Goal: Complete application form: Complete application form

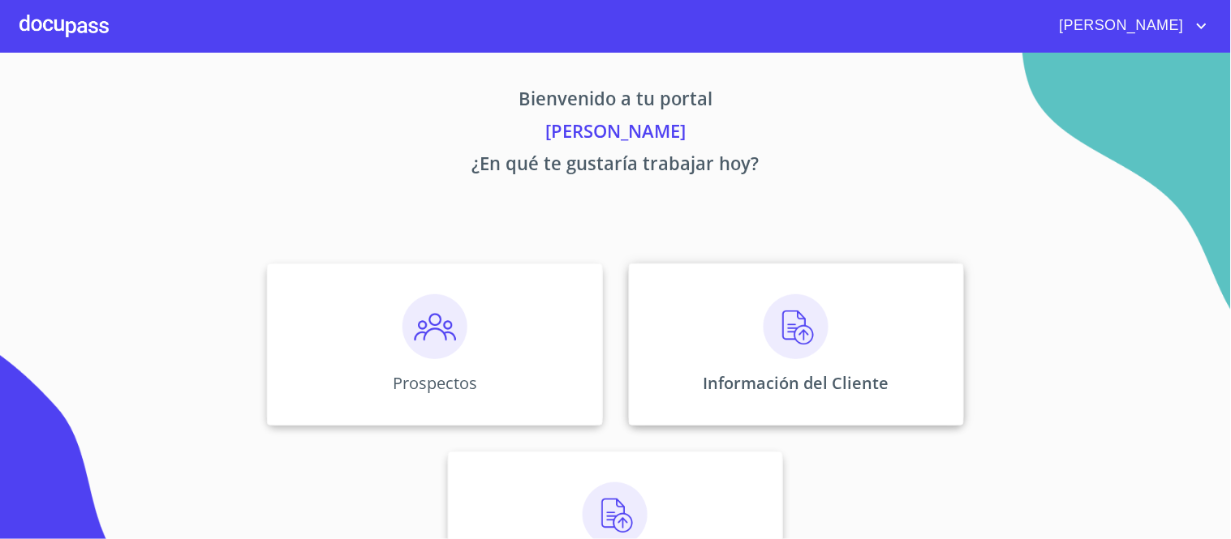
click at [784, 329] on img at bounding box center [795, 326] width 65 height 65
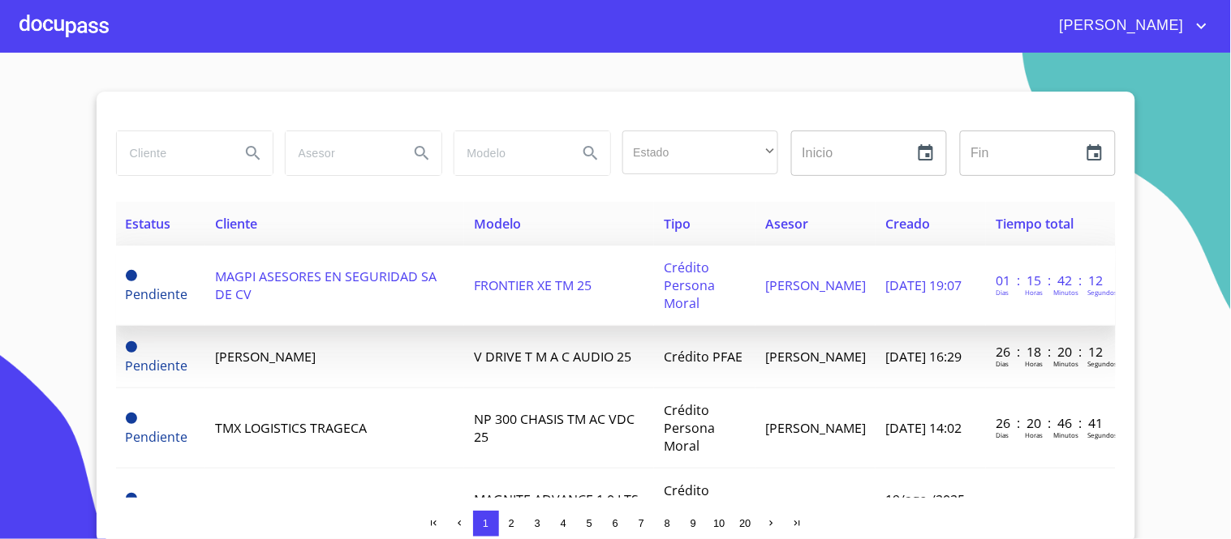
click at [538, 281] on span "FRONTIER XE TM 25" at bounding box center [533, 286] width 118 height 18
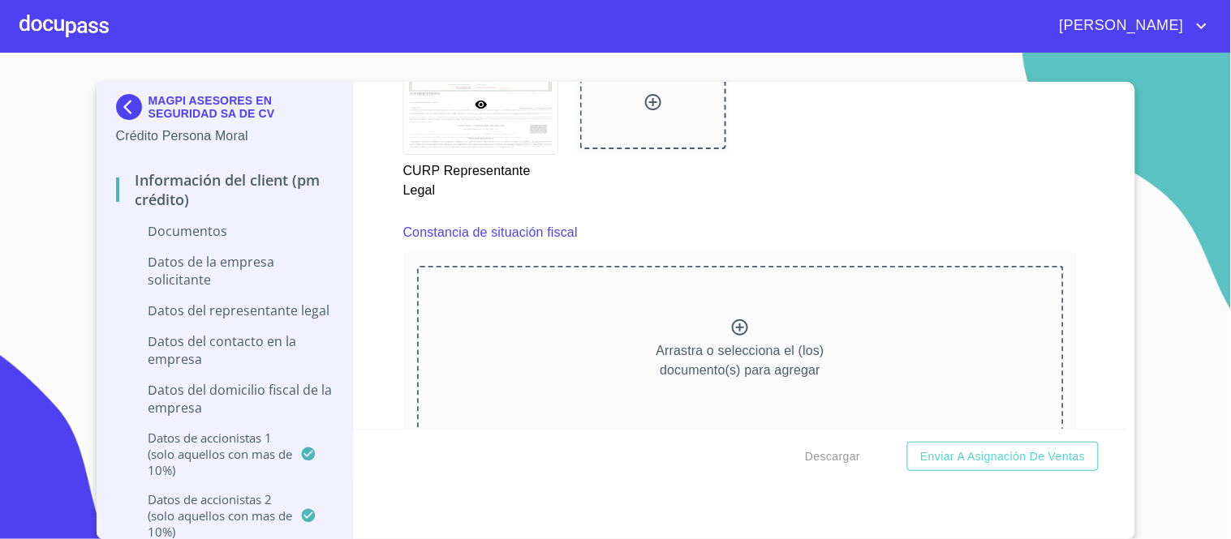
scroll to position [8255, 0]
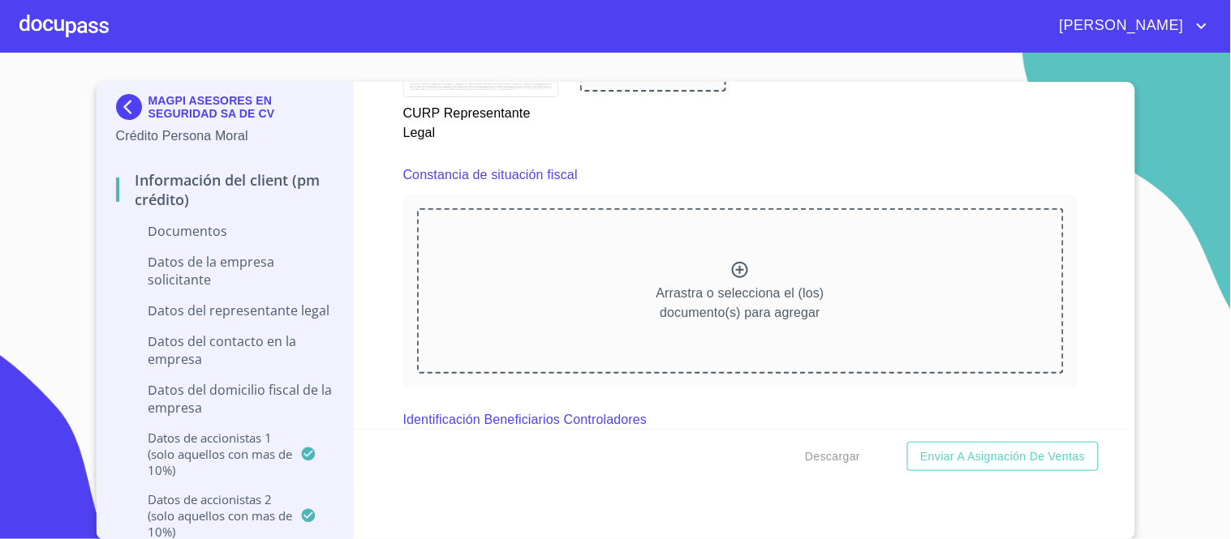
click at [730, 260] on icon at bounding box center [739, 269] width 19 height 19
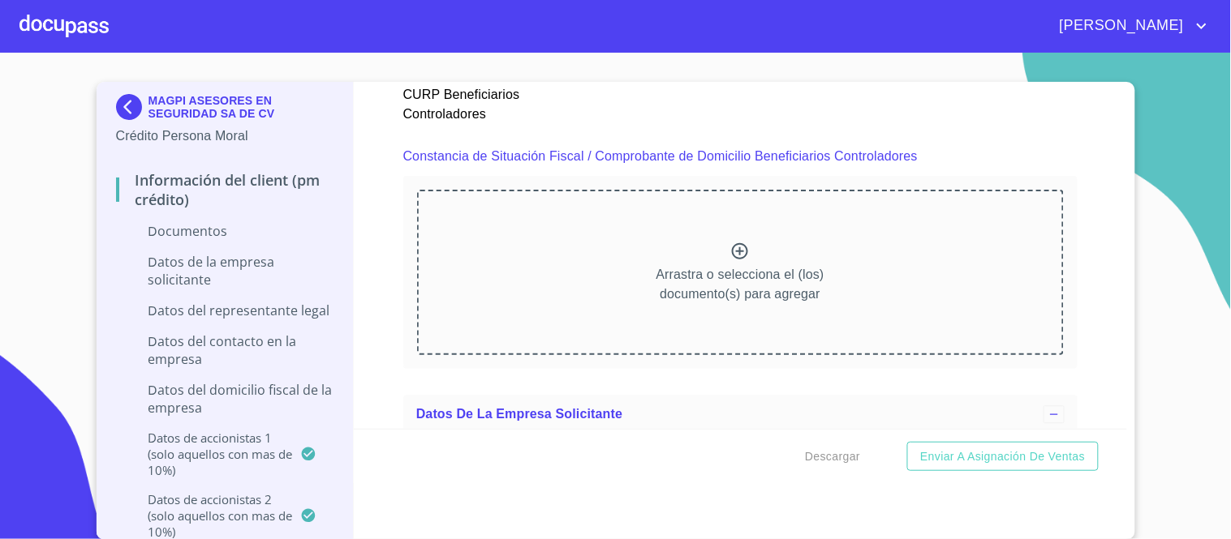
scroll to position [10373, 0]
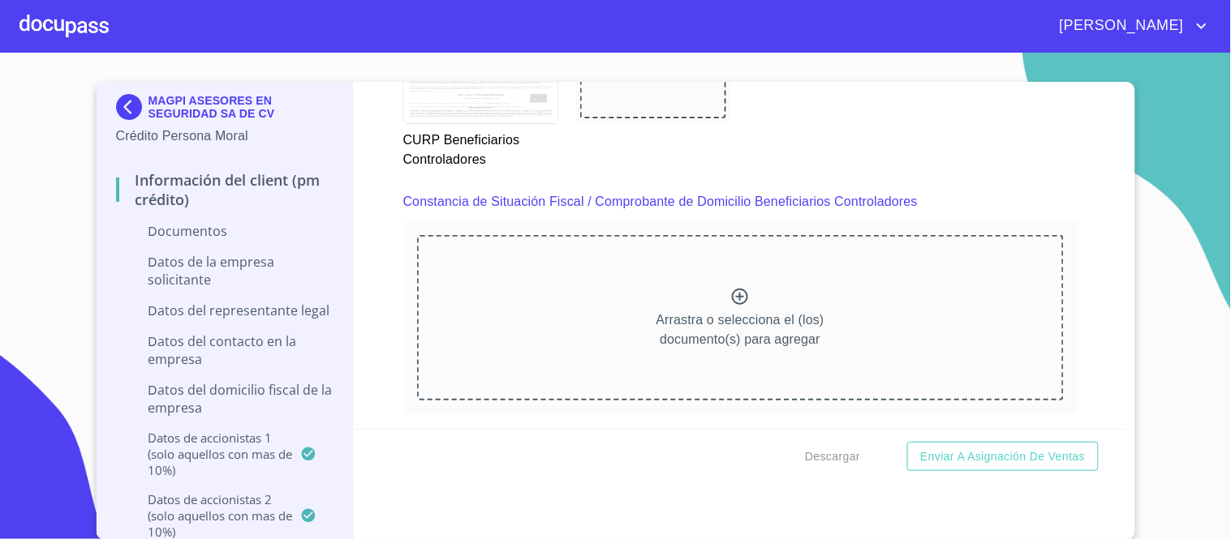
click at [730, 287] on icon at bounding box center [739, 296] width 19 height 19
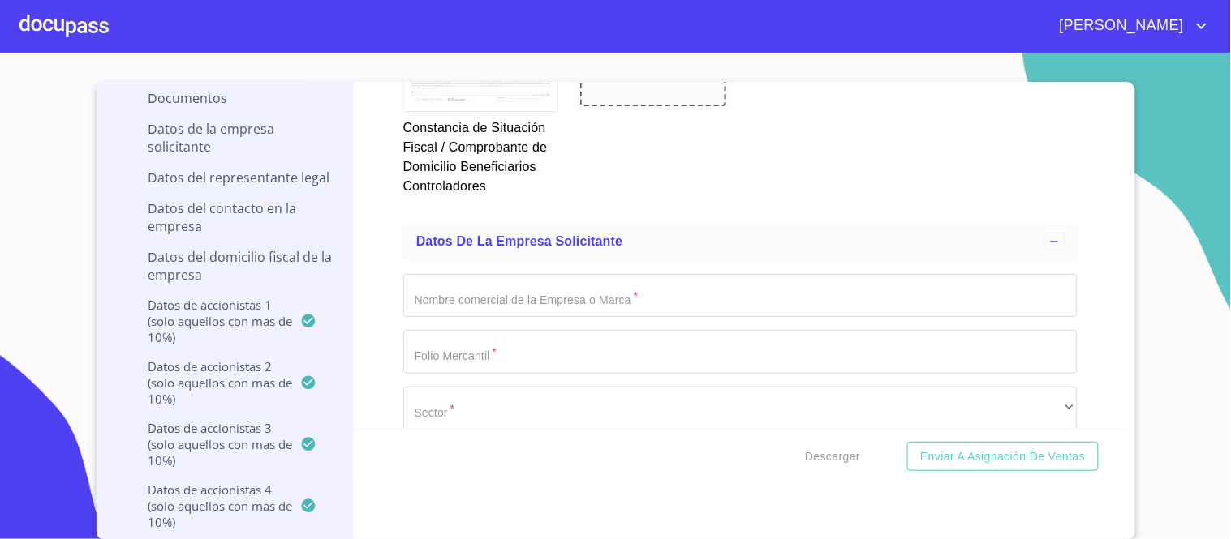
scroll to position [90, 0]
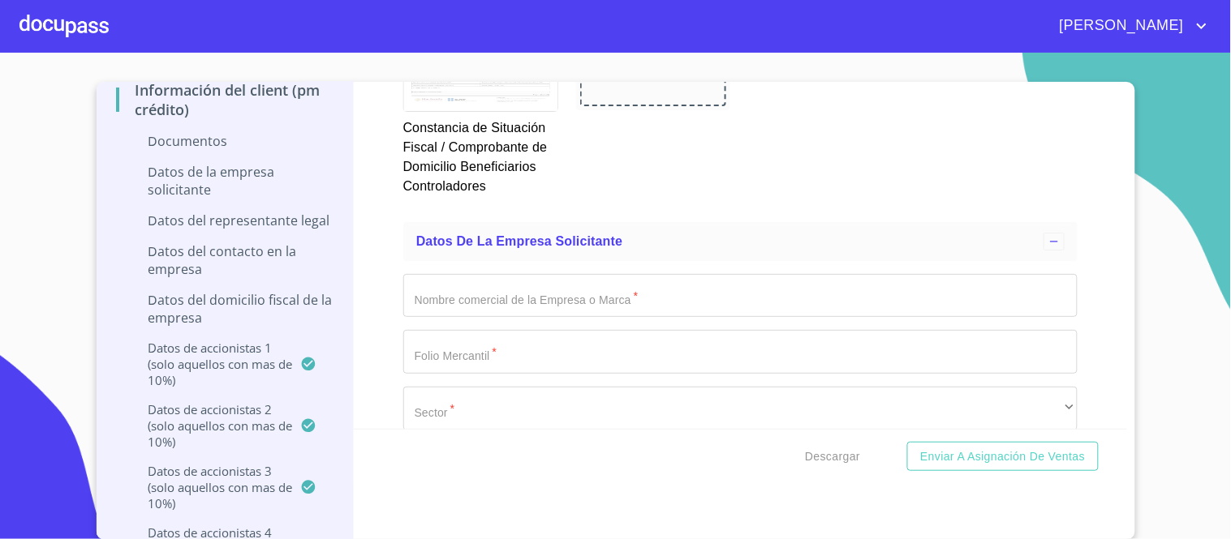
click at [425, 274] on input "Documento de identificación representante legal.   *" at bounding box center [740, 296] width 674 height 44
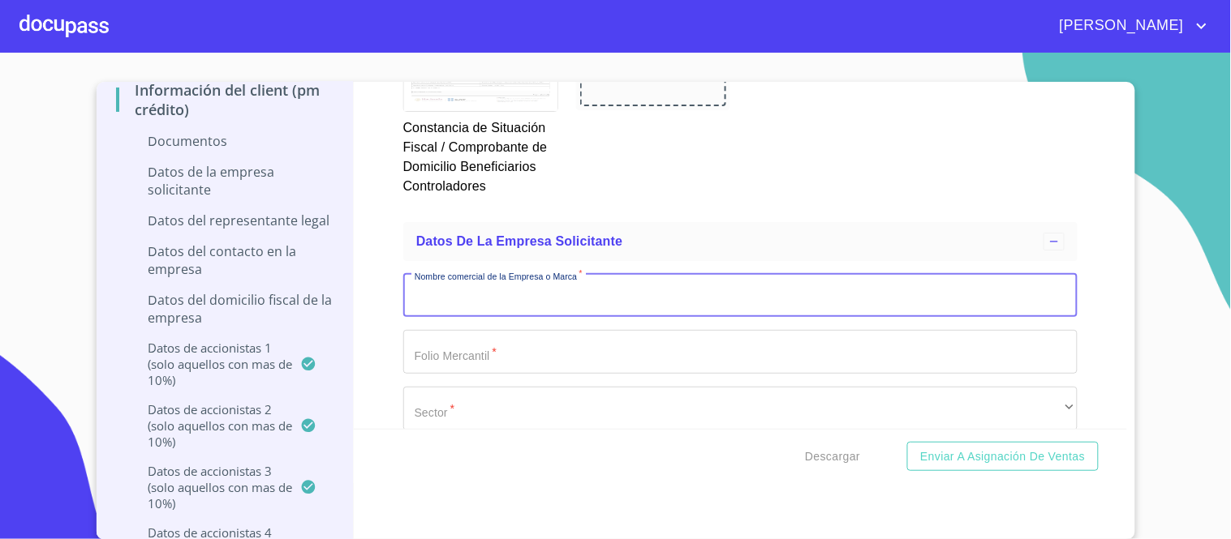
type input "H"
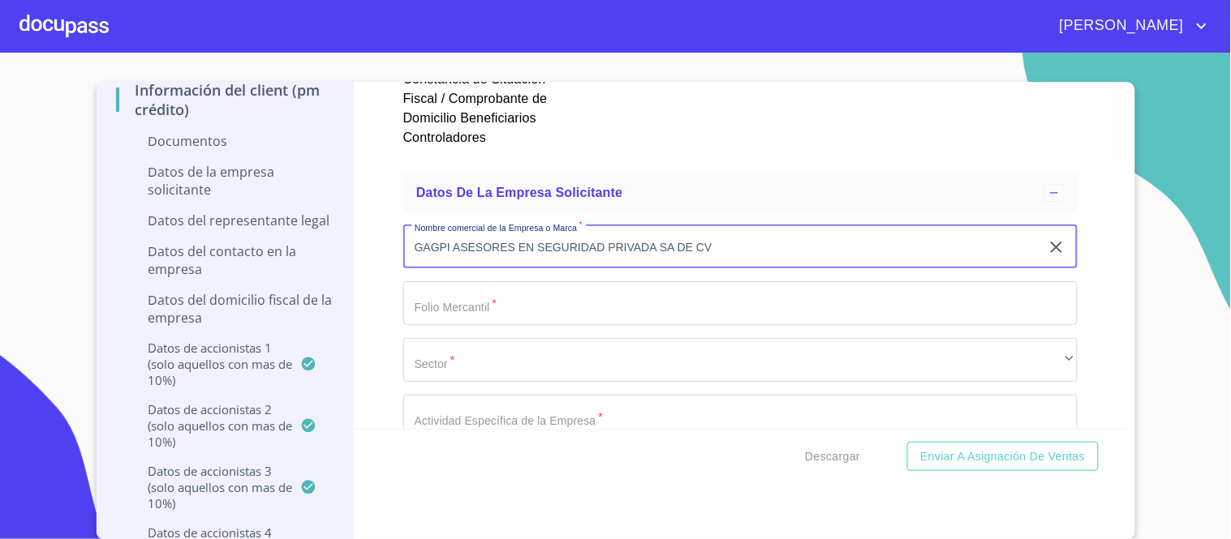
scroll to position [11185, 0]
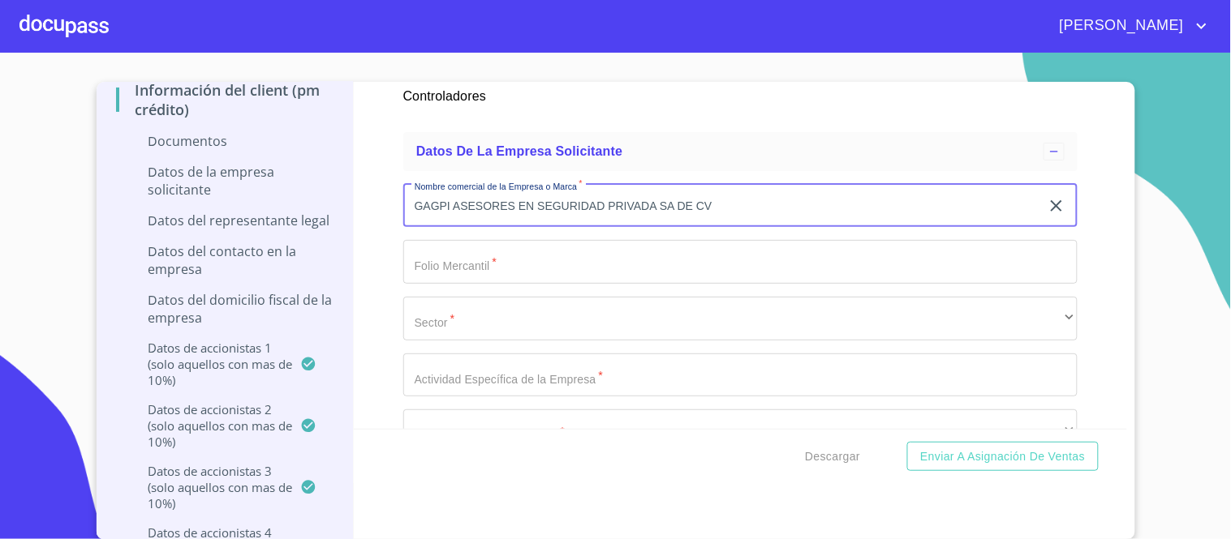
type input "GAGPI ASESORES EN SEGURIDAD PRIVADA SA DE CV"
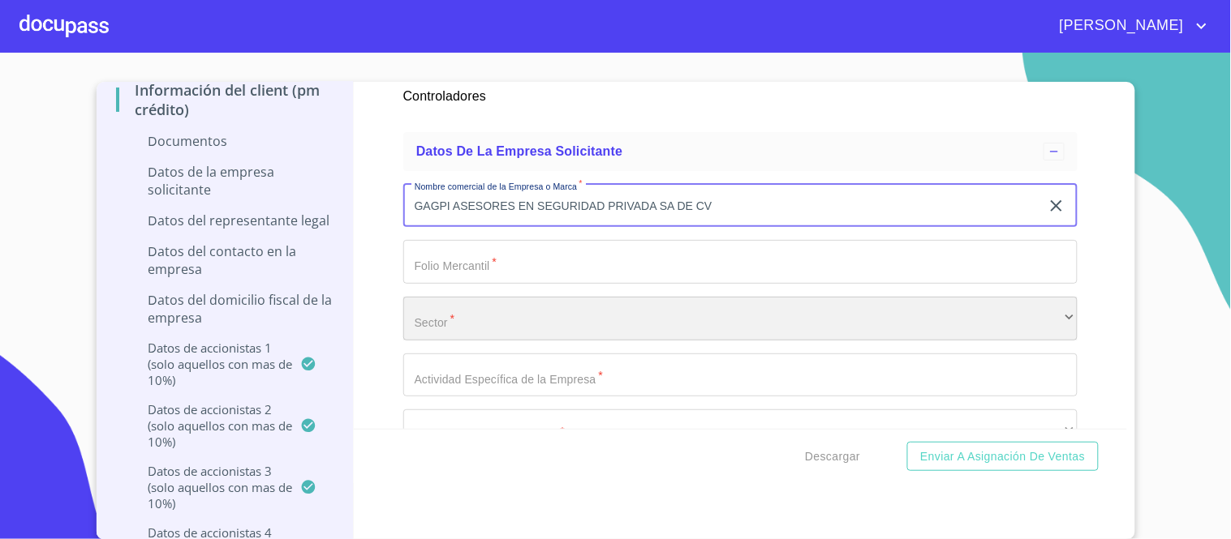
click at [439, 297] on div "​" at bounding box center [740, 319] width 674 height 44
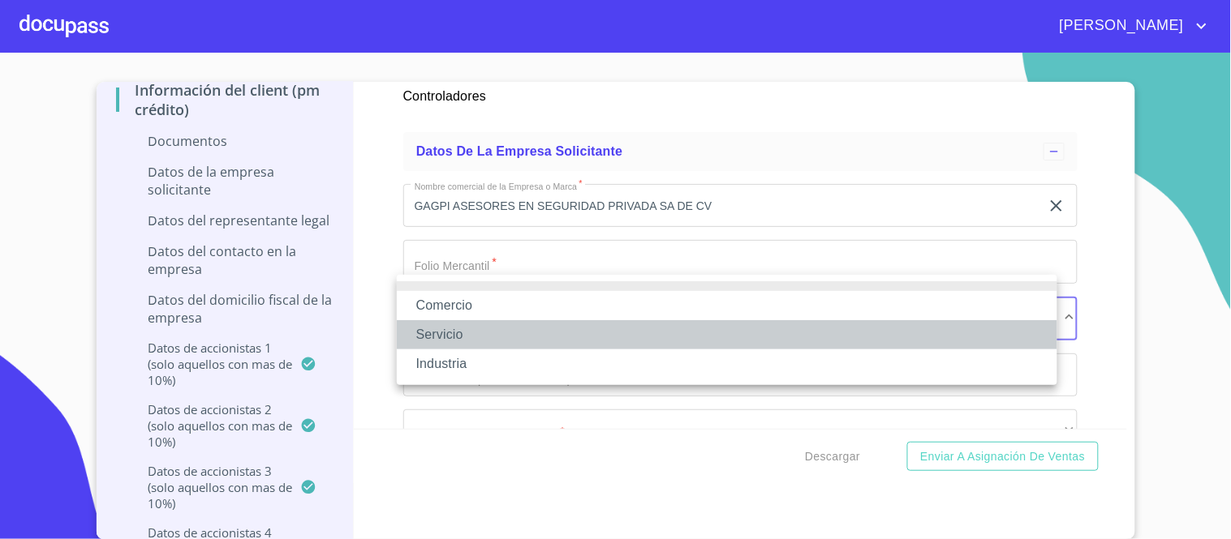
click at [438, 333] on li "Servicio" at bounding box center [727, 334] width 660 height 29
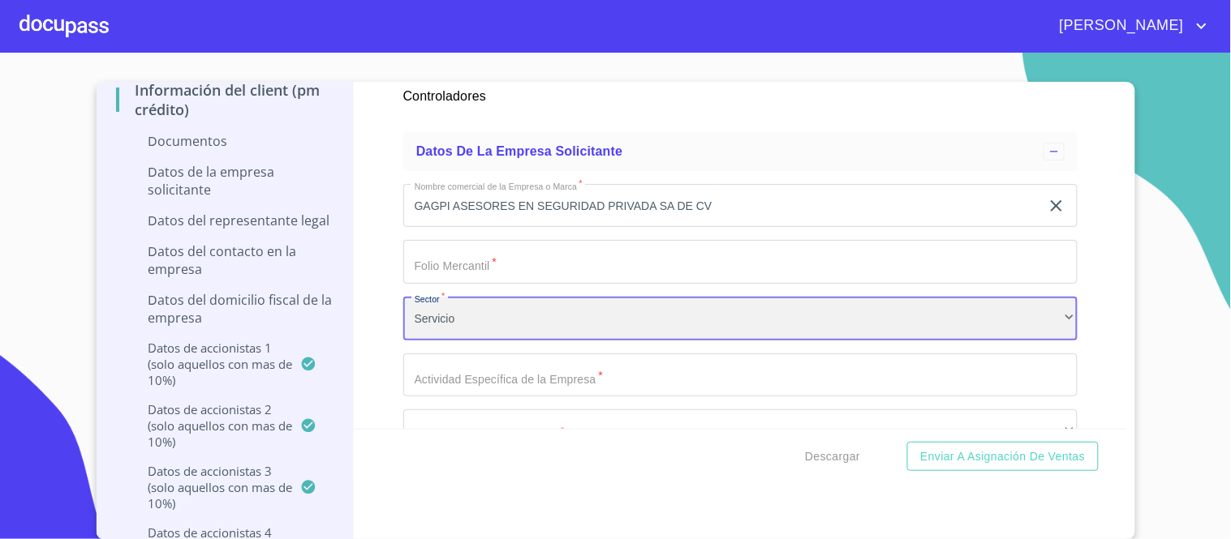
scroll to position [11275, 0]
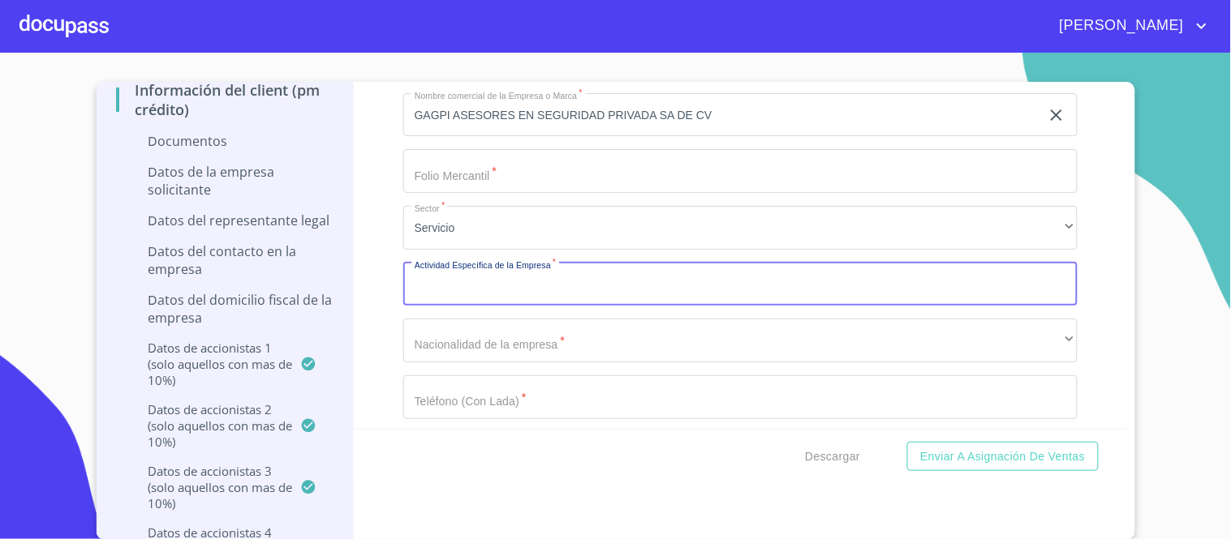
click at [443, 263] on input "Documento de identificación representante legal.   *" at bounding box center [740, 285] width 674 height 44
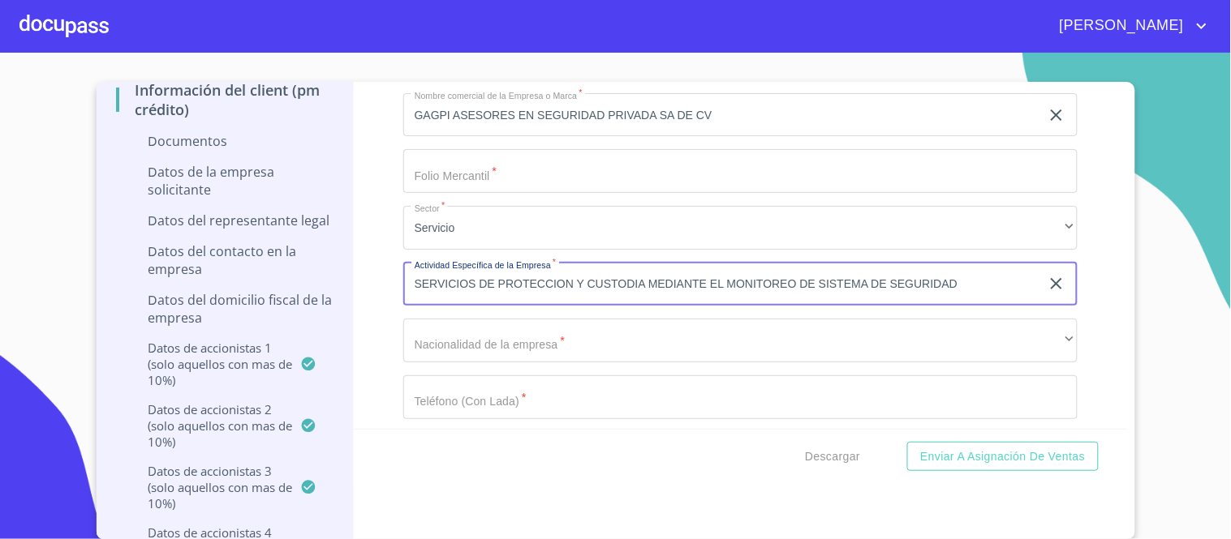
type input "SERVICIOS DE PROTECCION Y CUSTODIA MEDIANTE EL MONITOREO DE SISTEMA DE SEGURIDAD"
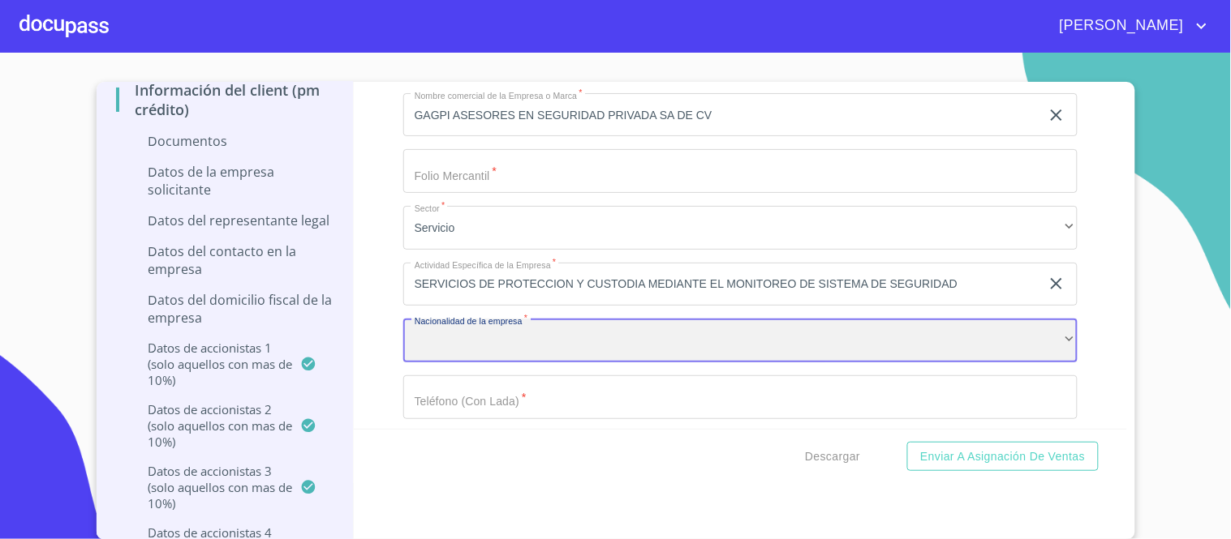
click at [453, 319] on div "​" at bounding box center [740, 341] width 674 height 44
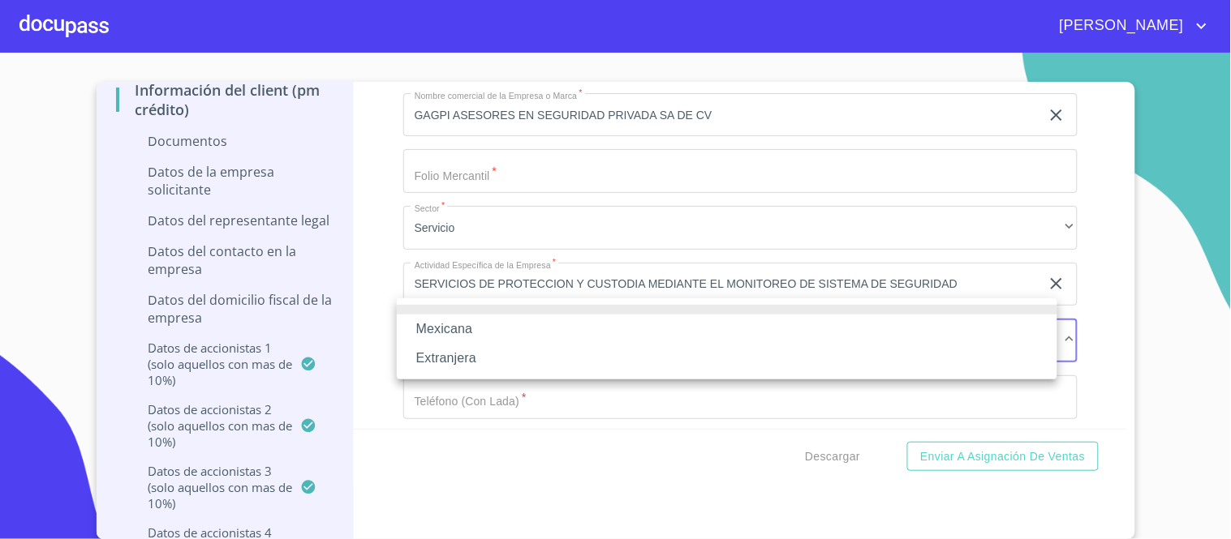
click at [442, 329] on li "Mexicana" at bounding box center [727, 329] width 660 height 29
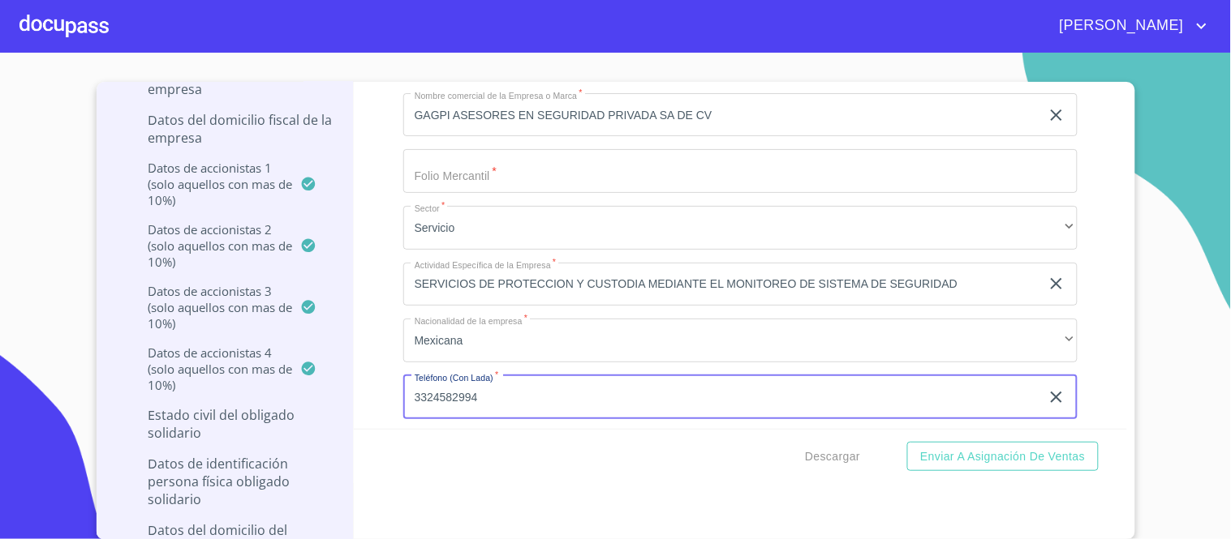
scroll to position [11456, 0]
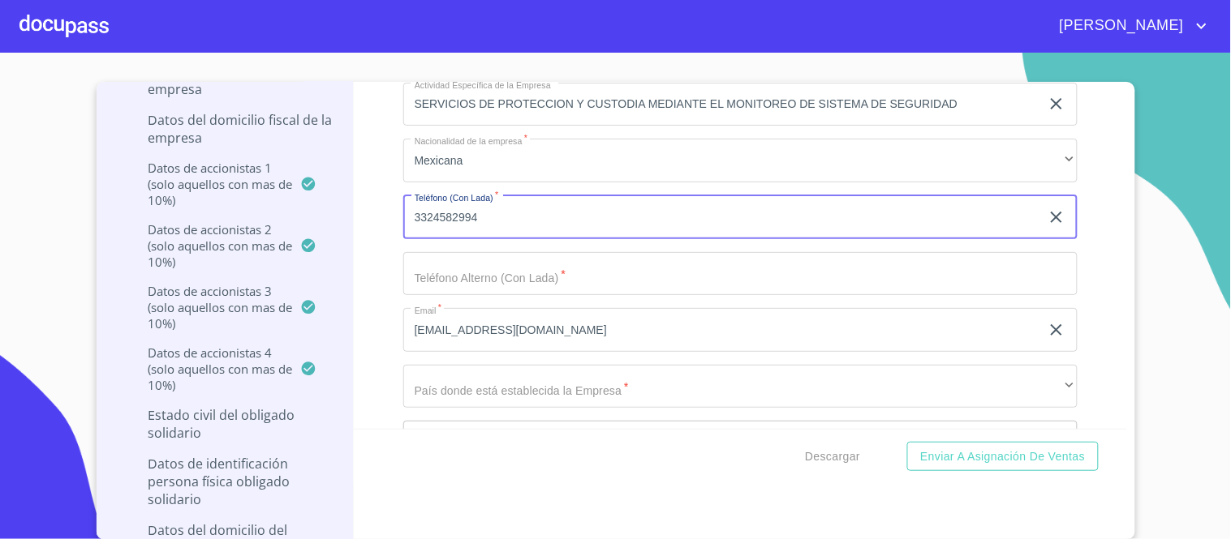
type input "3324582994"
click at [459, 260] on input "Documento de identificación representante legal.   *" at bounding box center [740, 274] width 674 height 44
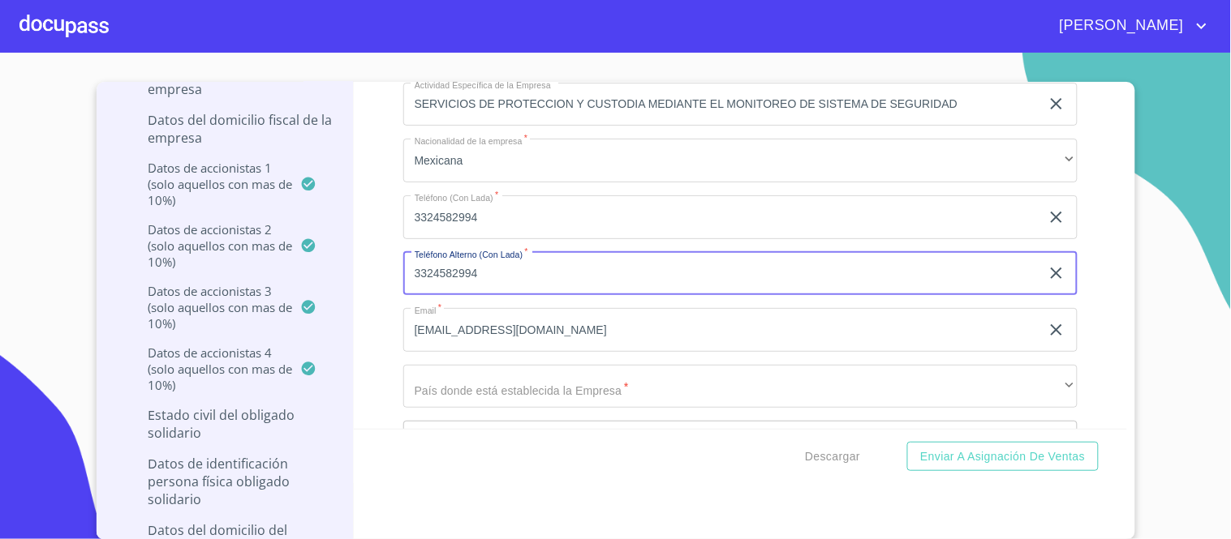
type input "3324582994"
click at [438, 308] on input "[EMAIL_ADDRESS][DOMAIN_NAME]" at bounding box center [721, 330] width 637 height 44
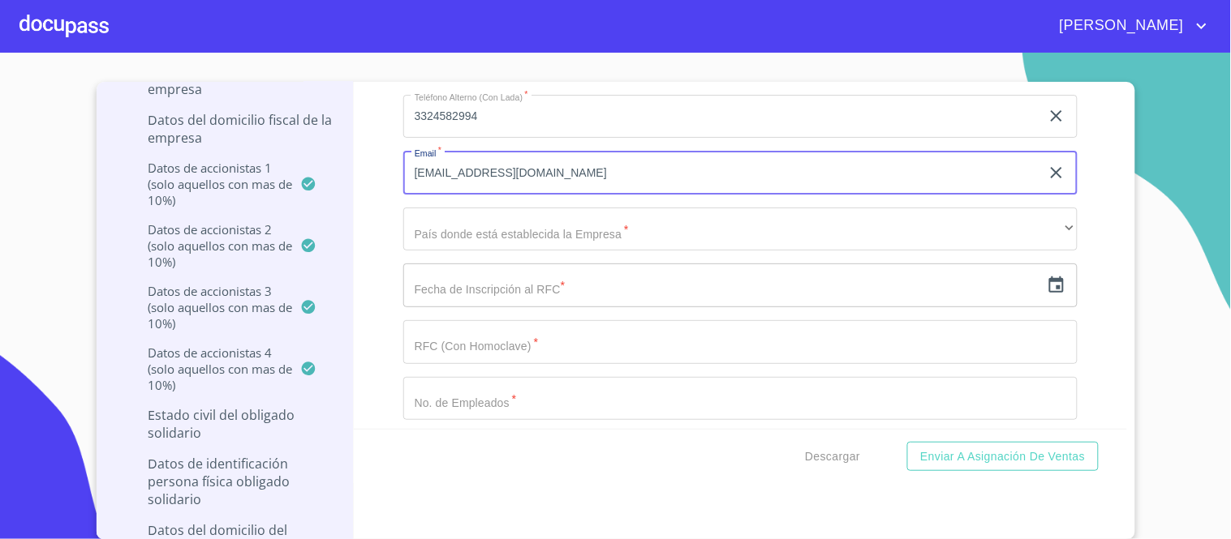
scroll to position [11636, 0]
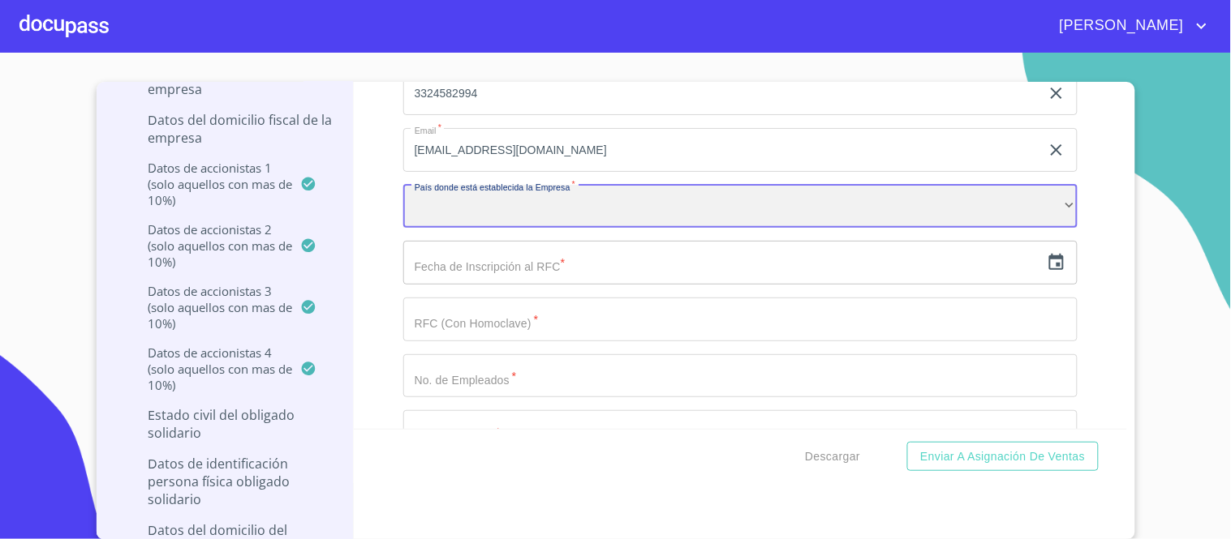
click at [430, 185] on div "​" at bounding box center [740, 207] width 674 height 44
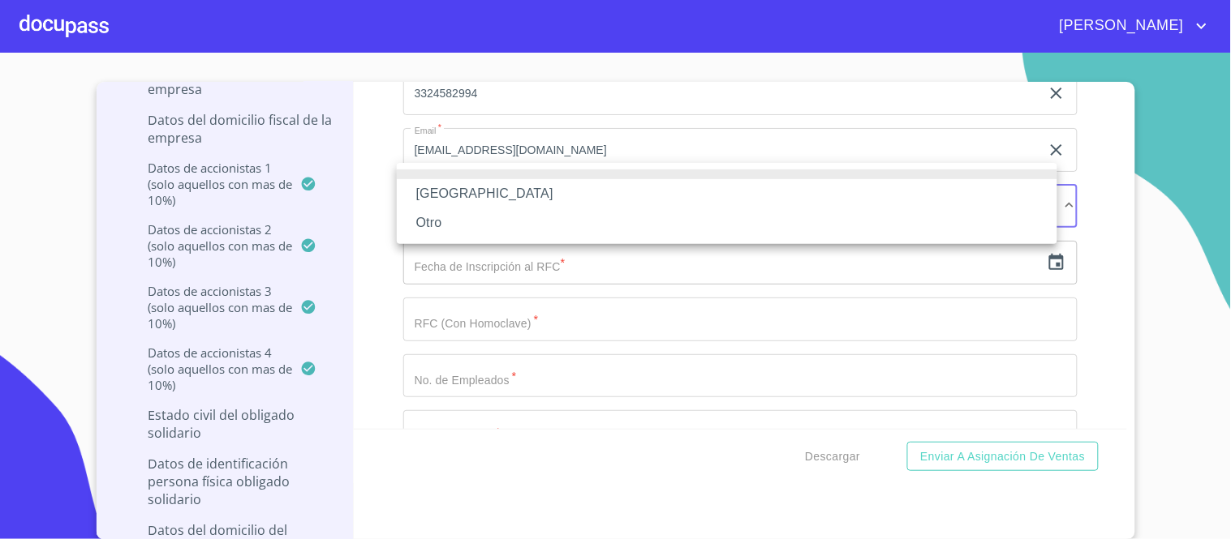
click at [433, 196] on li "[GEOGRAPHIC_DATA]" at bounding box center [727, 193] width 660 height 29
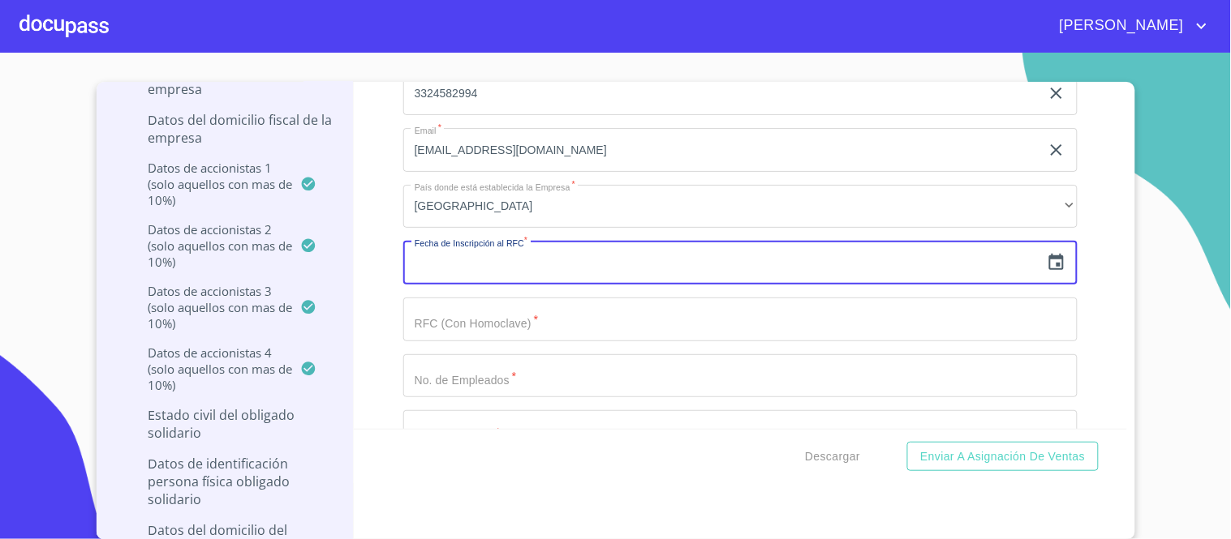
click at [433, 247] on input "text" at bounding box center [721, 263] width 637 height 44
click at [1046, 253] on icon "button" at bounding box center [1055, 262] width 19 height 19
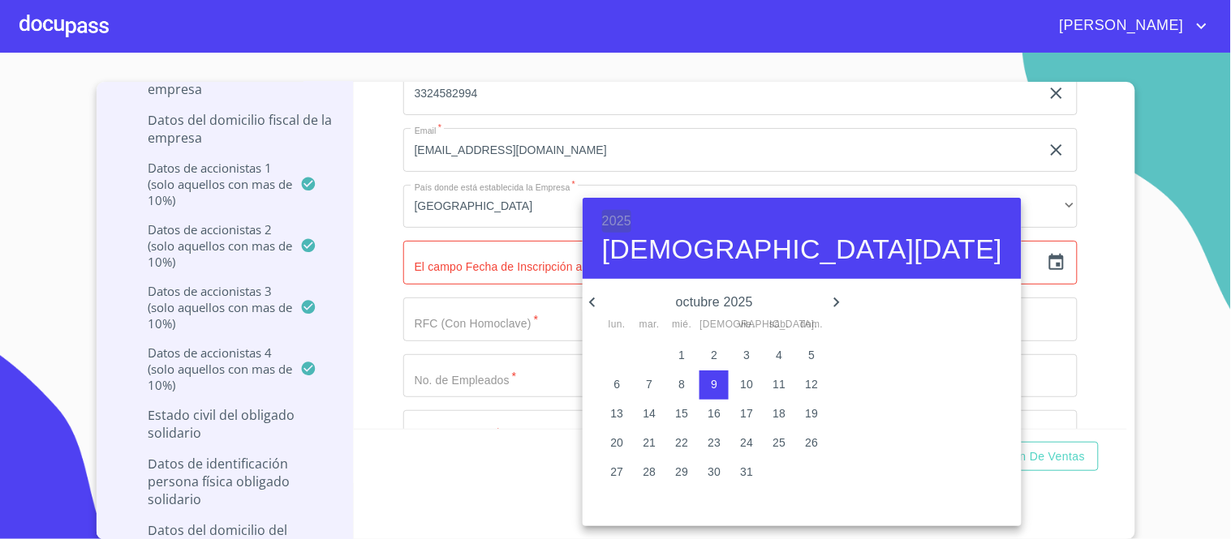
click at [611, 217] on h6 "2025" at bounding box center [616, 221] width 29 height 23
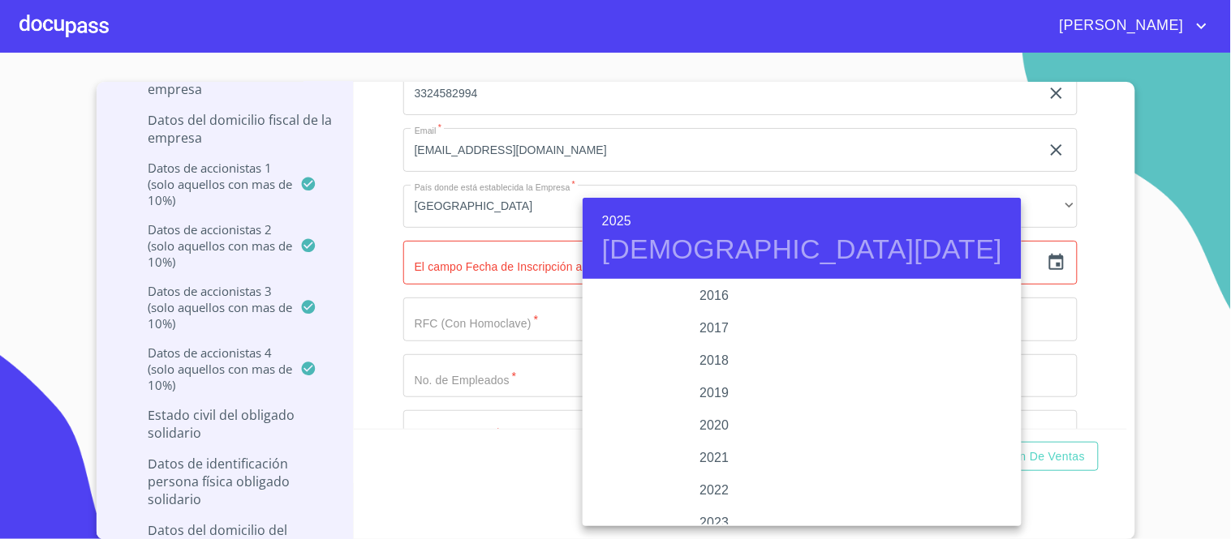
scroll to position [2880, 0]
click at [690, 367] on div "2016" at bounding box center [714, 370] width 264 height 32
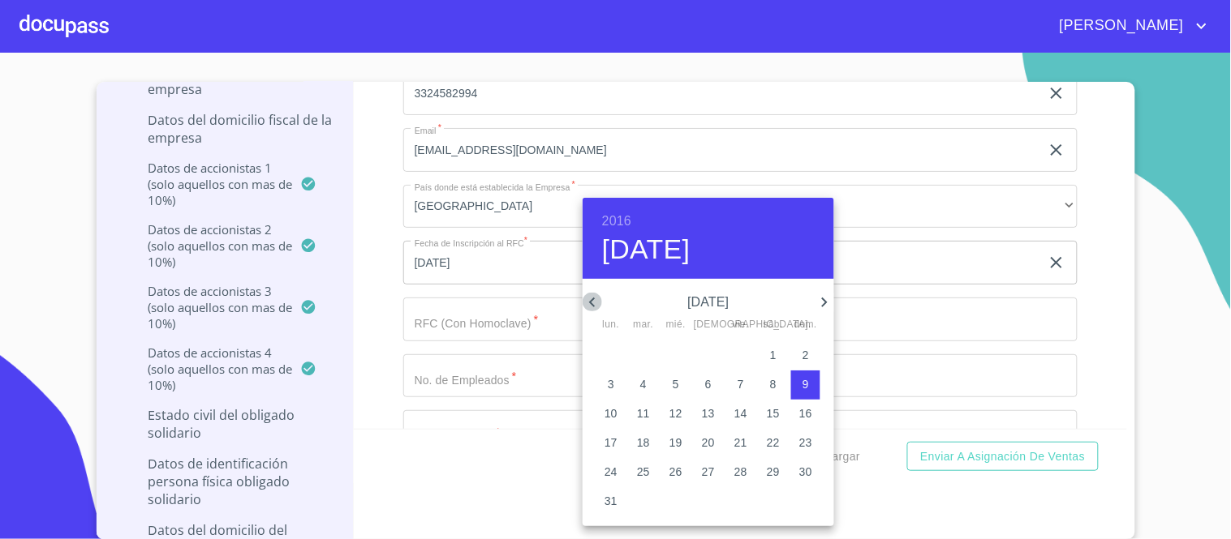
click at [592, 301] on icon "button" at bounding box center [592, 303] width 6 height 10
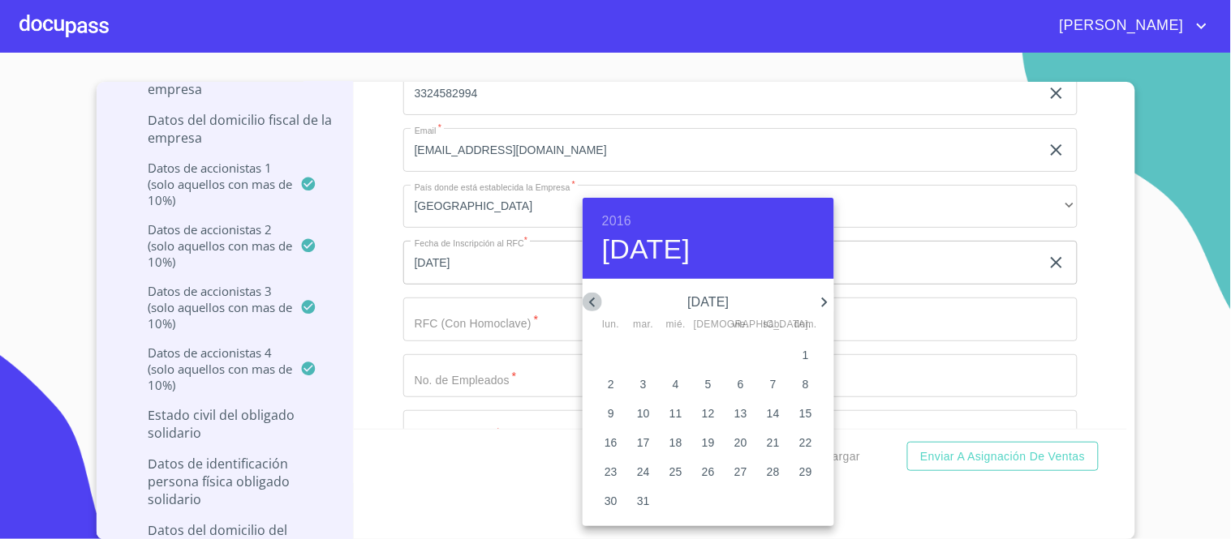
click at [592, 301] on icon "button" at bounding box center [592, 303] width 6 height 10
click at [591, 301] on icon "button" at bounding box center [592, 303] width 6 height 10
click at [646, 412] on p "16" at bounding box center [643, 414] width 13 height 16
type input "16 de feb. de 2016"
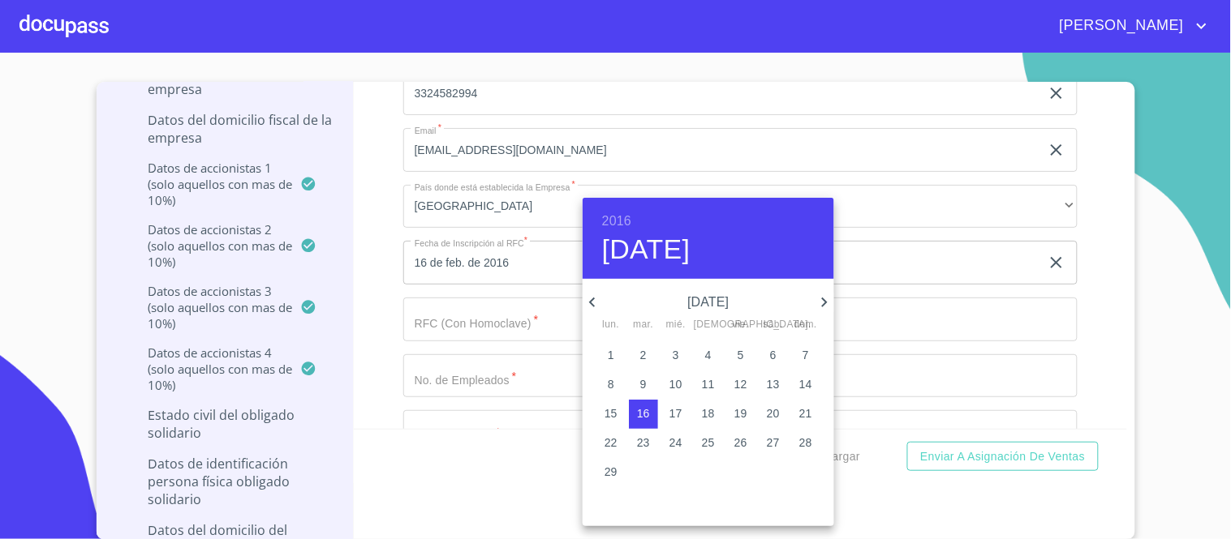
click at [966, 303] on div at bounding box center [615, 269] width 1231 height 539
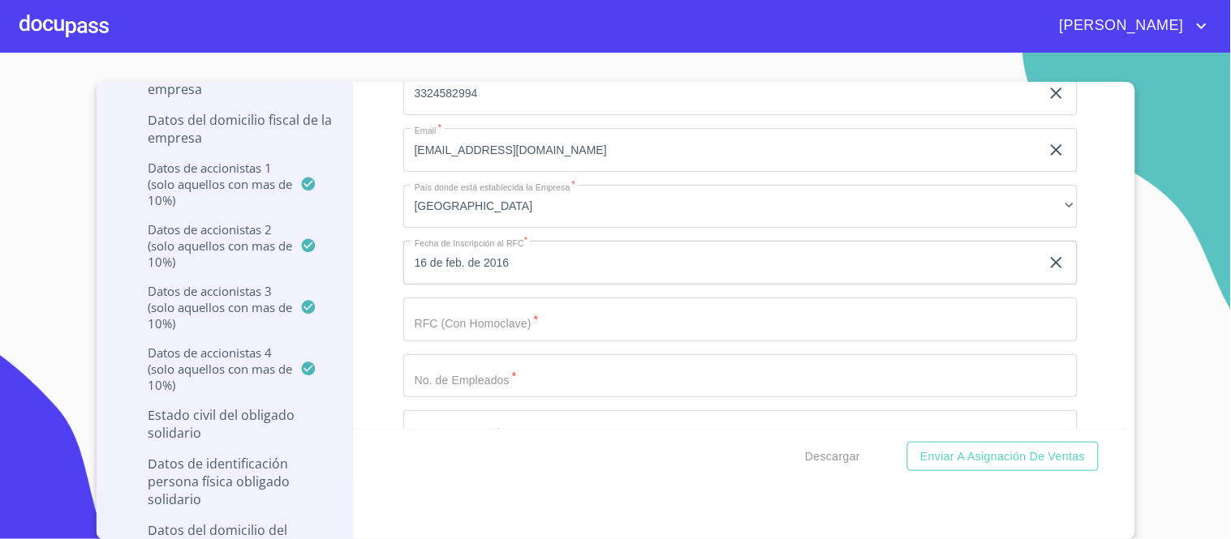
click at [477, 301] on input "Documento de identificación representante legal.   *" at bounding box center [740, 320] width 674 height 44
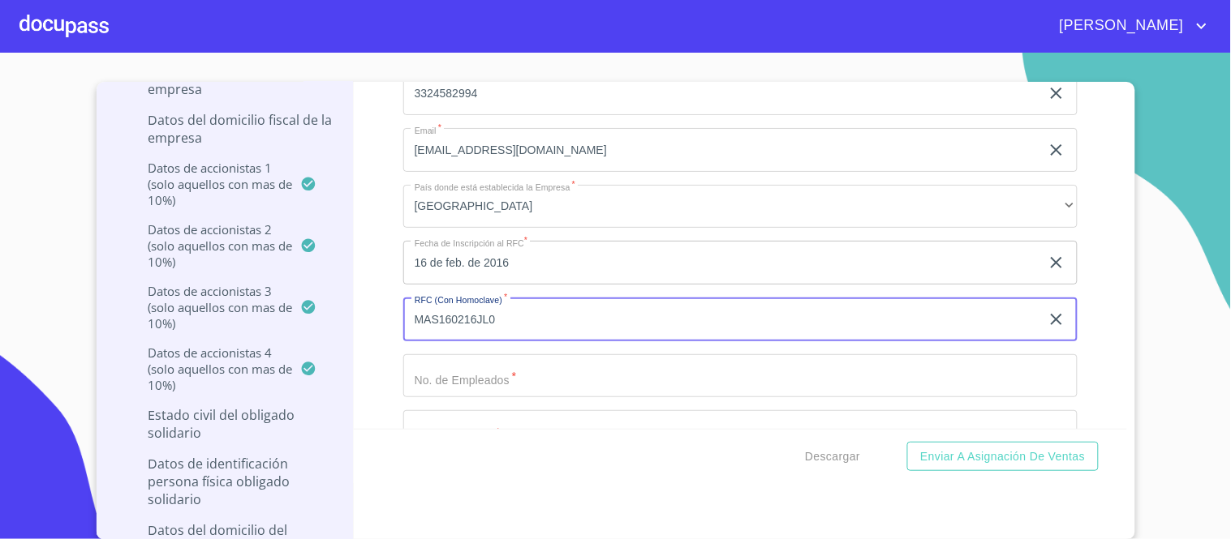
type input "MAS160216JL0"
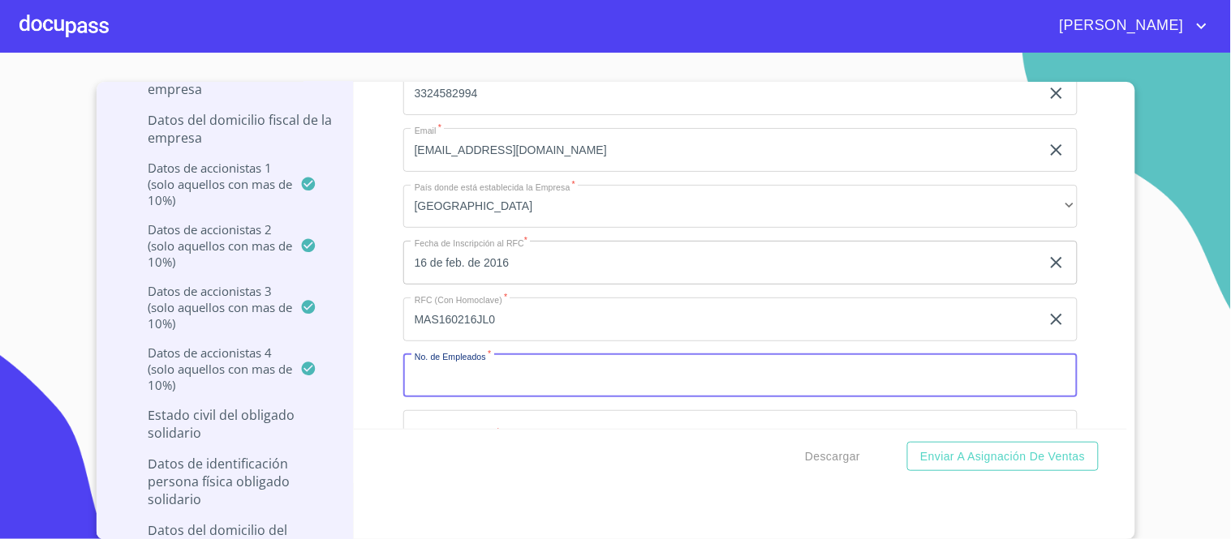
click at [456, 354] on input "Documento de identificación representante legal.   *" at bounding box center [740, 376] width 674 height 44
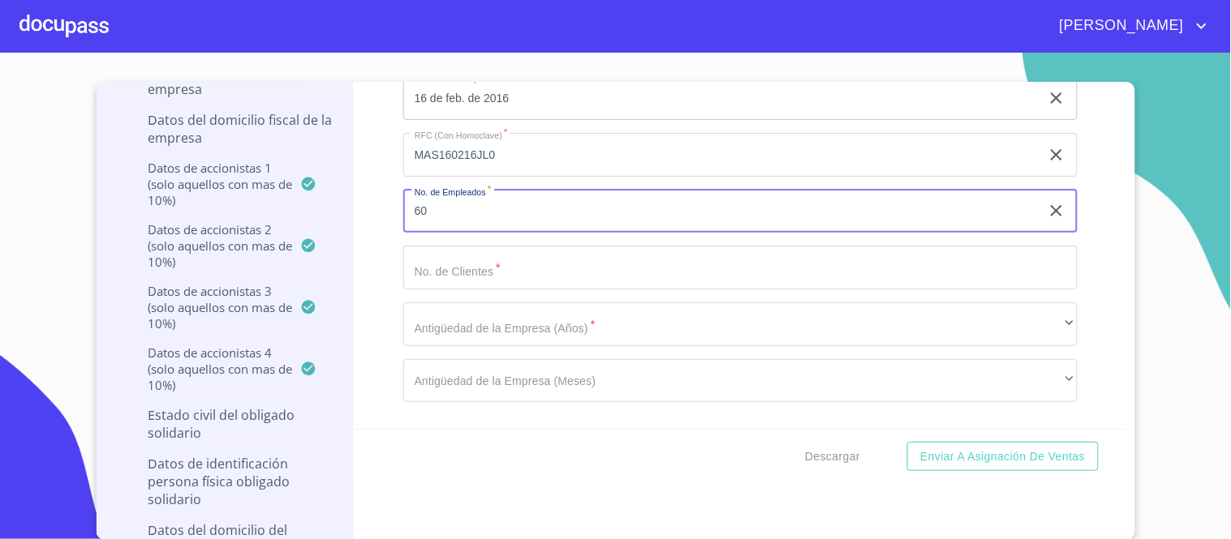
scroll to position [11816, 0]
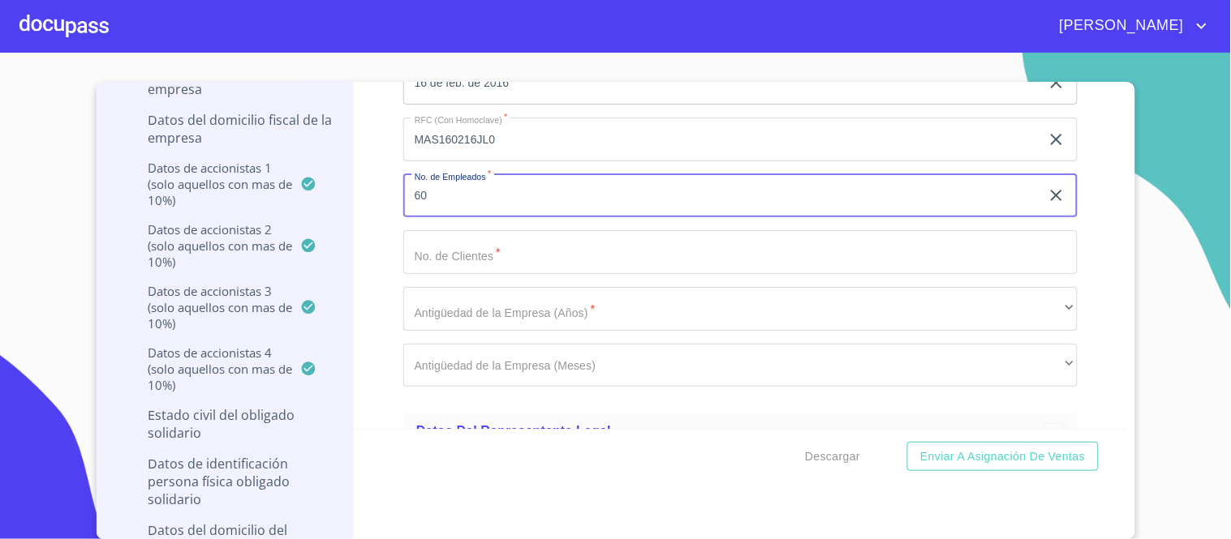
type input "60"
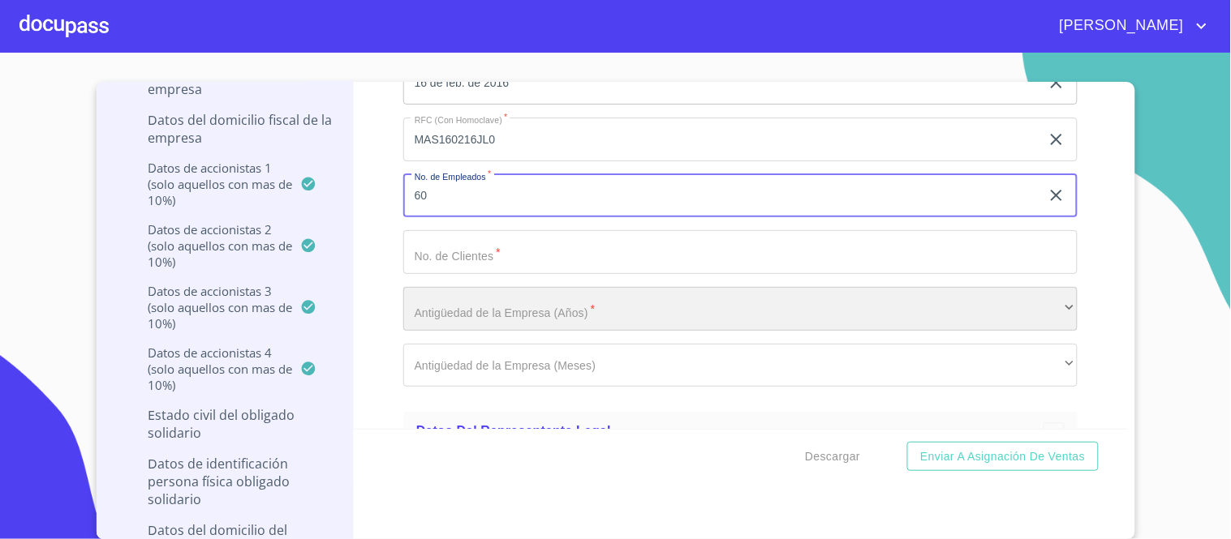
click at [451, 289] on div "​" at bounding box center [740, 309] width 674 height 44
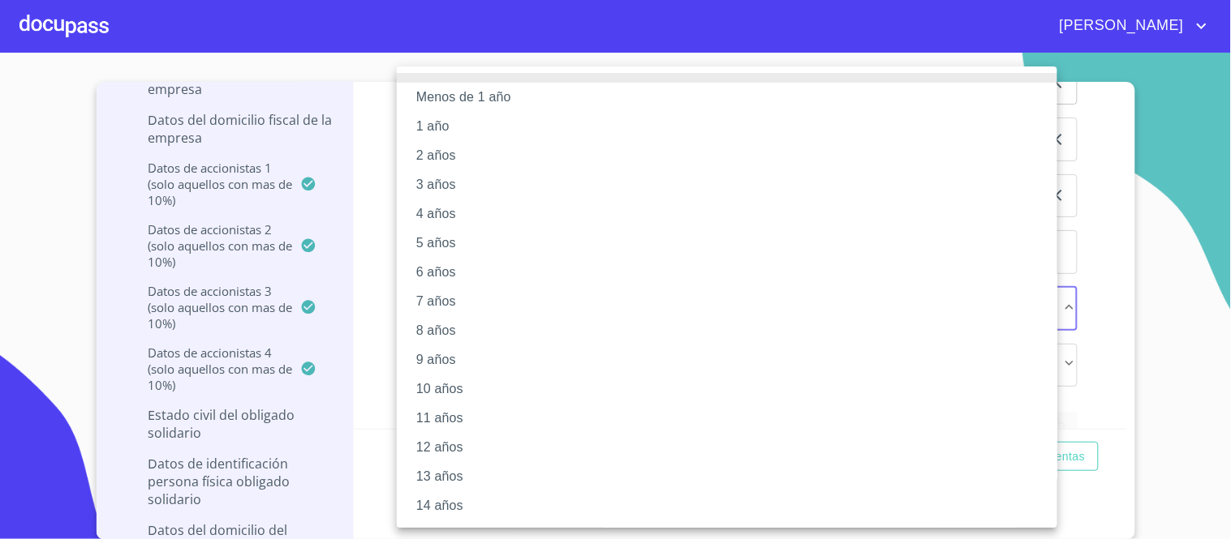
click at [453, 363] on li "9 años" at bounding box center [734, 360] width 674 height 29
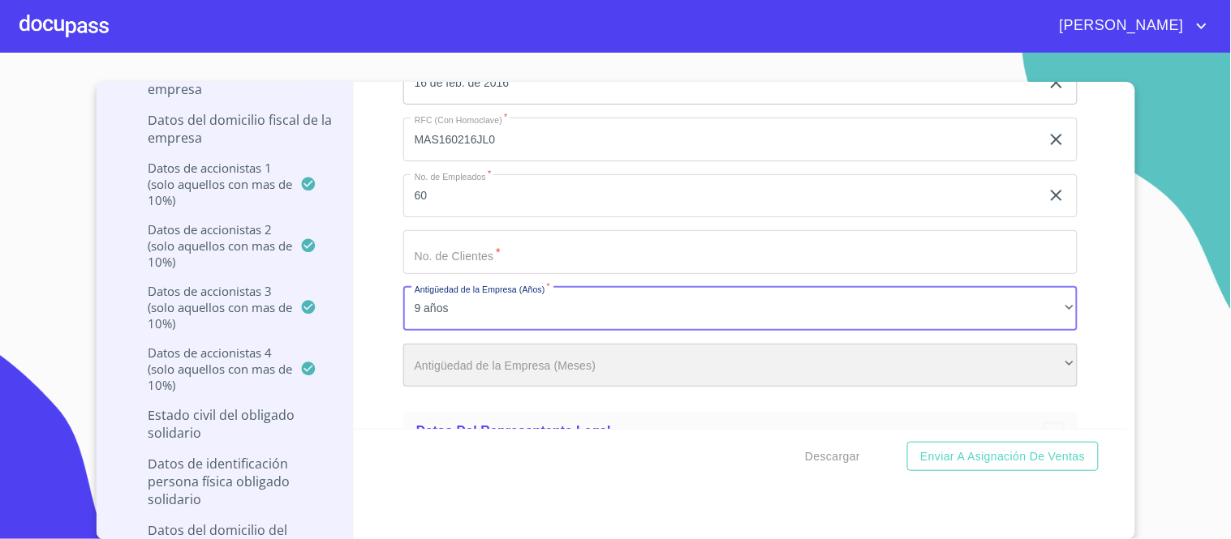
click at [443, 344] on div "​" at bounding box center [740, 366] width 674 height 44
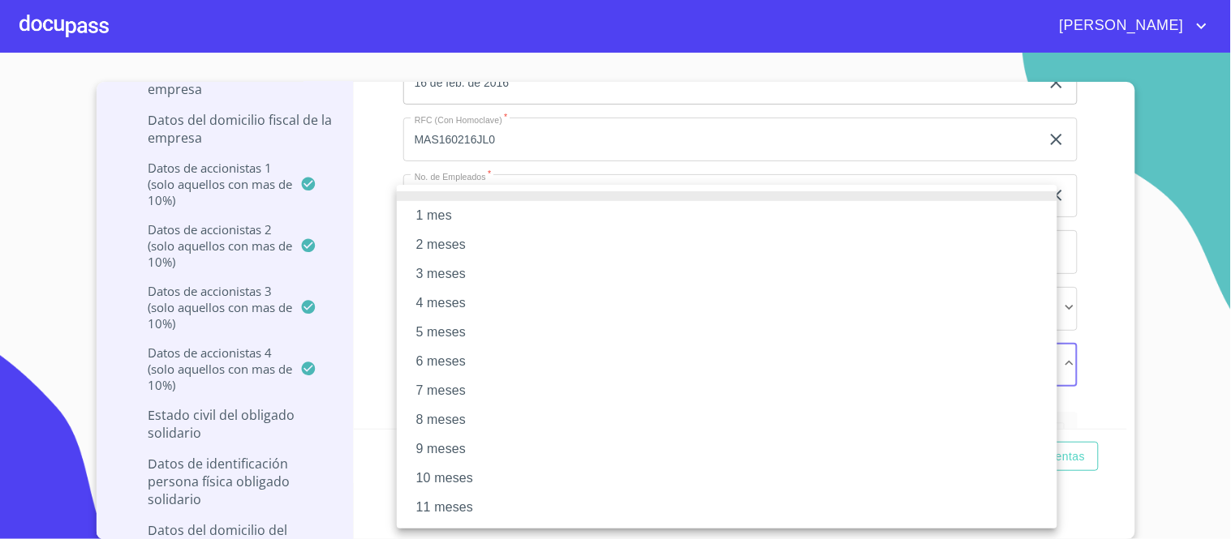
click at [428, 392] on li "7 meses" at bounding box center [727, 390] width 660 height 29
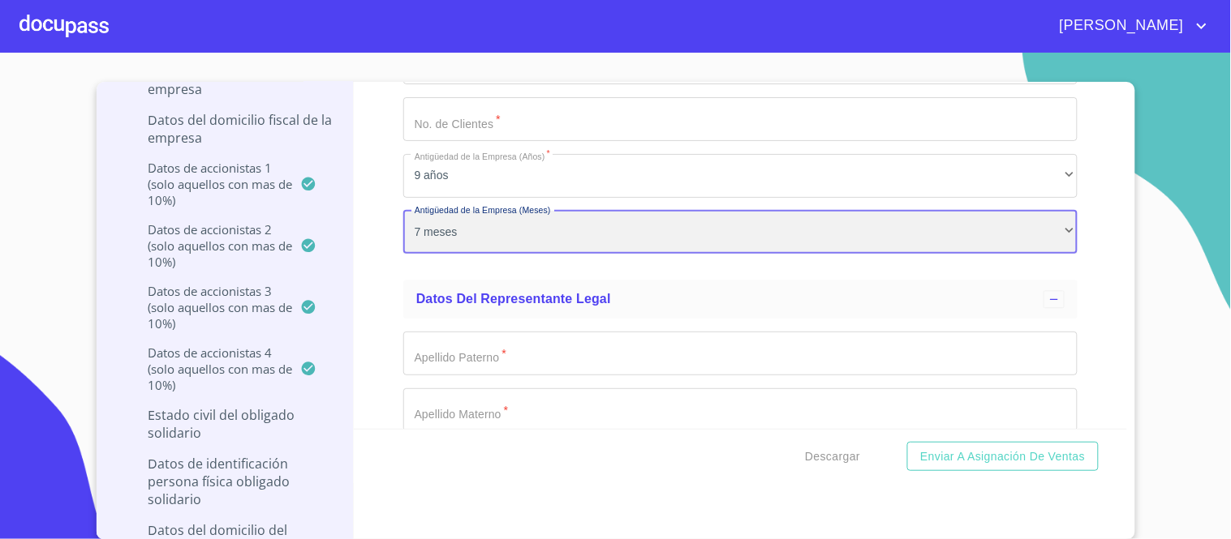
scroll to position [11996, 0]
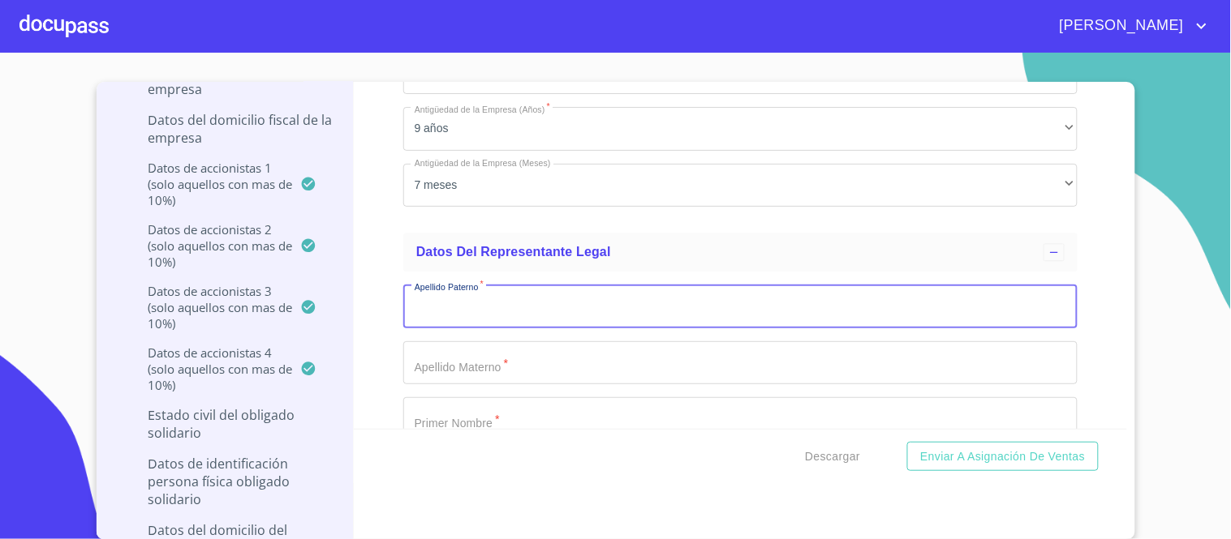
click at [449, 285] on input "Documento de identificación representante legal.   *" at bounding box center [740, 307] width 674 height 44
type input "MAGAÑA"
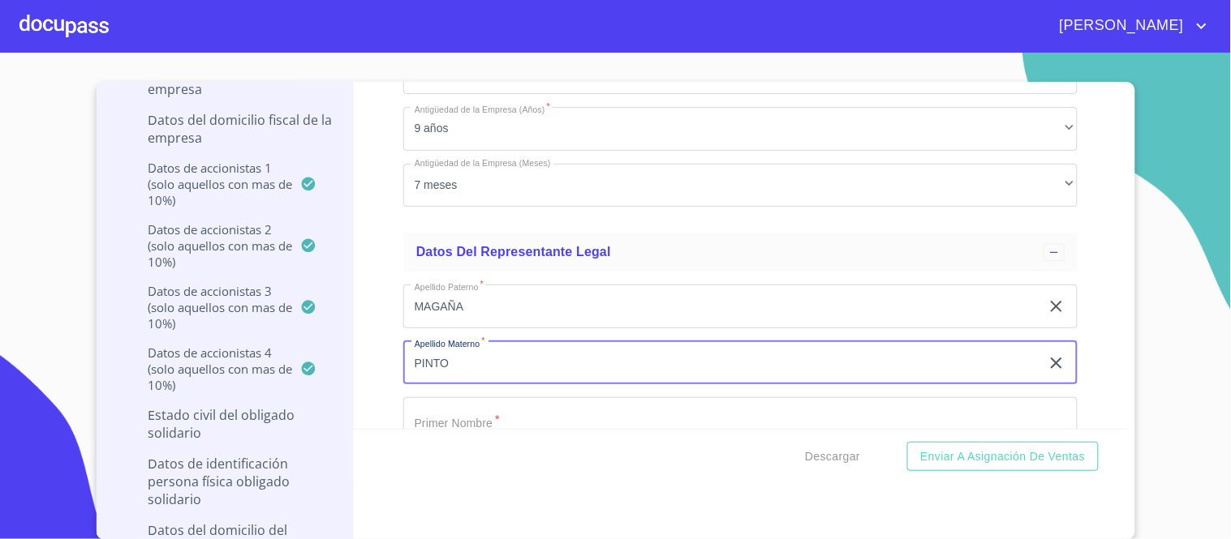
type input "PINTO"
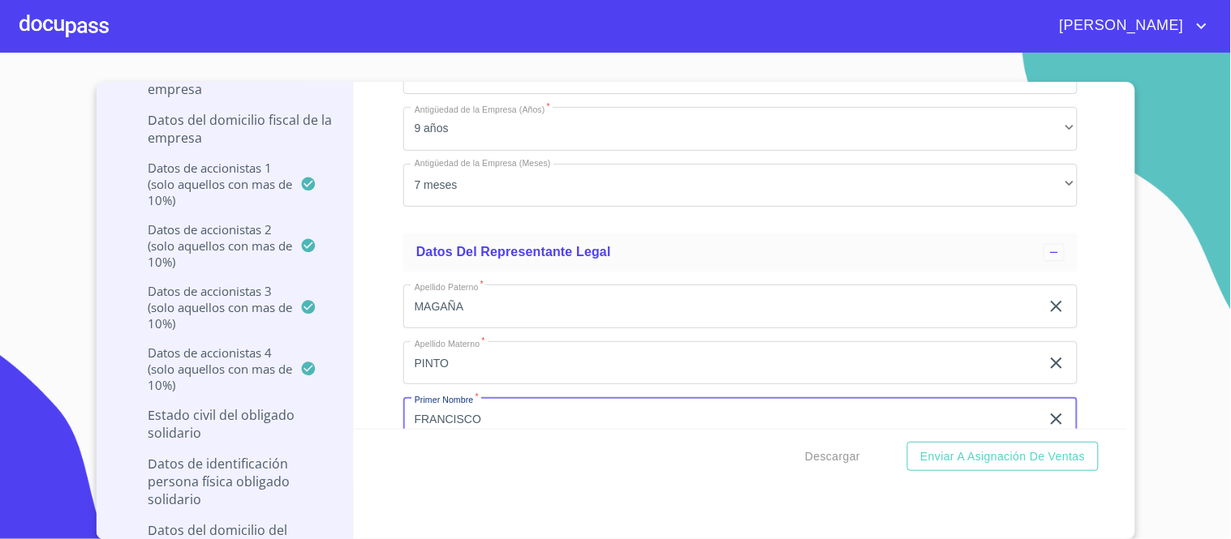
type input "FRANCISCO"
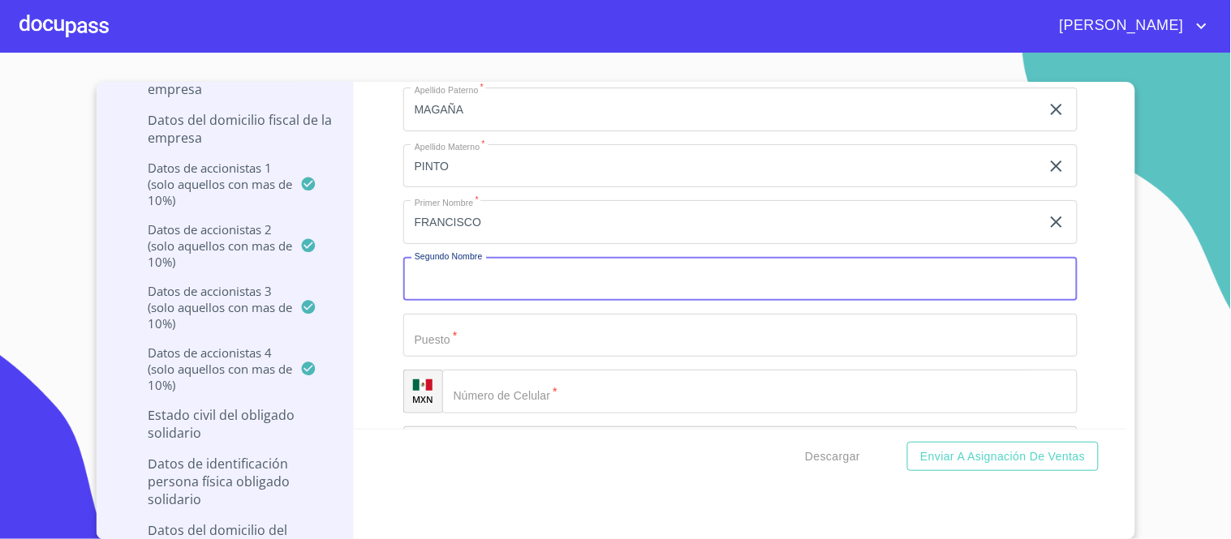
click at [446, 316] on input "Documento de identificación representante legal.   *" at bounding box center [740, 336] width 674 height 44
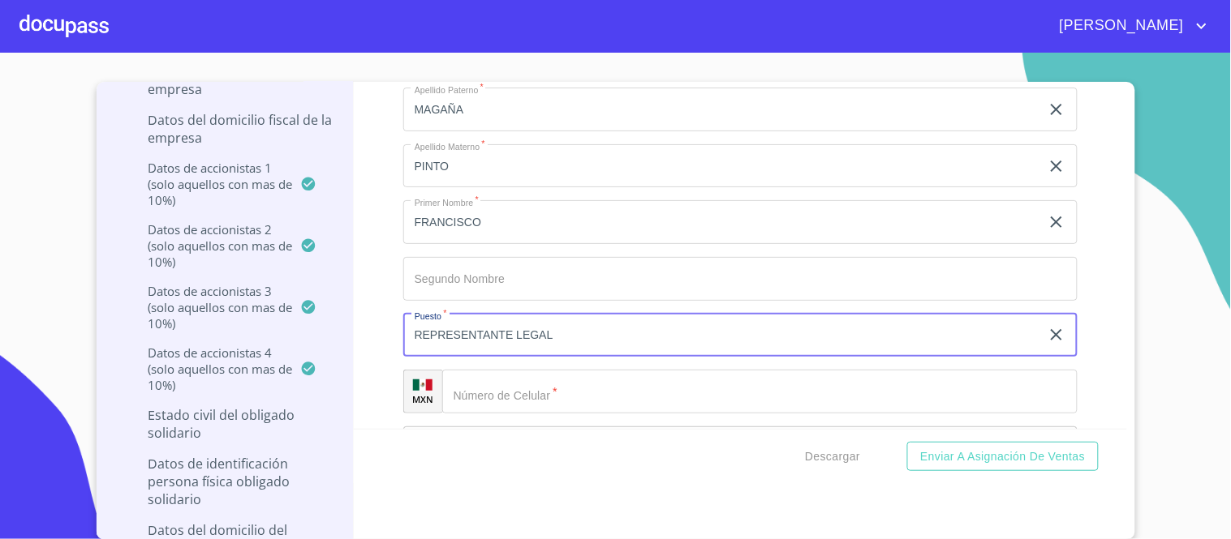
type input "REPRESENTANTE LEGAL"
click at [470, 375] on div "​" at bounding box center [759, 392] width 635 height 44
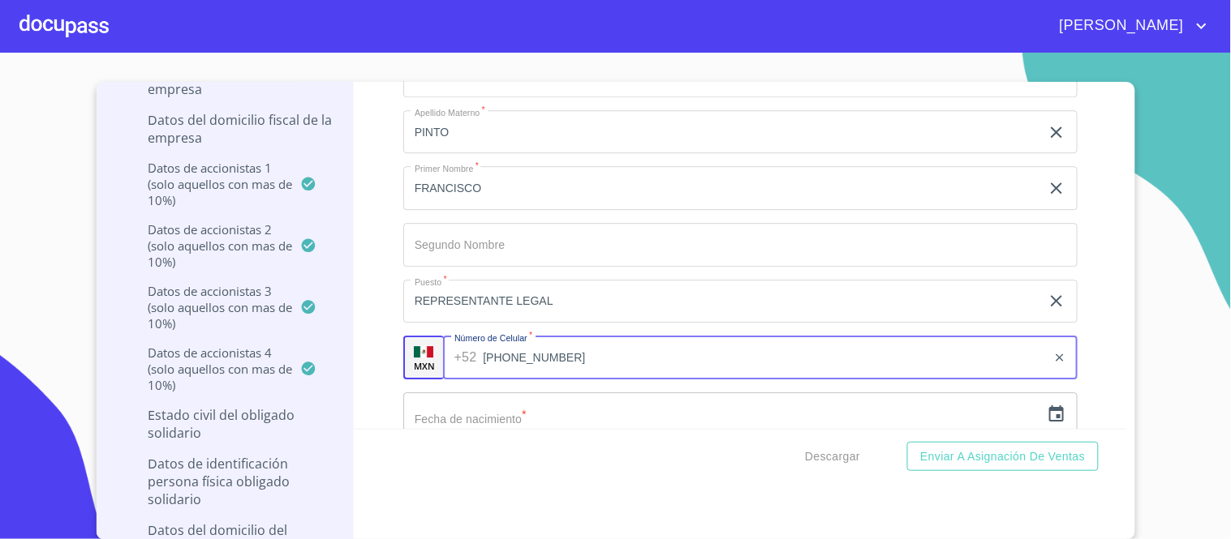
scroll to position [12283, 0]
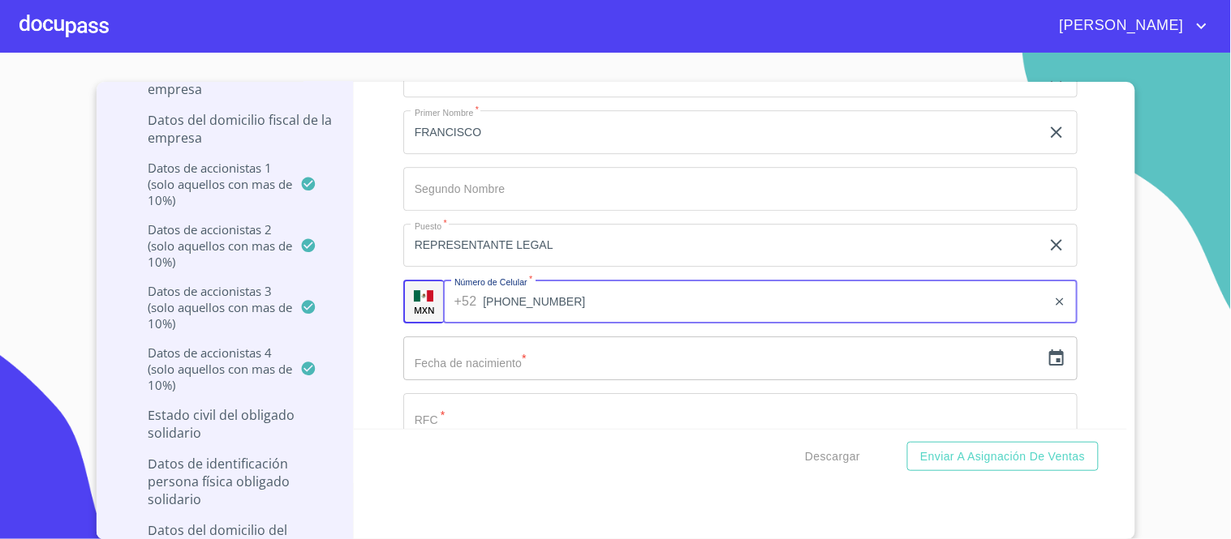
type input "[PHONE_NUMBER]"
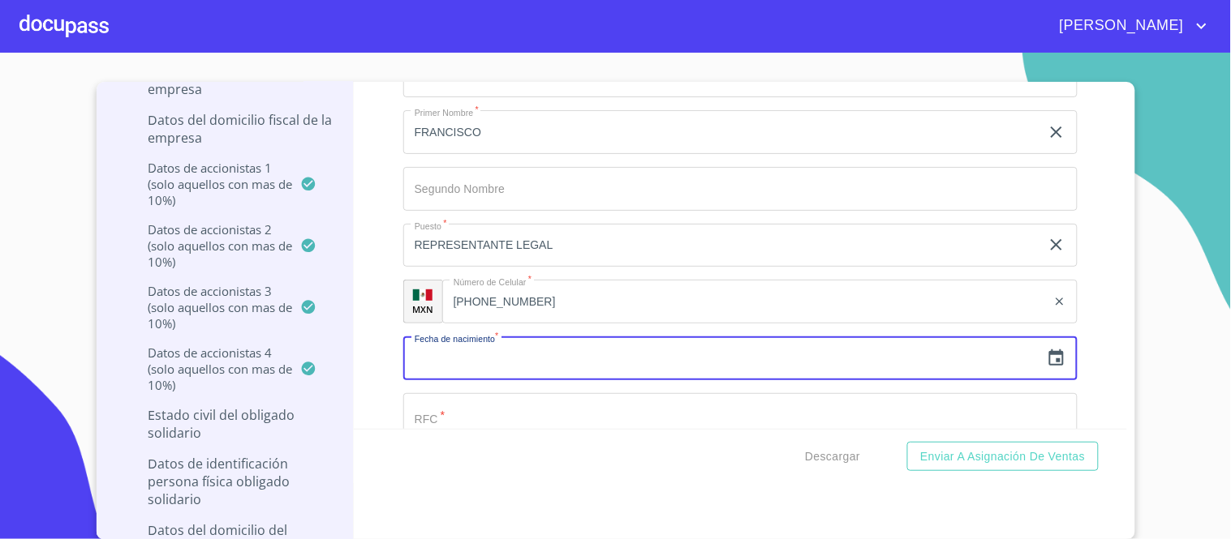
click at [473, 337] on input "text" at bounding box center [721, 359] width 637 height 44
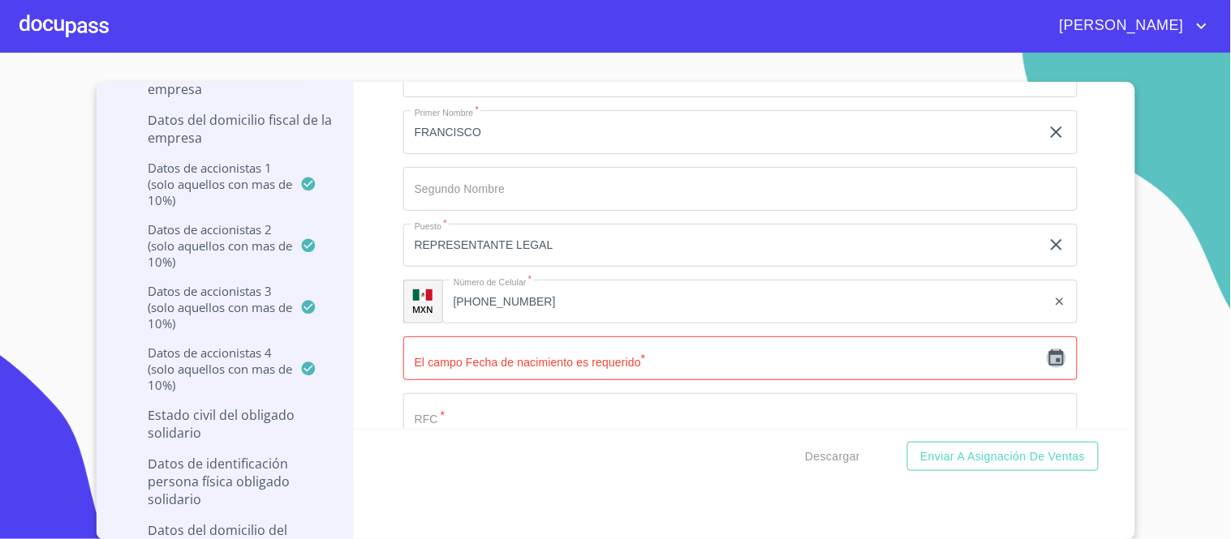
click at [1046, 349] on icon "button" at bounding box center [1055, 358] width 19 height 19
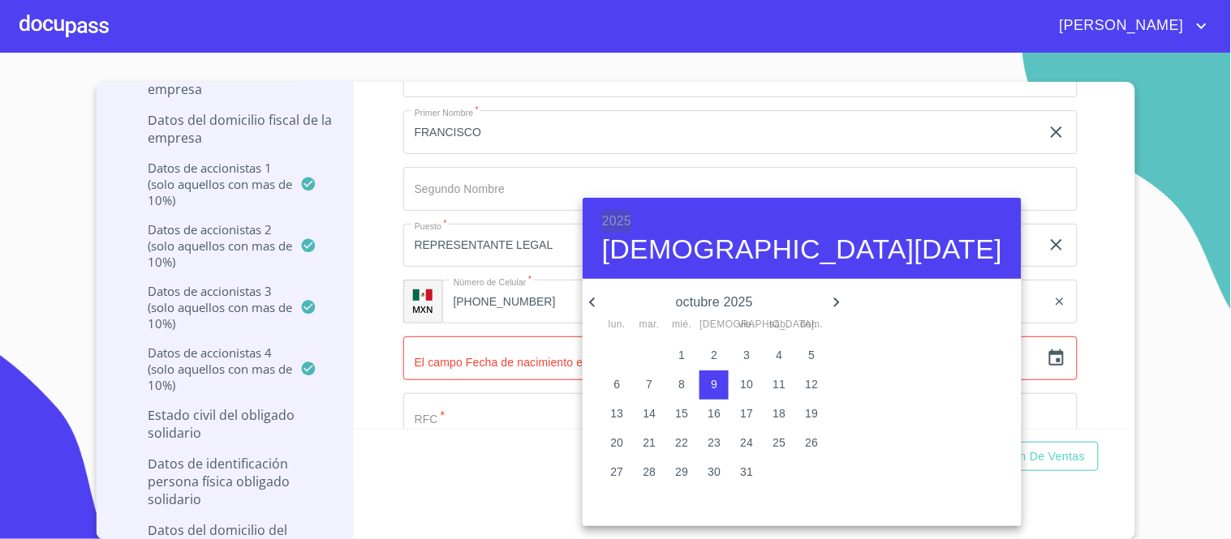
click at [629, 222] on h6 "2025" at bounding box center [616, 221] width 29 height 23
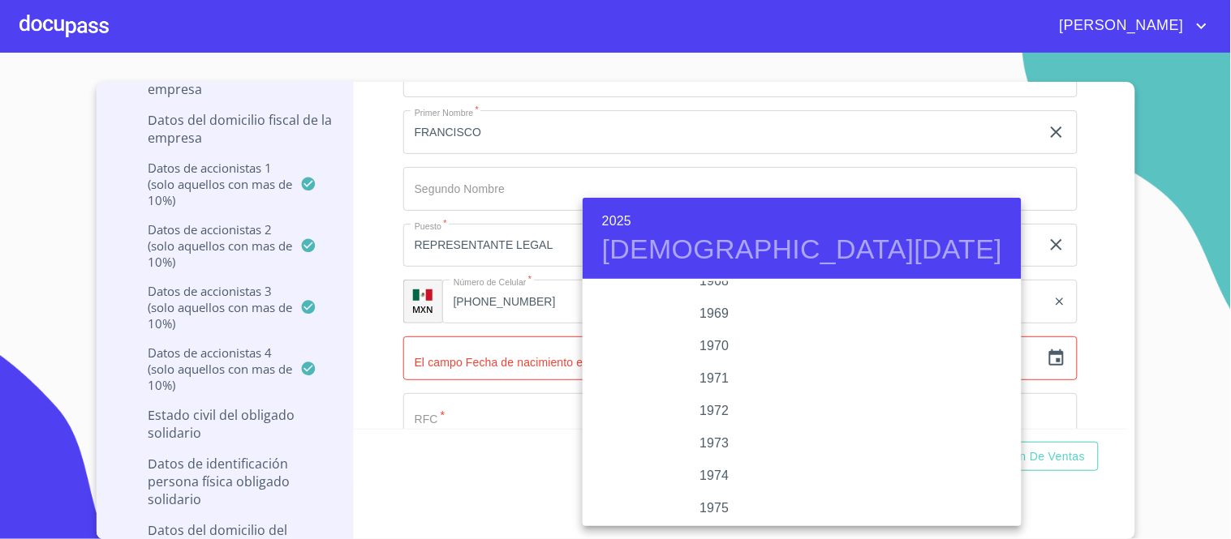
scroll to position [1326, 0]
click at [698, 335] on div "1967" at bounding box center [714, 334] width 264 height 32
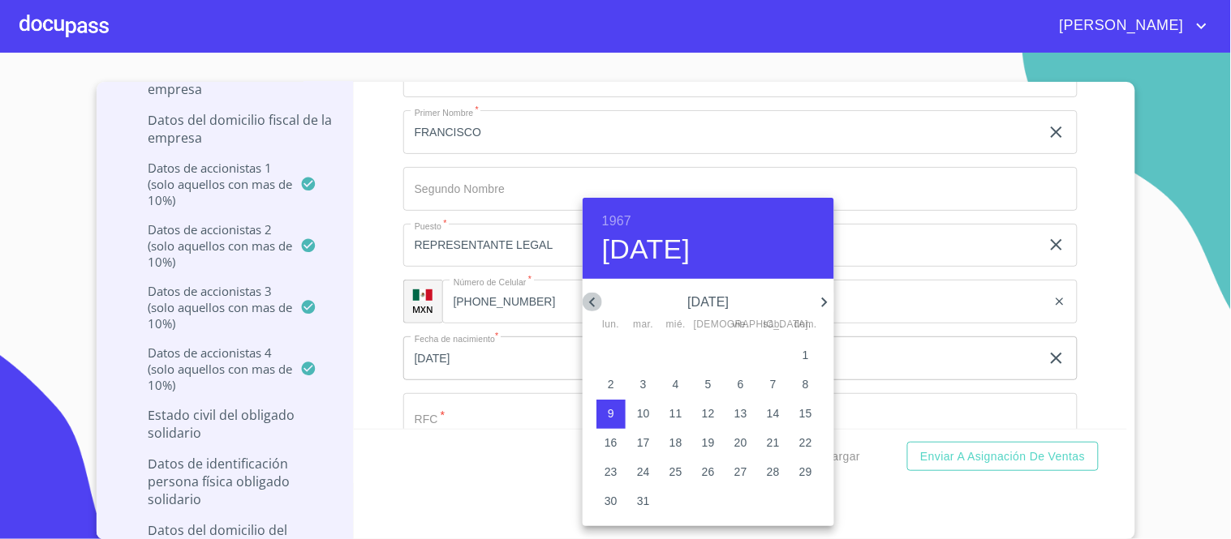
click at [589, 302] on icon "button" at bounding box center [592, 303] width 6 height 10
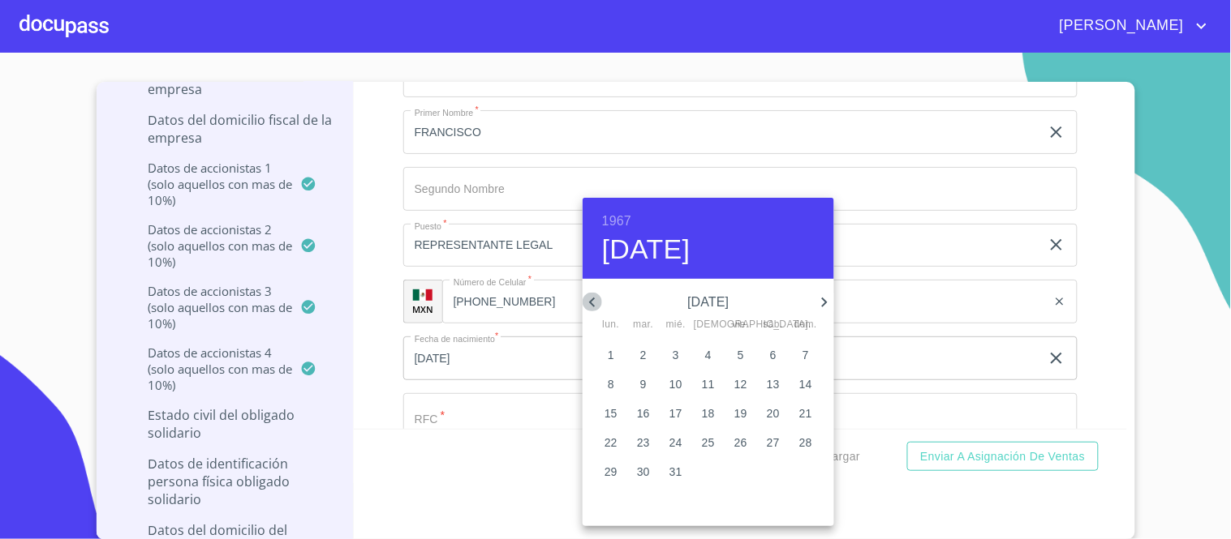
click at [589, 302] on icon "button" at bounding box center [592, 303] width 6 height 10
click at [675, 358] on p "1" at bounding box center [675, 355] width 6 height 16
type input "1 de feb. de 1967"
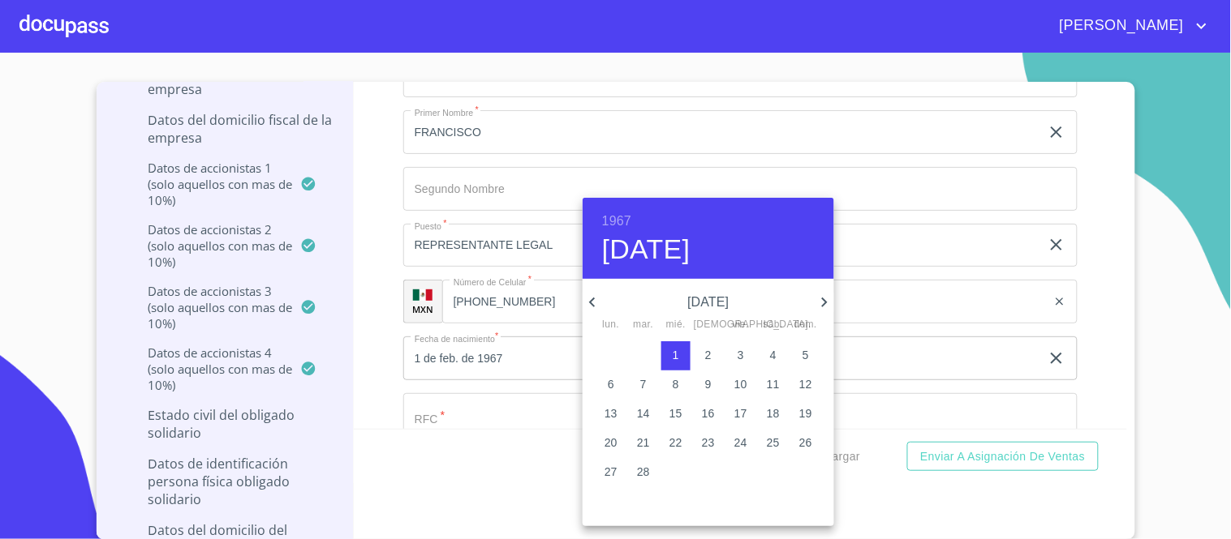
click at [830, 147] on div at bounding box center [615, 269] width 1231 height 539
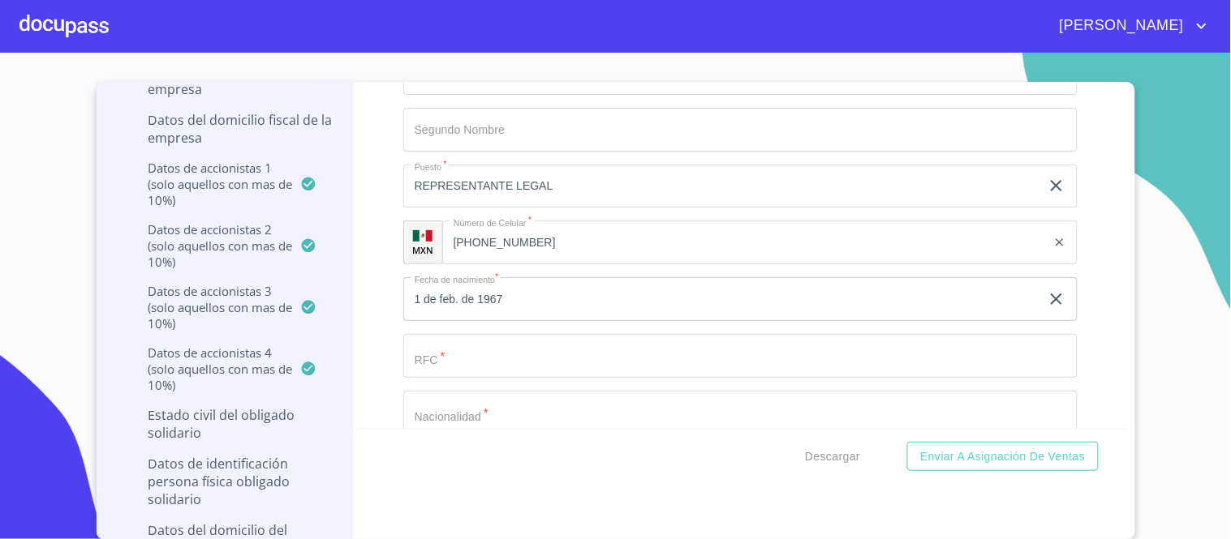
scroll to position [12373, 0]
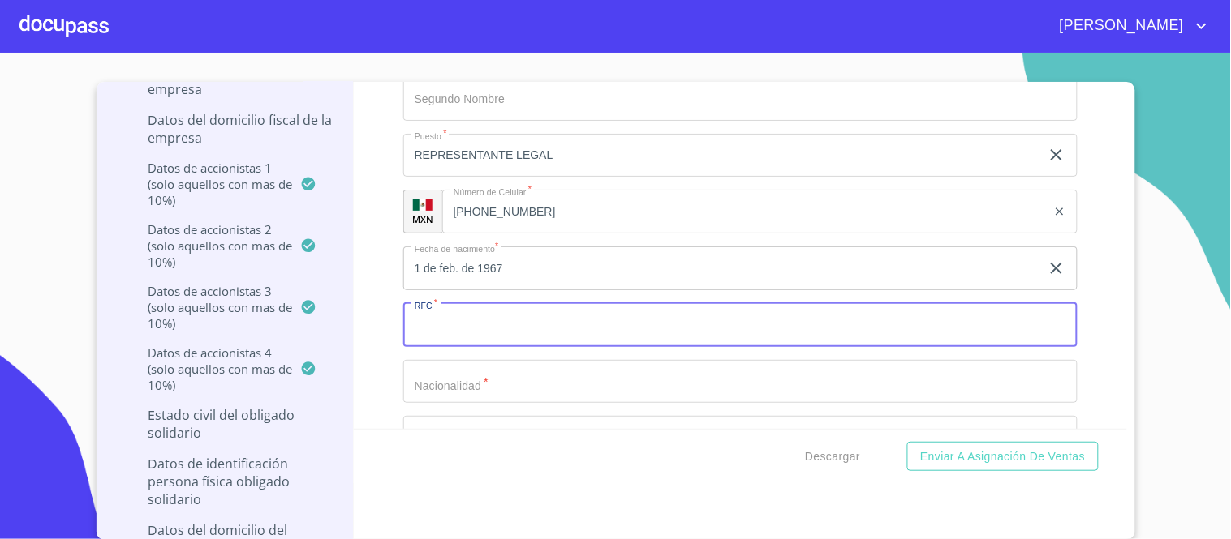
click at [434, 303] on input "Documento de identificación representante legal.   *" at bounding box center [740, 325] width 674 height 44
type input "MAPF6702018J4"
click at [446, 360] on input "Documento de identificación representante legal.   *" at bounding box center [740, 382] width 674 height 44
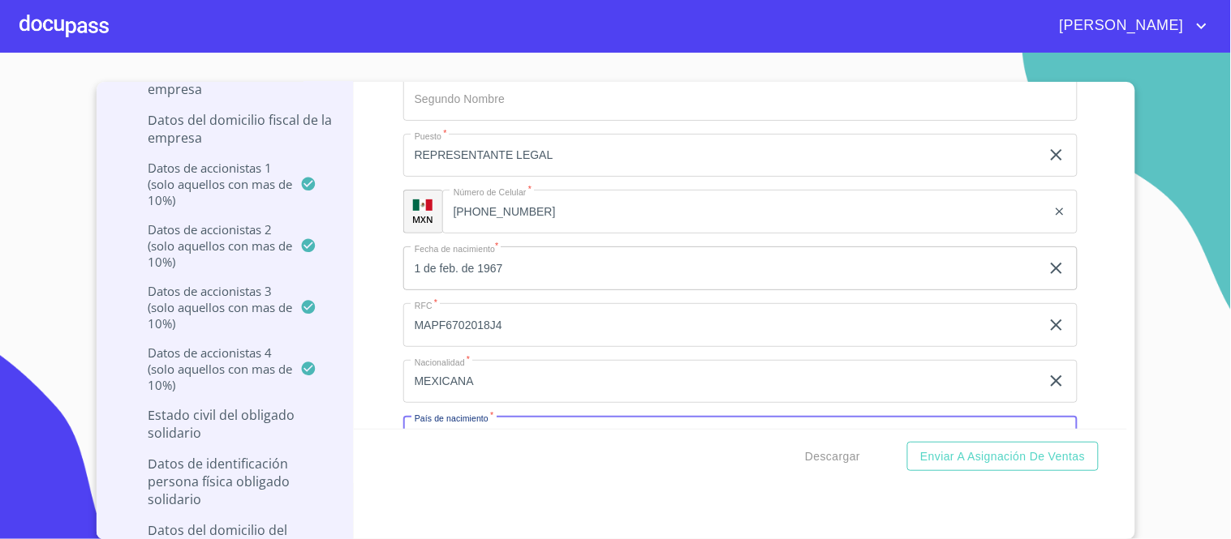
scroll to position [12380, 0]
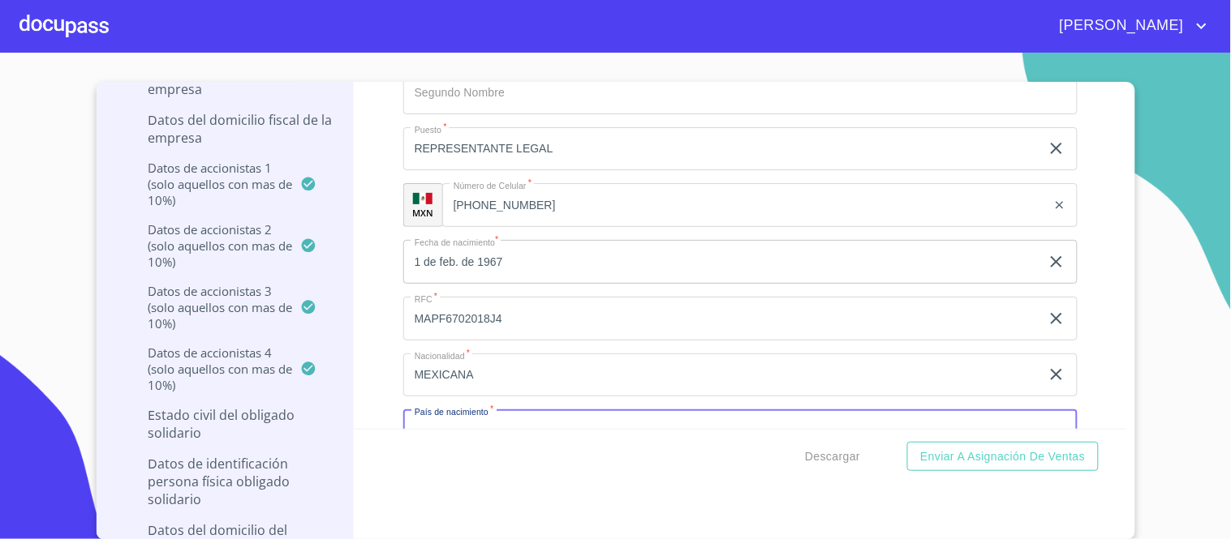
click at [468, 354] on input "MEXICANA" at bounding box center [721, 376] width 637 height 44
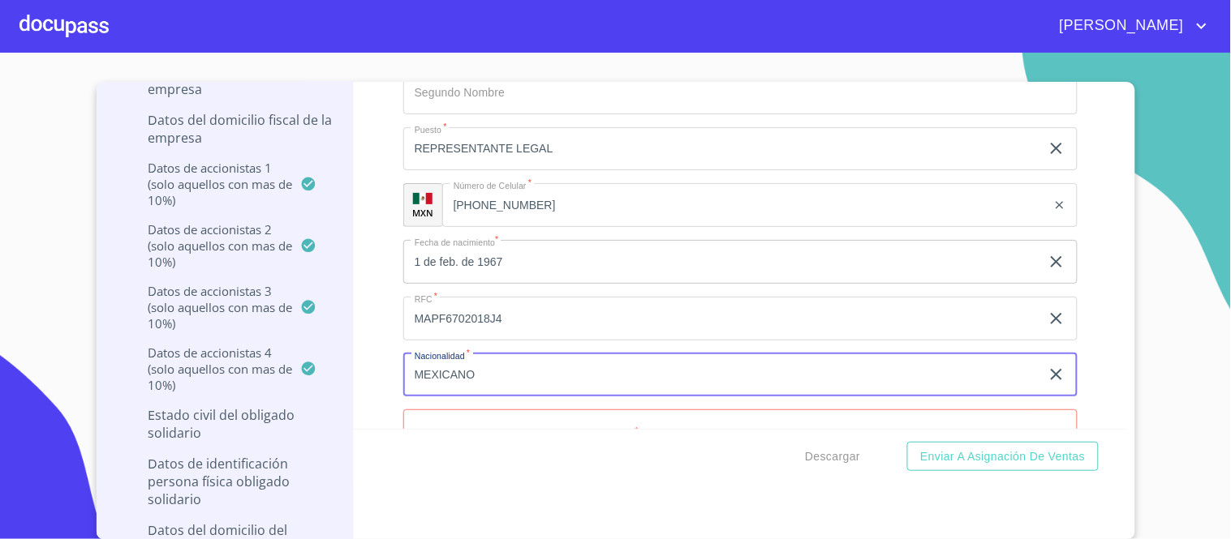
type input "MEXICANO"
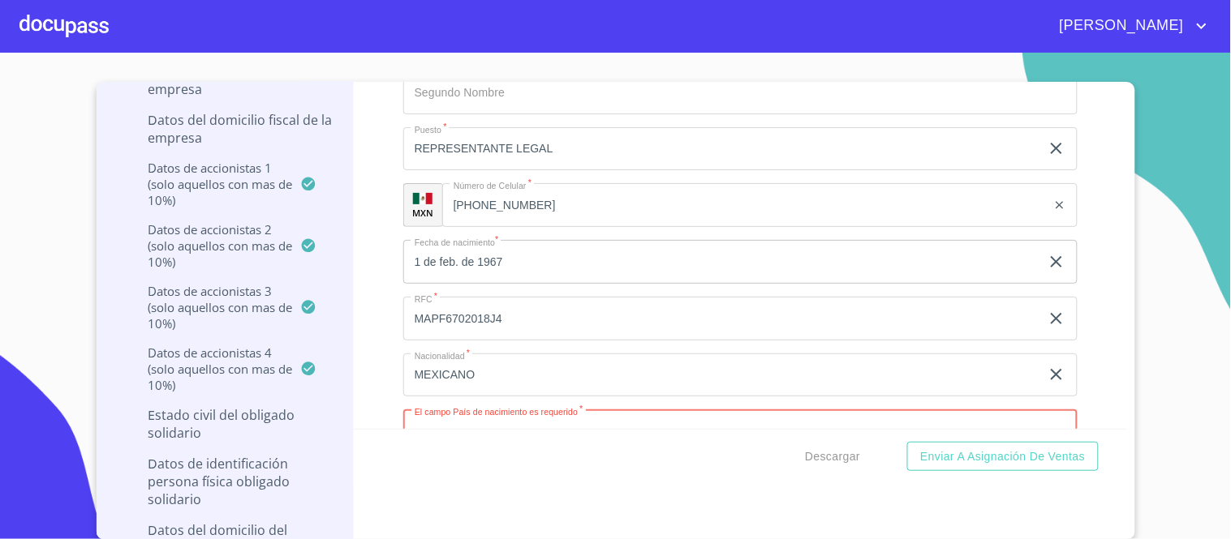
click at [436, 410] on input "Documento de identificación representante legal.   *" at bounding box center [740, 432] width 674 height 44
type input "[GEOGRAPHIC_DATA]"
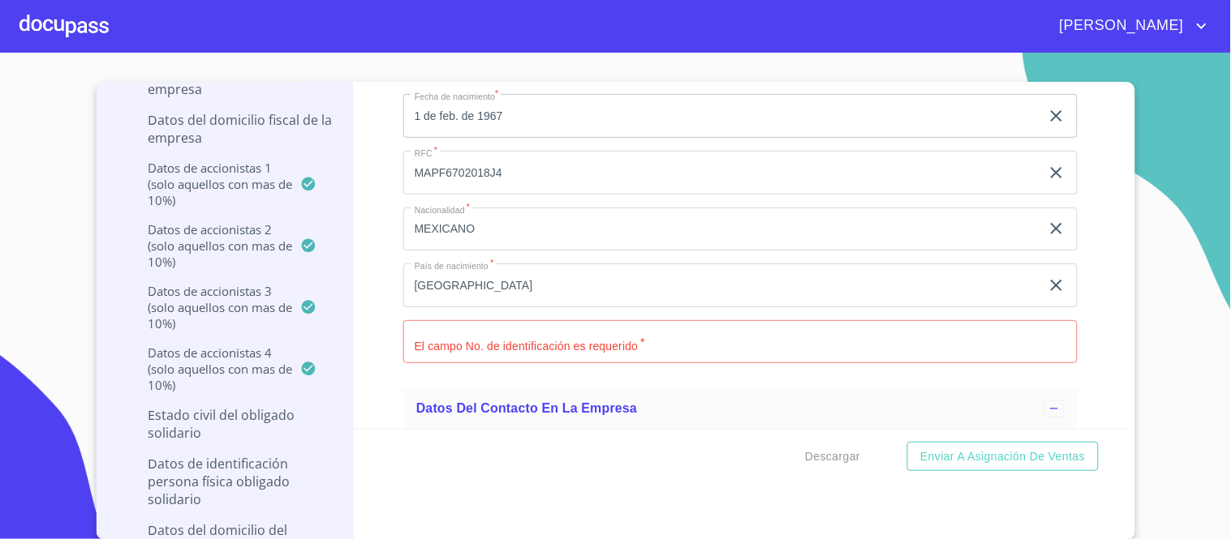
scroll to position [12539, 0]
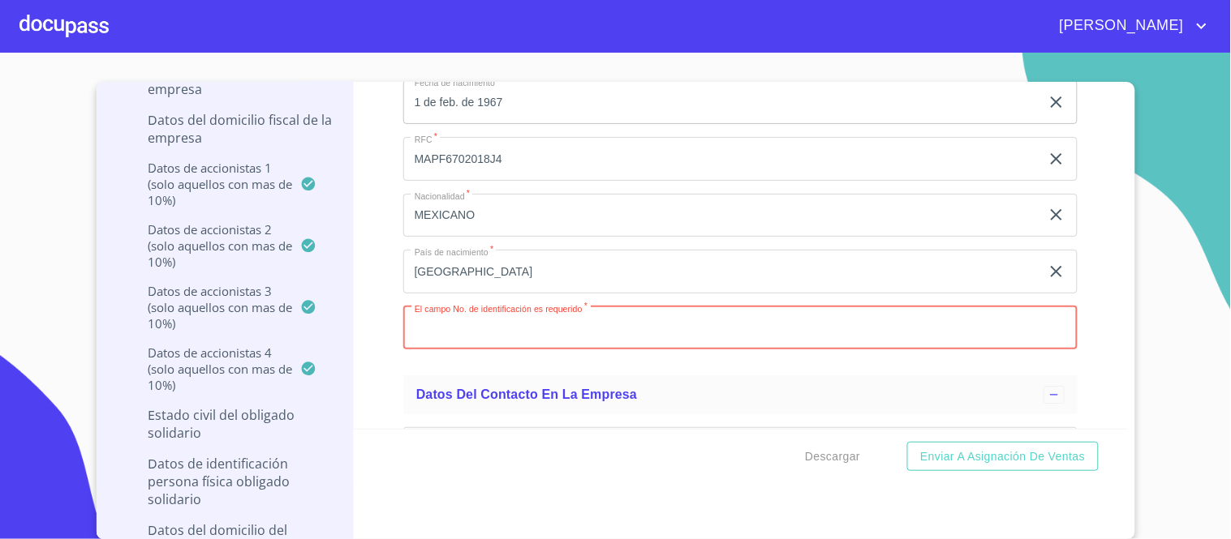
click at [432, 307] on input "Documento de identificación representante legal.   *" at bounding box center [740, 329] width 674 height 44
type input "1376122565"
drag, startPoint x: 604, startPoint y: 349, endPoint x: 595, endPoint y: 354, distance: 10.2
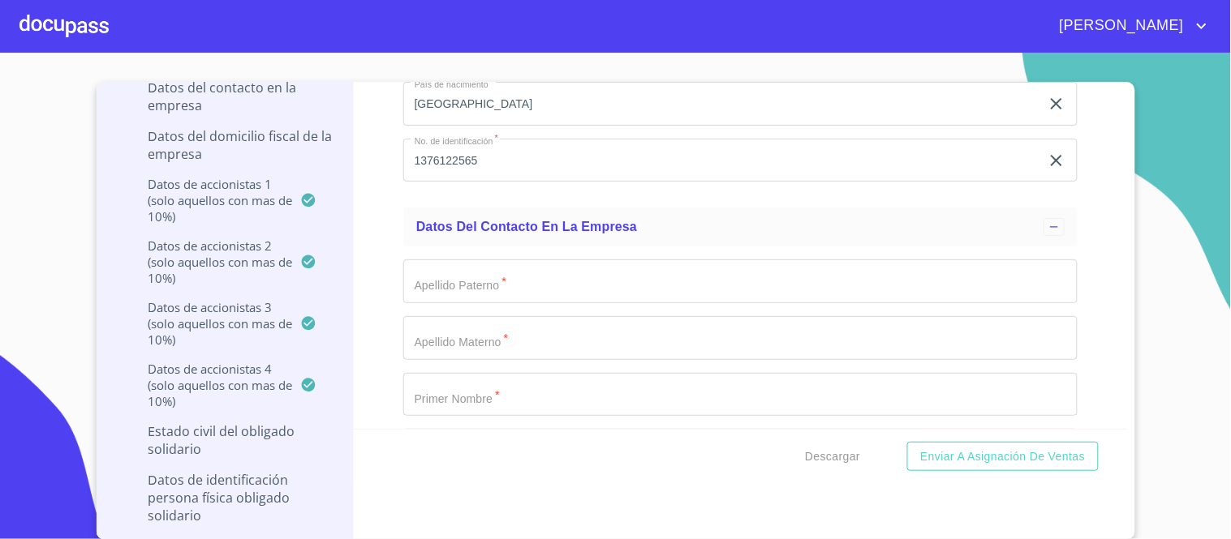
scroll to position [12720, 0]
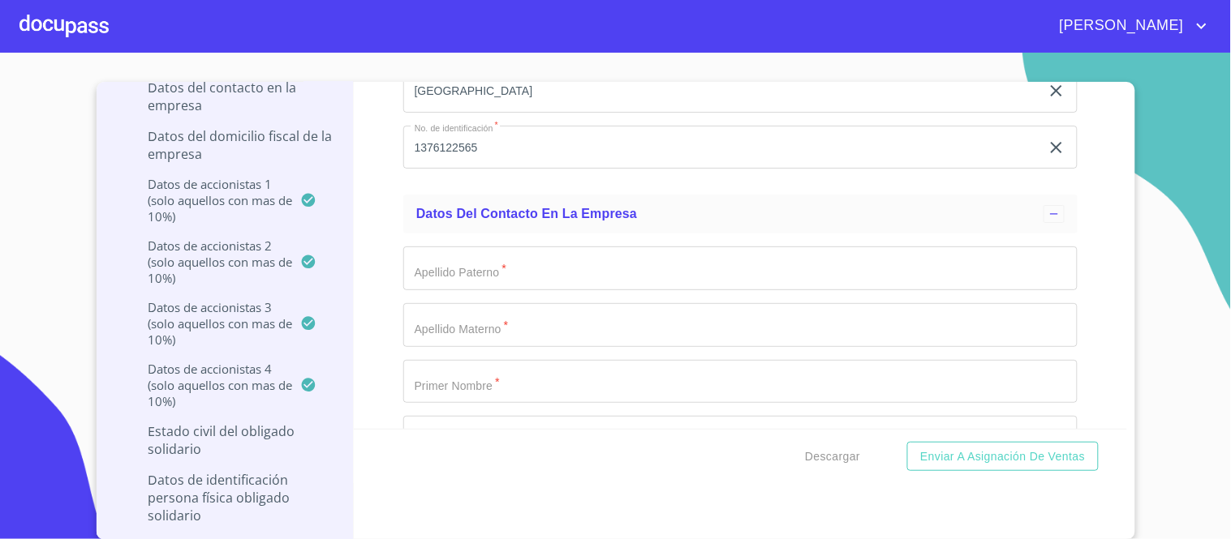
click at [436, 247] on input "Documento de identificación representante legal.   *" at bounding box center [740, 269] width 674 height 44
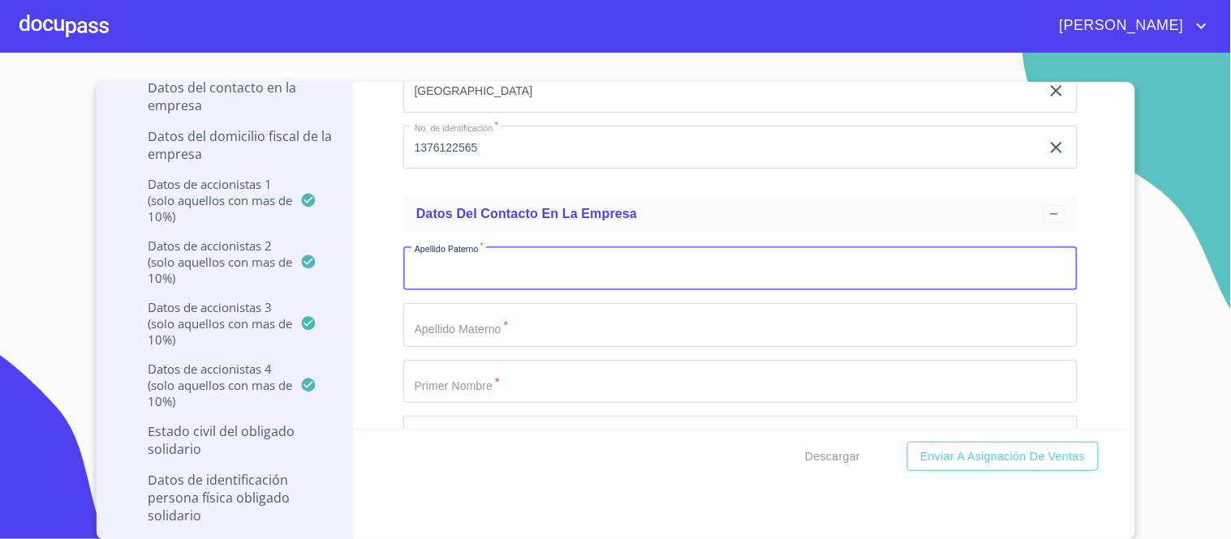
type input "F"
type input "MAGAÑA"
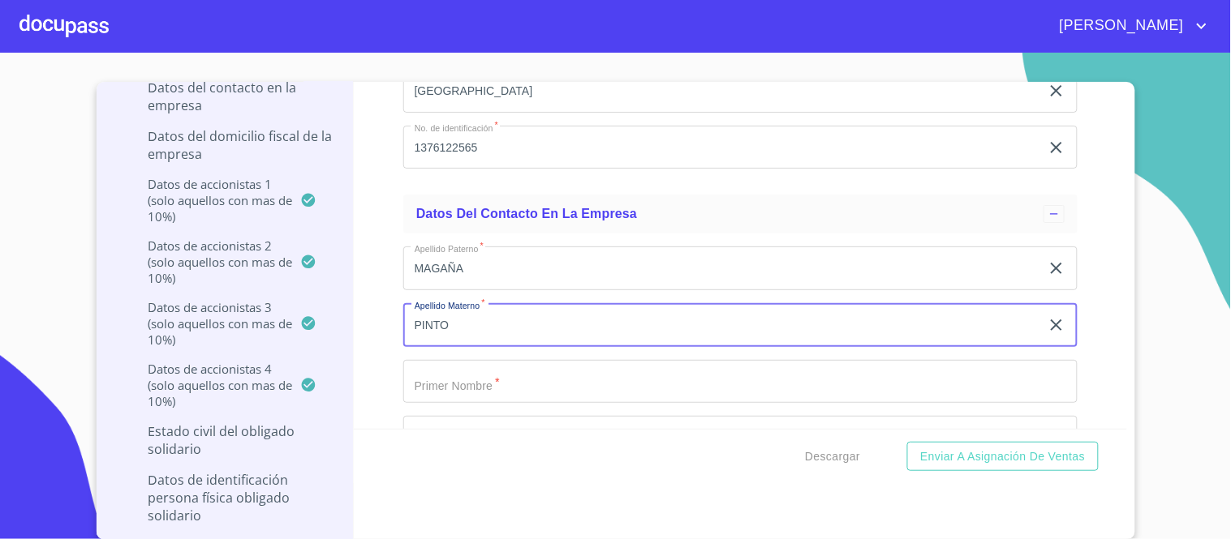
type input "PINTO"
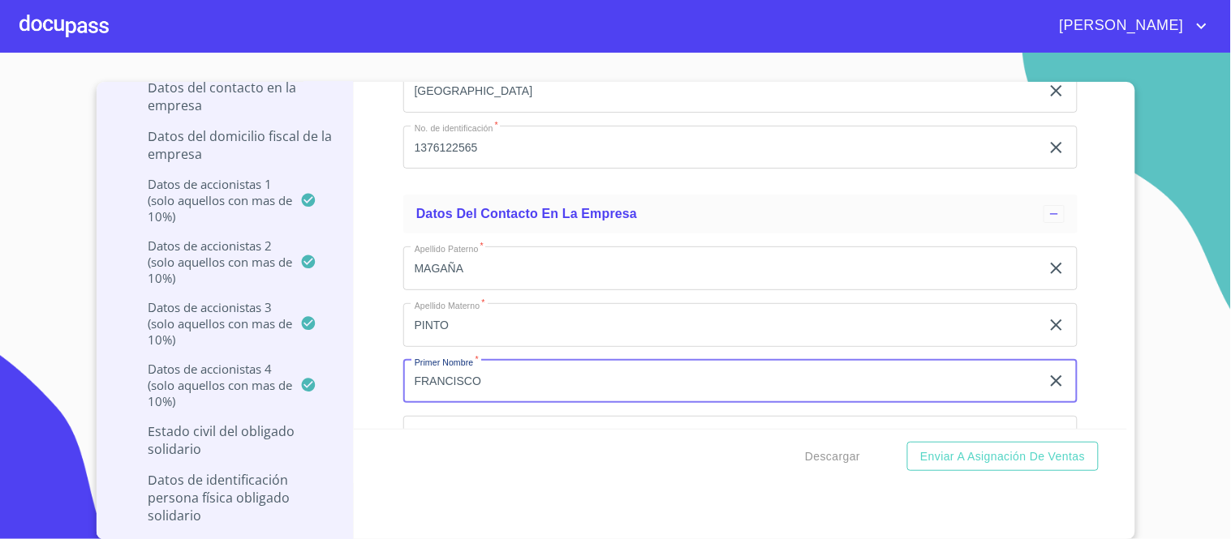
type input "FRANCISCO"
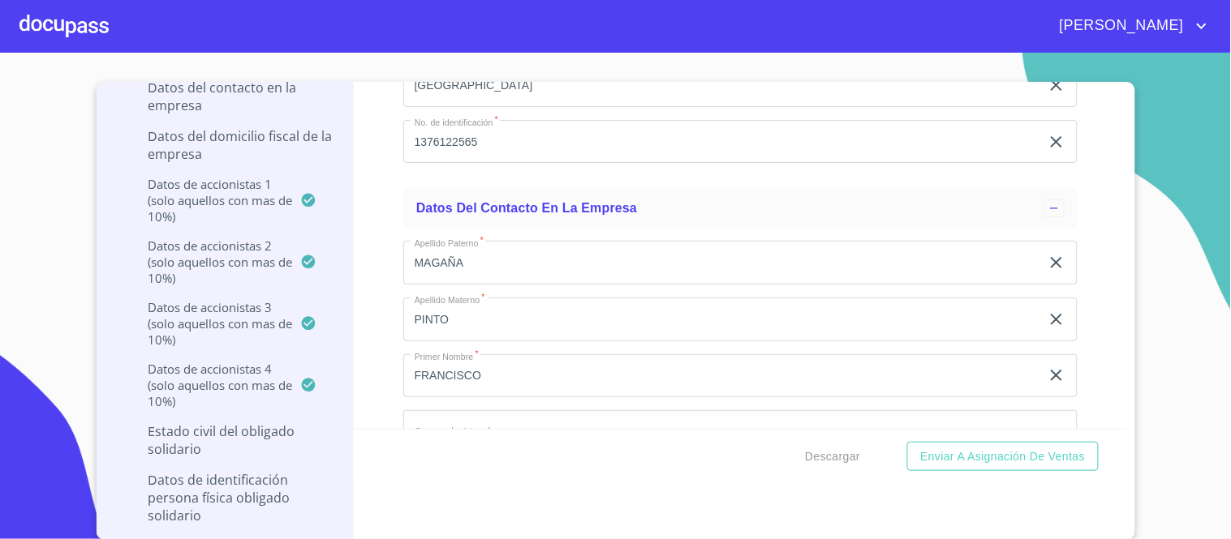
scroll to position [12934, 0]
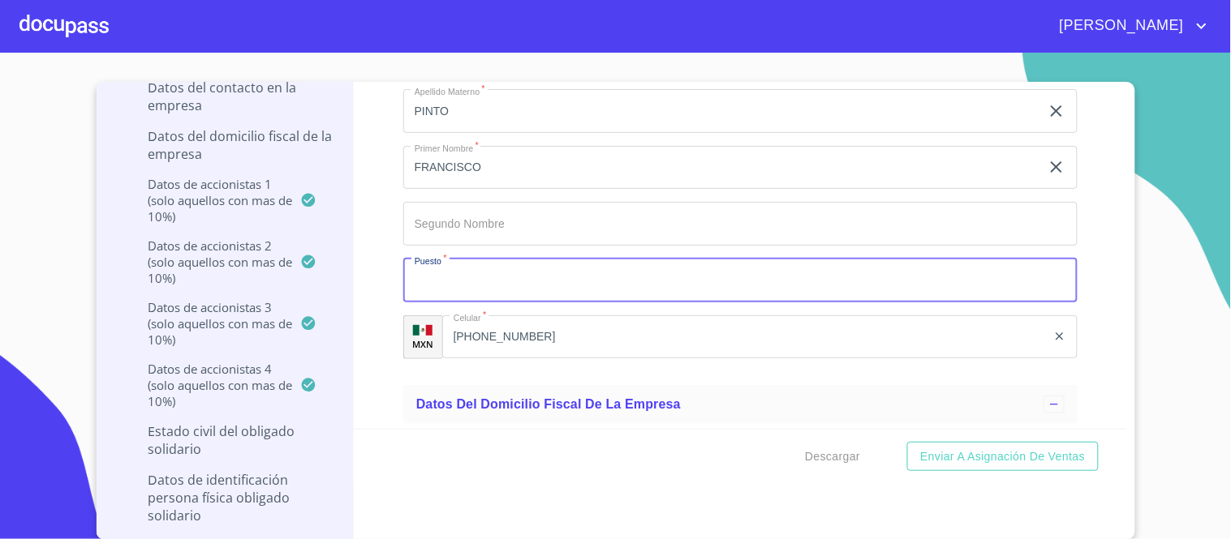
click at [432, 260] on input "Documento de identificación representante legal.   *" at bounding box center [740, 281] width 674 height 44
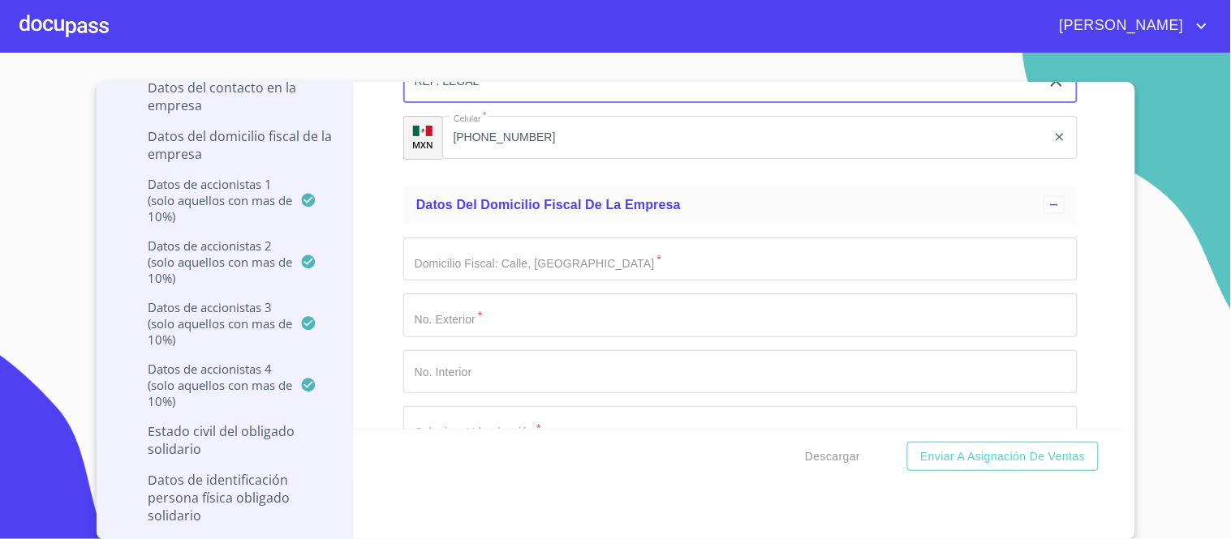
scroll to position [13204, 0]
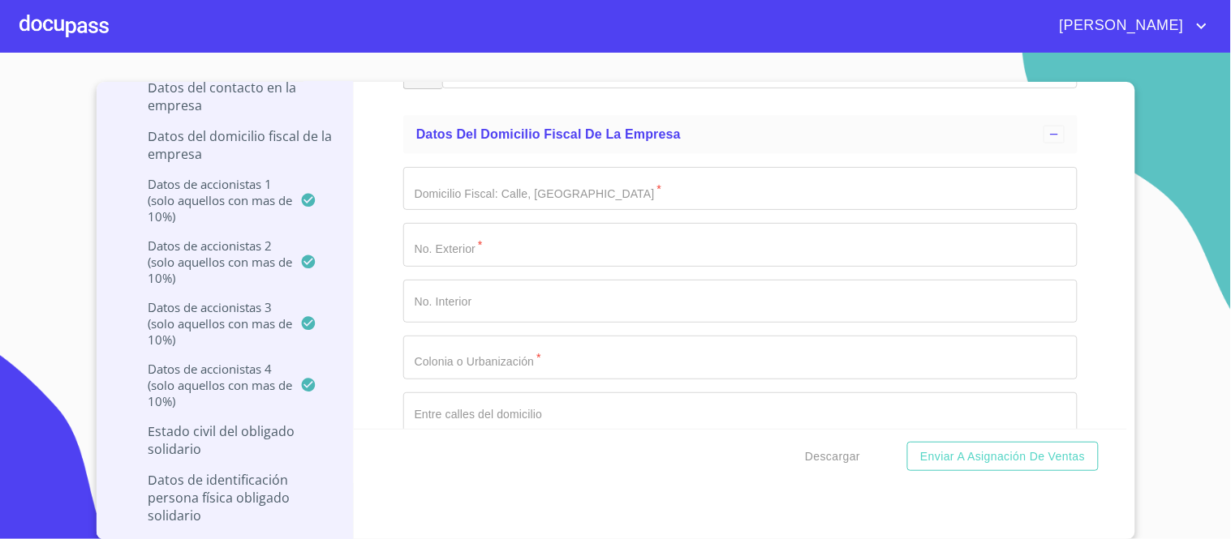
type input "REP. LEGAL"
click at [452, 167] on input "Documento de identificación representante legal.   *" at bounding box center [740, 189] width 674 height 44
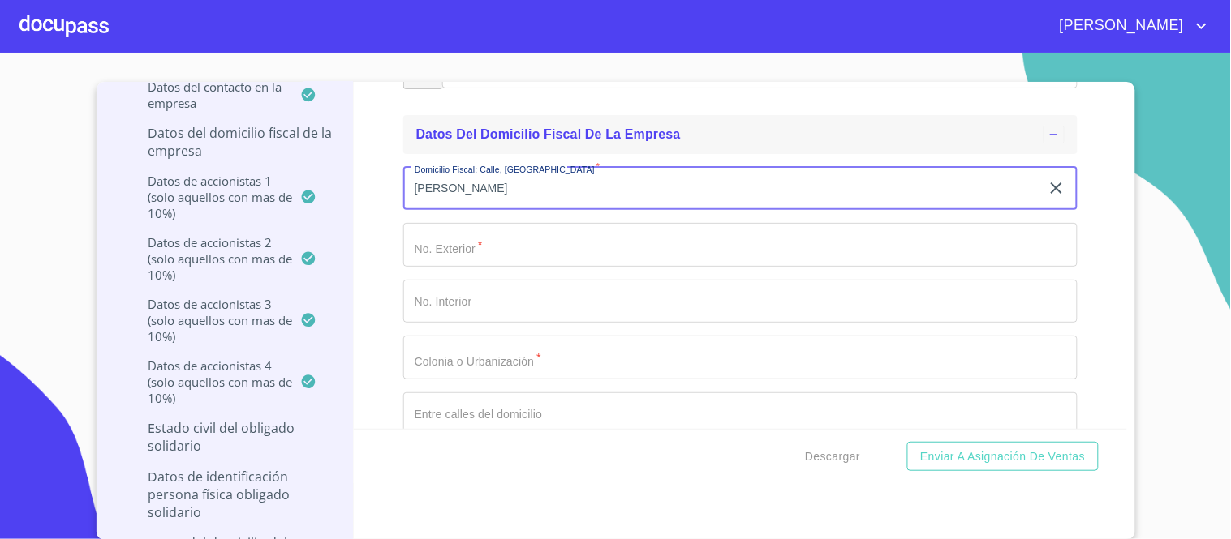
type input "[PERSON_NAME]"
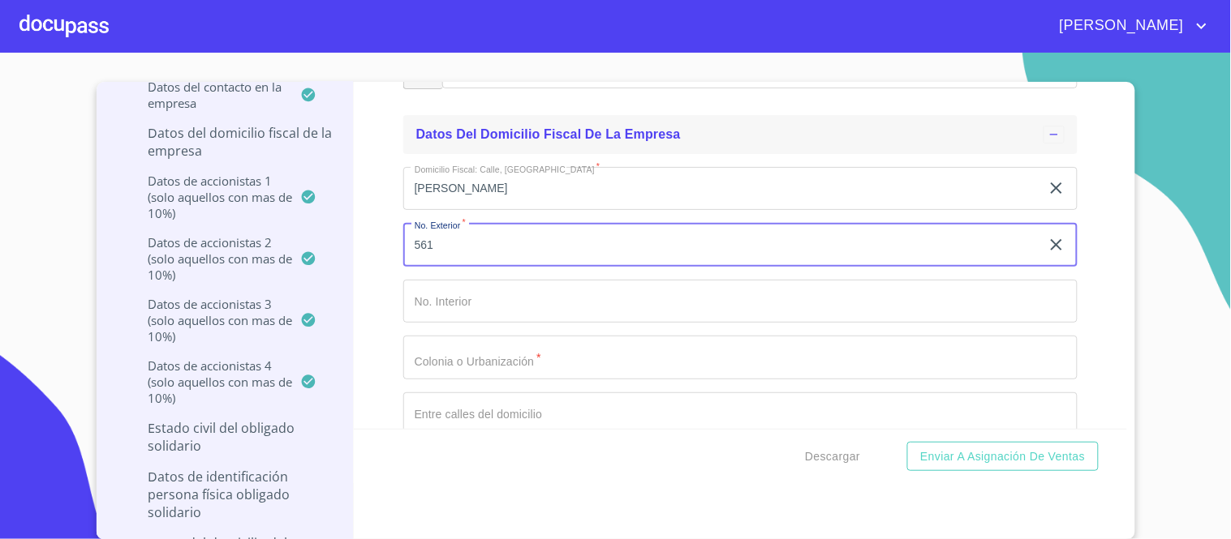
type input "561"
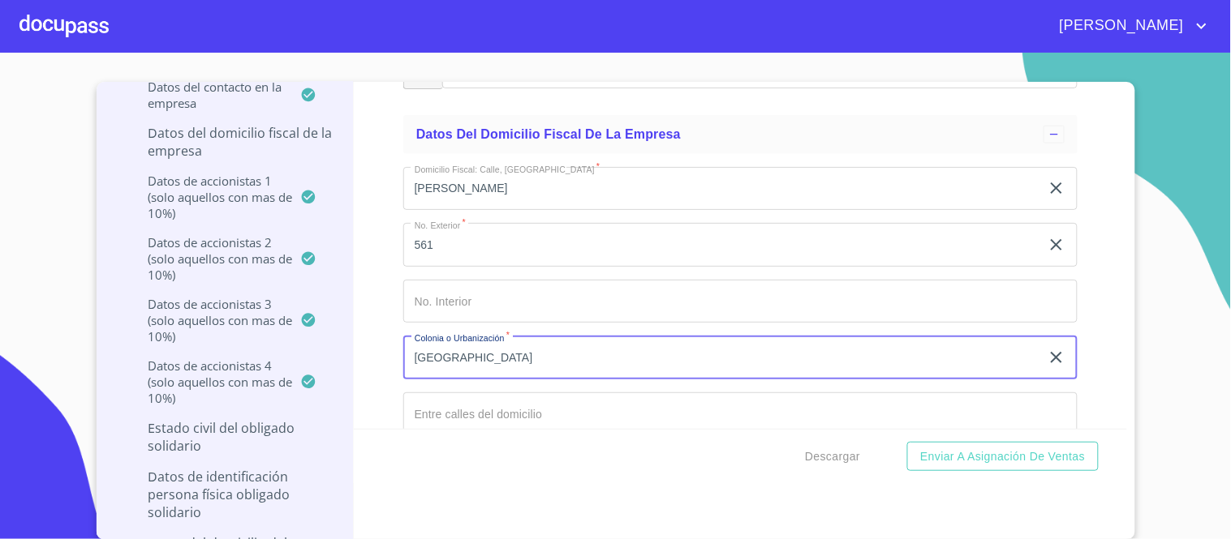
type input "[GEOGRAPHIC_DATA]"
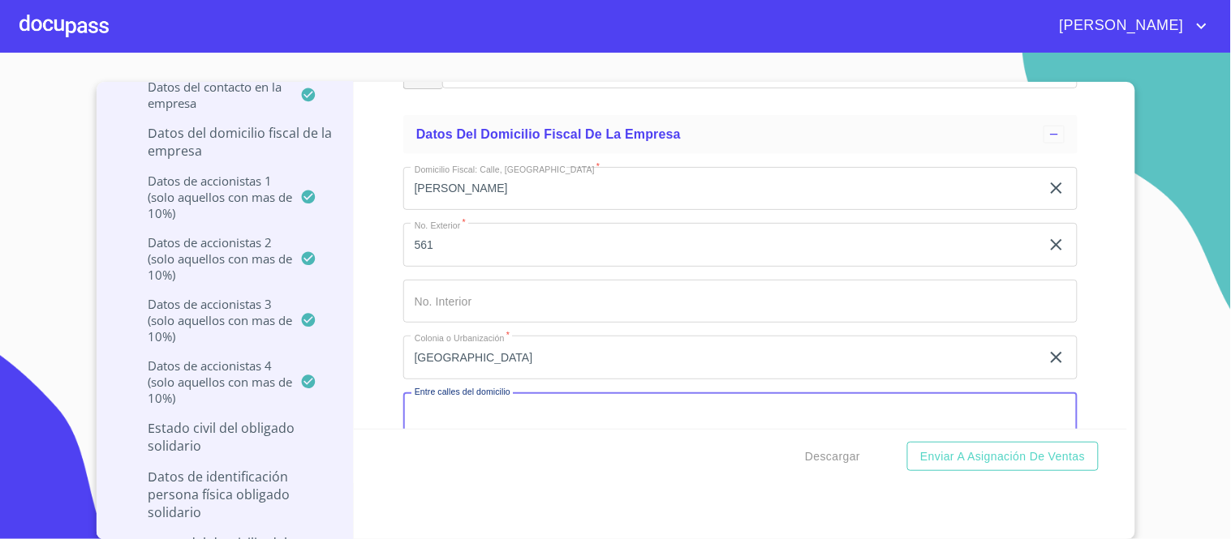
click at [454, 393] on input "Documento de identificación representante legal.   *" at bounding box center [740, 415] width 674 height 44
type input "HOSPITAL Y [PERSON_NAME]"
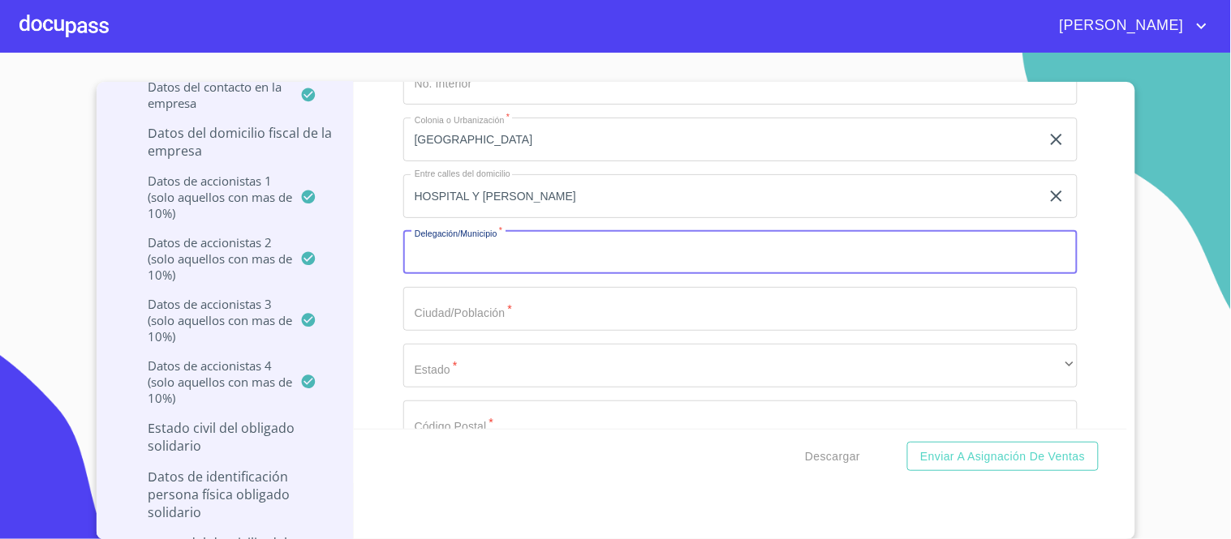
scroll to position [13424, 0]
type input "[GEOGRAPHIC_DATA]"
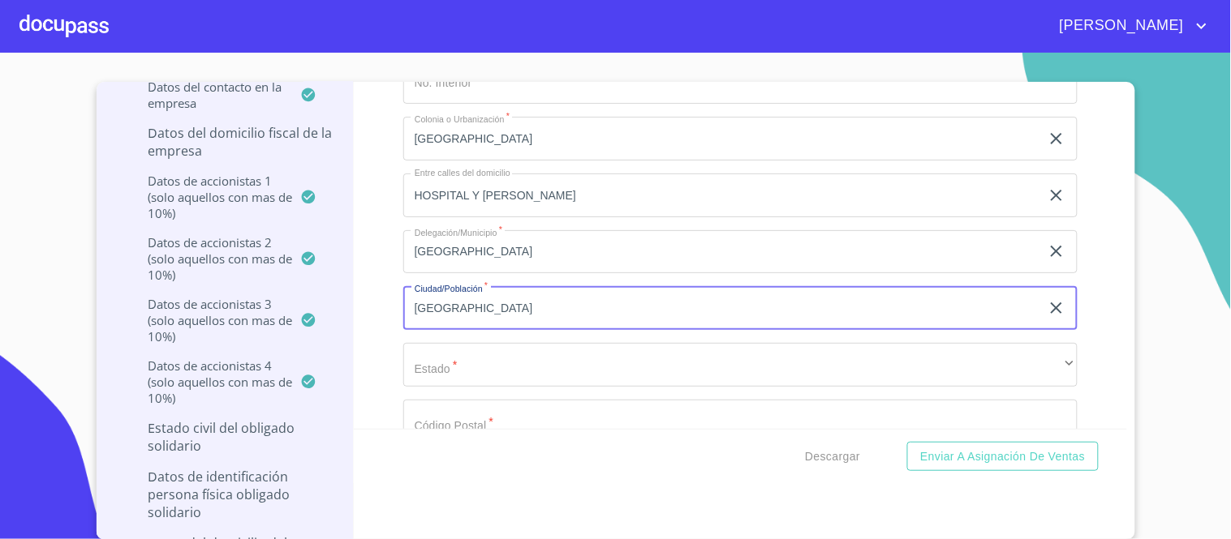
type input "[GEOGRAPHIC_DATA]"
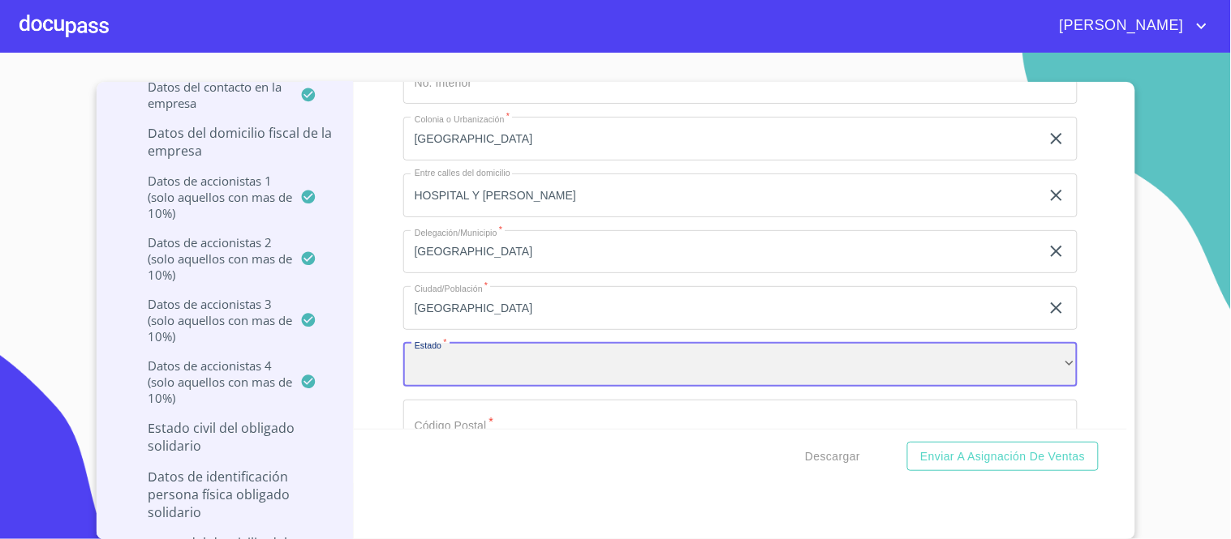
drag, startPoint x: 1039, startPoint y: 333, endPoint x: 1028, endPoint y: 335, distance: 11.6
click at [1028, 343] on div "​" at bounding box center [740, 365] width 674 height 44
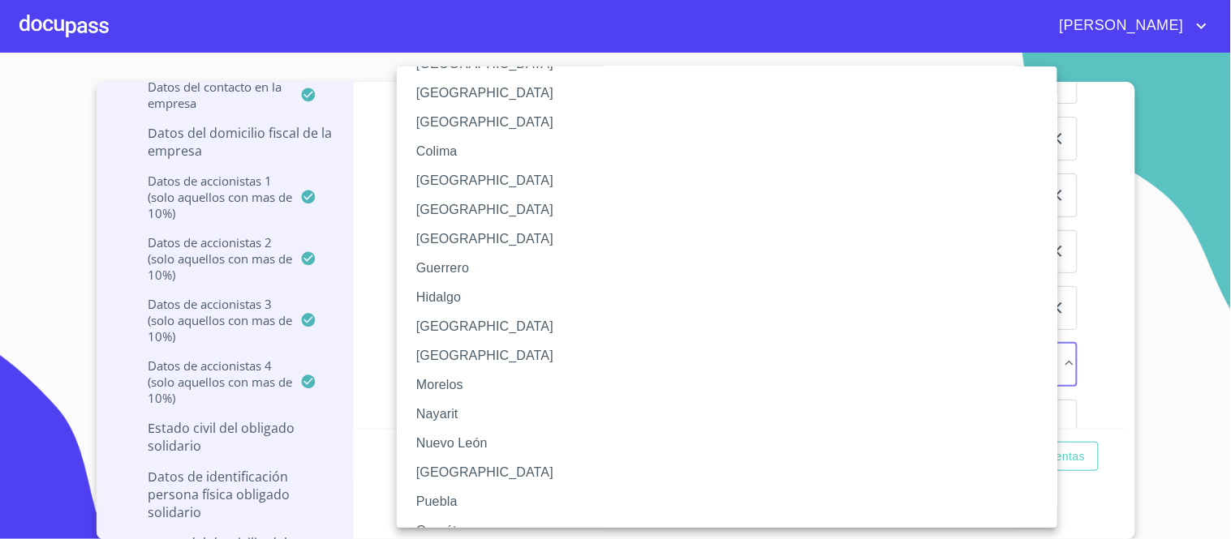
scroll to position [180, 0]
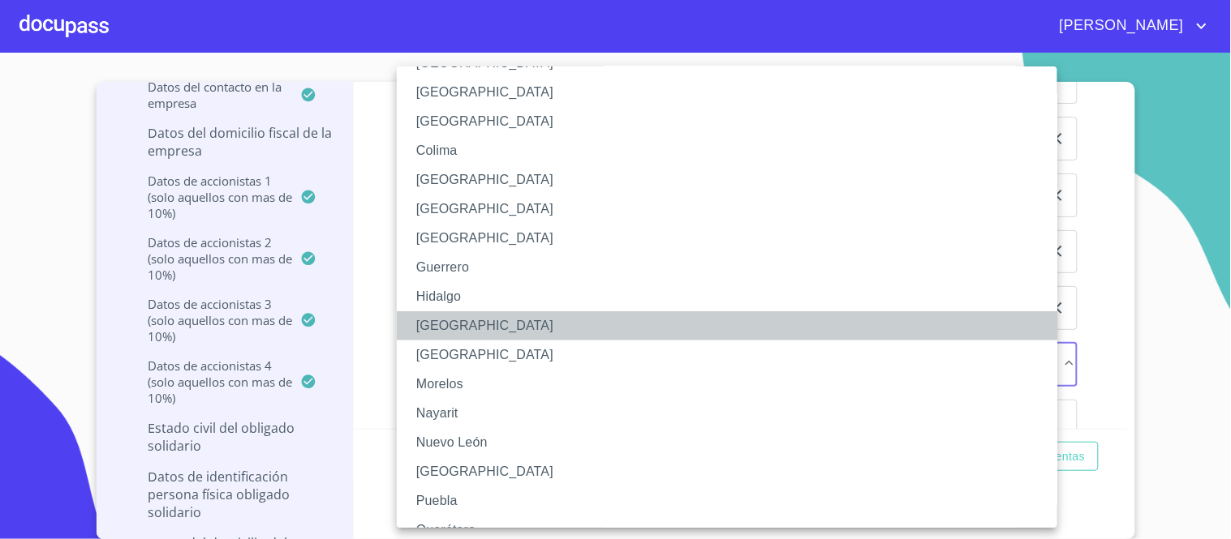
click at [436, 320] on li "[GEOGRAPHIC_DATA]" at bounding box center [734, 325] width 674 height 29
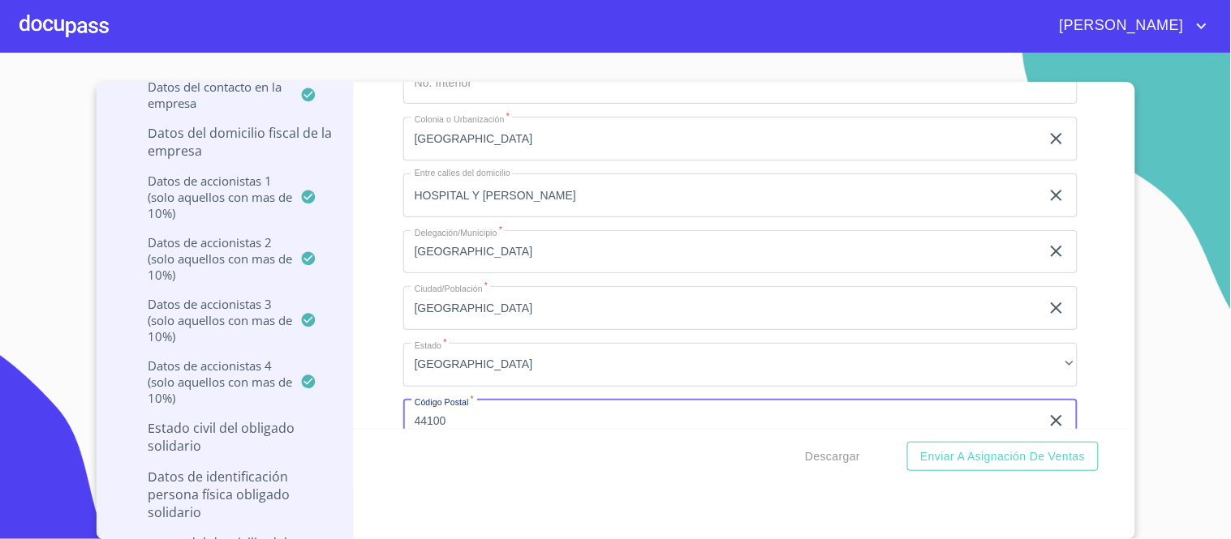
type input "44100"
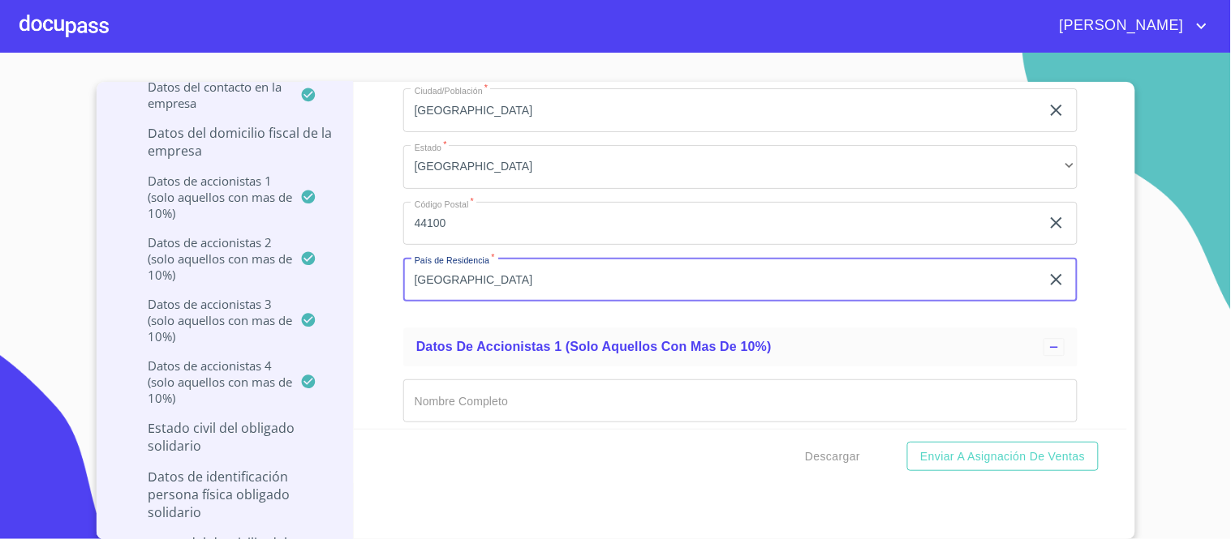
type input "[GEOGRAPHIC_DATA]"
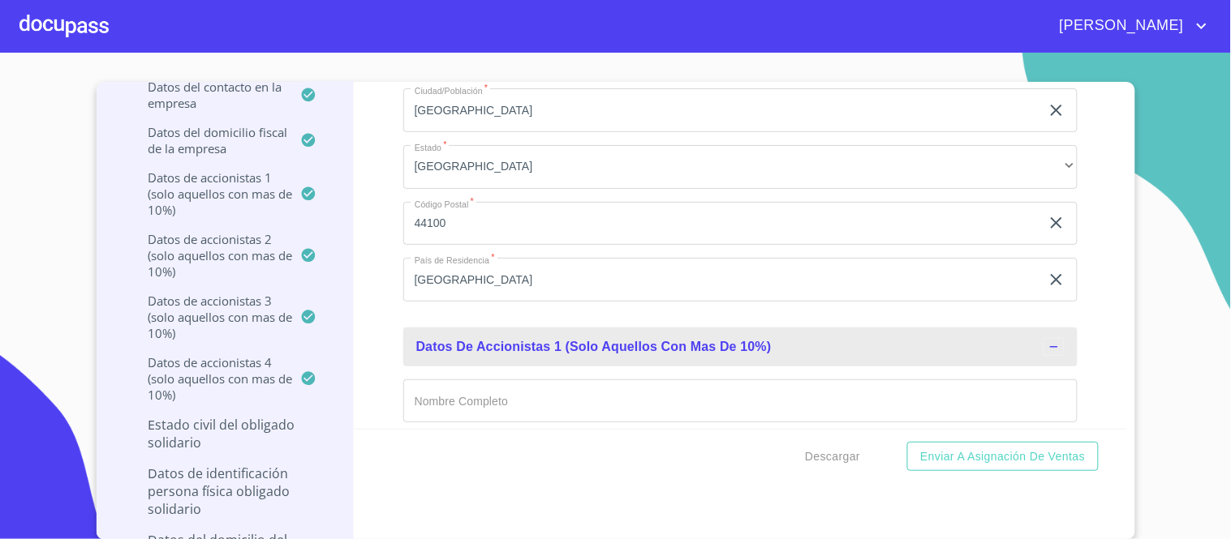
click at [452, 380] on input "Documento de identificación representante legal.   *" at bounding box center [740, 402] width 674 height 44
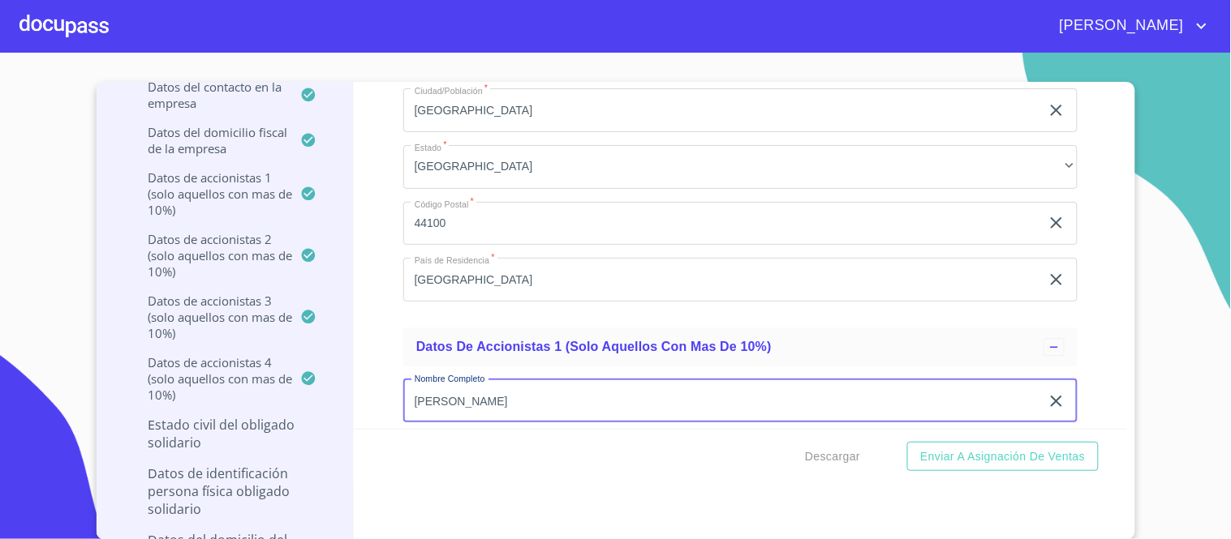
type input "[PERSON_NAME]"
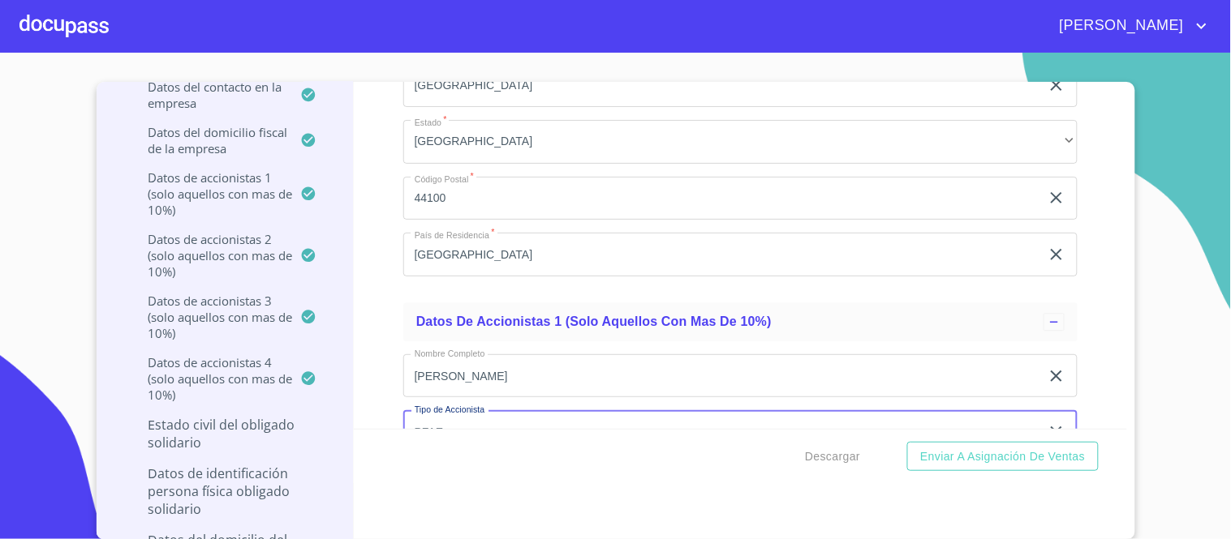
type input "PFAE"
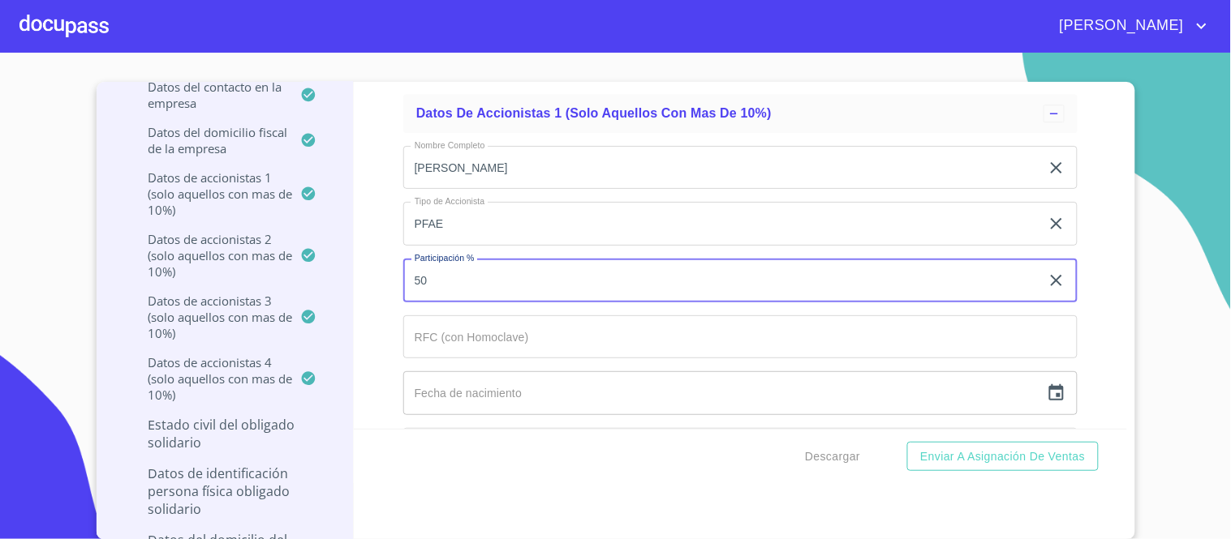
type input "50"
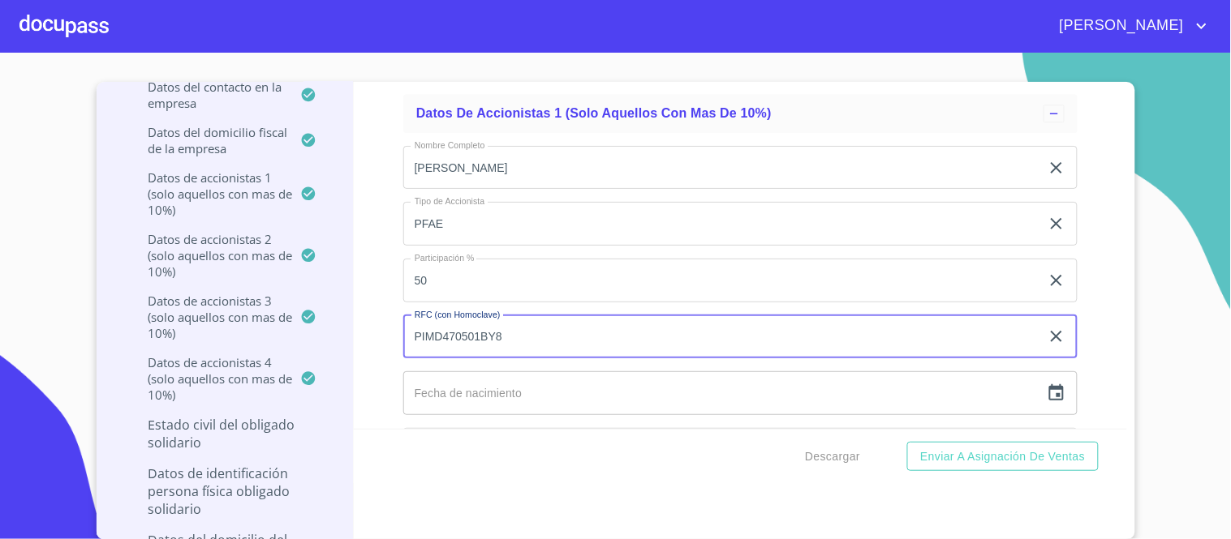
type input "PIMD470501BY8"
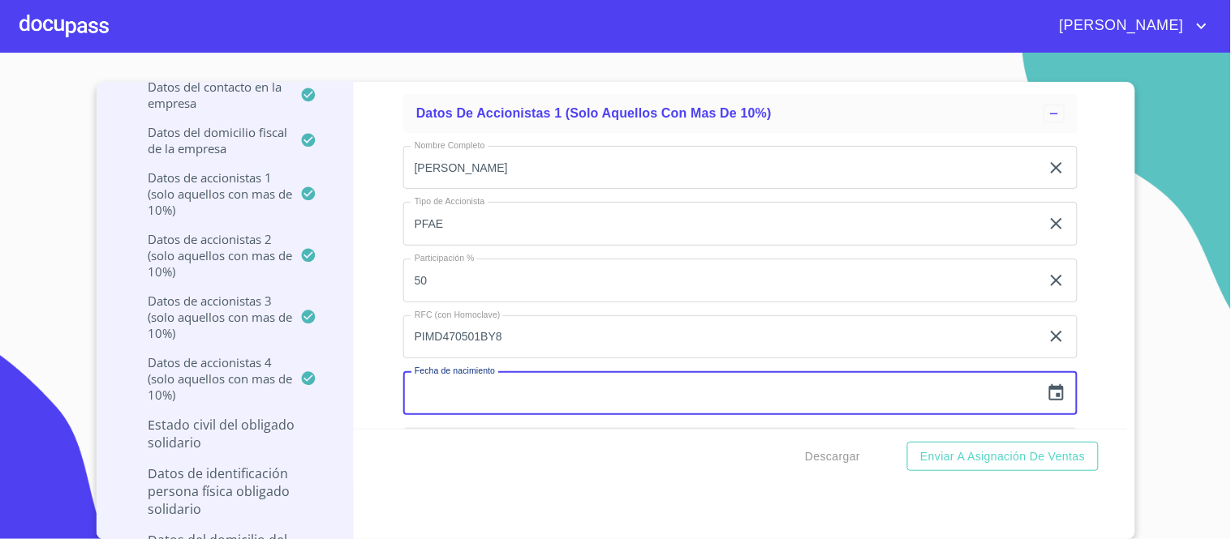
click at [450, 376] on input "text" at bounding box center [721, 394] width 637 height 44
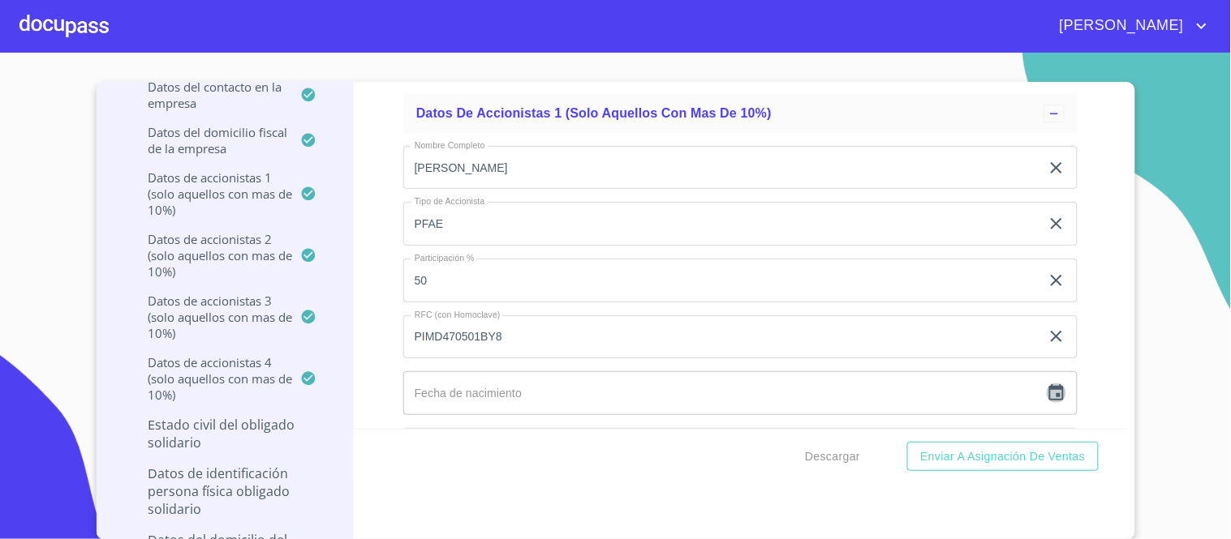
click at [1046, 384] on icon "button" at bounding box center [1055, 393] width 19 height 19
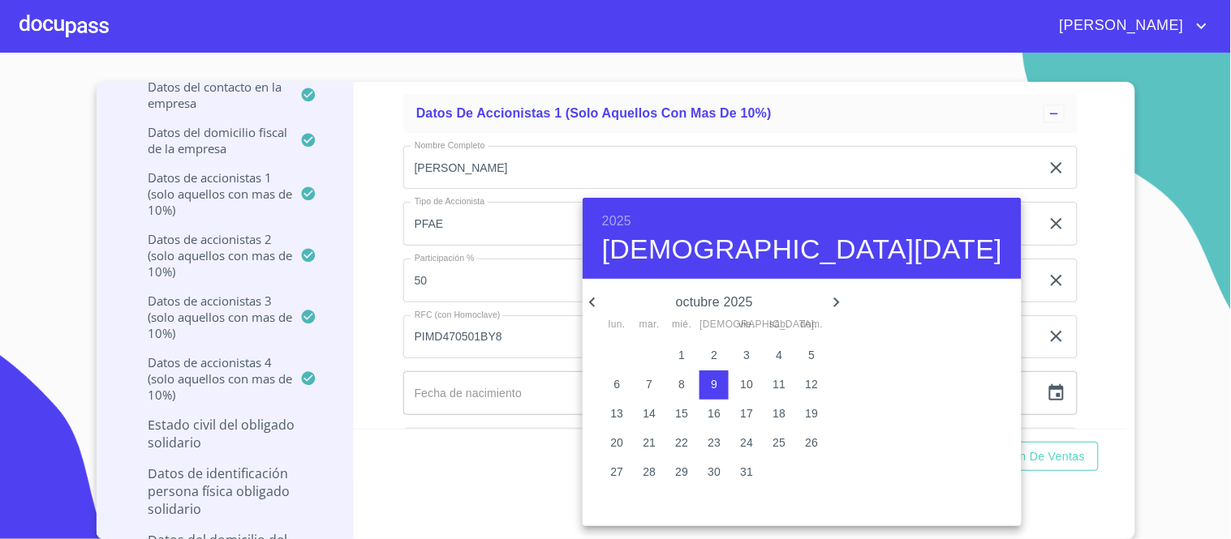
click at [627, 219] on h6 "2025" at bounding box center [616, 221] width 29 height 23
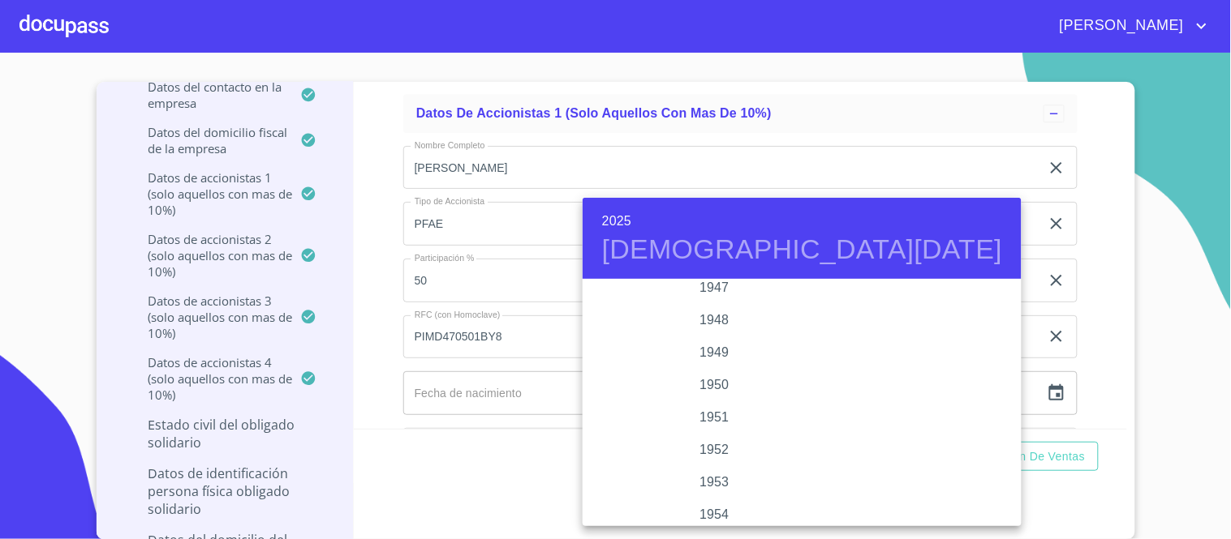
scroll to position [700, 0]
click at [699, 305] on div "1947" at bounding box center [714, 311] width 264 height 32
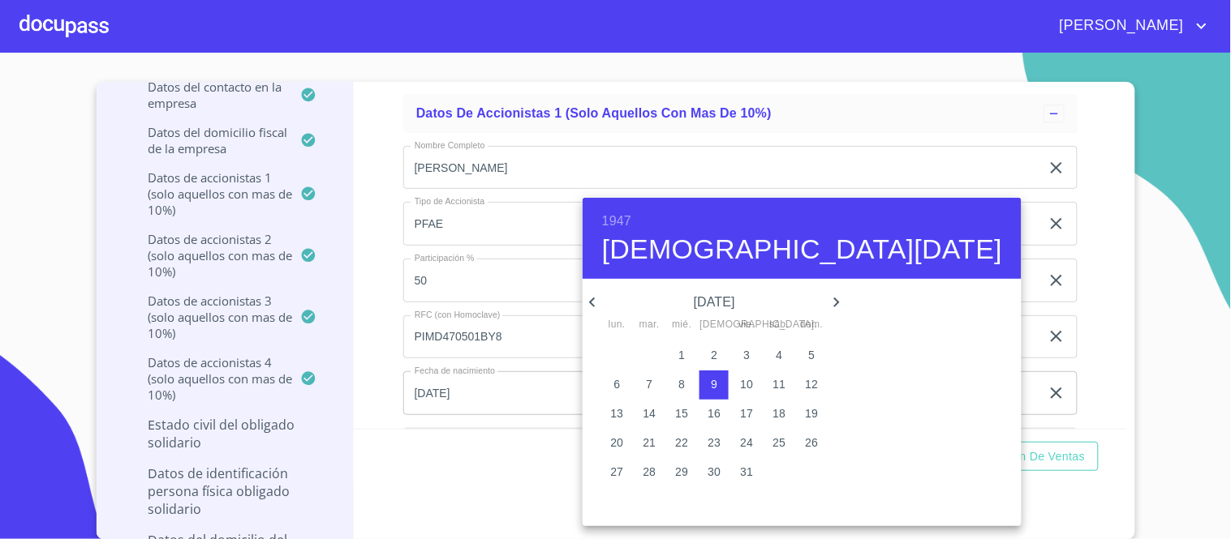
click at [591, 303] on icon "button" at bounding box center [592, 303] width 6 height 10
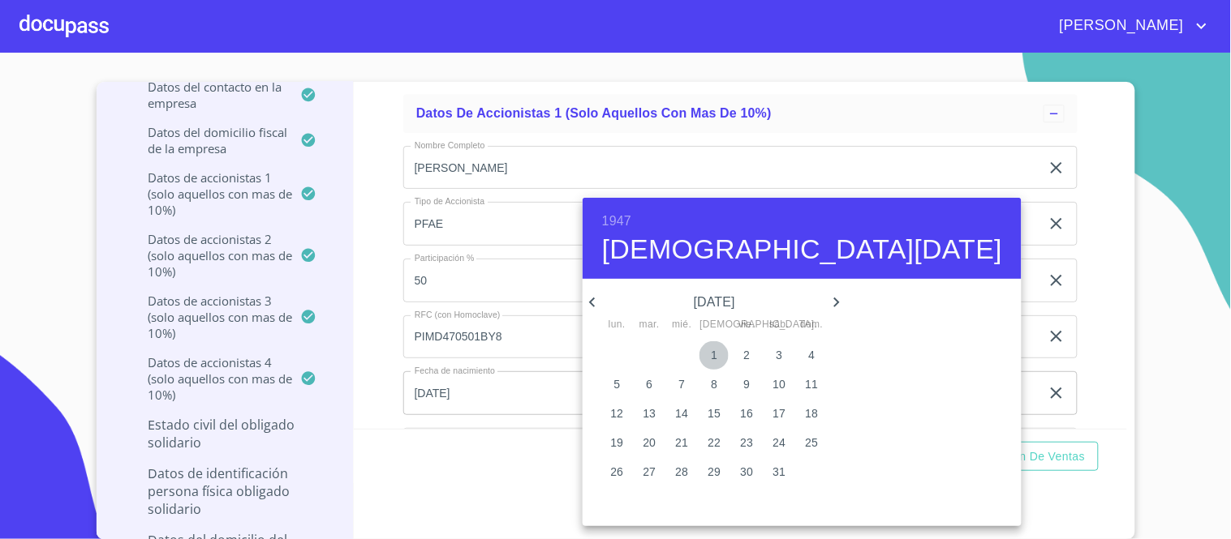
click at [711, 355] on p "1" at bounding box center [714, 355] width 6 height 16
type input "1 de may. de 1947"
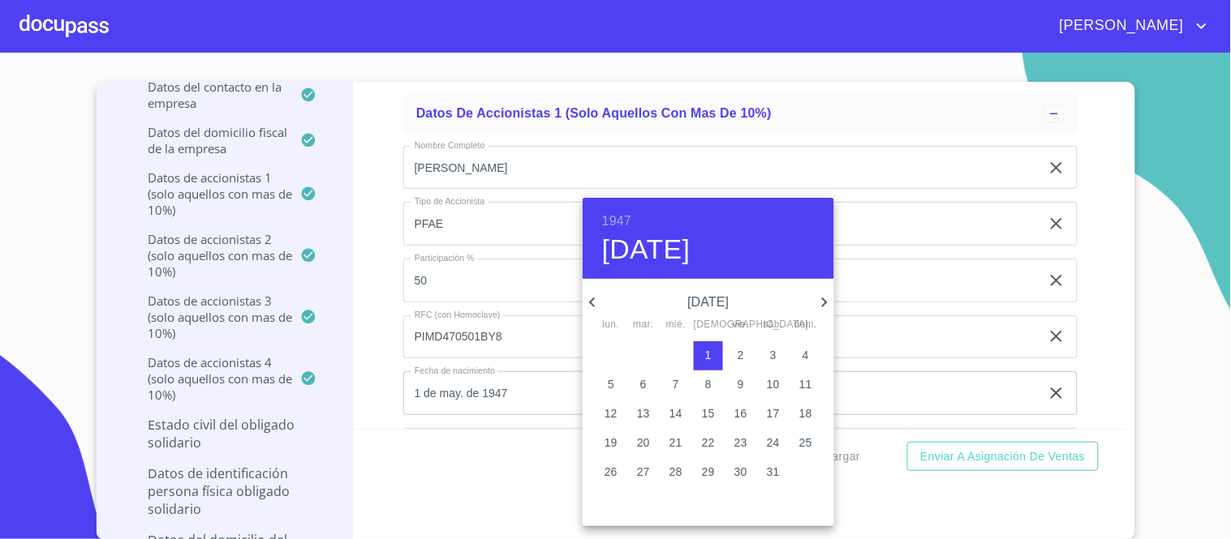
click at [944, 223] on div at bounding box center [615, 269] width 1231 height 539
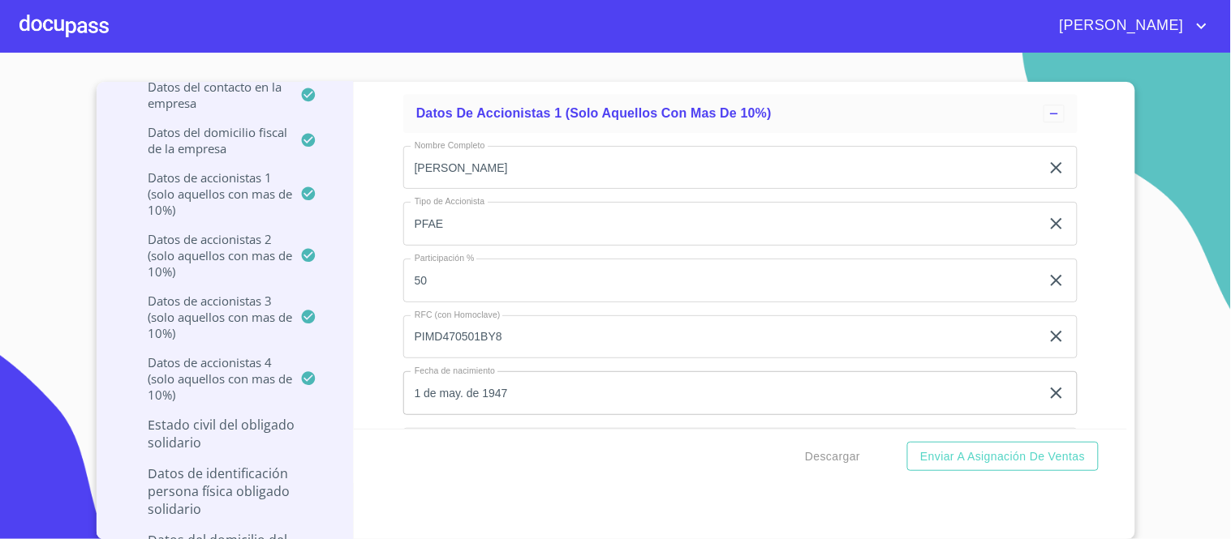
click at [424, 428] on input "Documento de identificación representante legal.   *" at bounding box center [740, 450] width 674 height 44
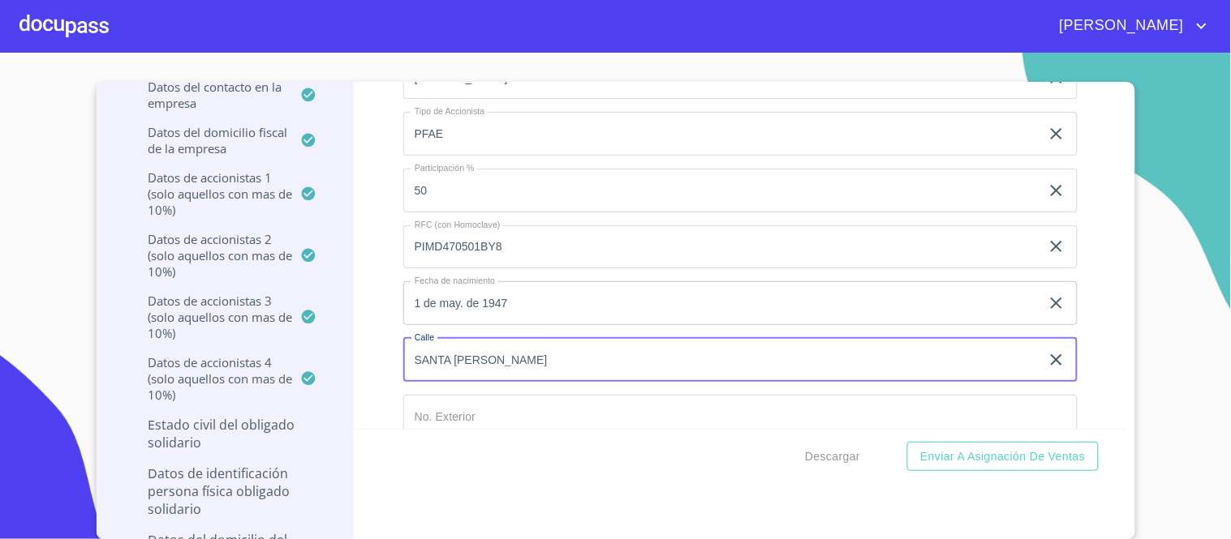
type input "SANTA [PERSON_NAME]"
click at [432, 395] on input "Documento de identificación representante legal.   *" at bounding box center [740, 417] width 674 height 44
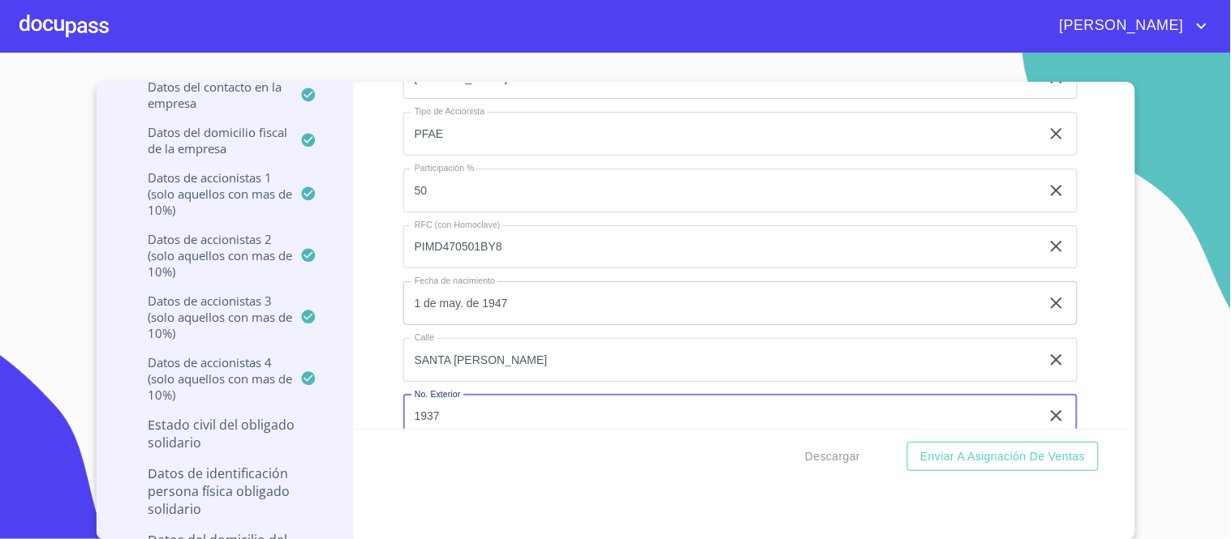
type input "1937"
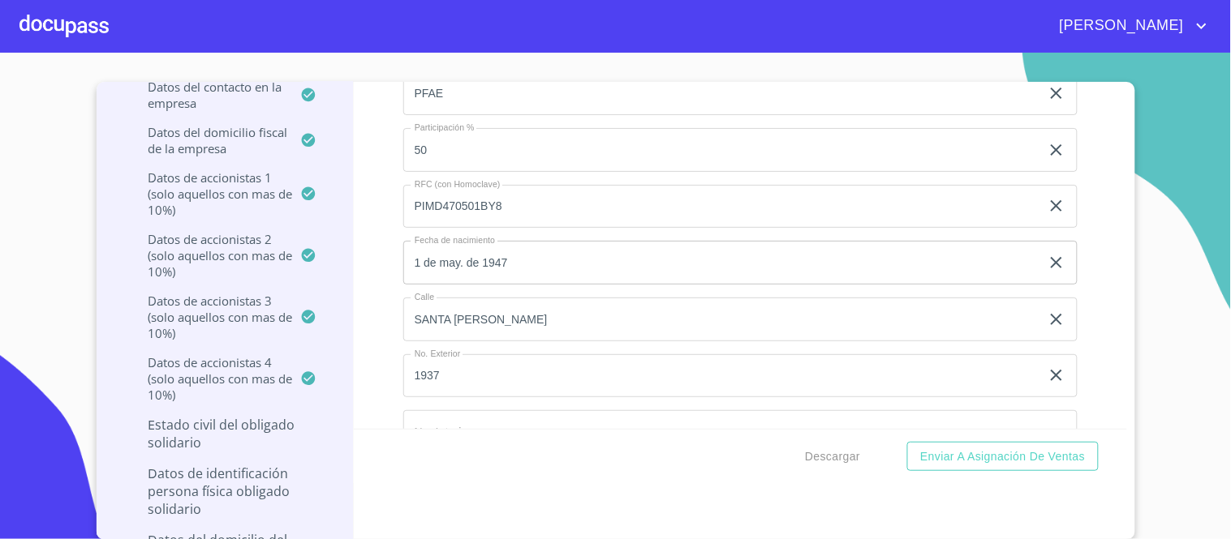
scroll to position [14193, 0]
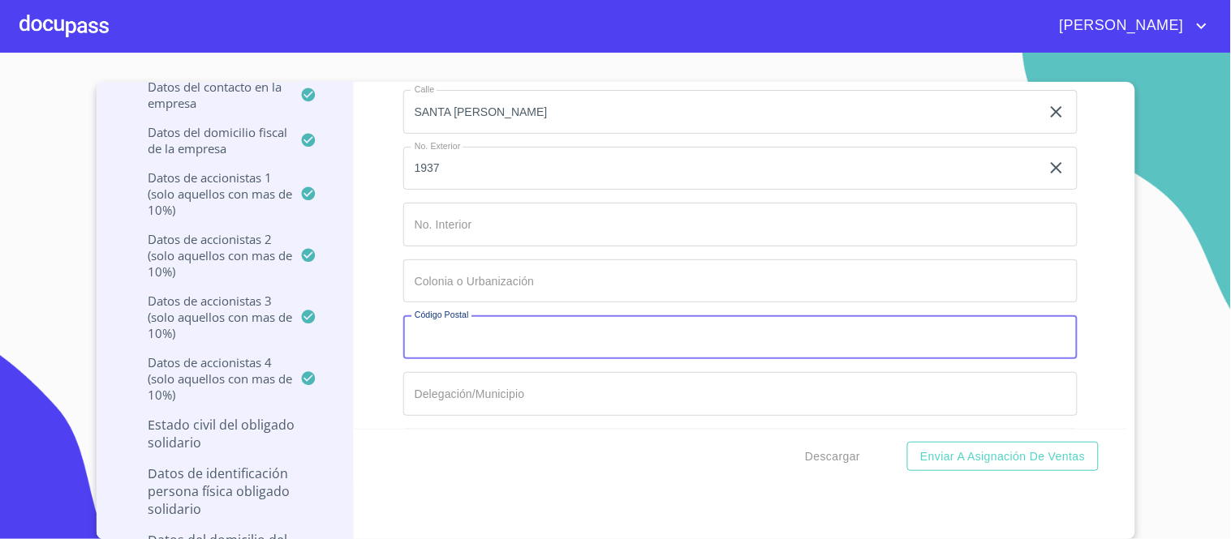
click at [423, 316] on input "Documento de identificación representante legal.   *" at bounding box center [740, 338] width 674 height 44
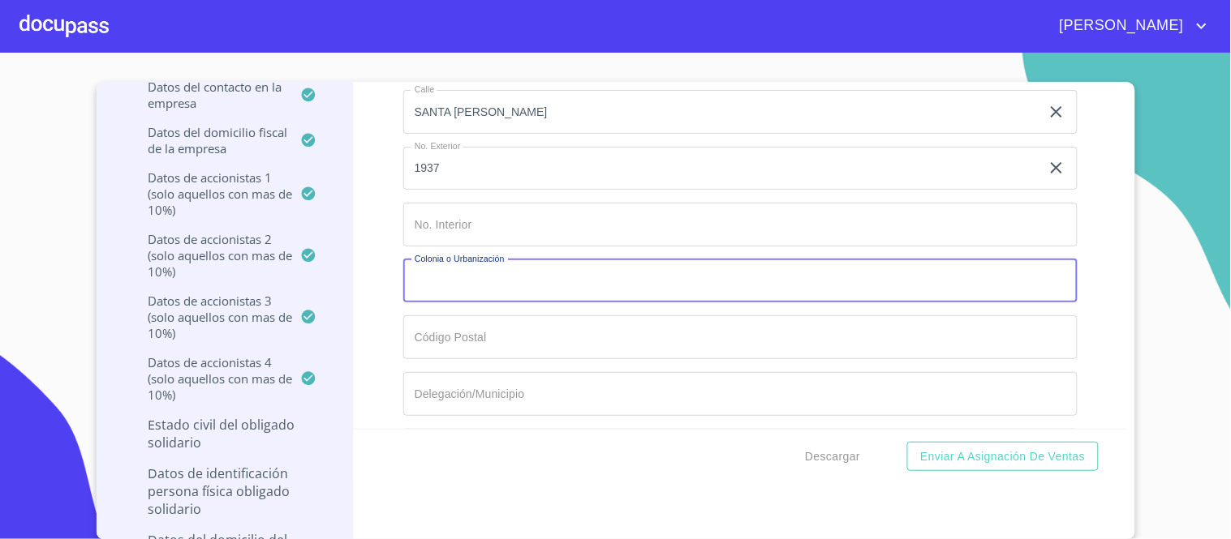
click at [417, 260] on input "Documento de identificación representante legal.   *" at bounding box center [740, 282] width 674 height 44
type input "PARQUES DE [GEOGRAPHIC_DATA][PERSON_NAME]"
click at [485, 323] on input "Documento de identificación representante legal.   *" at bounding box center [740, 338] width 674 height 44
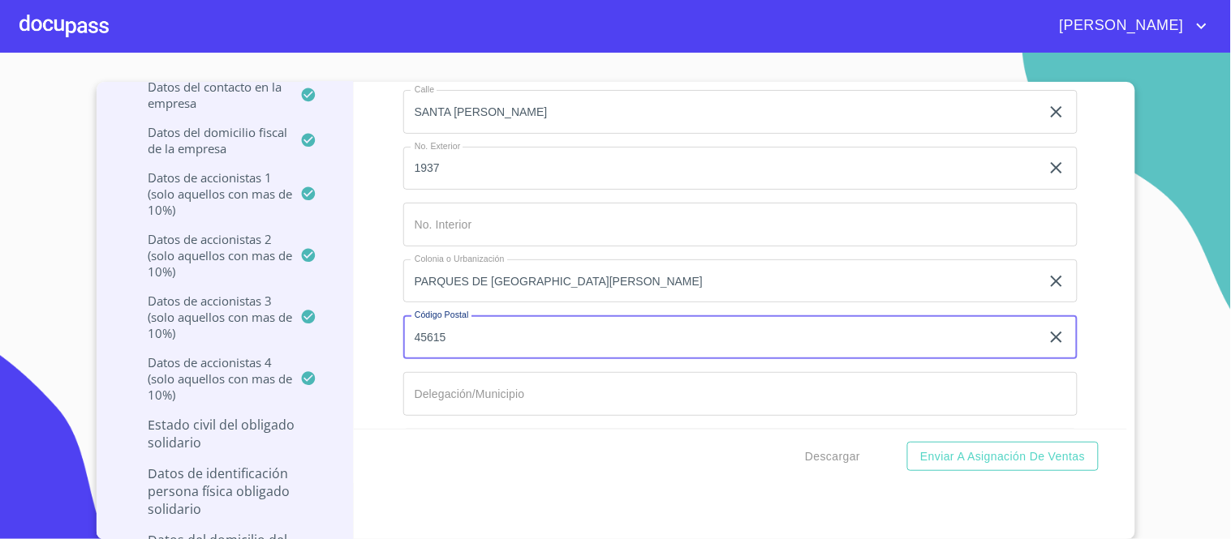
type input "45615"
click at [475, 376] on input "Documento de identificación representante legal.   *" at bounding box center [740, 394] width 674 height 44
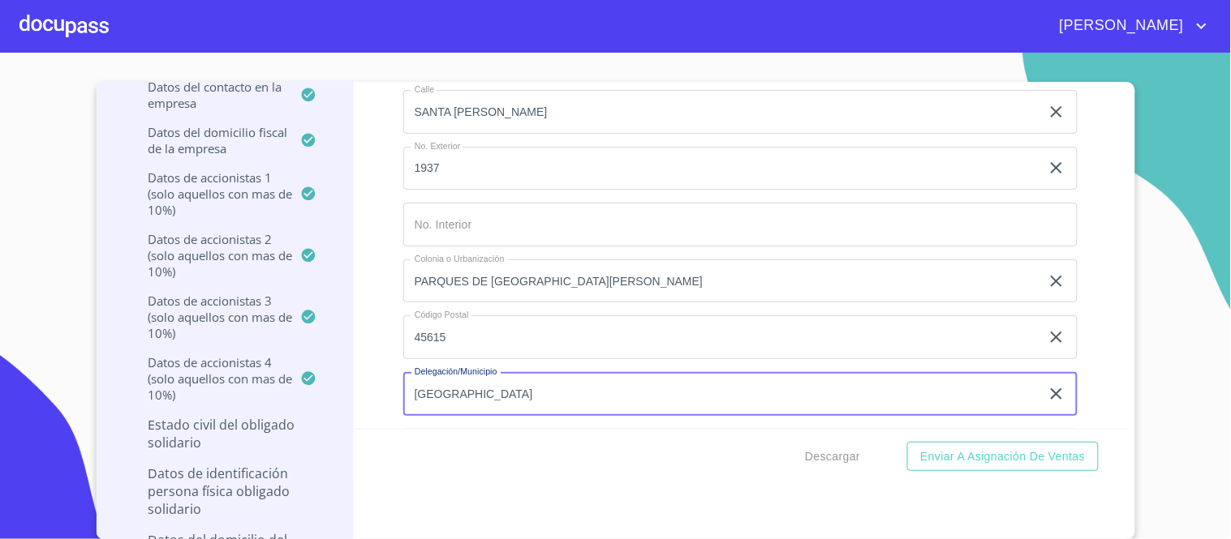
type input "[GEOGRAPHIC_DATA]"
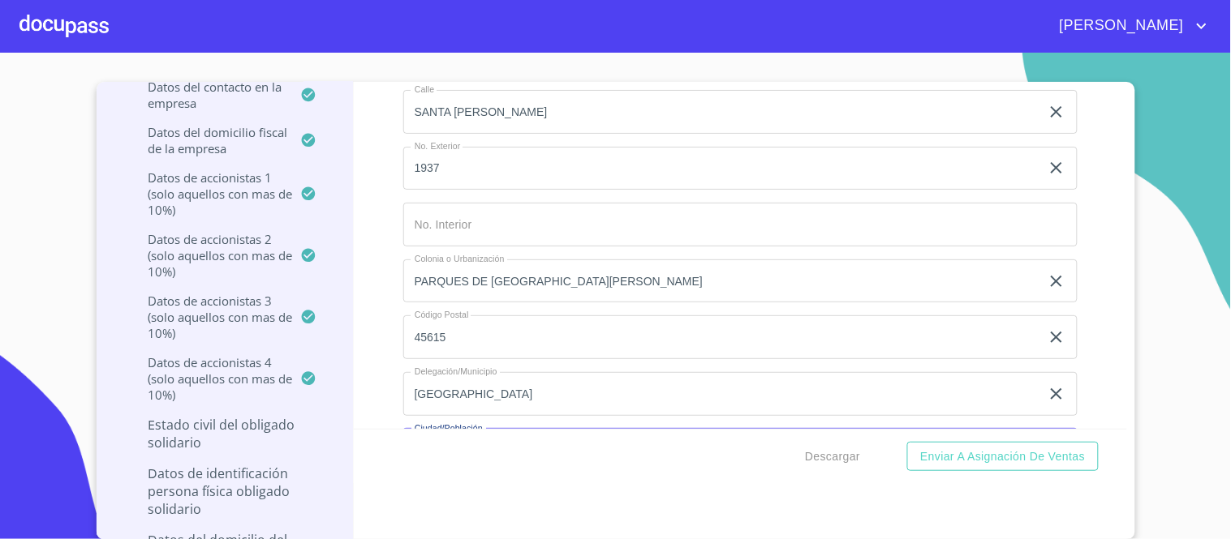
scroll to position [14212, 0]
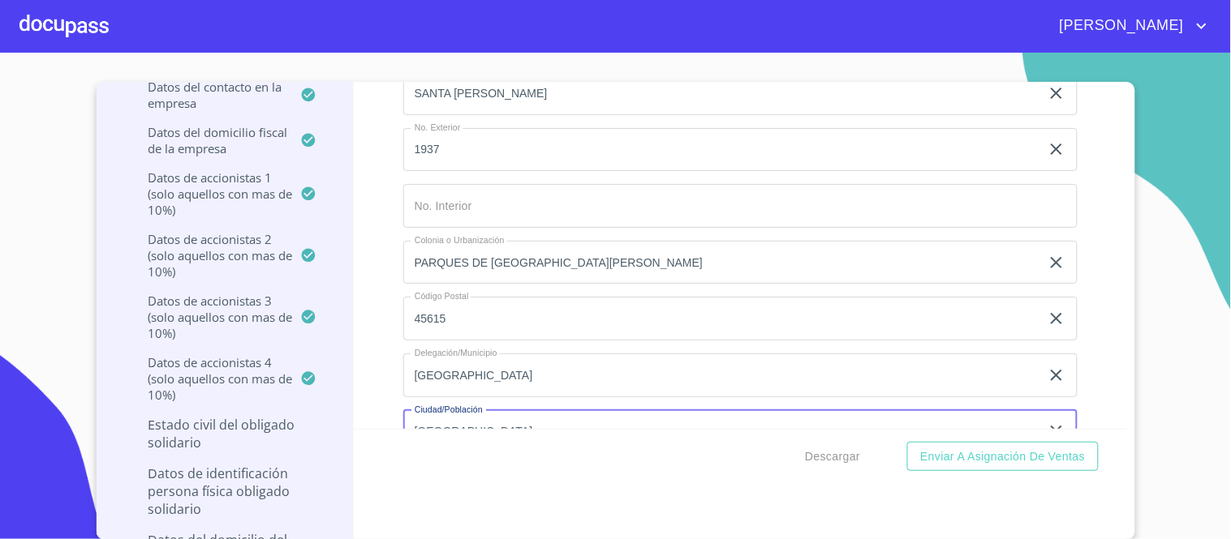
type input "[GEOGRAPHIC_DATA]"
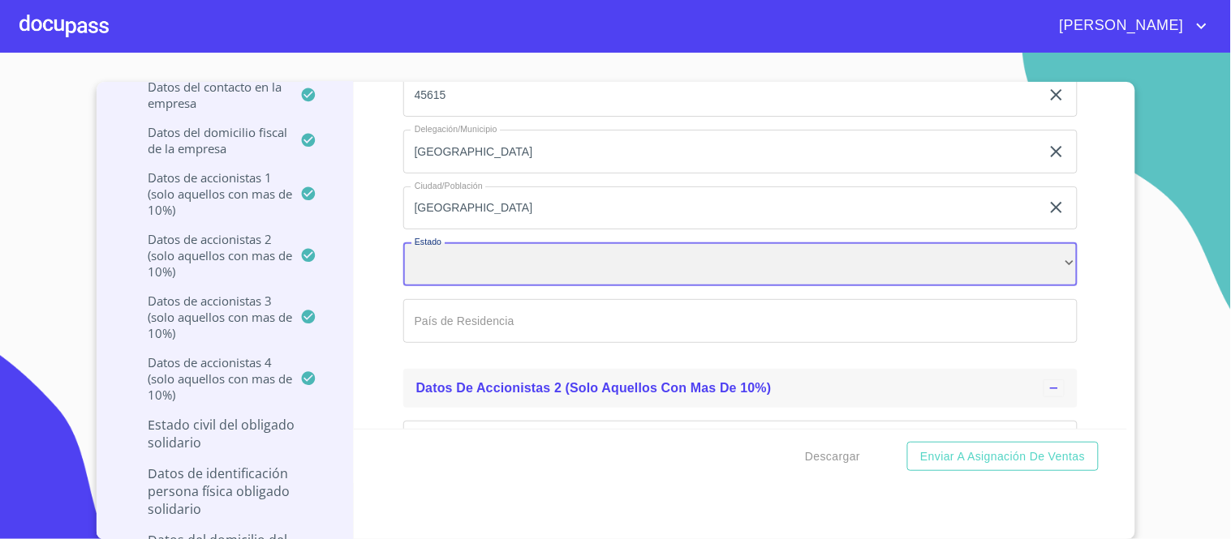
scroll to position [14420, 0]
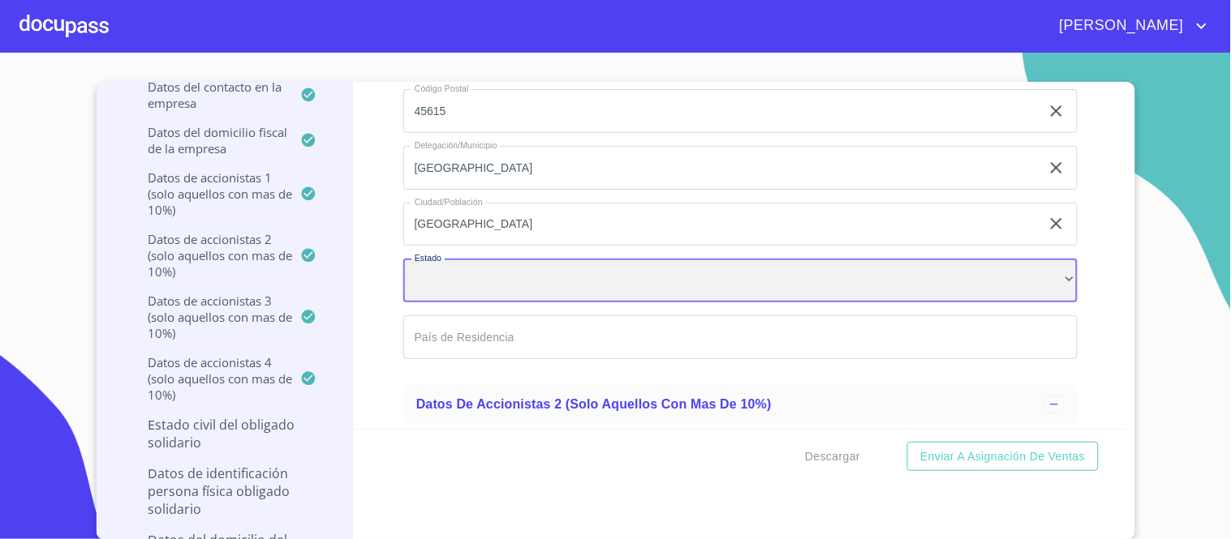
click at [1043, 259] on div "​" at bounding box center [740, 281] width 674 height 44
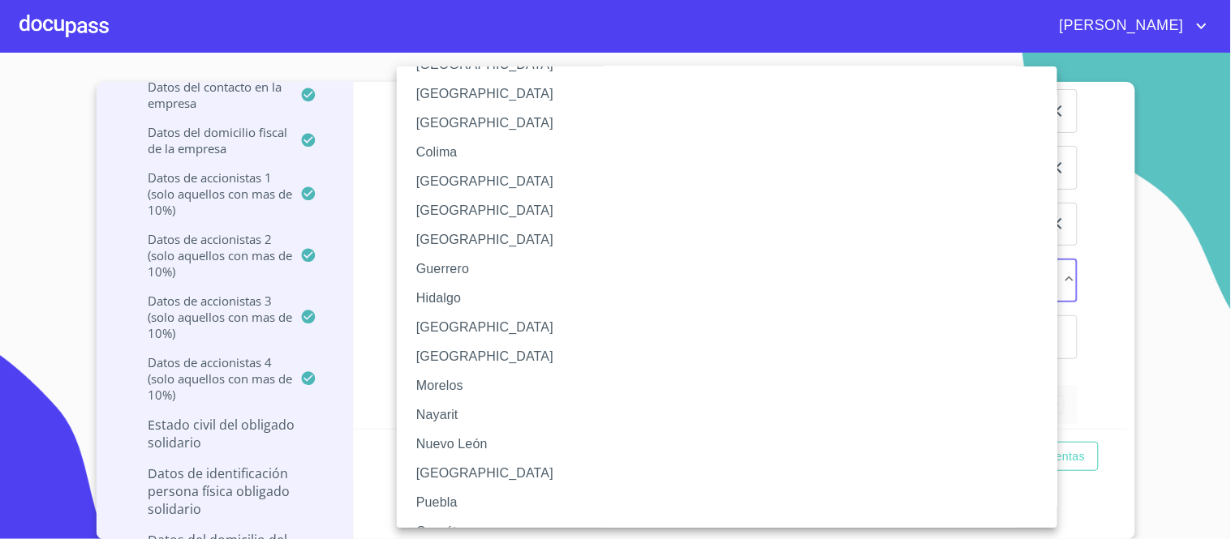
scroll to position [180, 0]
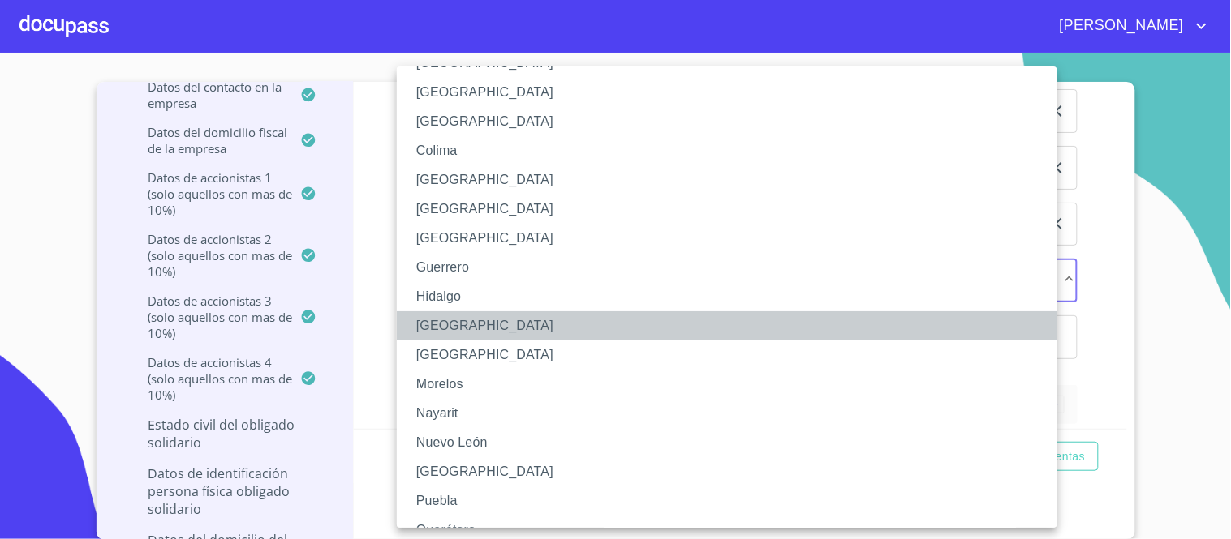
click at [446, 327] on li "[GEOGRAPHIC_DATA]" at bounding box center [734, 325] width 674 height 29
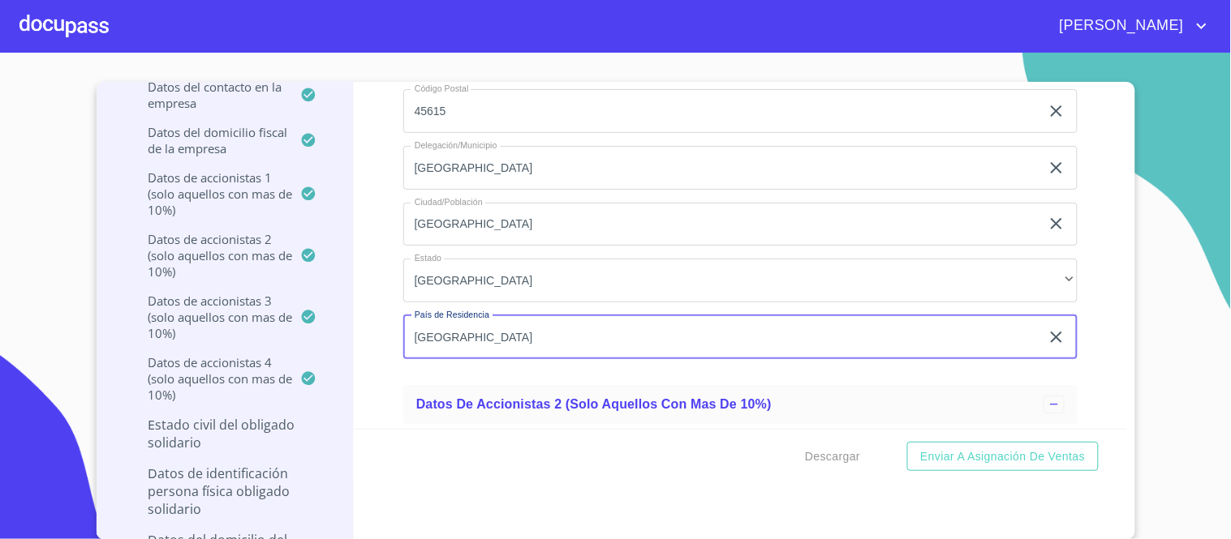
type input "[GEOGRAPHIC_DATA]"
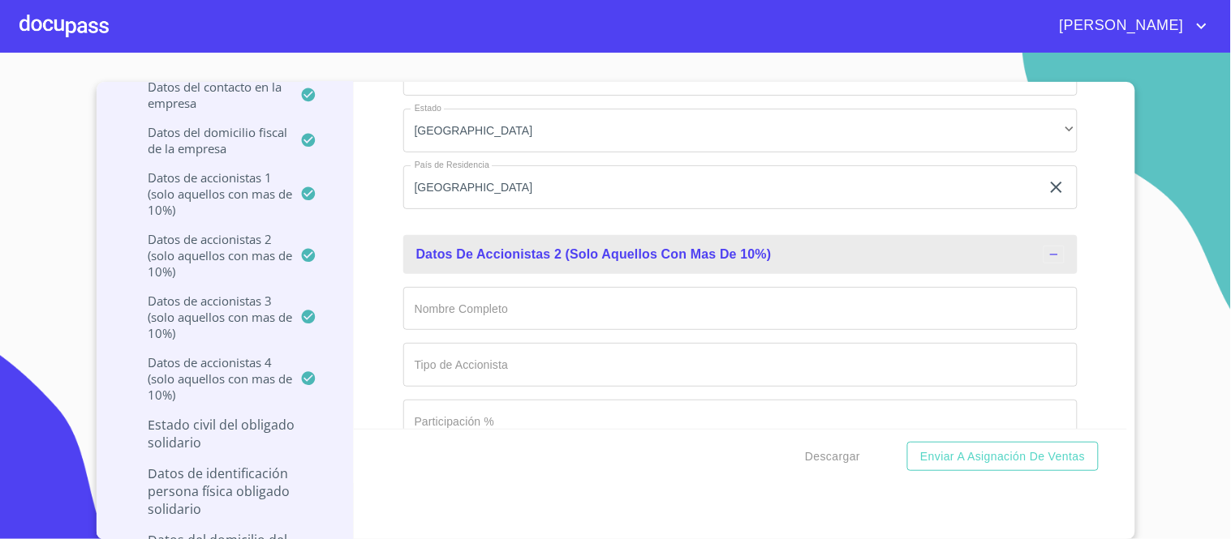
scroll to position [14600, 0]
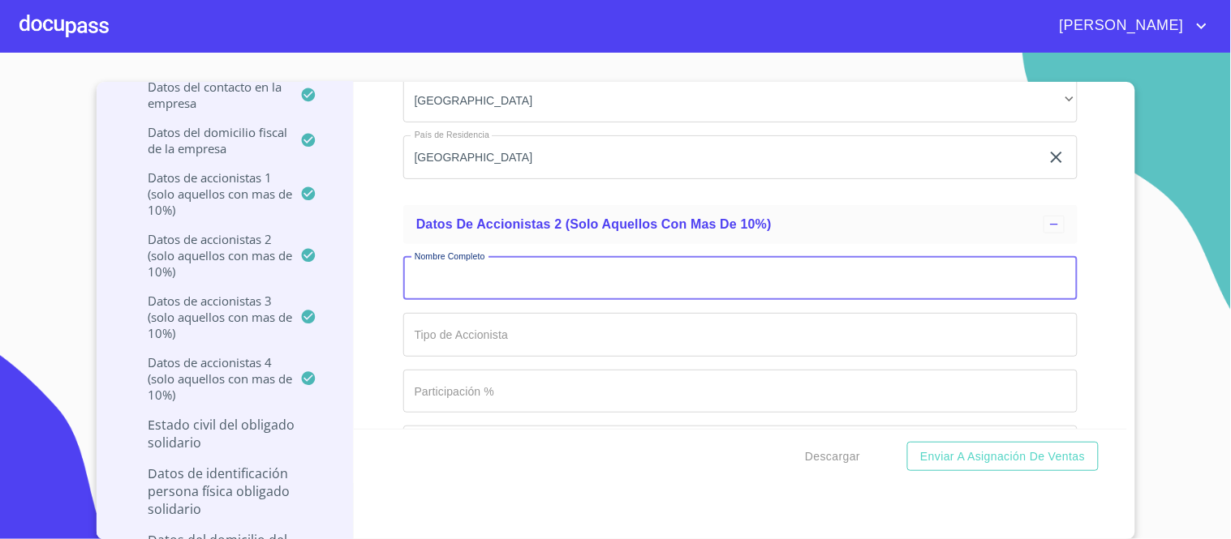
click at [443, 257] on input "Documento de identificación representante legal.   *" at bounding box center [740, 279] width 674 height 44
type input "[PERSON_NAME]"
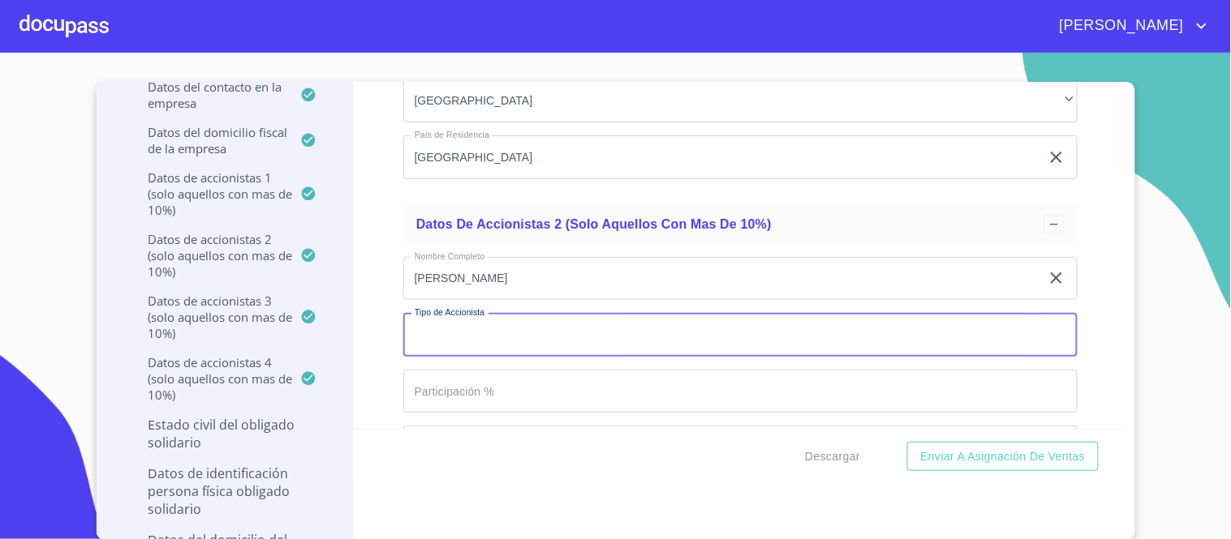
click at [441, 313] on input "Documento de identificación representante legal.   *" at bounding box center [740, 335] width 674 height 44
type input "PFAE"
click at [452, 370] on input "Documento de identificación representante legal.   *" at bounding box center [740, 392] width 674 height 44
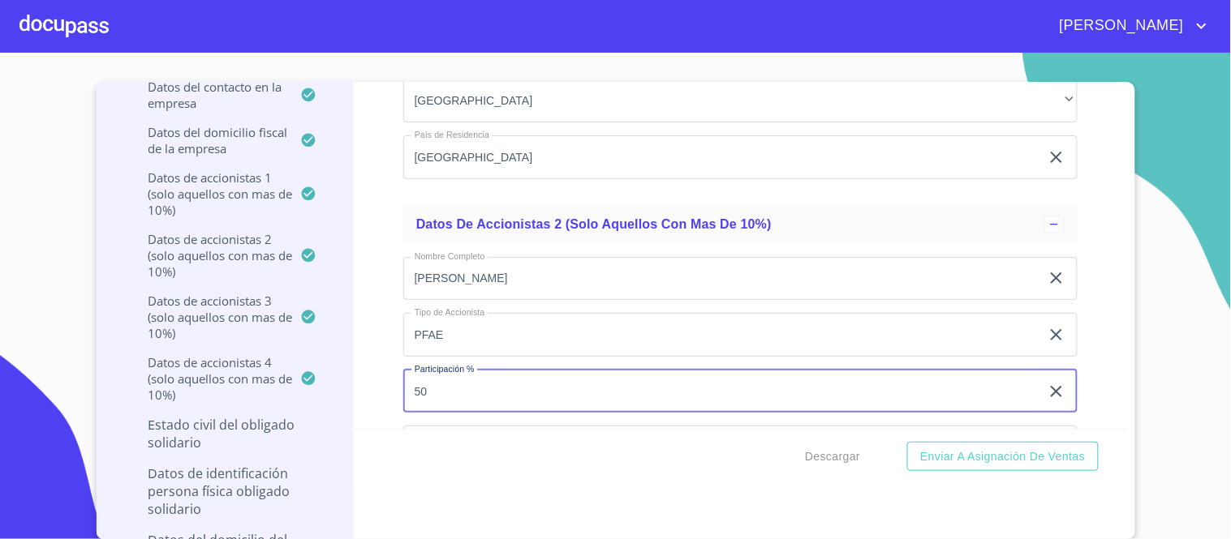
type input "50"
click at [418, 426] on input "Documento de identificación representante legal.   *" at bounding box center [740, 448] width 674 height 44
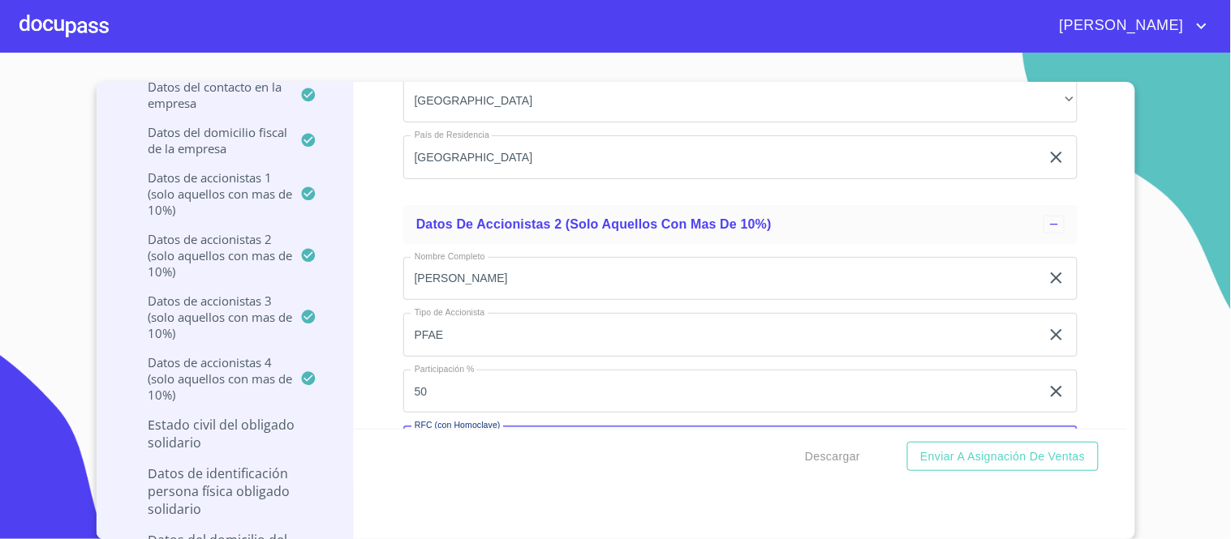
type input "MAPF6702018J4"
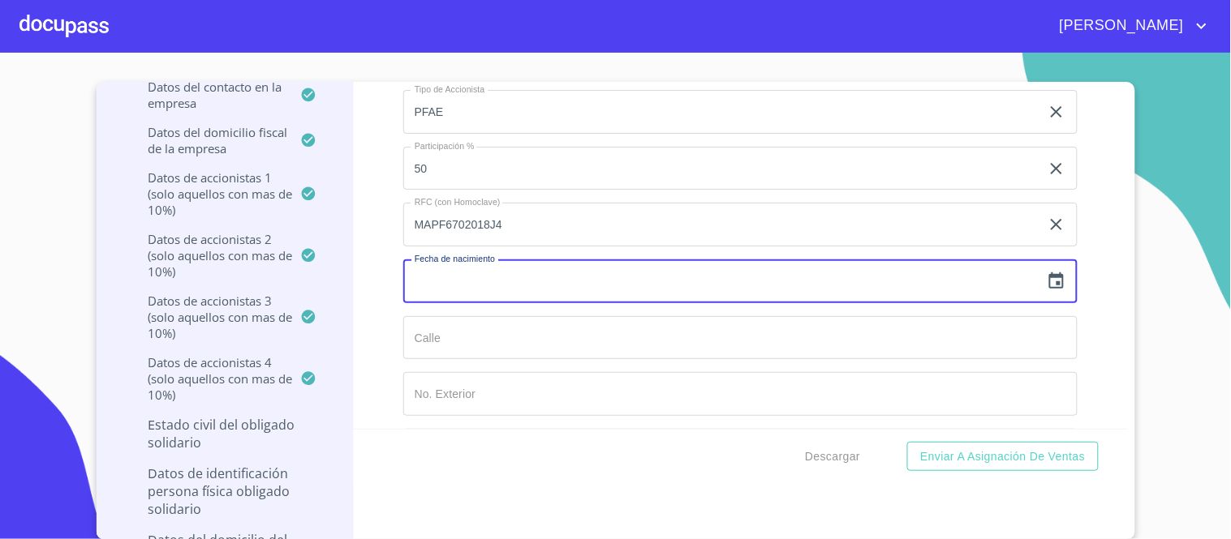
click at [1046, 272] on icon "button" at bounding box center [1055, 281] width 19 height 19
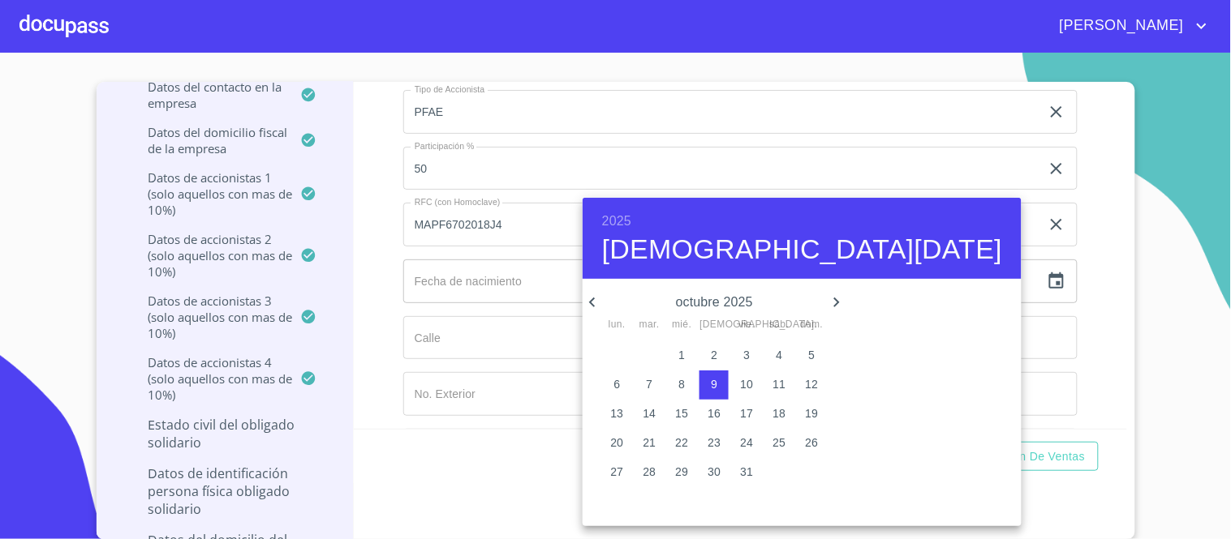
click at [613, 215] on h6 "2025" at bounding box center [616, 221] width 29 height 23
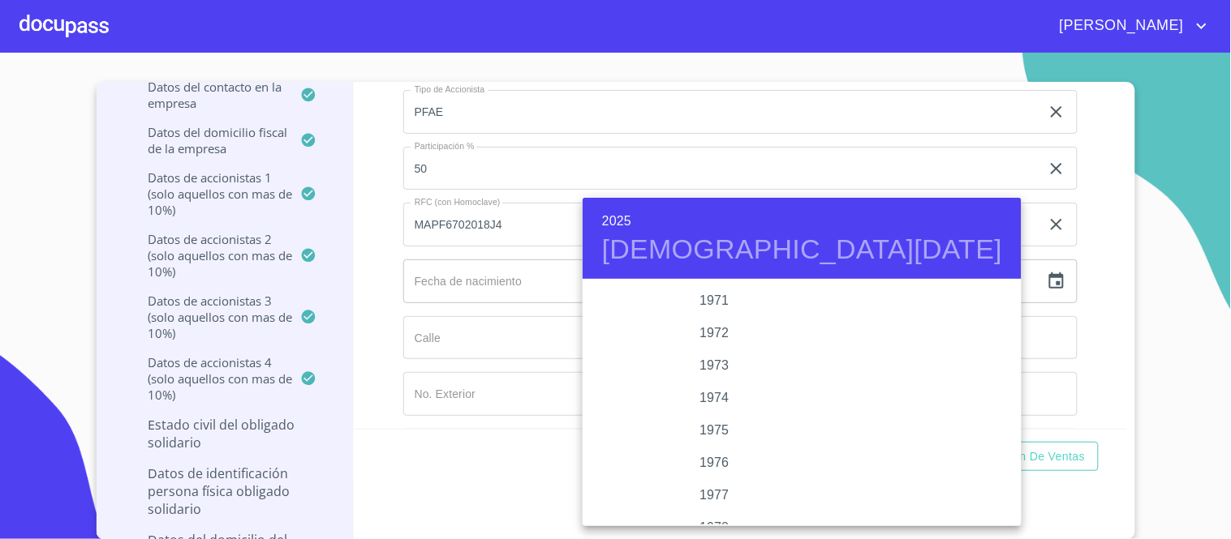
scroll to position [1162, 0]
click at [700, 499] on div "1967" at bounding box center [714, 498] width 264 height 32
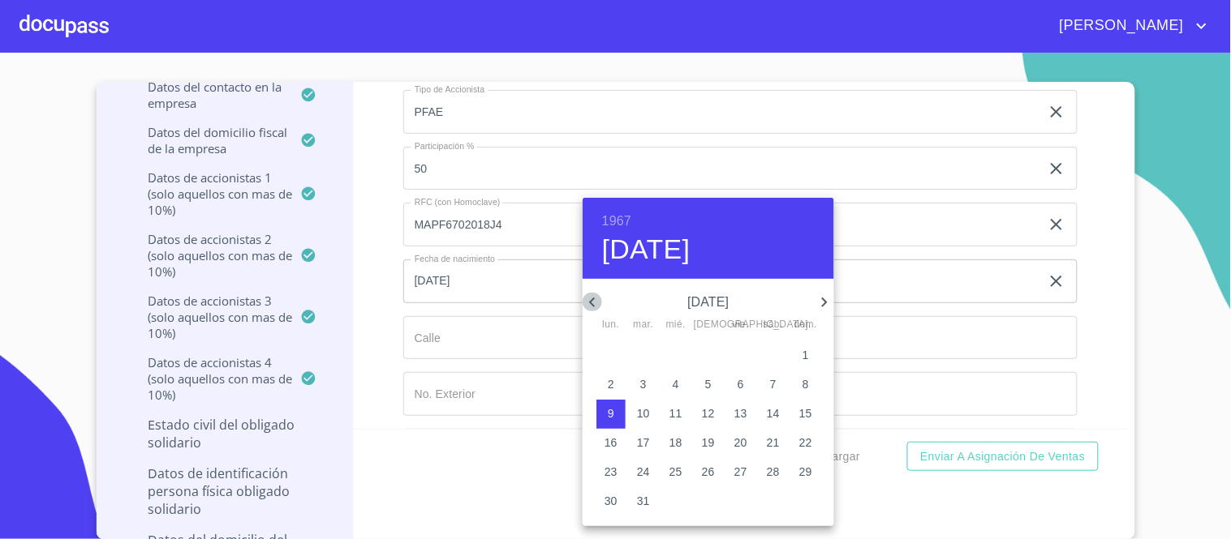
click at [596, 303] on icon "button" at bounding box center [591, 302] width 19 height 19
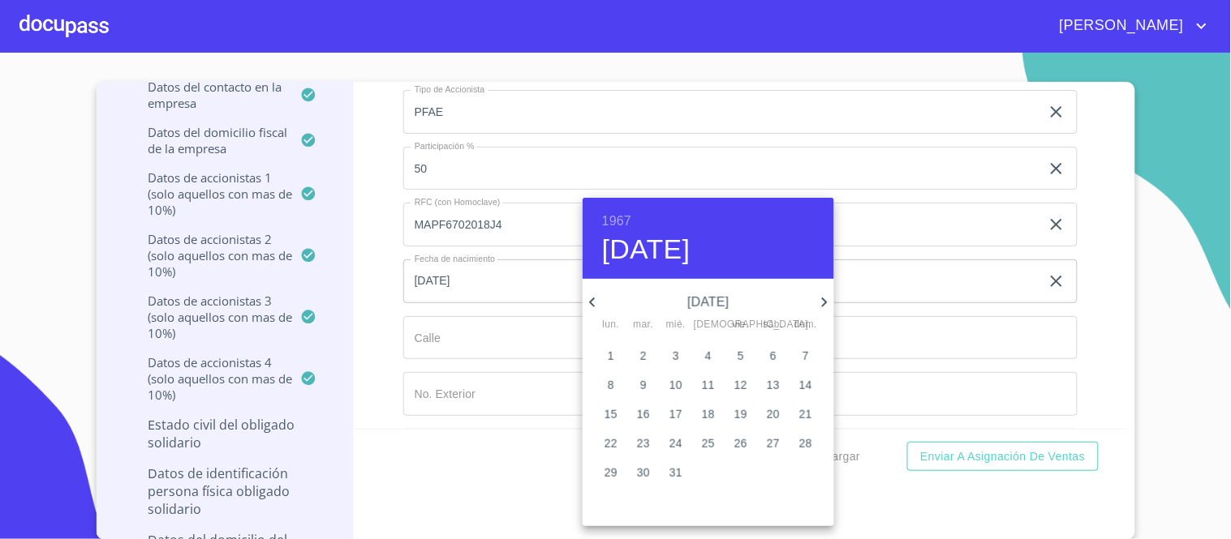
click at [596, 303] on icon "button" at bounding box center [591, 302] width 19 height 19
click at [676, 359] on p "1" at bounding box center [675, 355] width 6 height 16
type input "1 de feb. de 1967"
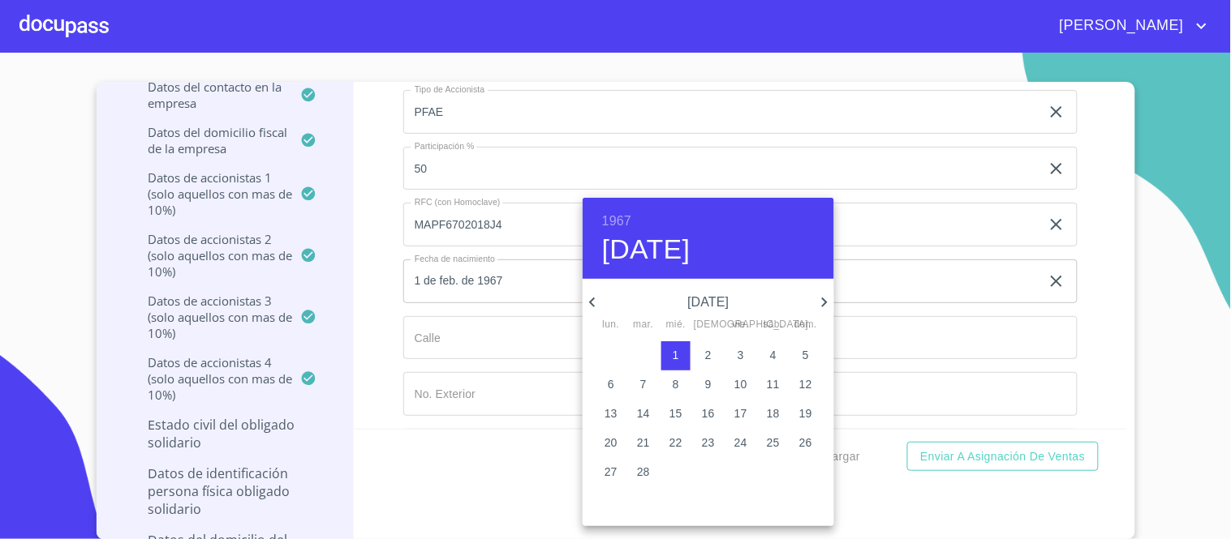
click at [917, 331] on div at bounding box center [615, 269] width 1231 height 539
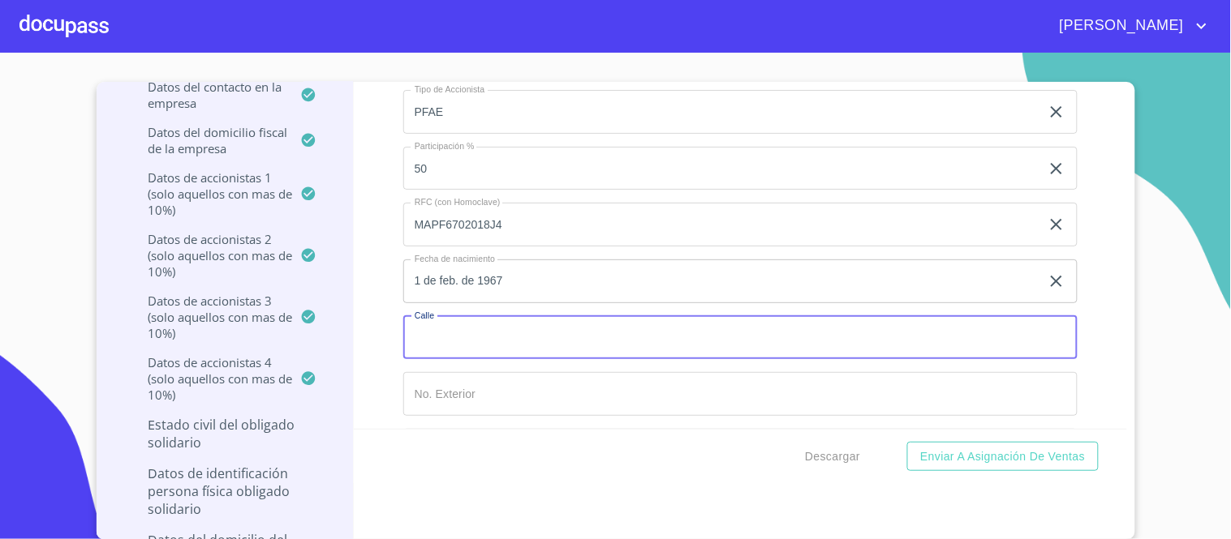
click at [428, 316] on input "Documento de identificación representante legal.   *" at bounding box center [740, 338] width 674 height 44
type input "SANTA [PERSON_NAME]"
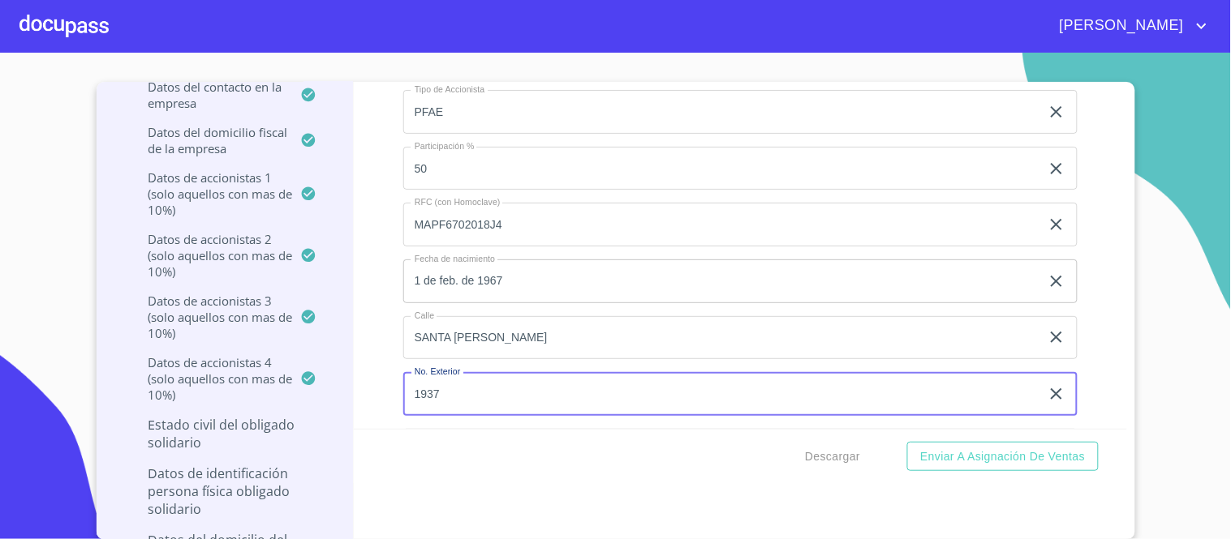
type input "1937"
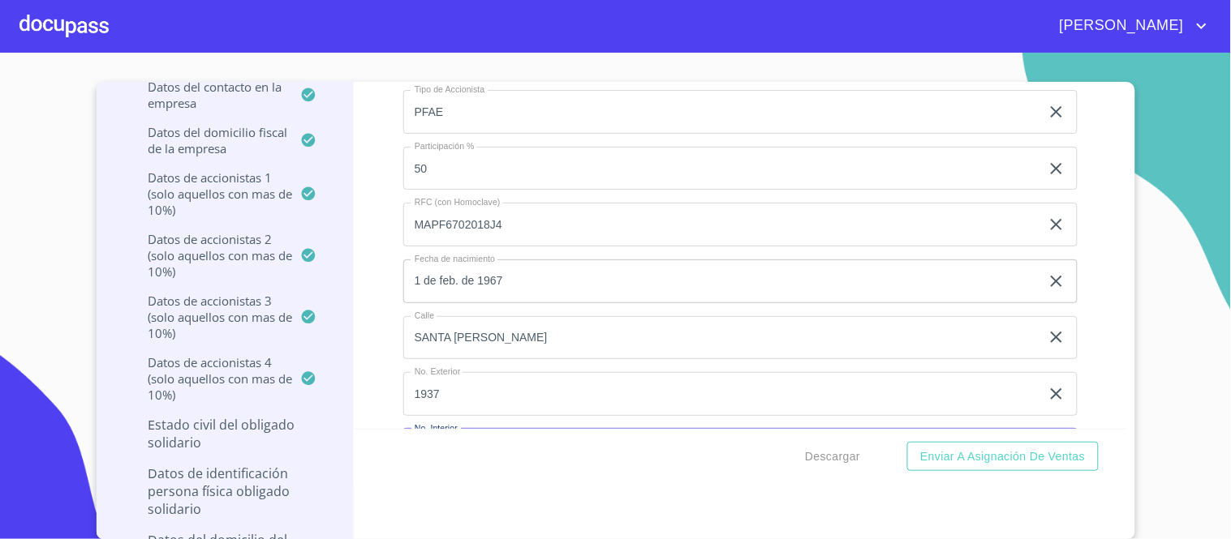
click at [431, 429] on input "Documento de identificación representante legal.   *" at bounding box center [740, 451] width 674 height 44
type input "53"
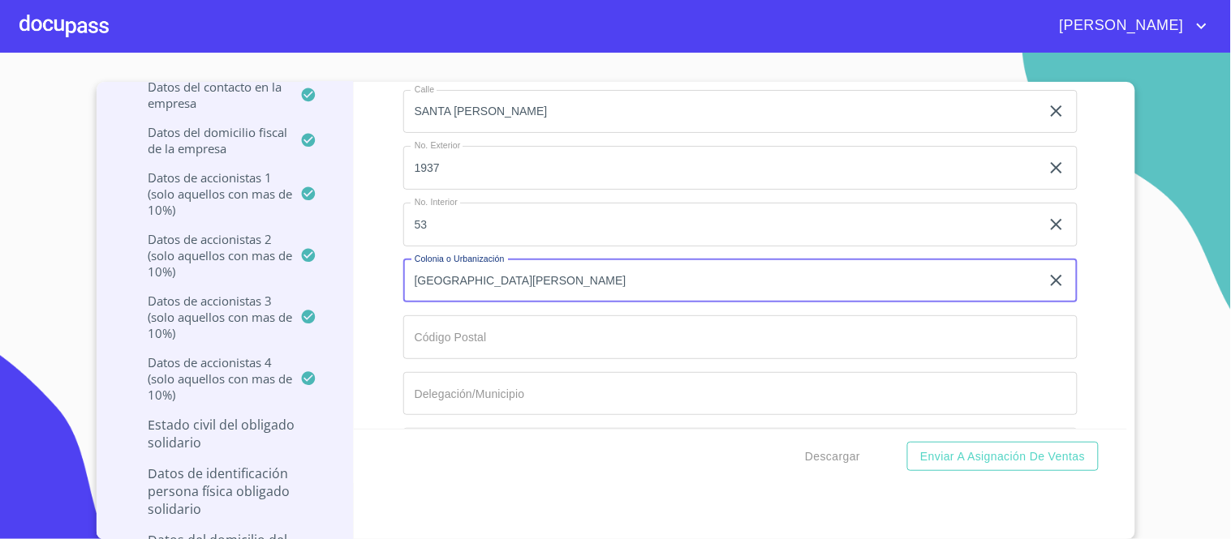
type input "[GEOGRAPHIC_DATA][PERSON_NAME]"
click at [461, 316] on input "Documento de identificación representante legal.   *" at bounding box center [740, 338] width 674 height 44
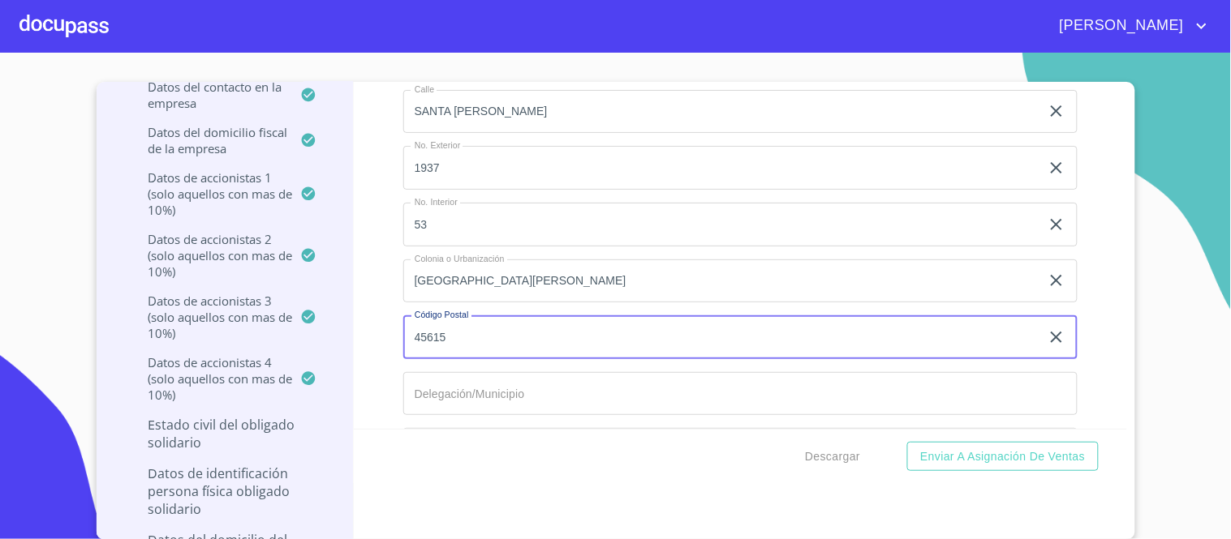
type input "45615"
click at [452, 372] on input "Documento de identificación representante legal.   *" at bounding box center [740, 394] width 674 height 44
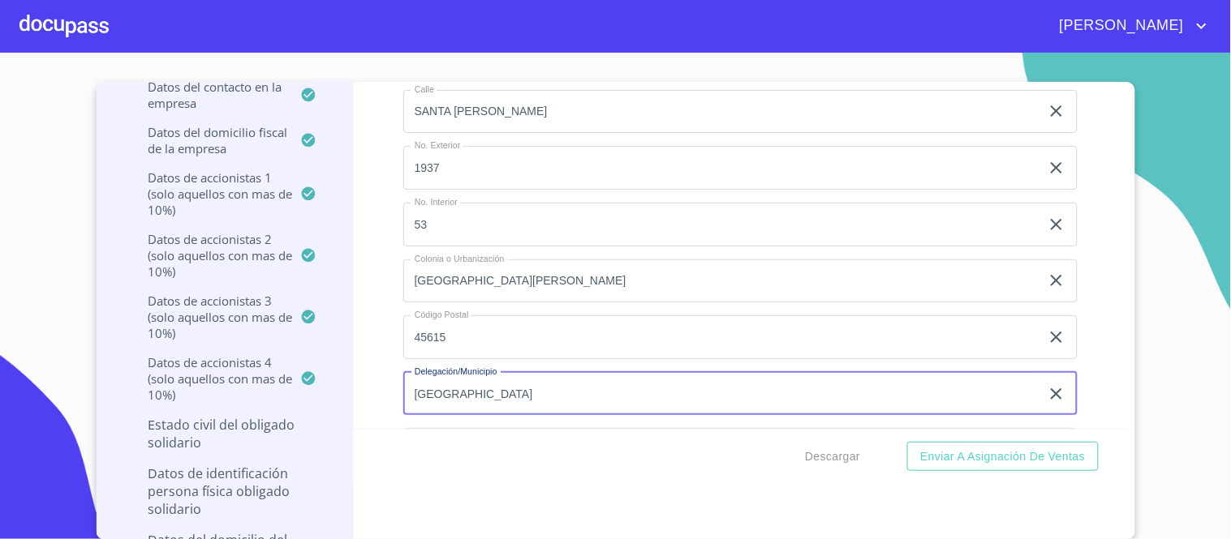
type input "[GEOGRAPHIC_DATA]"
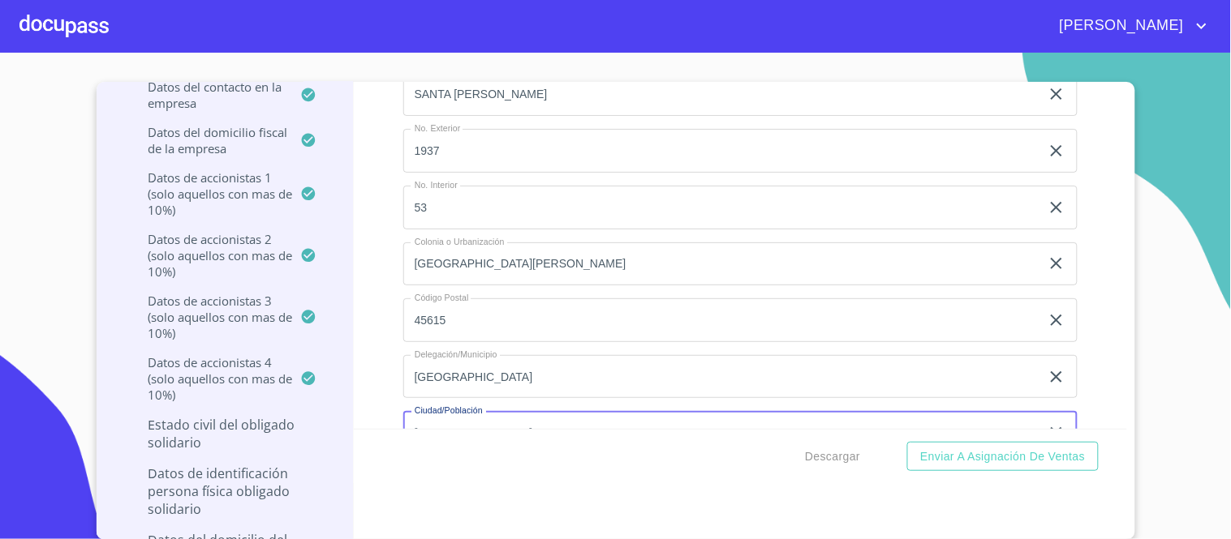
type input "[GEOGRAPHIC_DATA]"
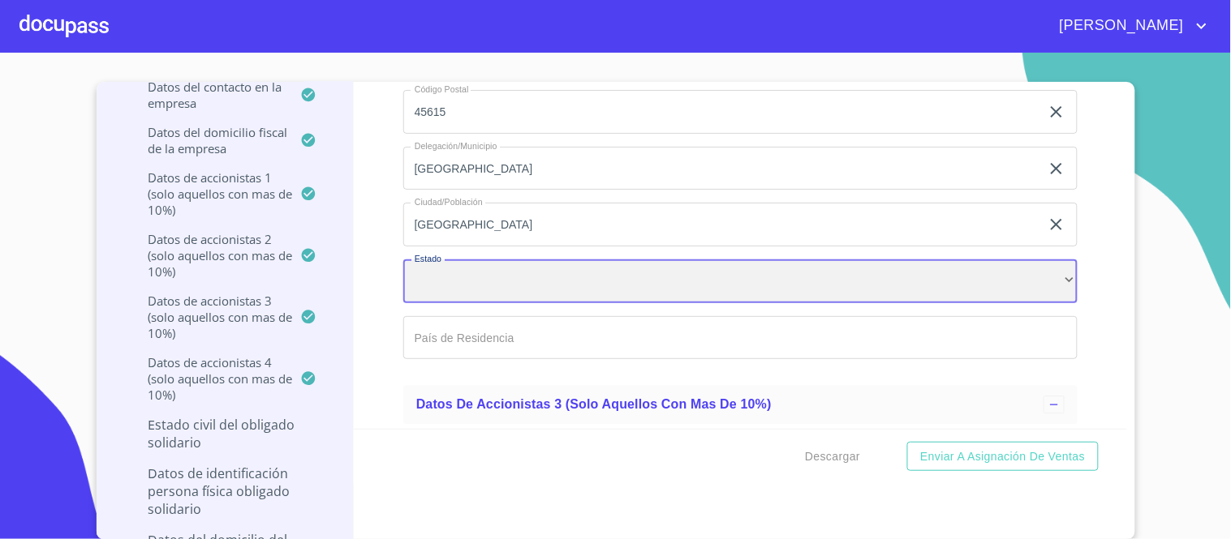
click at [1050, 260] on div "​" at bounding box center [740, 282] width 674 height 44
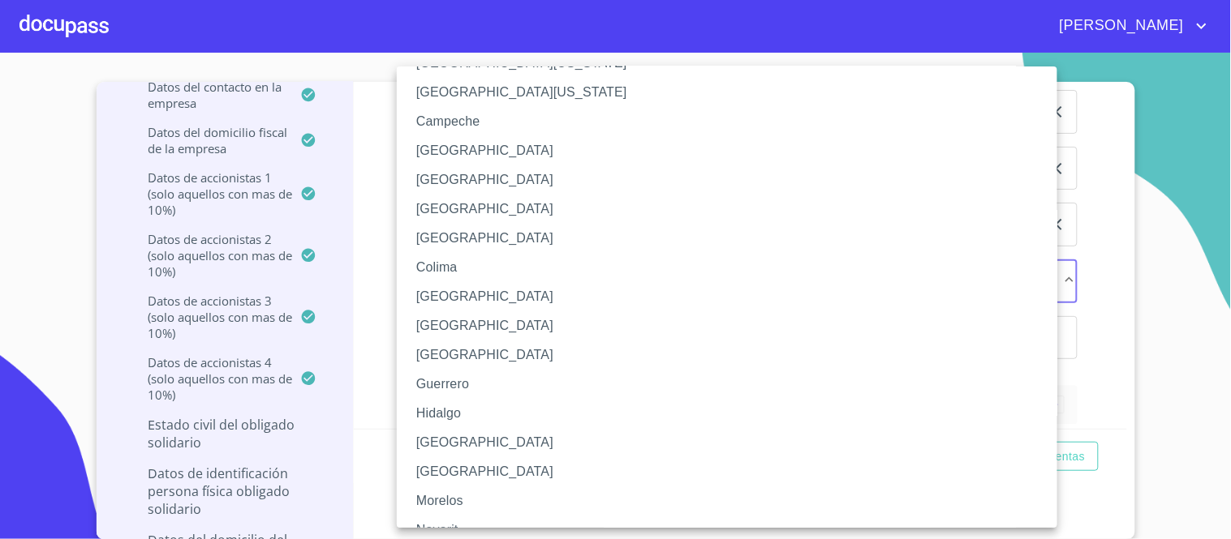
scroll to position [180, 0]
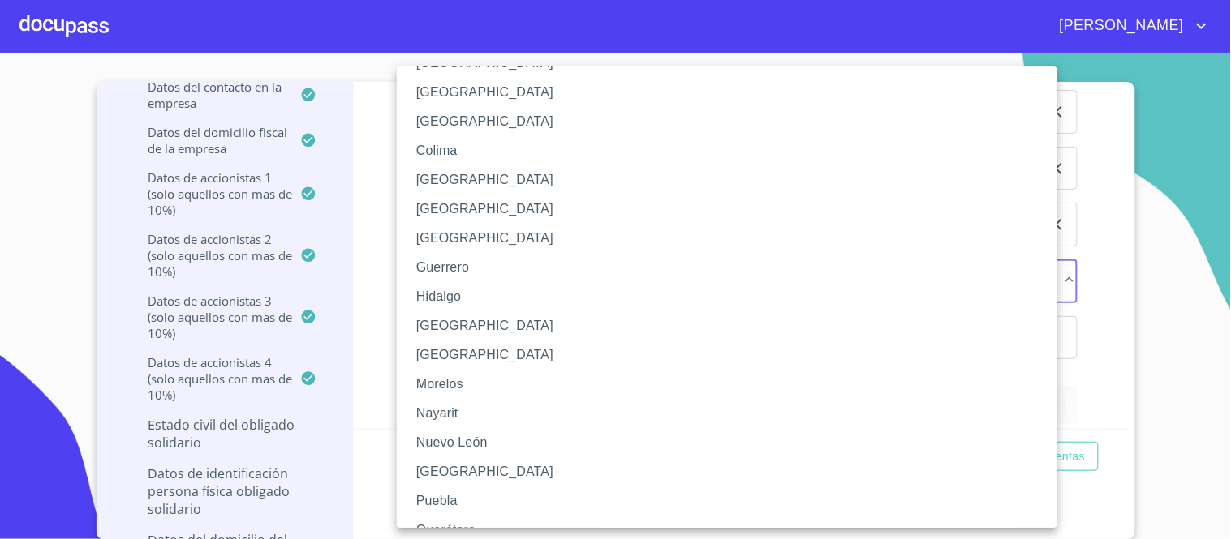
click at [428, 325] on li "[GEOGRAPHIC_DATA]" at bounding box center [734, 325] width 674 height 29
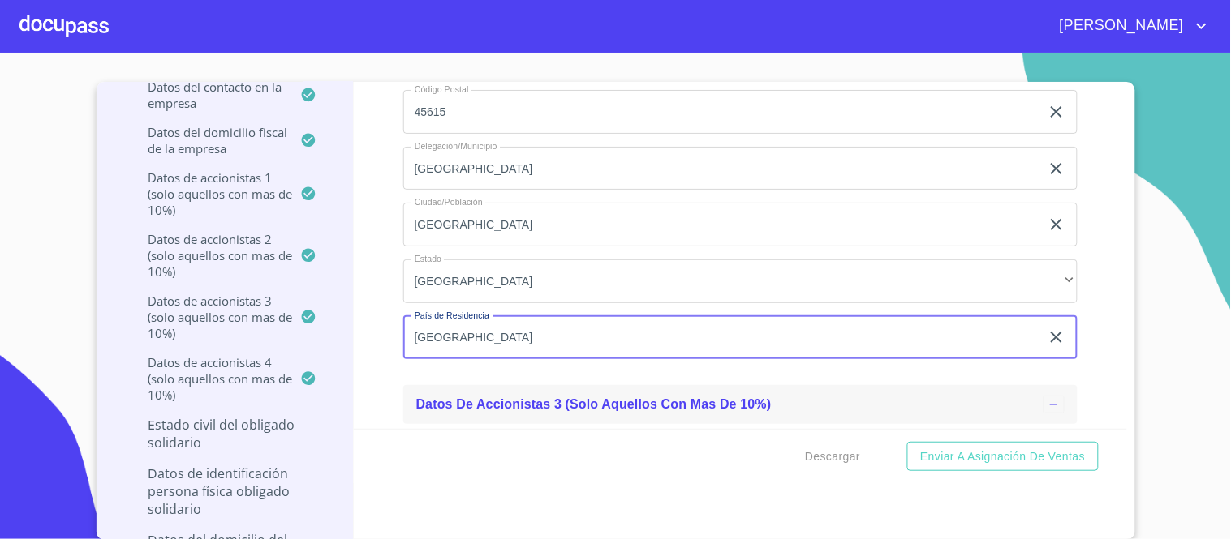
type input "[GEOGRAPHIC_DATA]"
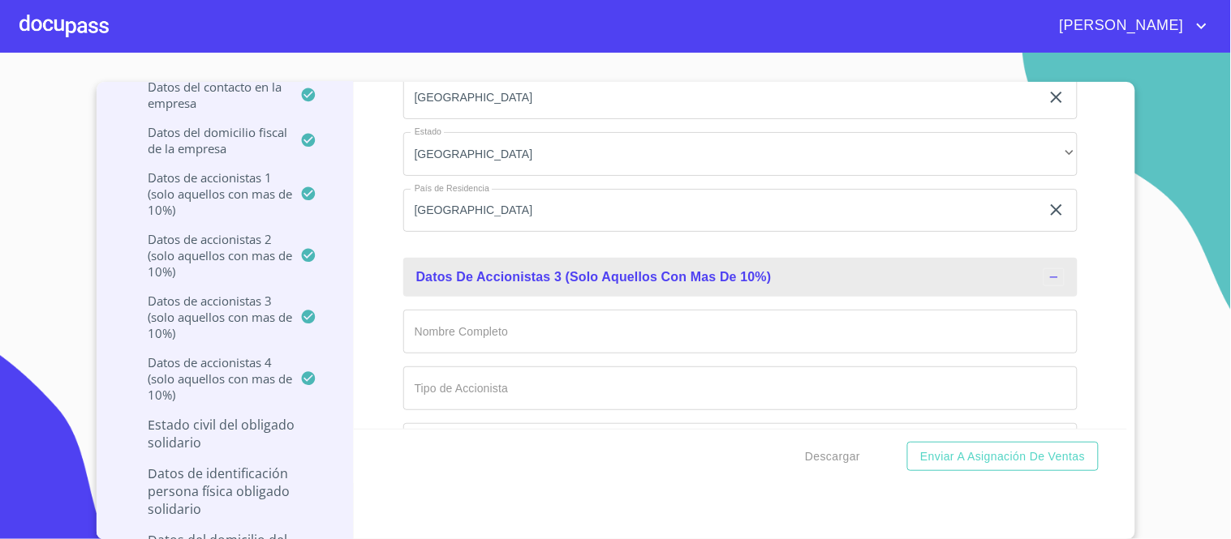
scroll to position [15455, 0]
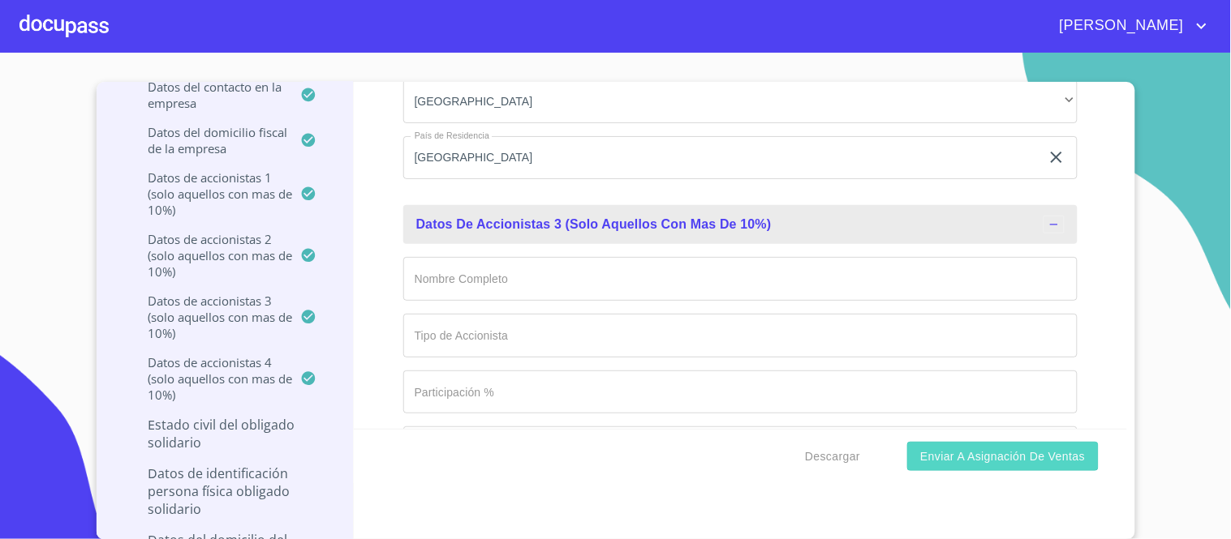
click at [990, 467] on button "Enviar a Asignación de Ventas" at bounding box center [1002, 457] width 191 height 30
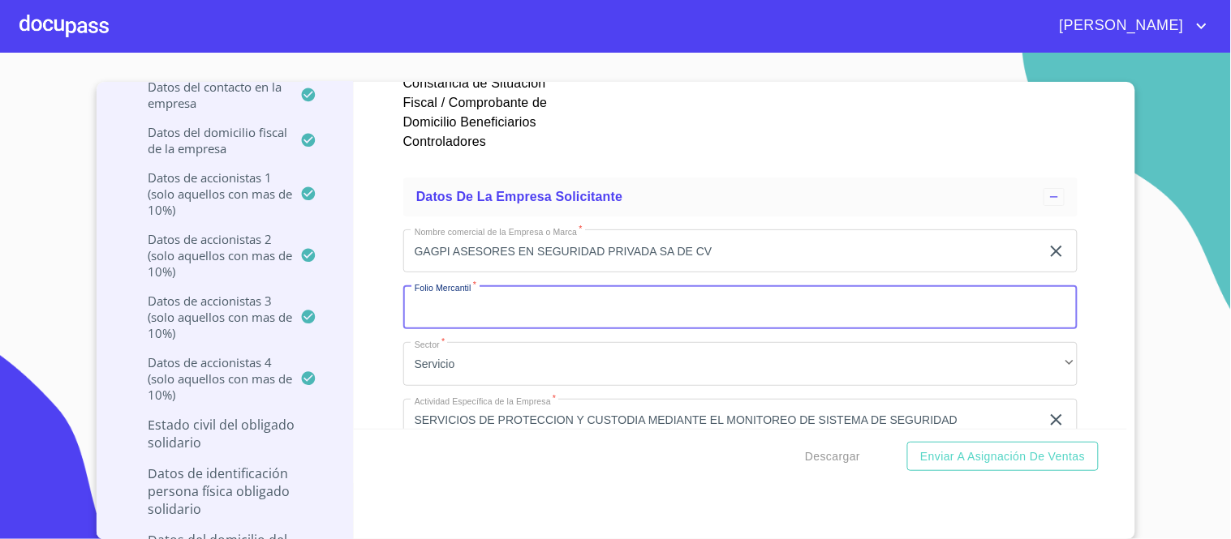
scroll to position [11049, 0]
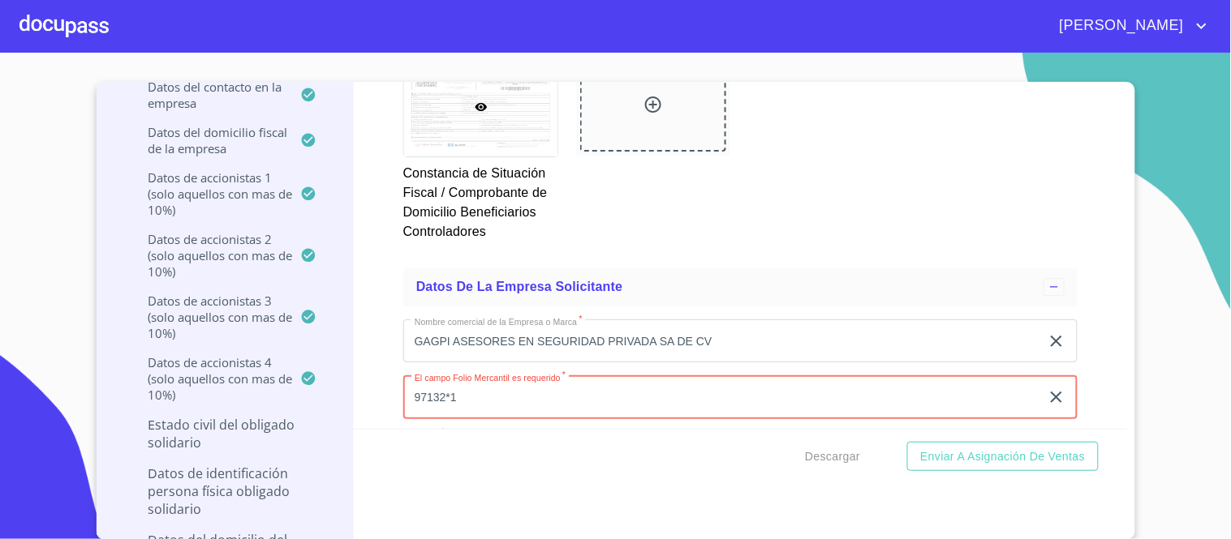
type input "97132*1"
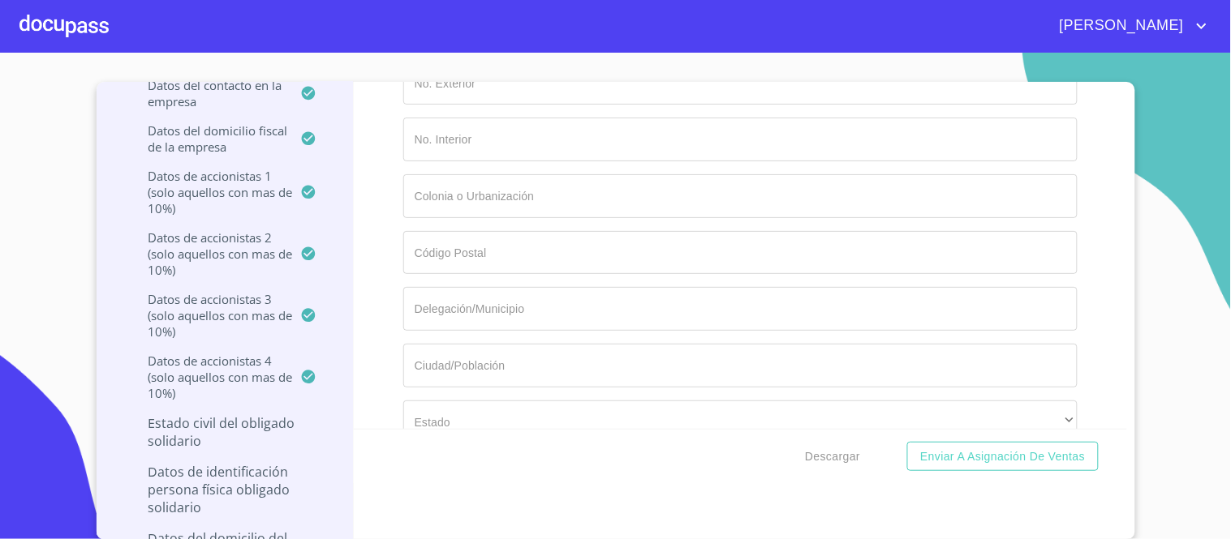
scroll to position [17140, 0]
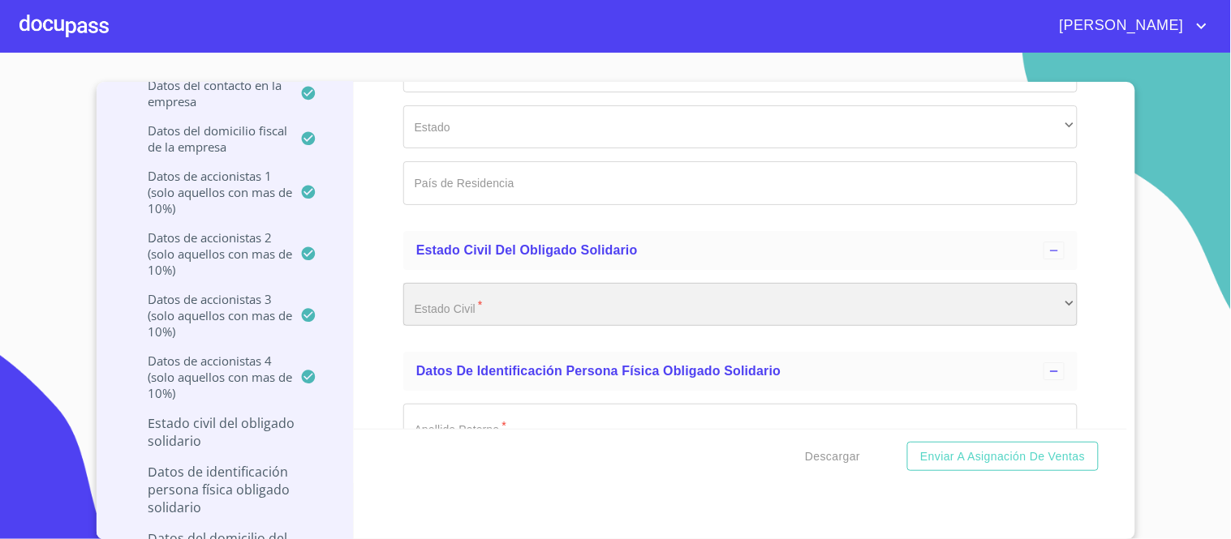
click at [1053, 283] on div "​" at bounding box center [740, 305] width 674 height 44
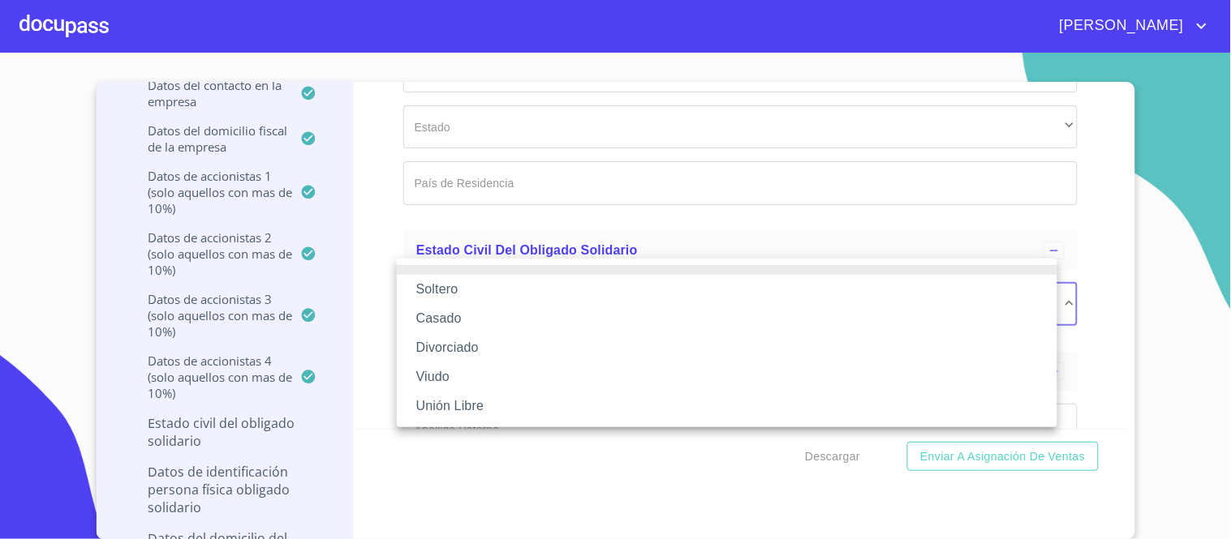
click at [446, 320] on li "Casado" at bounding box center [727, 318] width 660 height 29
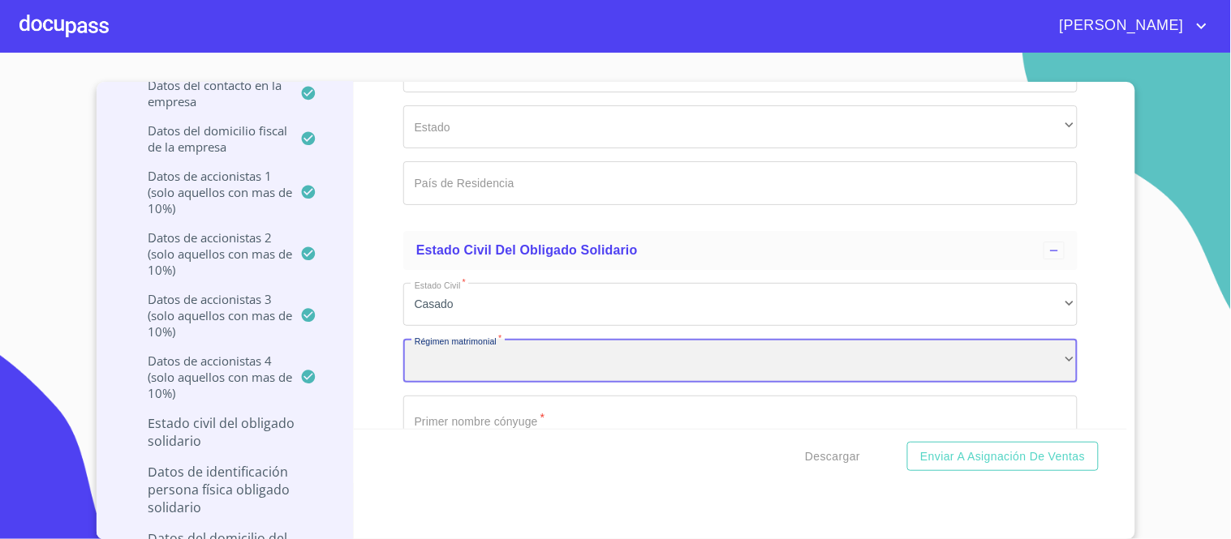
click at [440, 339] on div "​" at bounding box center [740, 361] width 674 height 44
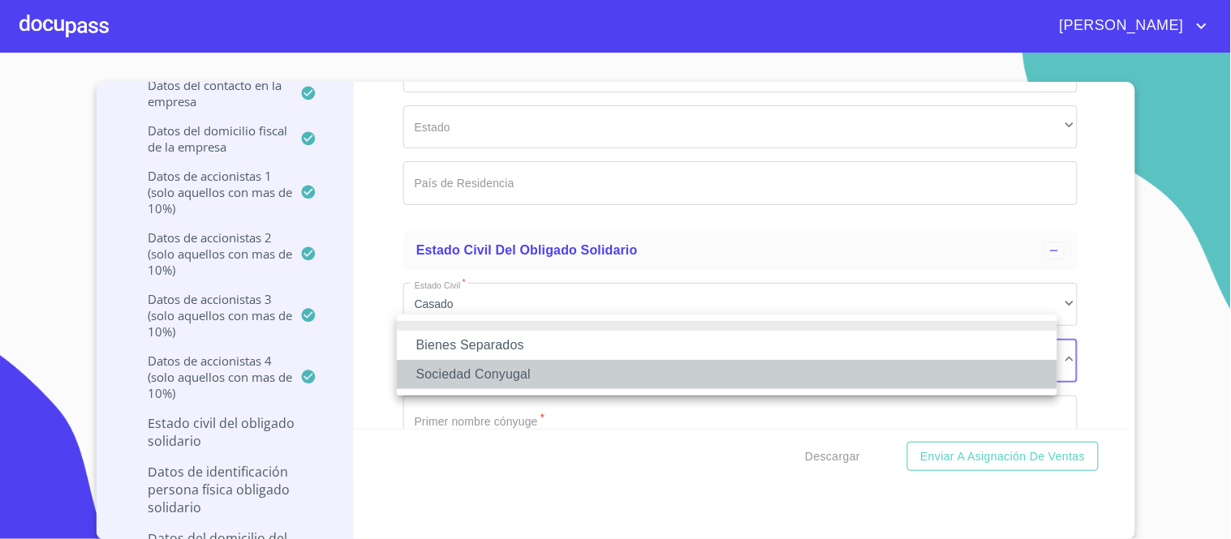
click at [505, 376] on li "Sociedad Conyugal" at bounding box center [727, 374] width 660 height 29
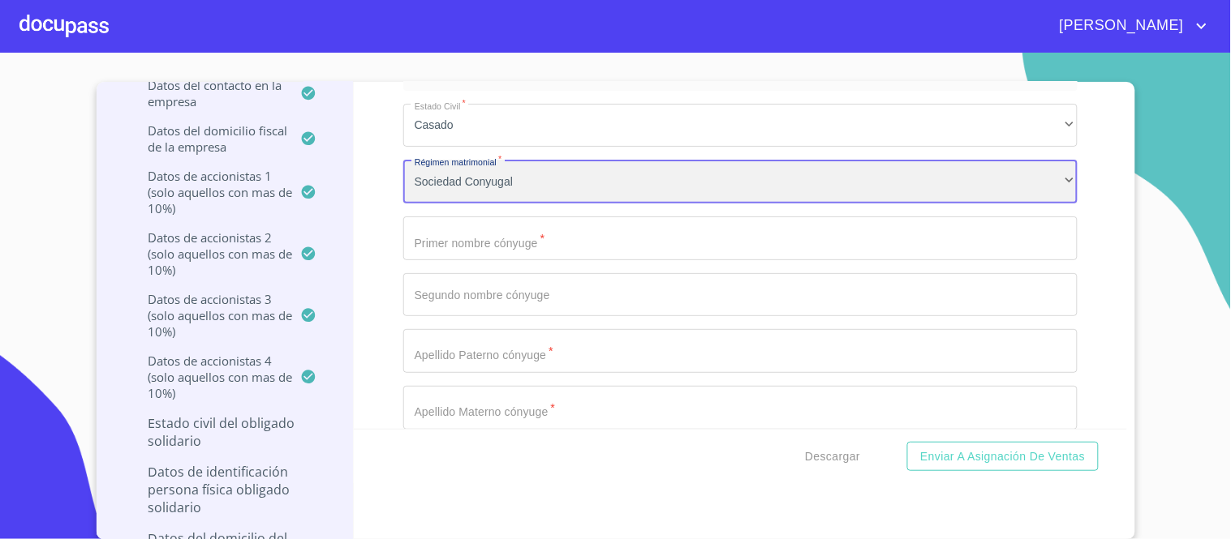
scroll to position [17320, 0]
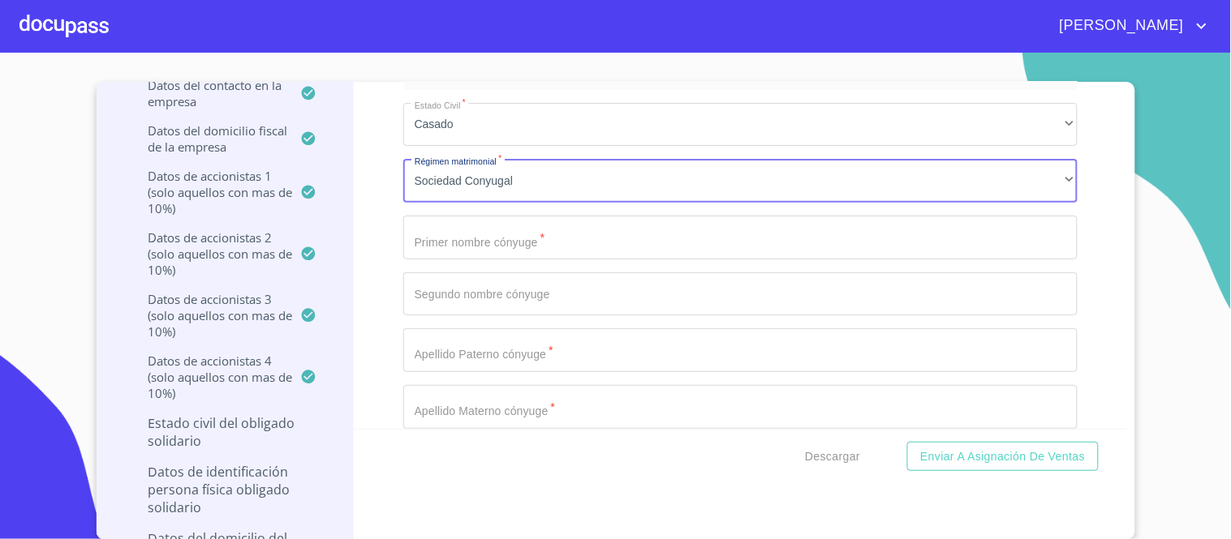
click at [440, 217] on input "Documento de identificación representante legal.   *" at bounding box center [740, 238] width 674 height 44
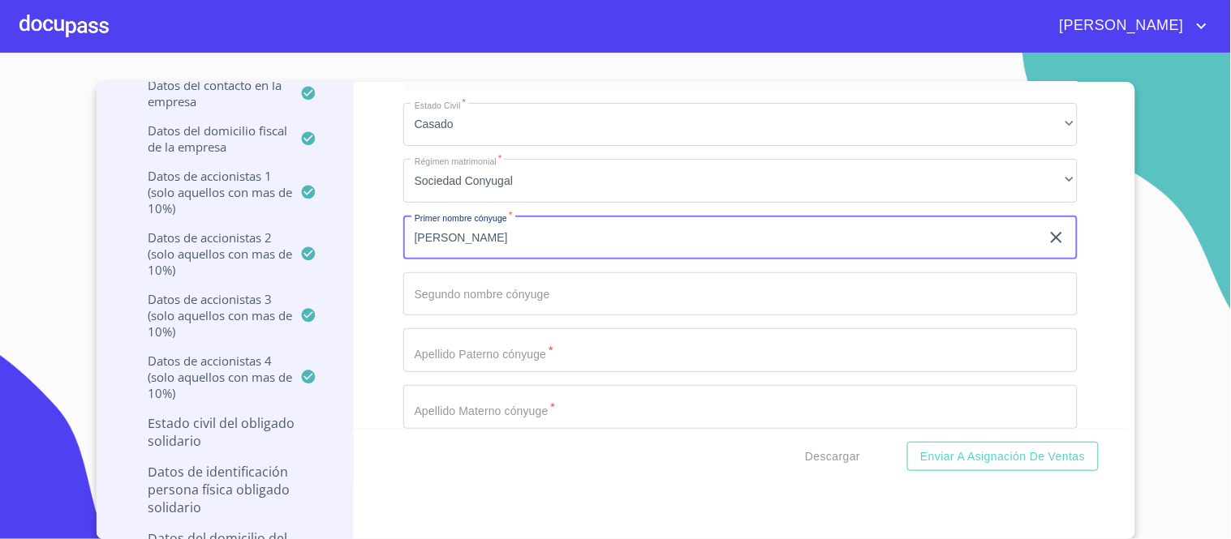
type input "[PERSON_NAME]"
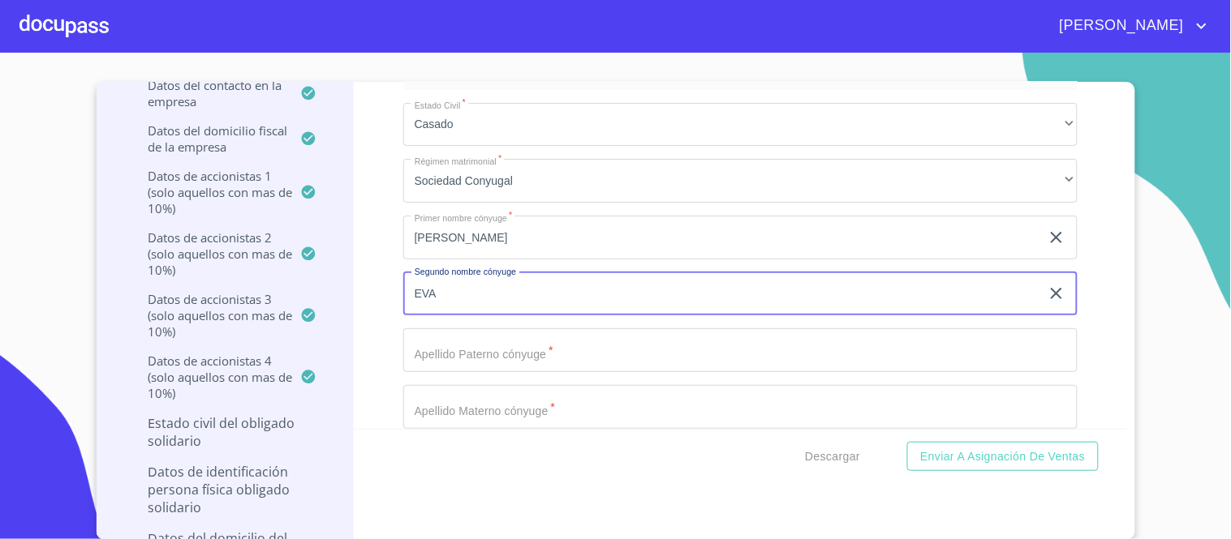
type input "EVA"
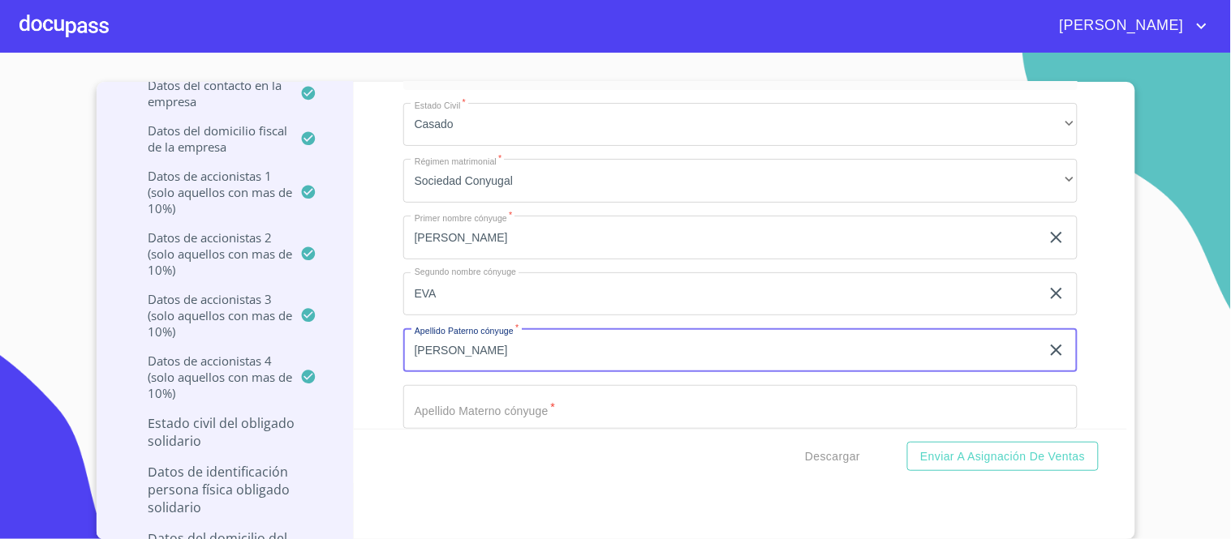
type input "[PERSON_NAME]"
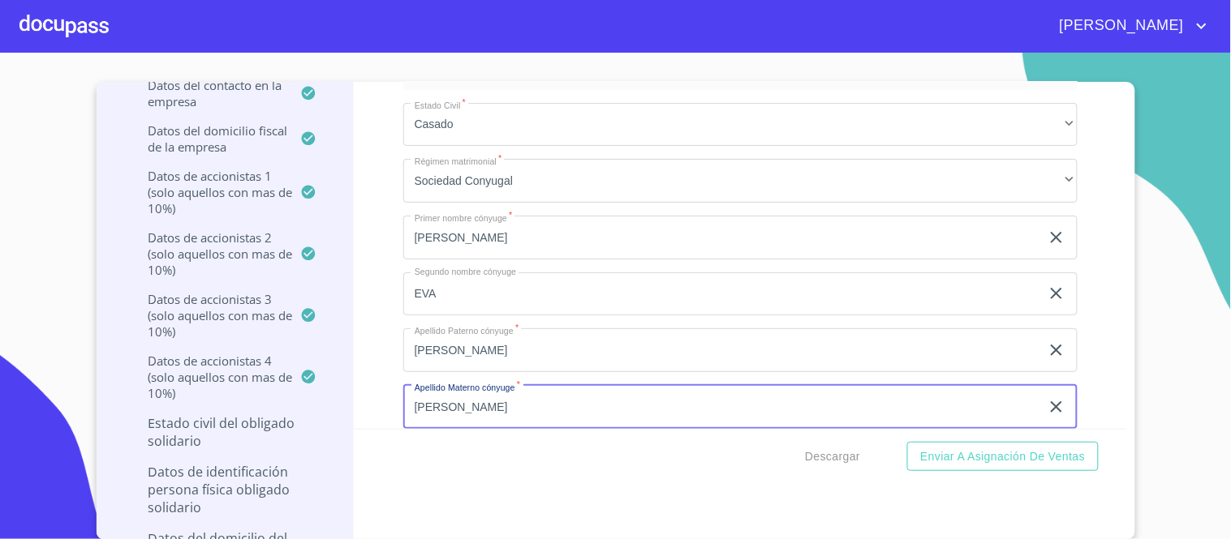
type input "[PERSON_NAME]"
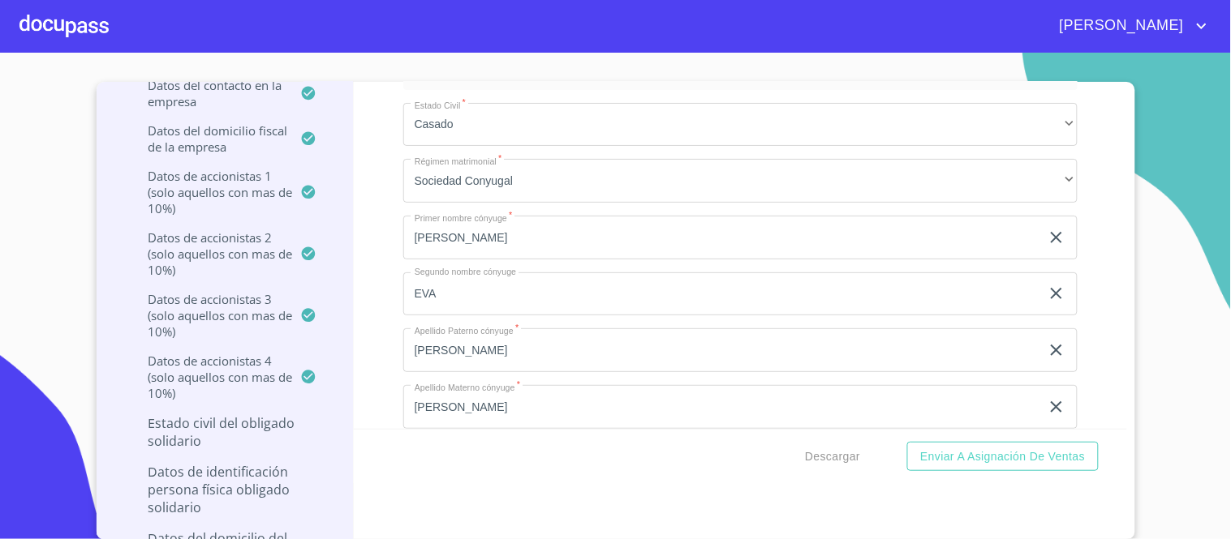
scroll to position [17349, 0]
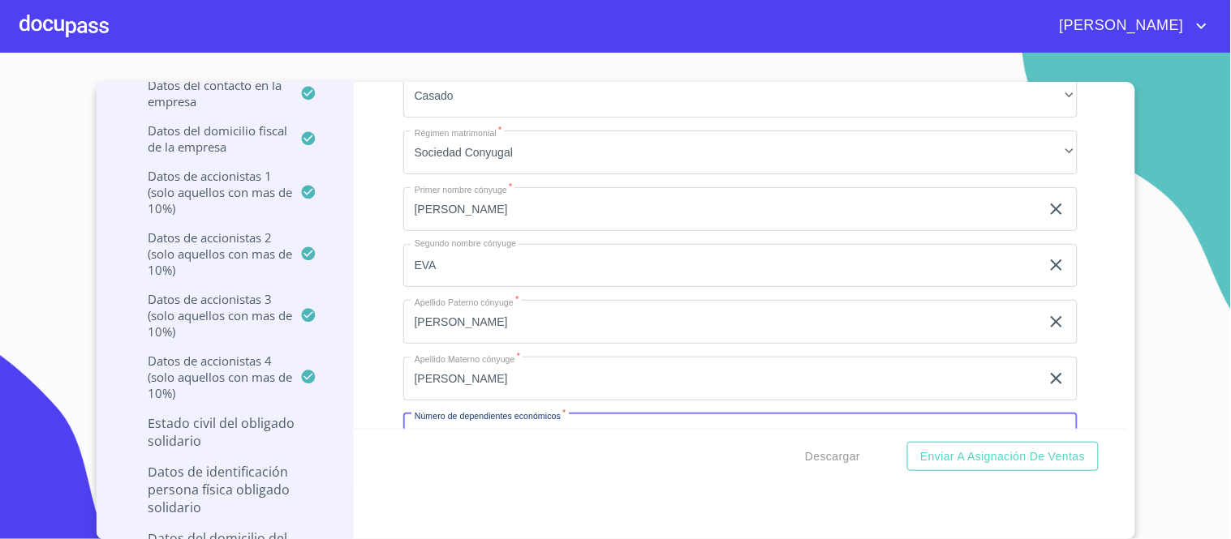
type input "0"
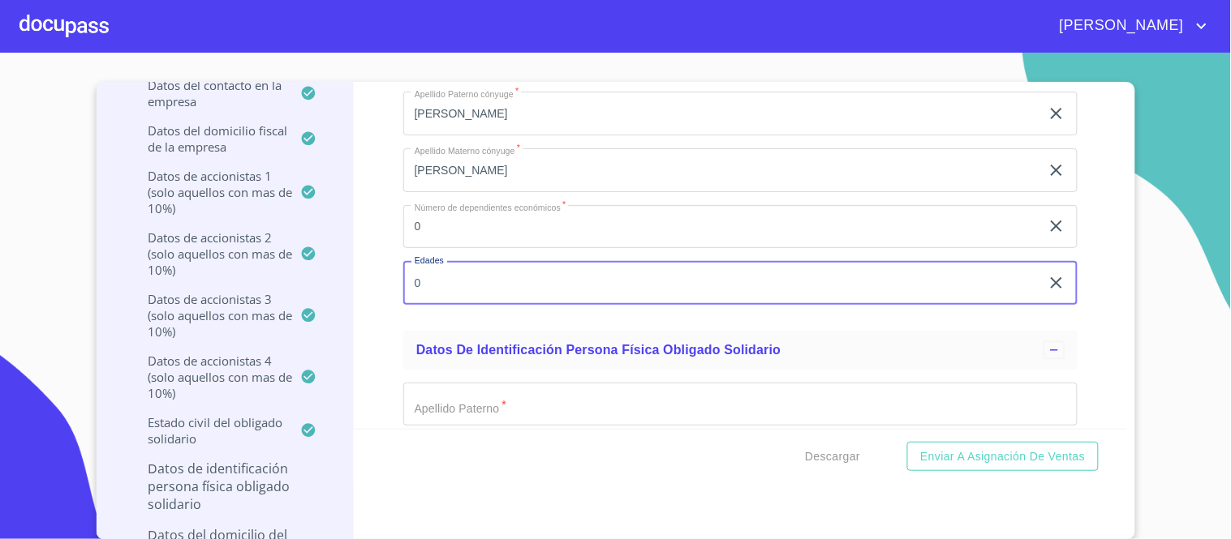
type input "0"
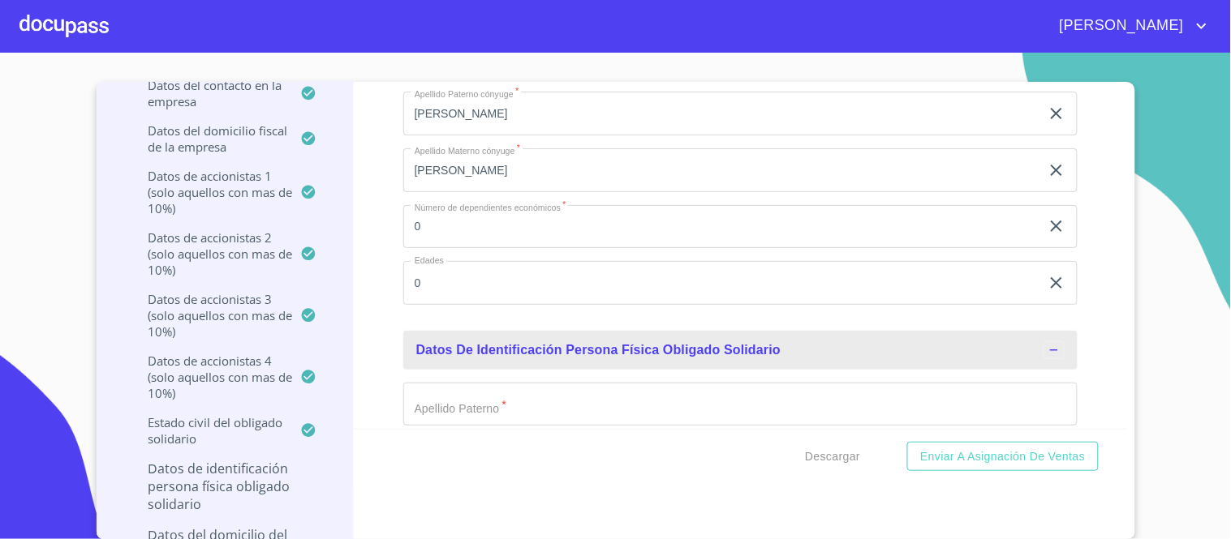
scroll to position [17647, 0]
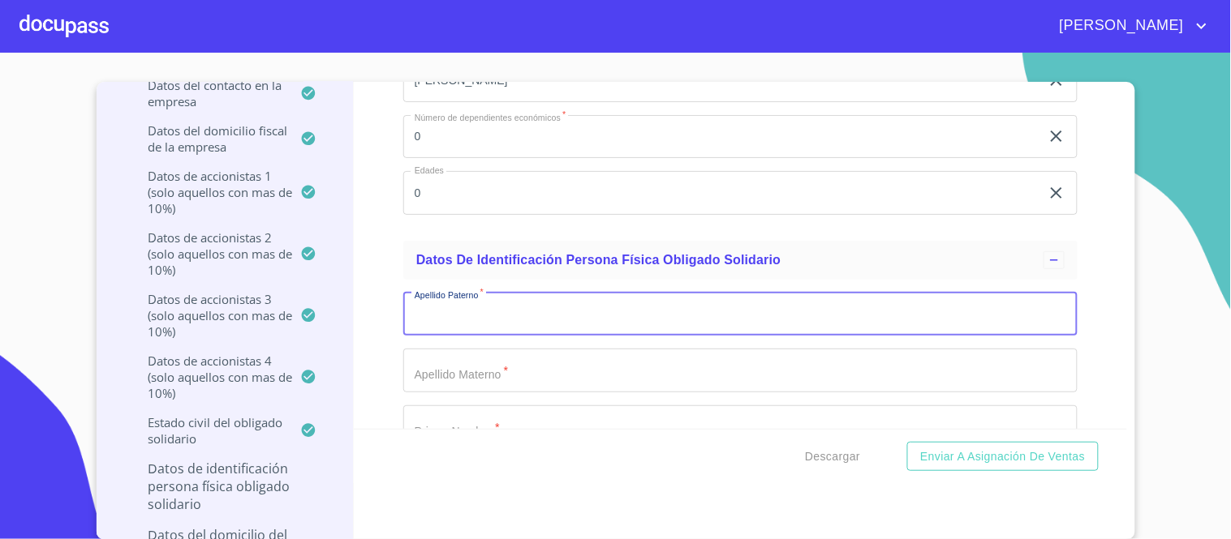
click at [441, 294] on input "Documento de identificación representante legal.   *" at bounding box center [740, 315] width 674 height 44
type input "MAGAÑA"
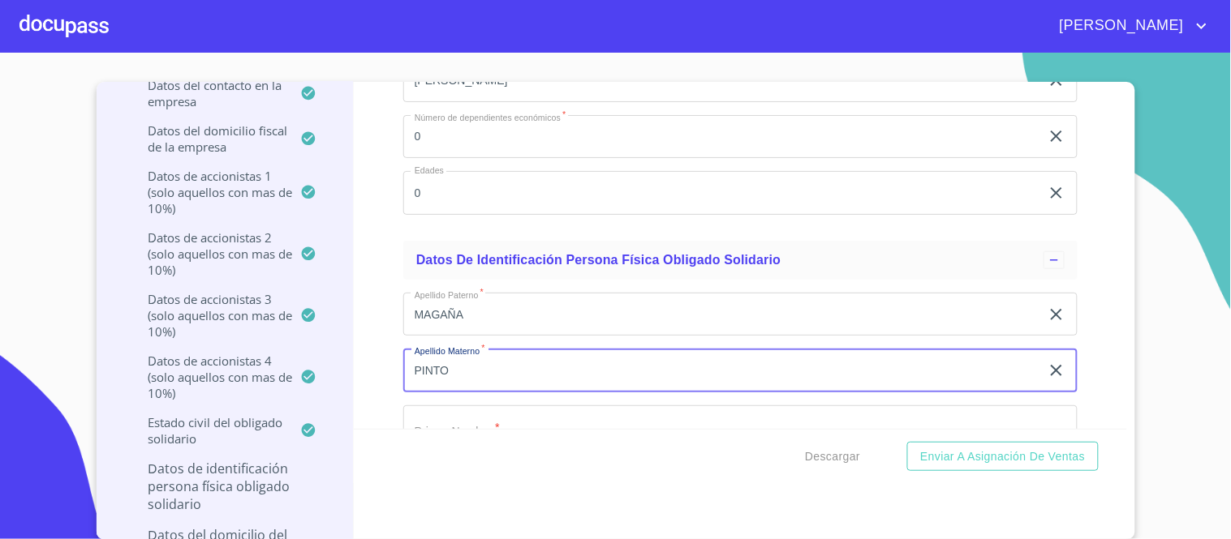
type input "PINTO"
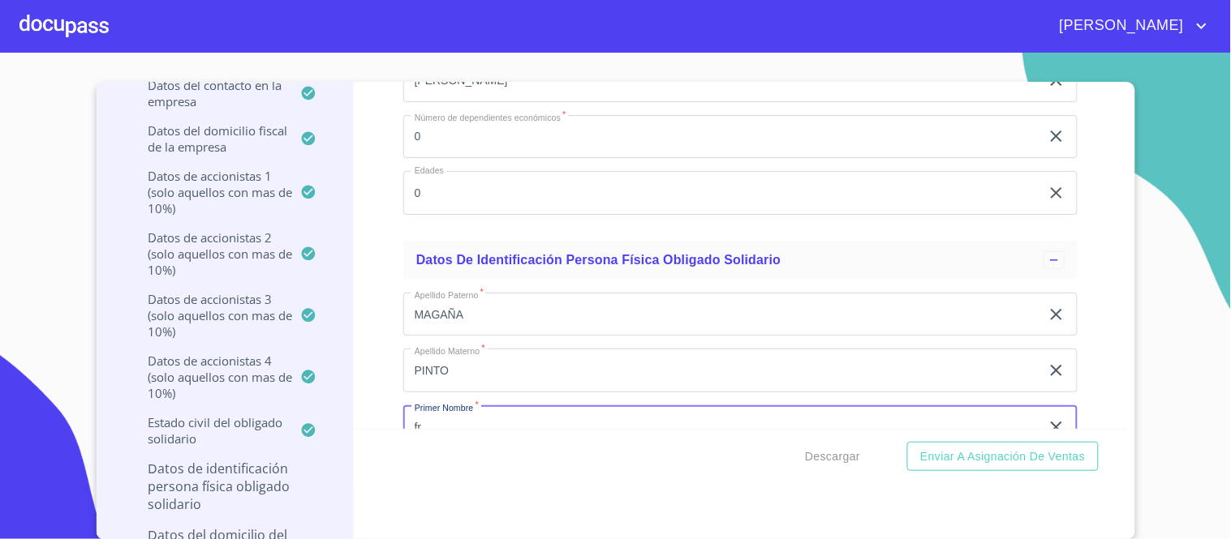
type input "f"
type input "FRANCISCO"
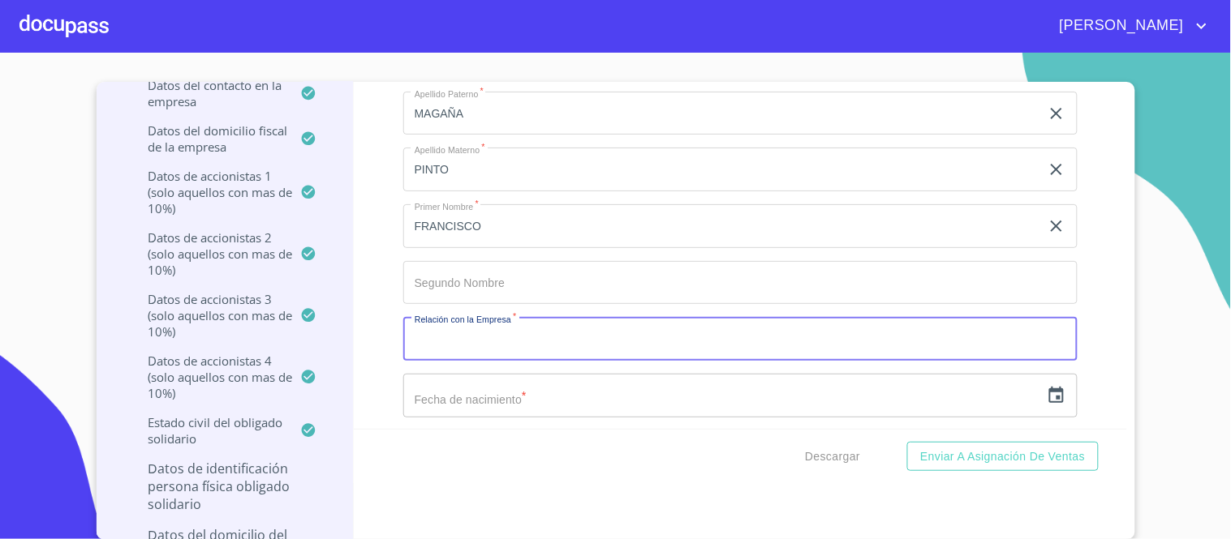
click at [436, 317] on input "Documento de identificación representante legal.   *" at bounding box center [740, 339] width 674 height 44
type input "ACCIONISTA"
click at [453, 374] on input "text" at bounding box center [721, 396] width 637 height 44
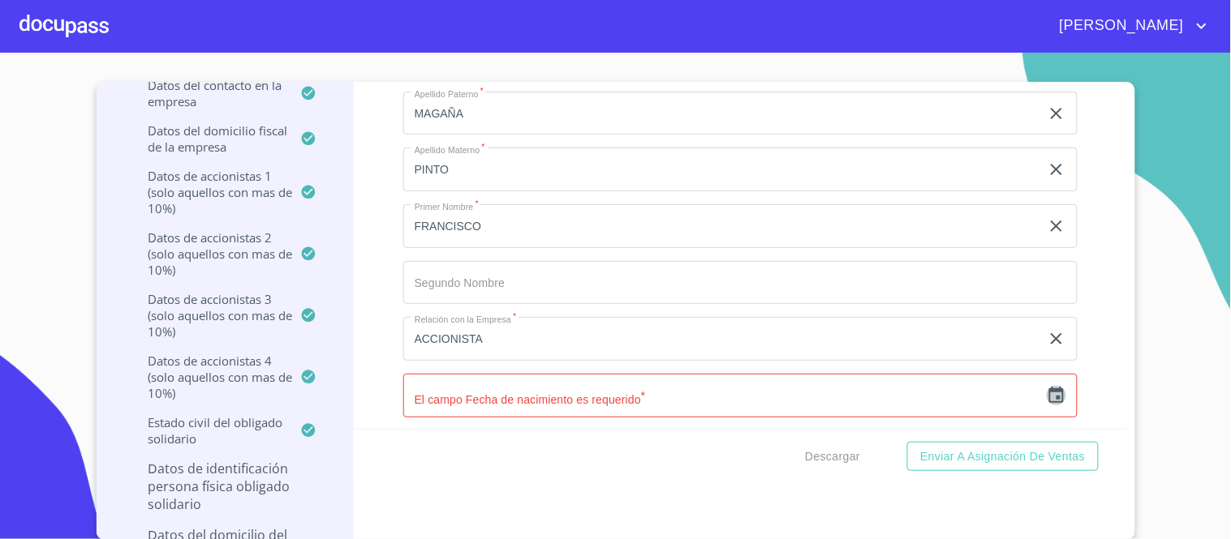
click at [1046, 386] on icon "button" at bounding box center [1055, 395] width 19 height 19
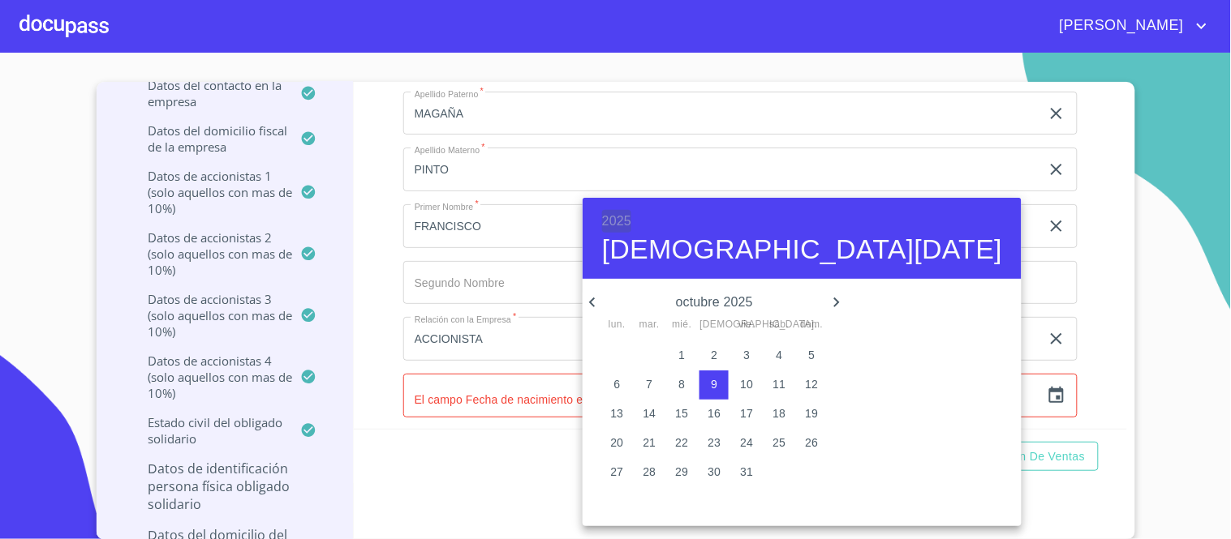
click at [608, 214] on h6 "2025" at bounding box center [616, 221] width 29 height 23
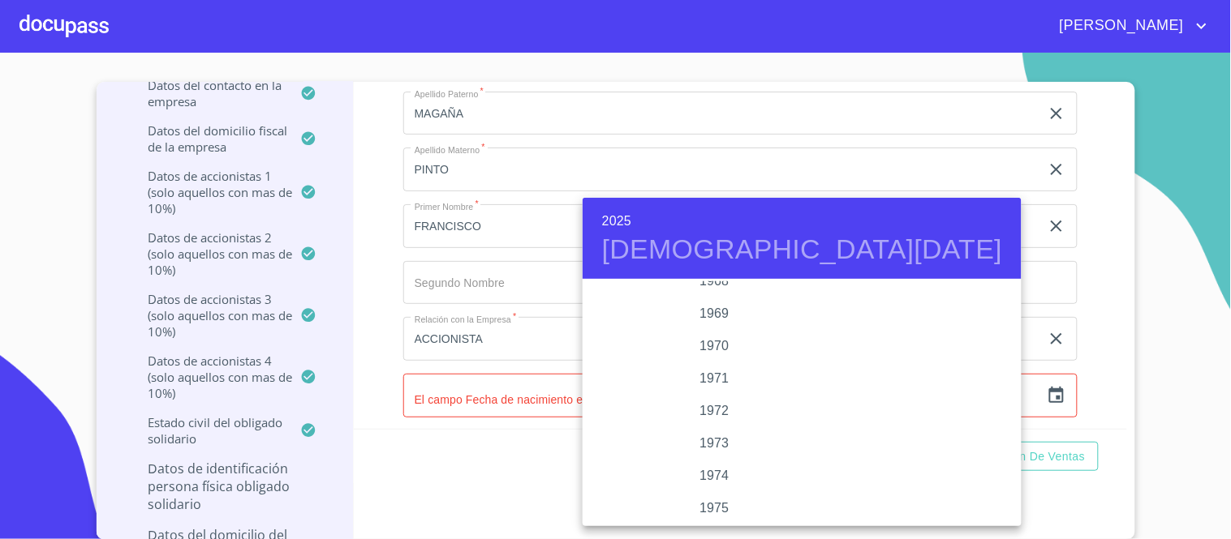
scroll to position [1291, 0]
click at [694, 369] on div "1967" at bounding box center [714, 370] width 264 height 32
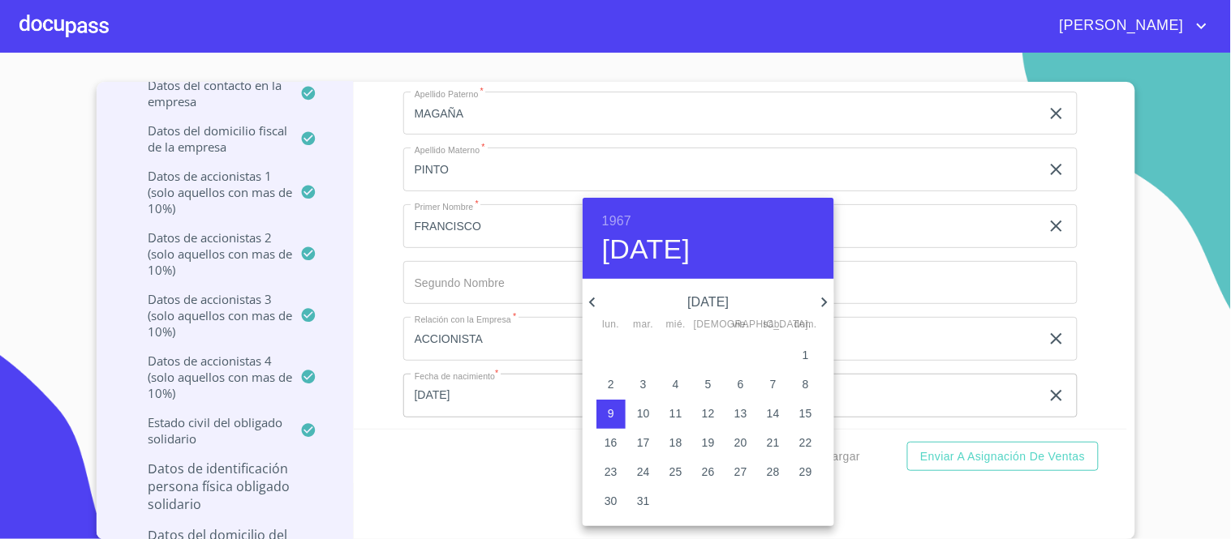
click at [587, 299] on icon "button" at bounding box center [591, 302] width 19 height 19
click at [592, 300] on icon "button" at bounding box center [592, 303] width 6 height 10
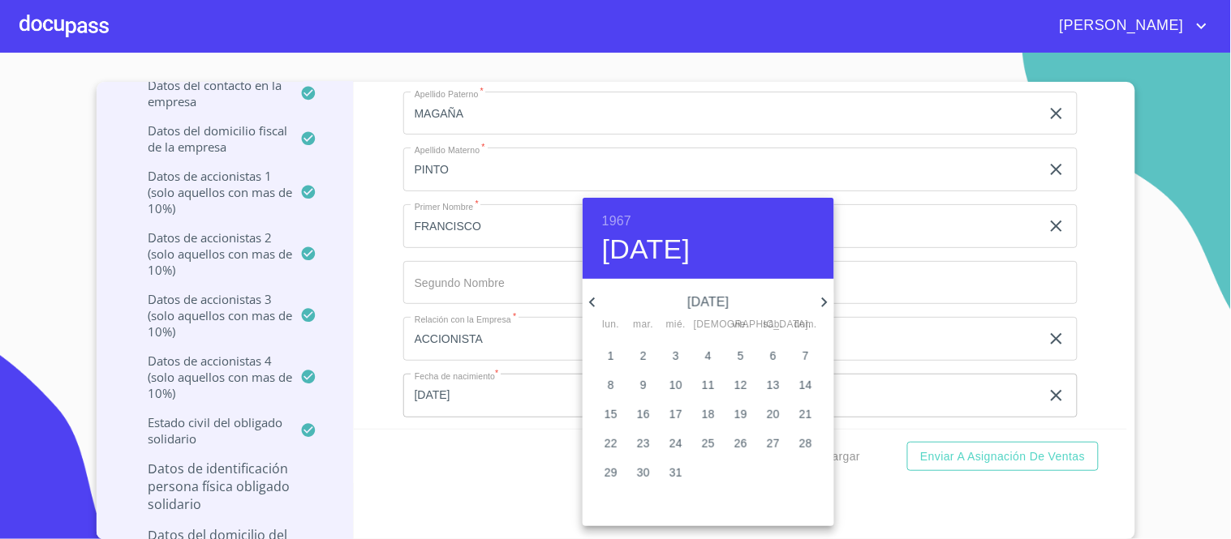
click at [592, 300] on icon "button" at bounding box center [592, 303] width 6 height 10
click at [679, 359] on span "1" at bounding box center [675, 355] width 29 height 16
type input "1 de feb. de 1967"
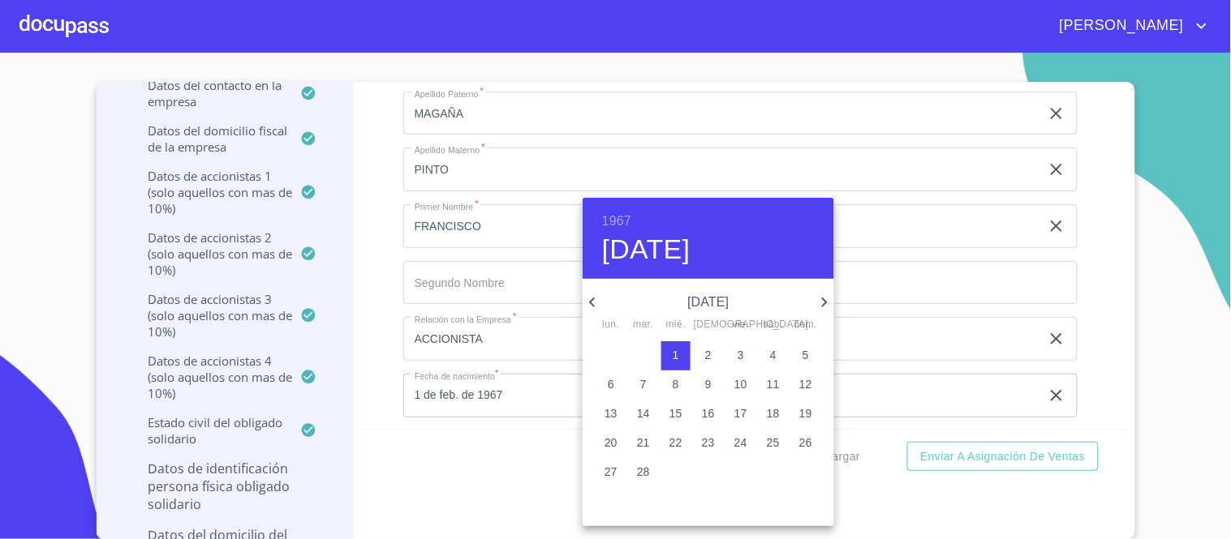
click at [990, 245] on div at bounding box center [615, 269] width 1231 height 539
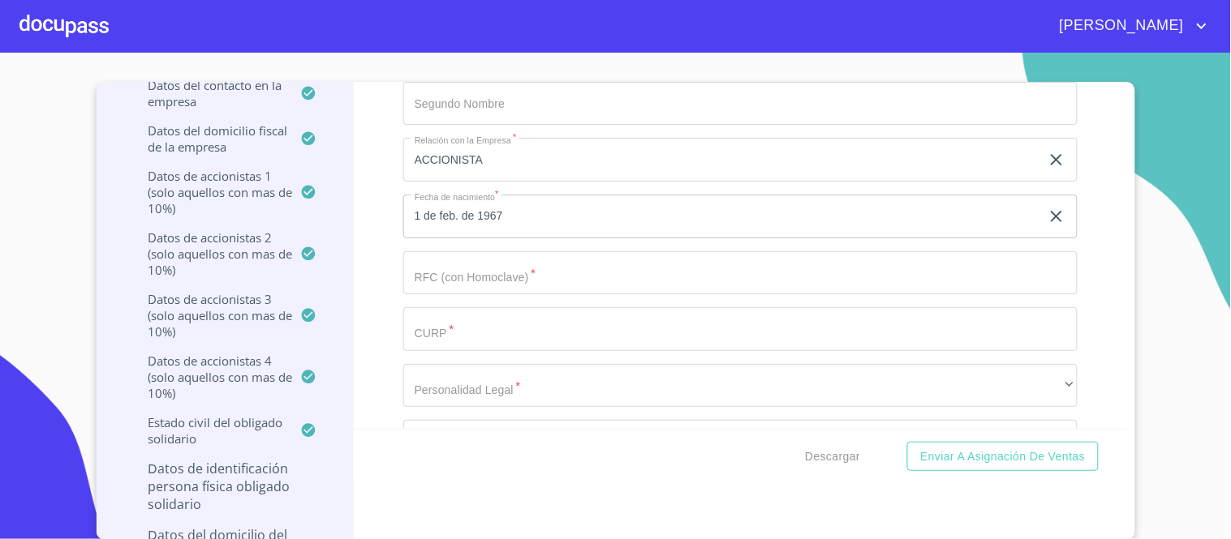
scroll to position [18029, 0]
click at [517, 258] on input "Documento de identificación representante legal.   *" at bounding box center [740, 273] width 674 height 44
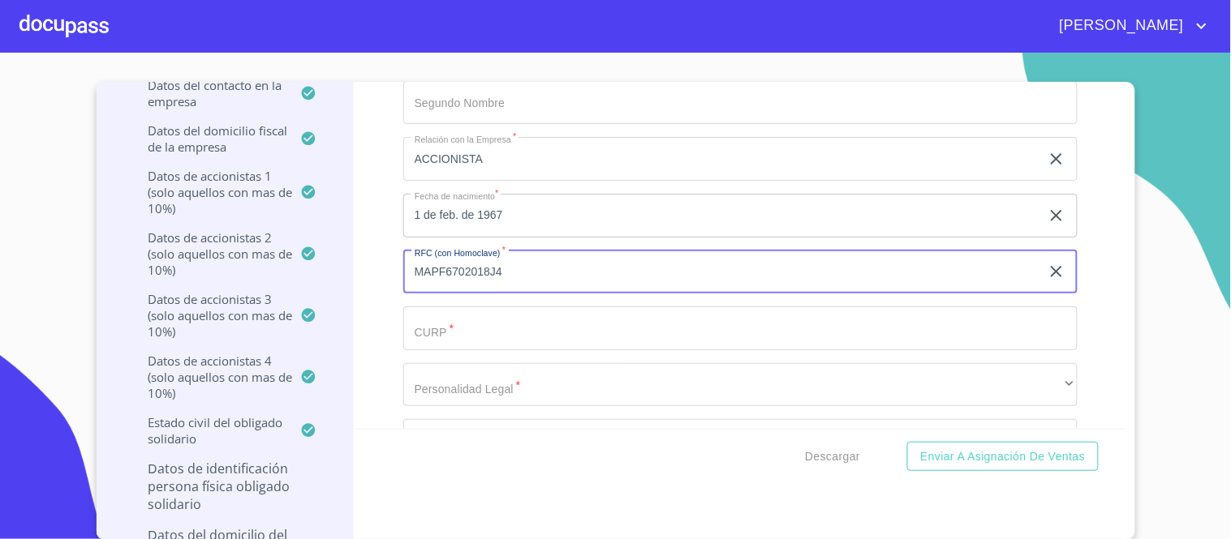
type input "MAPF6702018J4"
click at [433, 307] on input "Documento de identificación representante legal.   *" at bounding box center [740, 329] width 674 height 44
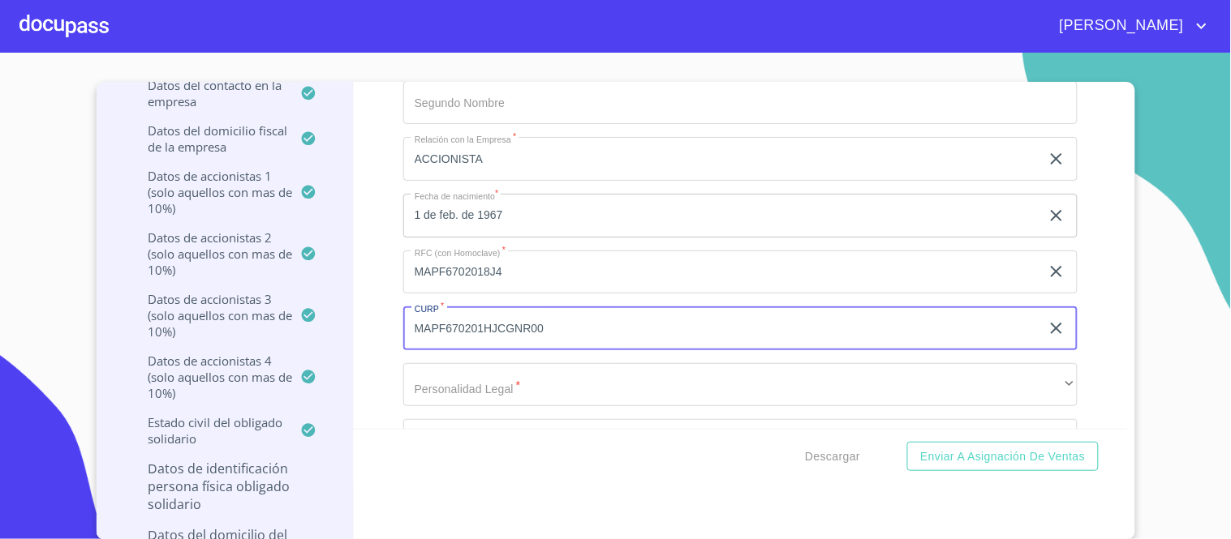
type input "MAPF670201HJCGNR00"
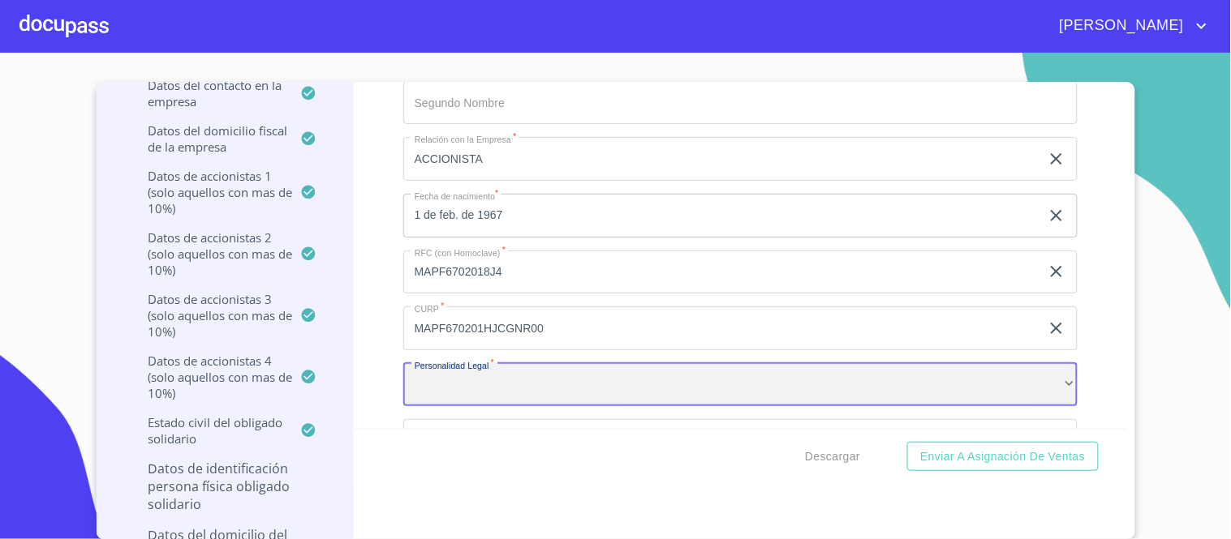
click at [470, 363] on div "​" at bounding box center [740, 385] width 674 height 44
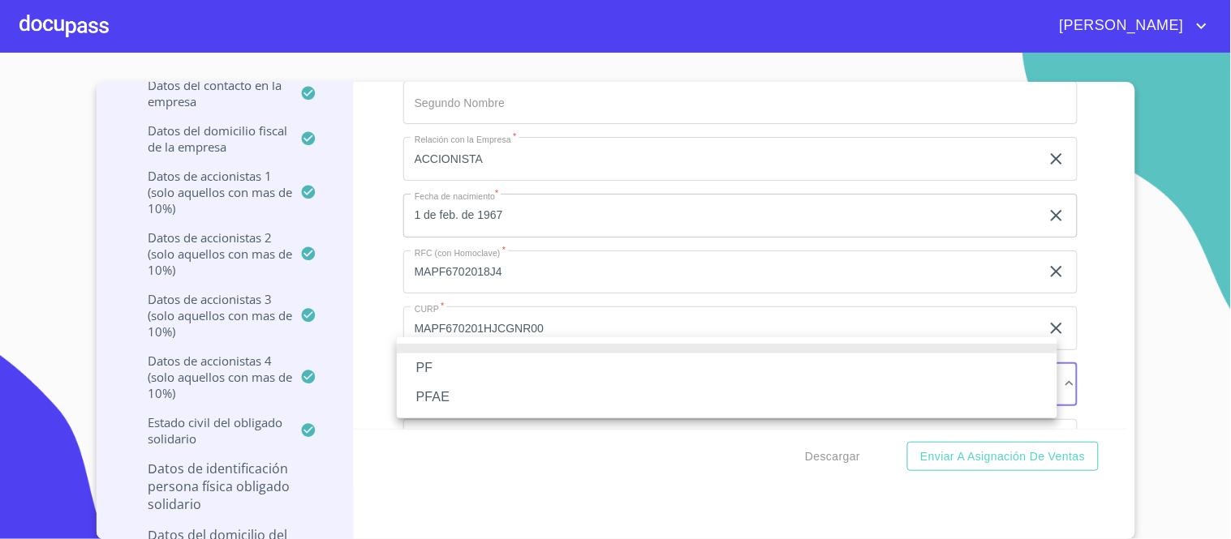
click at [456, 389] on li "PFAE" at bounding box center [727, 397] width 660 height 29
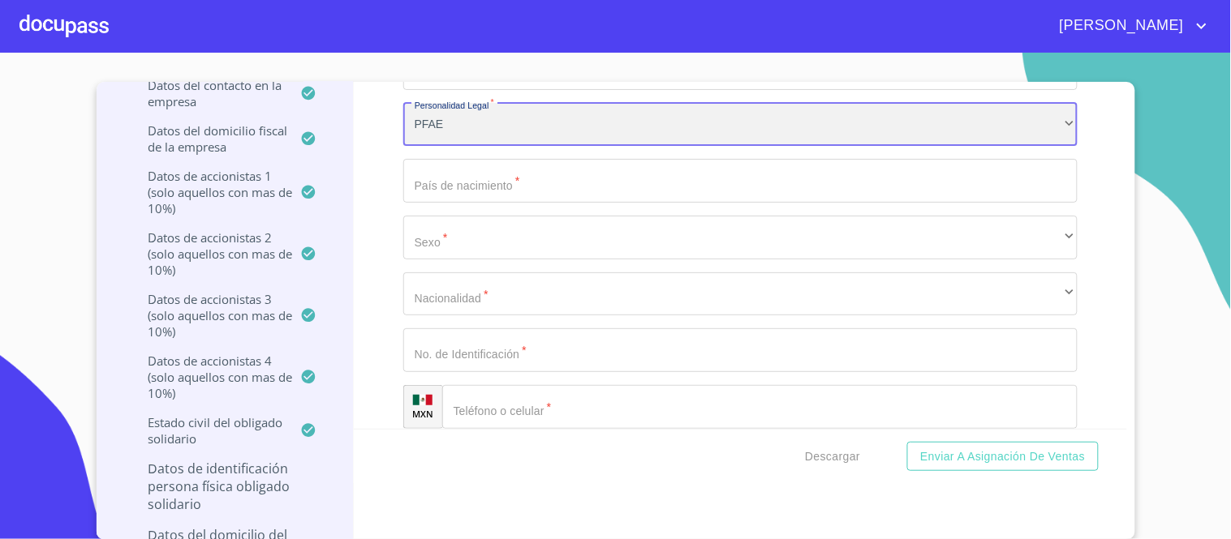
scroll to position [18299, 0]
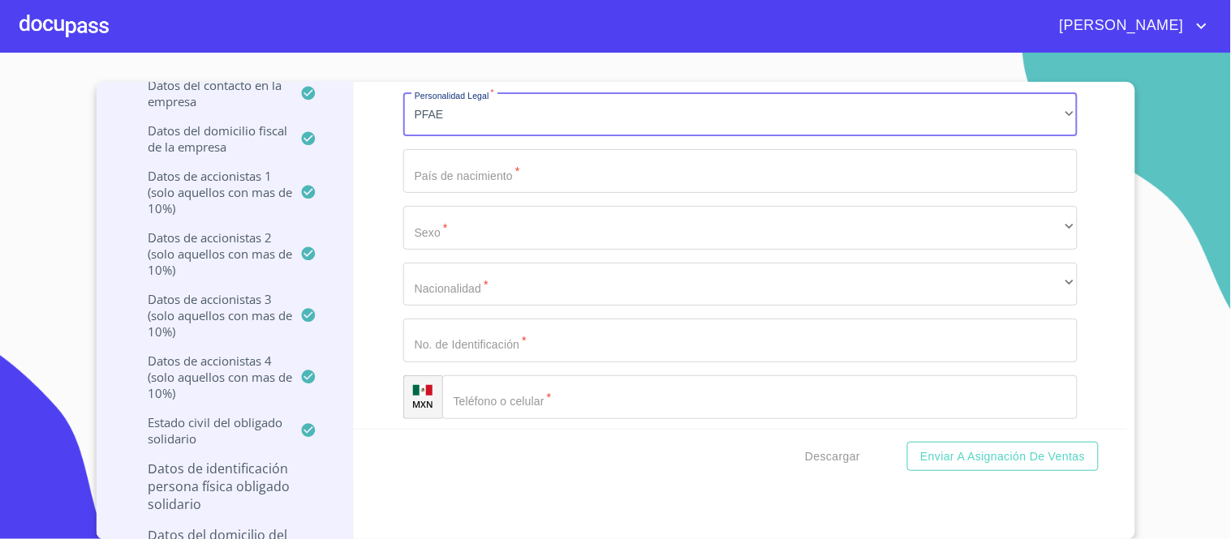
click at [452, 152] on input "Documento de identificación representante legal.   *" at bounding box center [740, 171] width 674 height 44
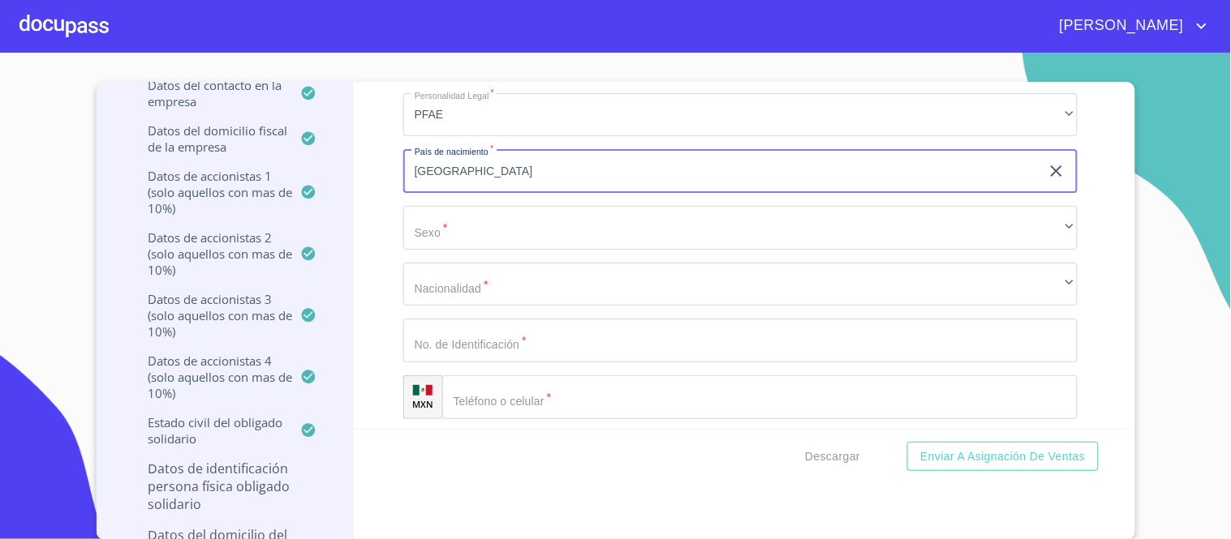
type input "[GEOGRAPHIC_DATA]"
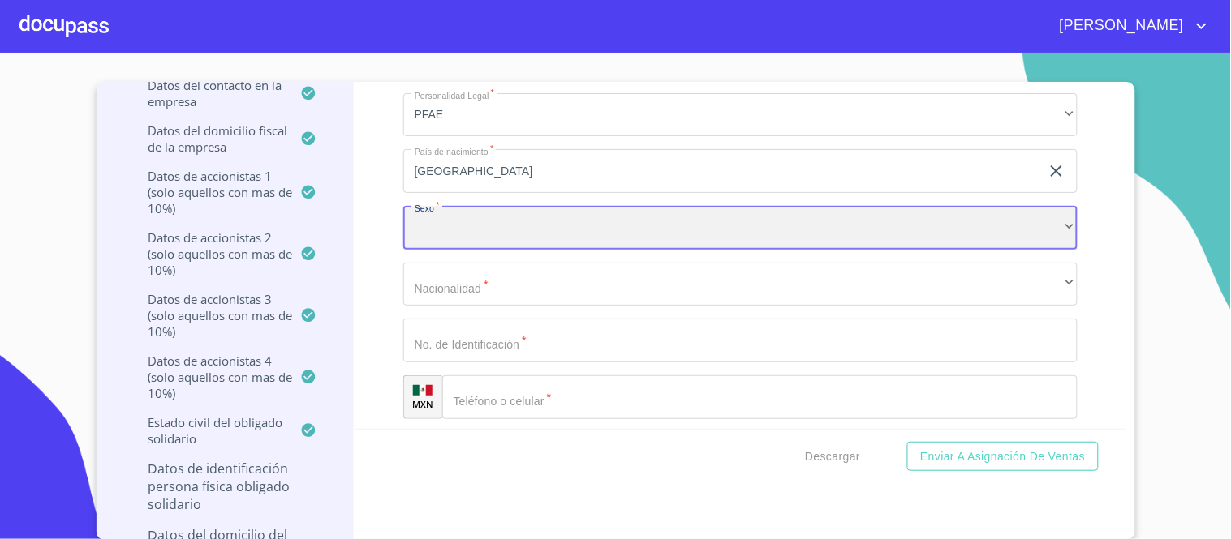
click at [1050, 206] on div "​" at bounding box center [740, 228] width 674 height 44
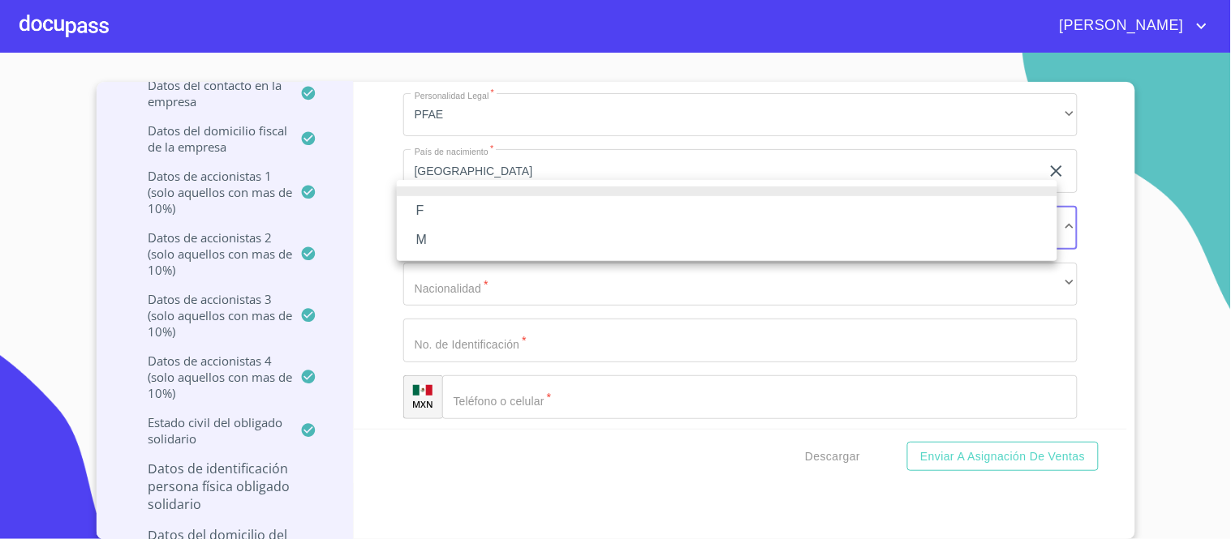
click at [490, 245] on li "M" at bounding box center [727, 240] width 660 height 29
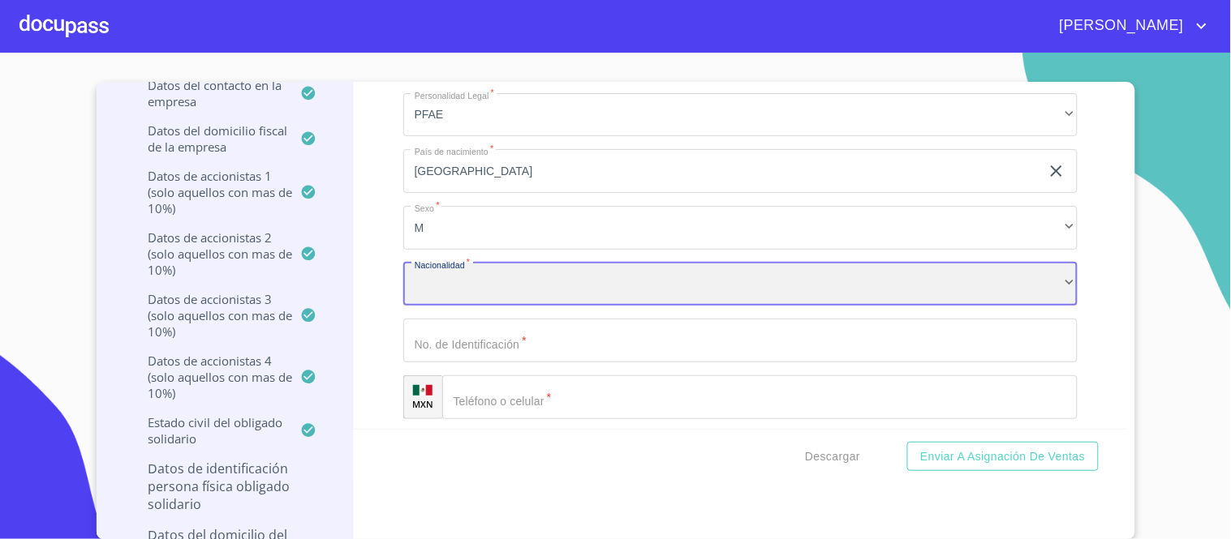
click at [1047, 263] on div "​" at bounding box center [740, 285] width 674 height 44
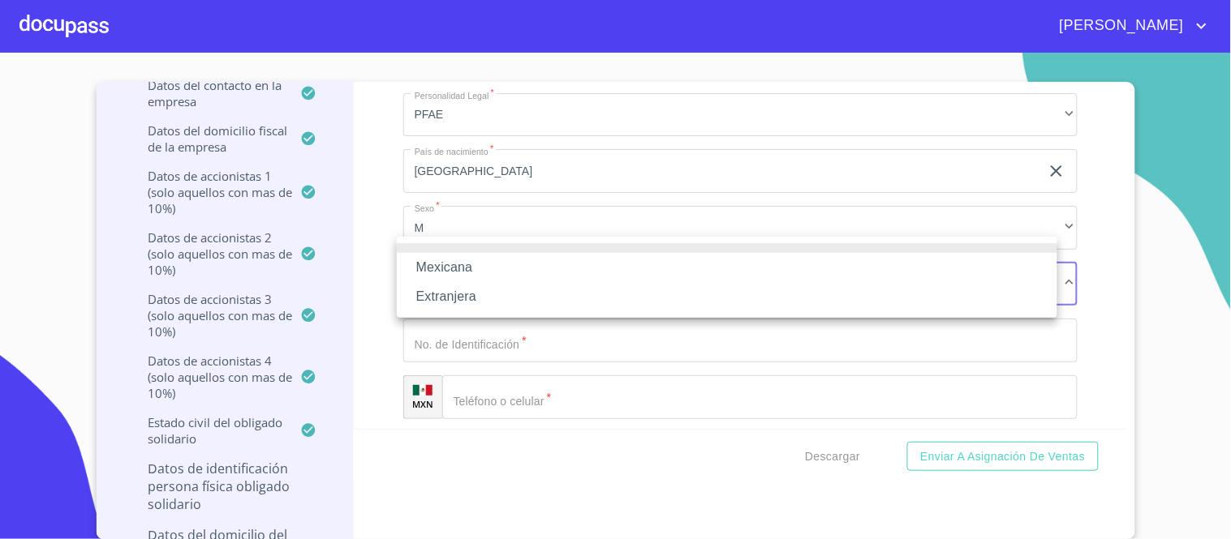
click at [449, 265] on li "Mexicana" at bounding box center [727, 267] width 660 height 29
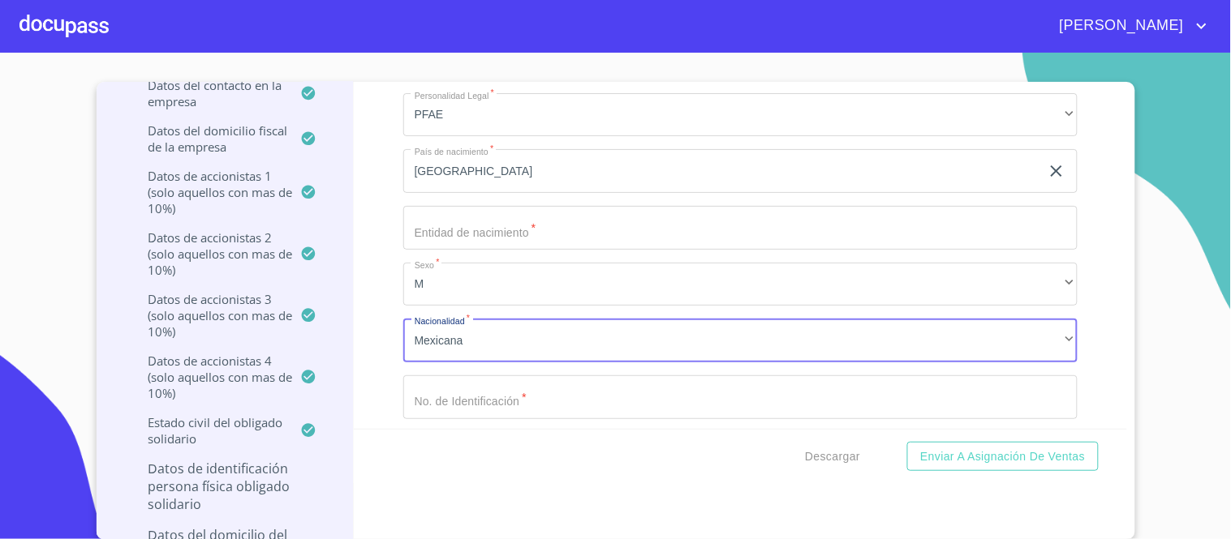
click at [456, 376] on input "Documento de identificación representante legal.   *" at bounding box center [740, 398] width 674 height 44
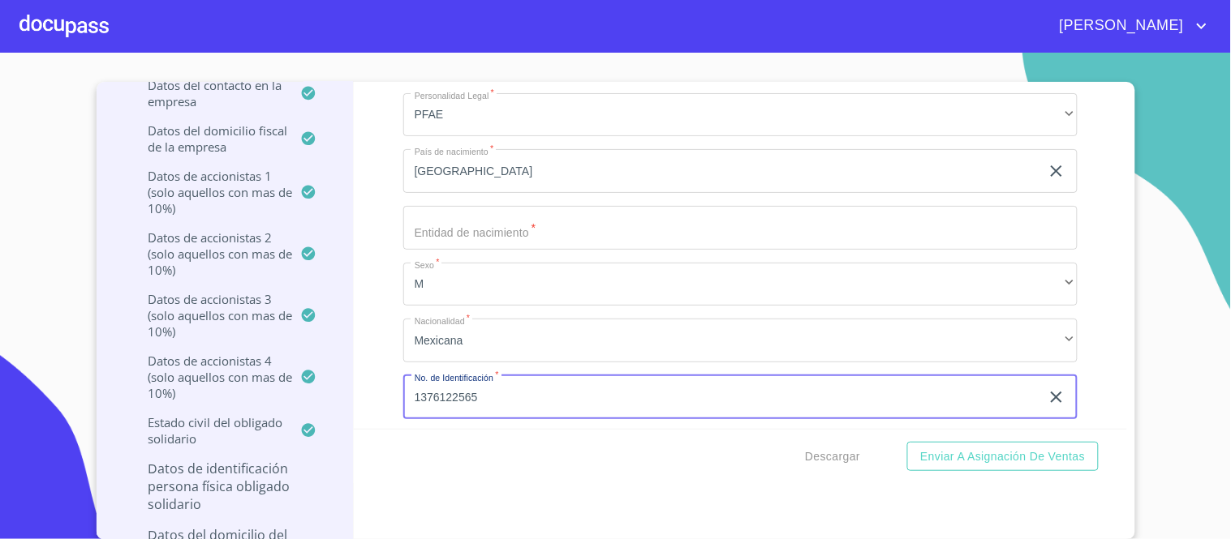
type input "1376122565"
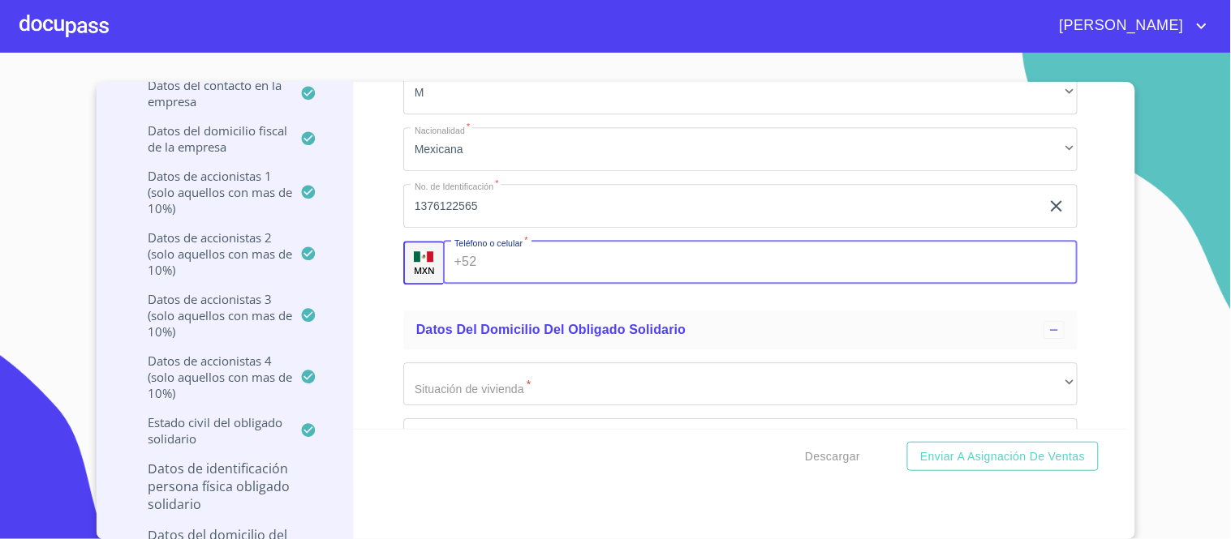
scroll to position [18497, 0]
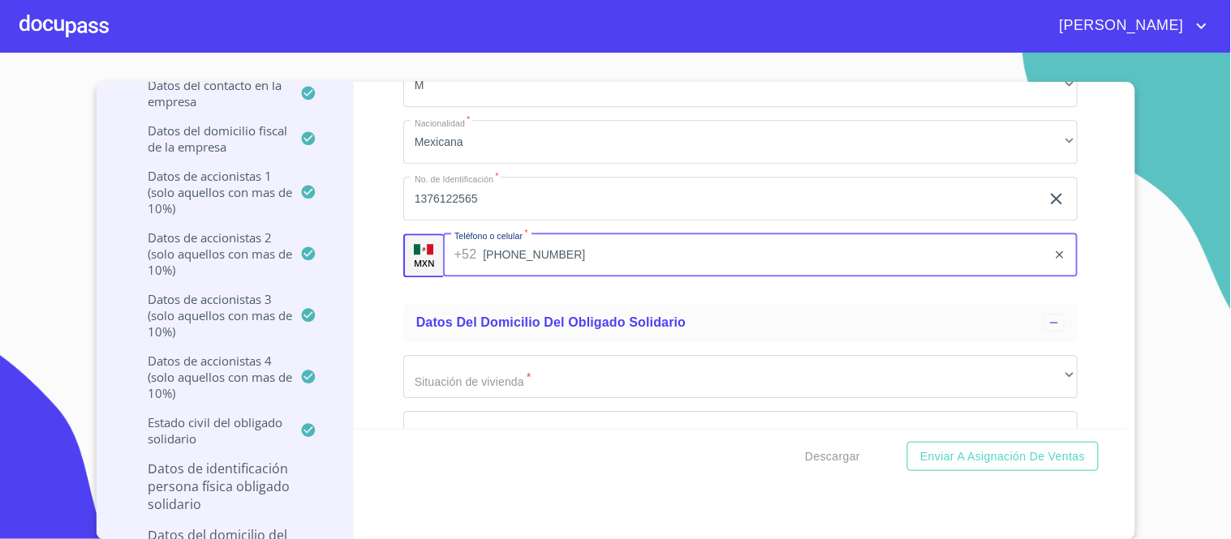
type input "[PHONE_NUMBER]"
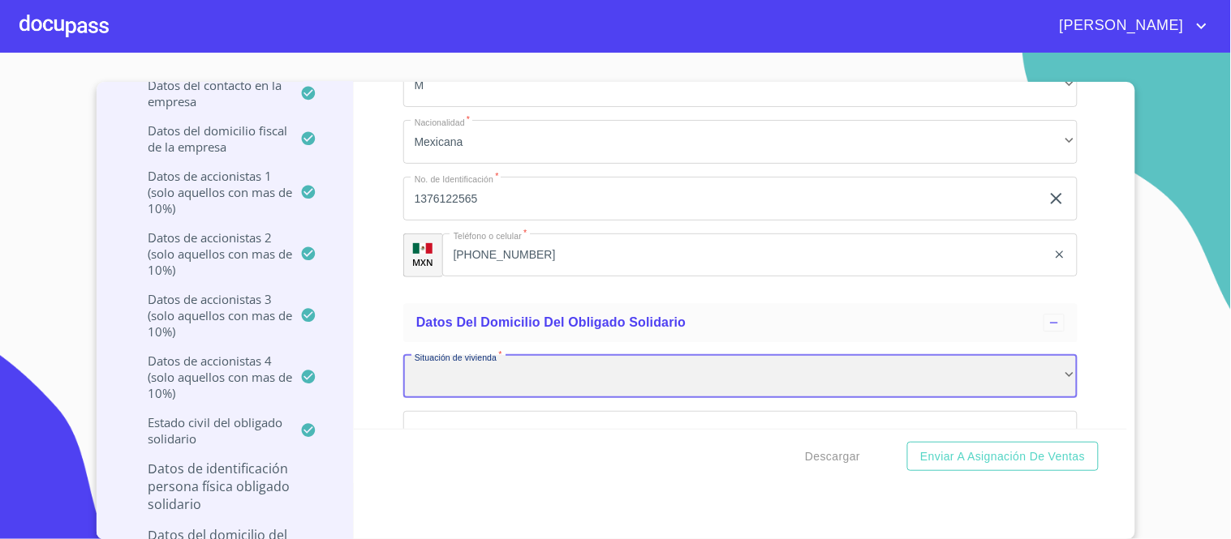
click at [462, 355] on div "​" at bounding box center [740, 377] width 674 height 44
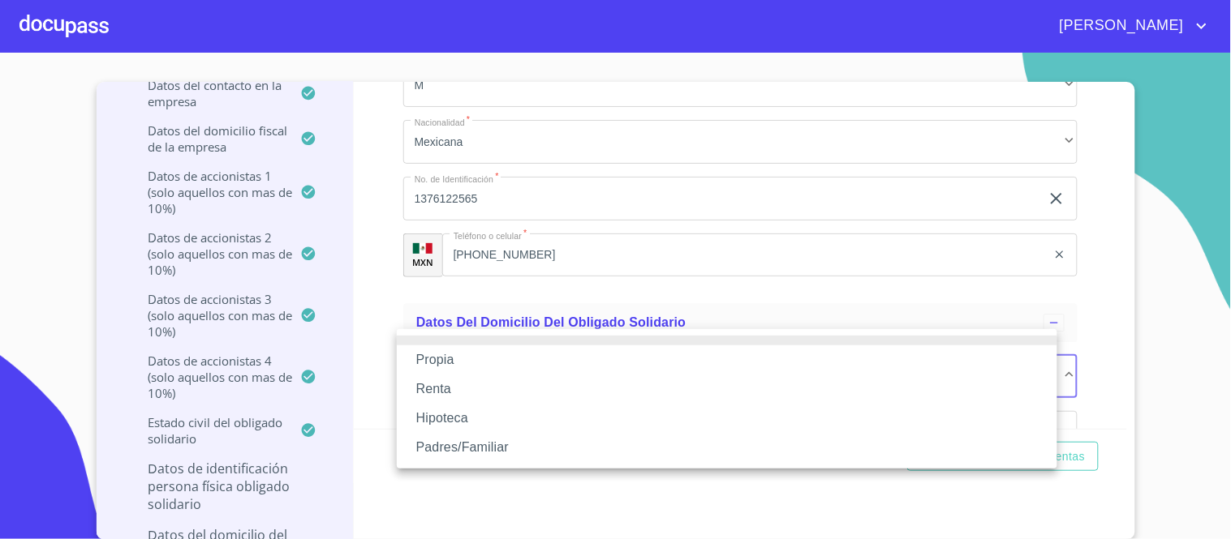
click at [443, 352] on li "Propia" at bounding box center [727, 360] width 660 height 29
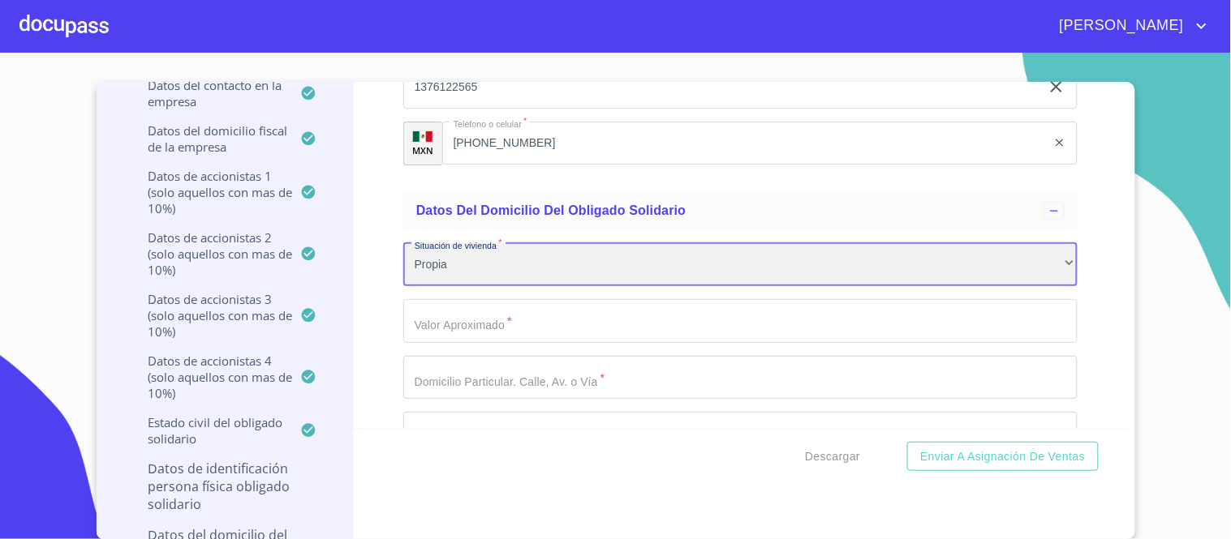
scroll to position [18678, 0]
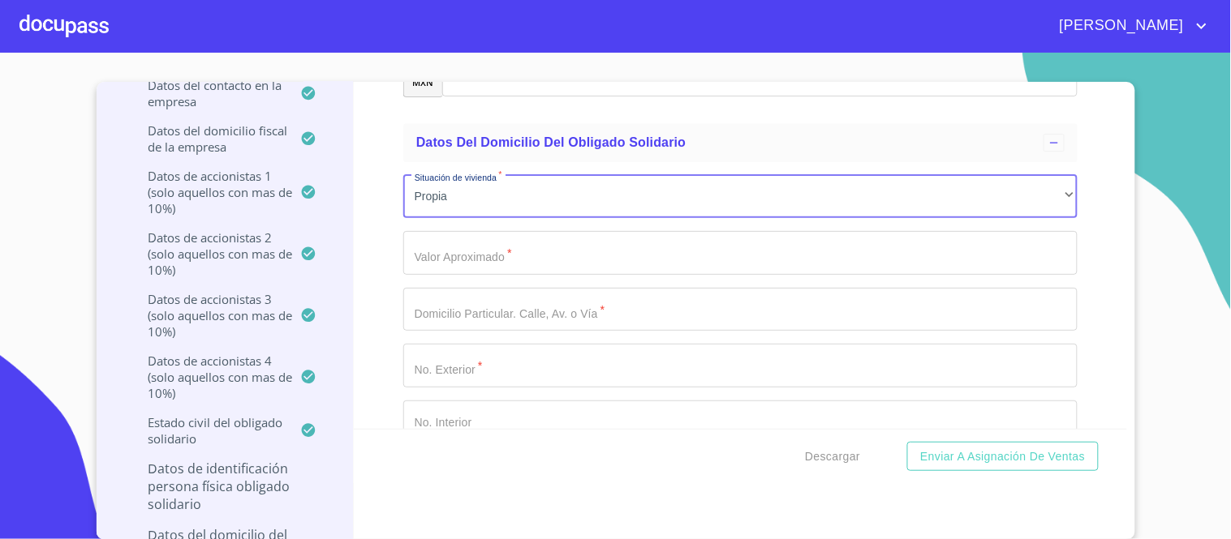
click at [446, 236] on input "Documento de identificación representante legal.   *" at bounding box center [740, 253] width 674 height 44
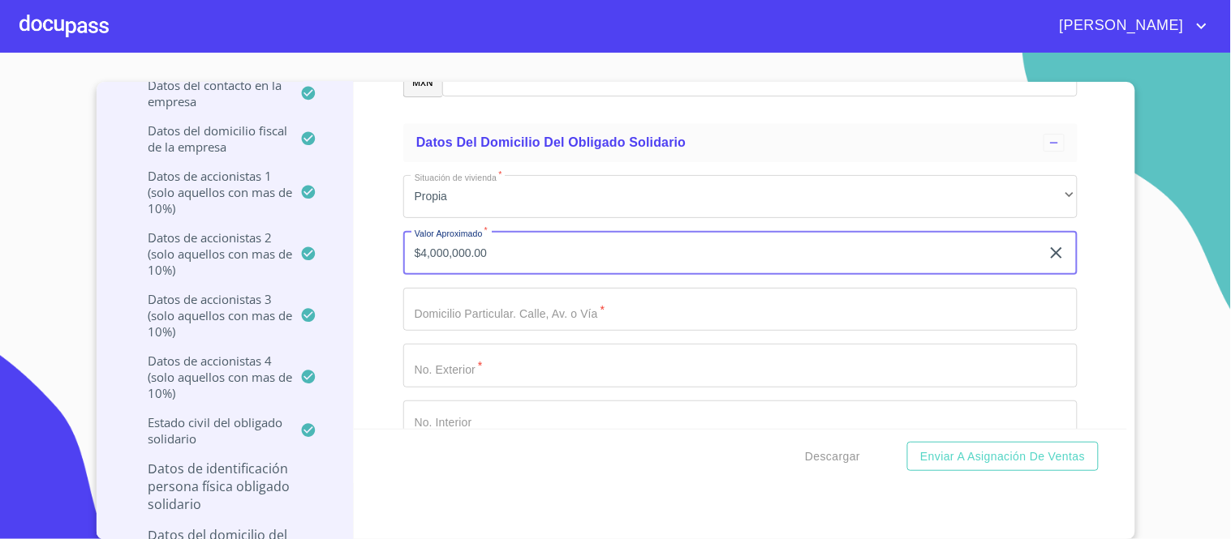
type input "$4,000,000.00"
click at [439, 293] on input "Documento de identificación representante legal.   *" at bounding box center [740, 310] width 674 height 44
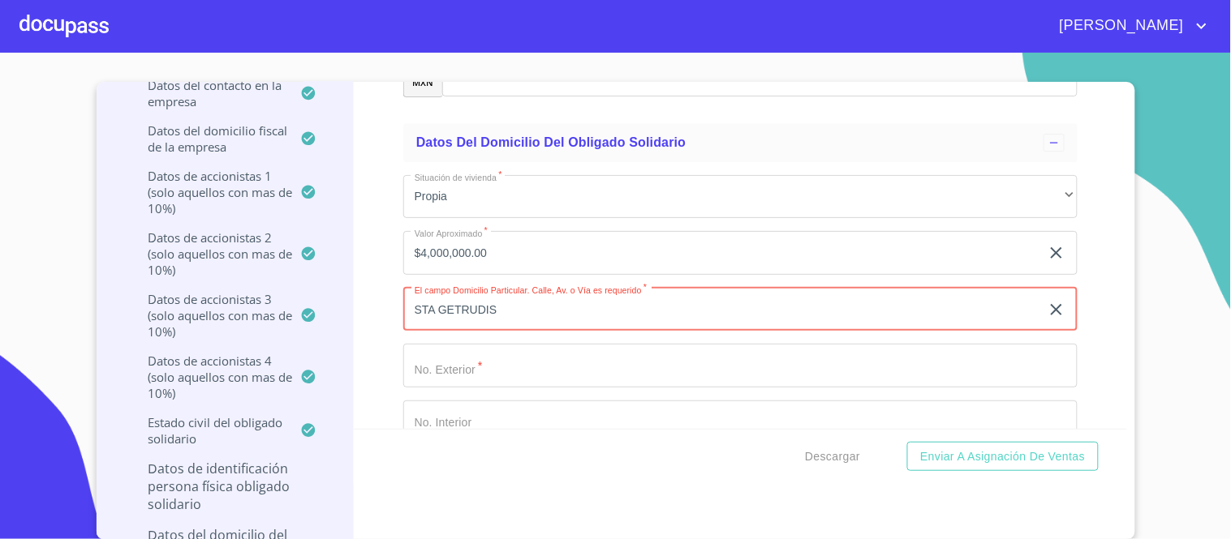
type input "STA GETRUDIS"
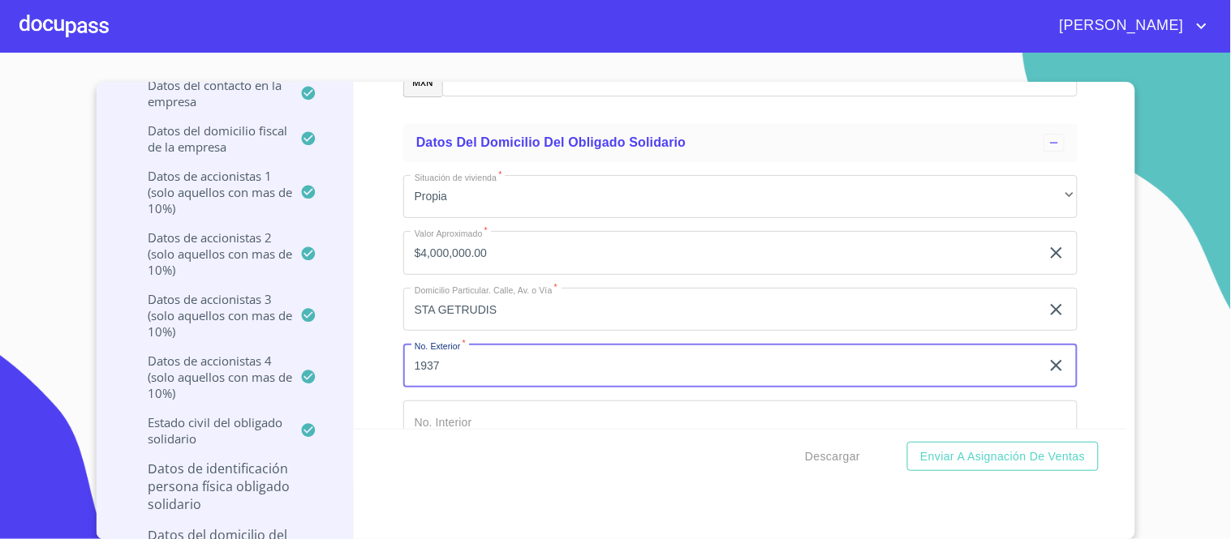
type input "1937"
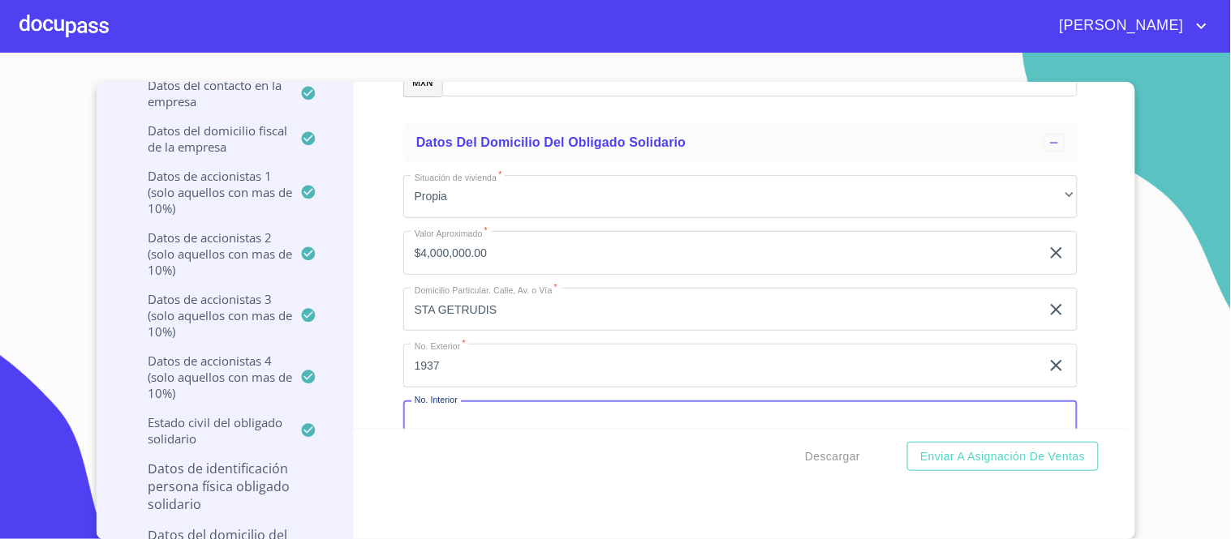
click at [430, 401] on input "Documento de identificación representante legal.   *" at bounding box center [740, 423] width 674 height 44
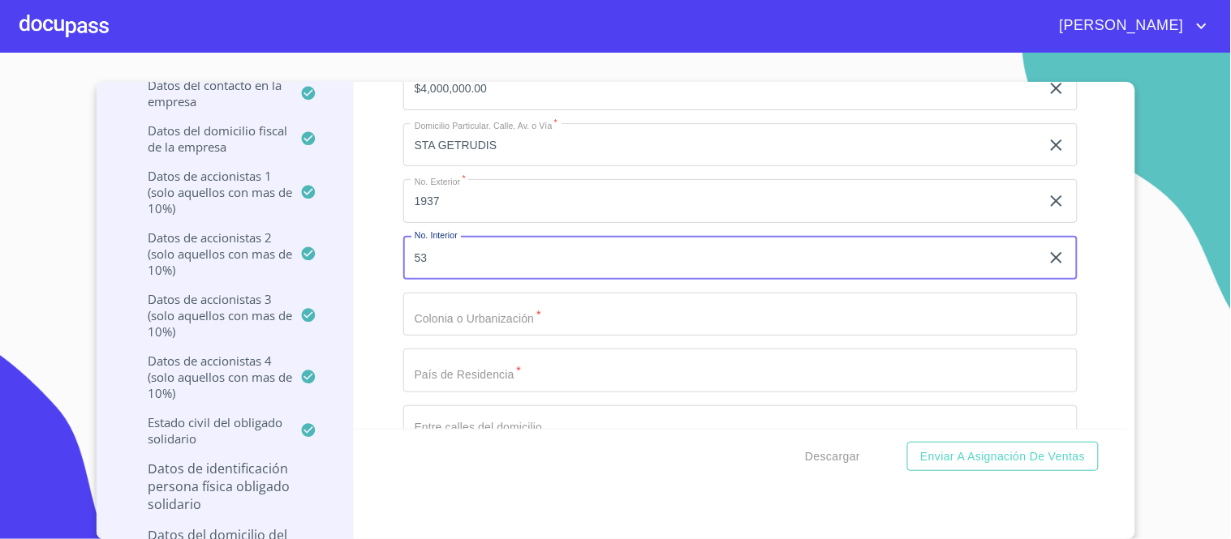
scroll to position [18858, 0]
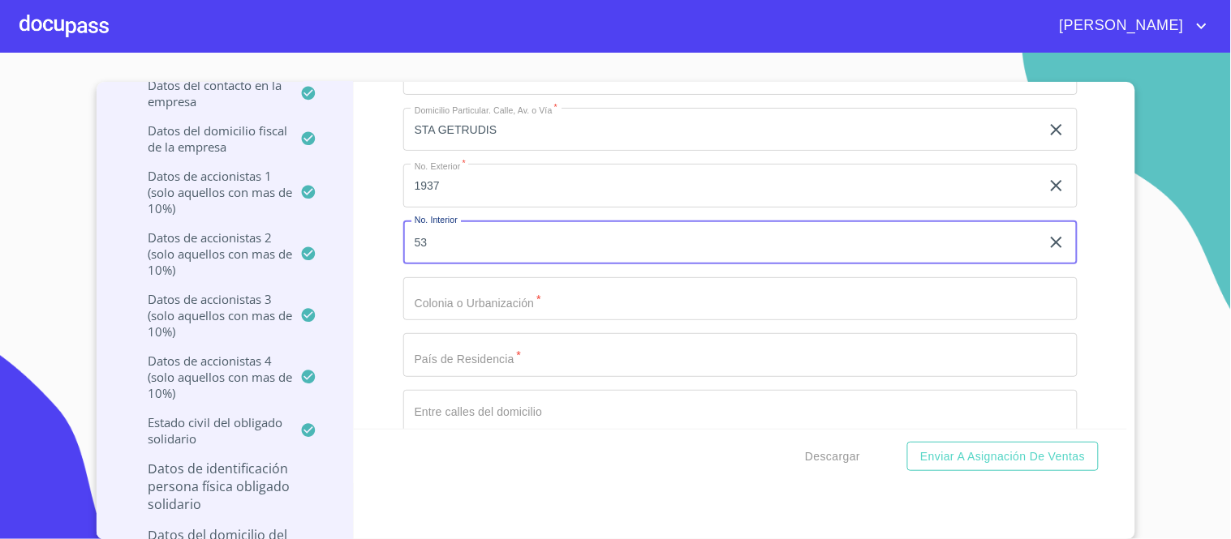
type input "53"
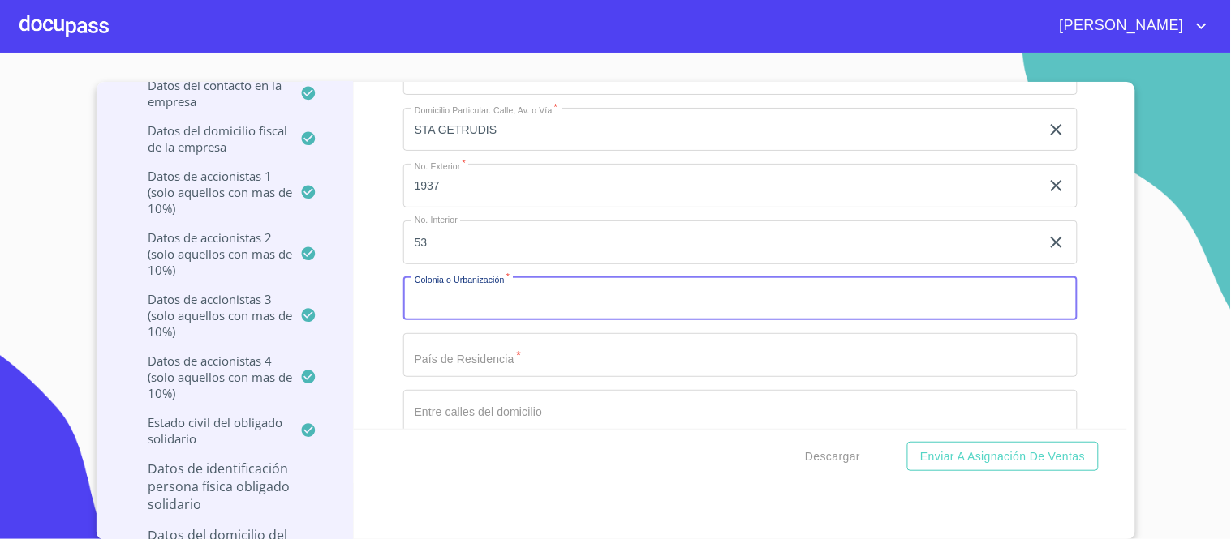
click at [438, 284] on input "Documento de identificación representante legal.   *" at bounding box center [740, 299] width 674 height 44
type input "PARQUES [GEOGRAPHIC_DATA][PERSON_NAME]"
click at [440, 333] on input "Documento de identificación representante legal.   *" at bounding box center [740, 355] width 674 height 44
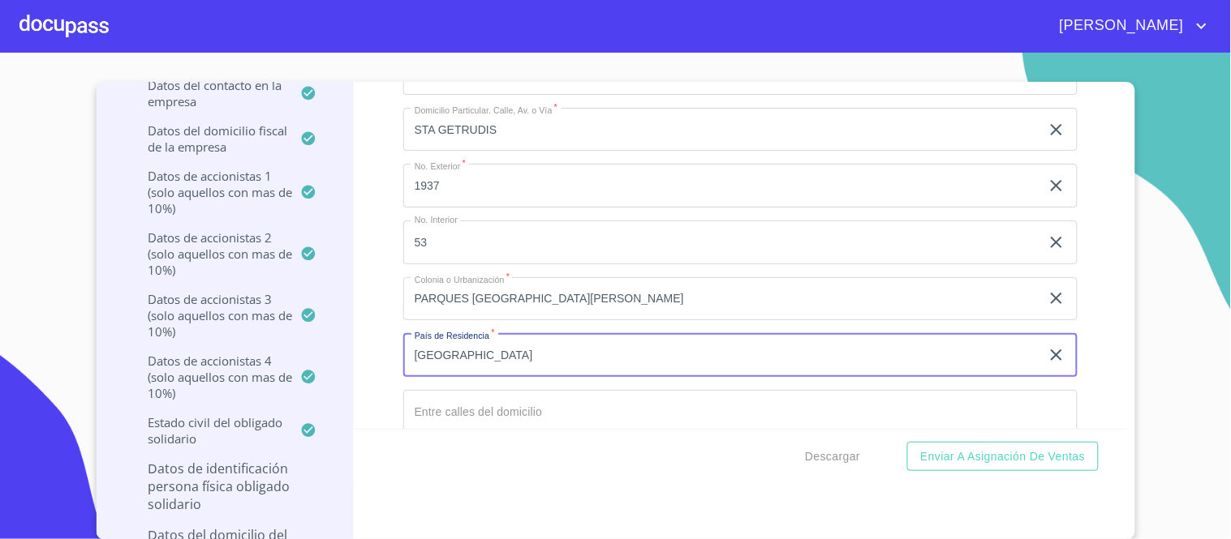
type input "[GEOGRAPHIC_DATA]"
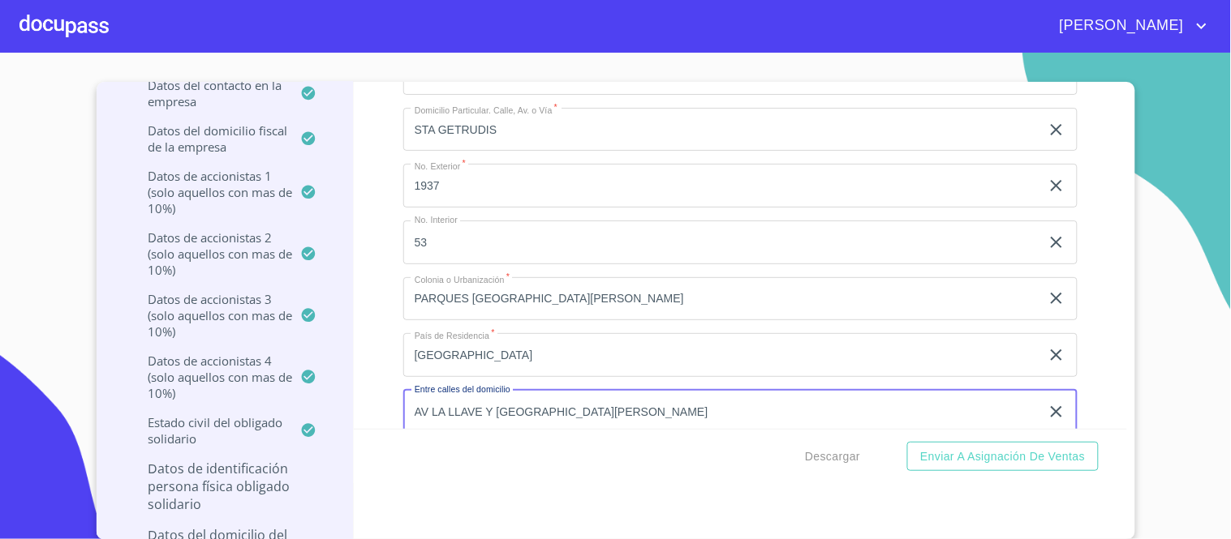
type input "AV LA LLAVE Y [GEOGRAPHIC_DATA][PERSON_NAME]"
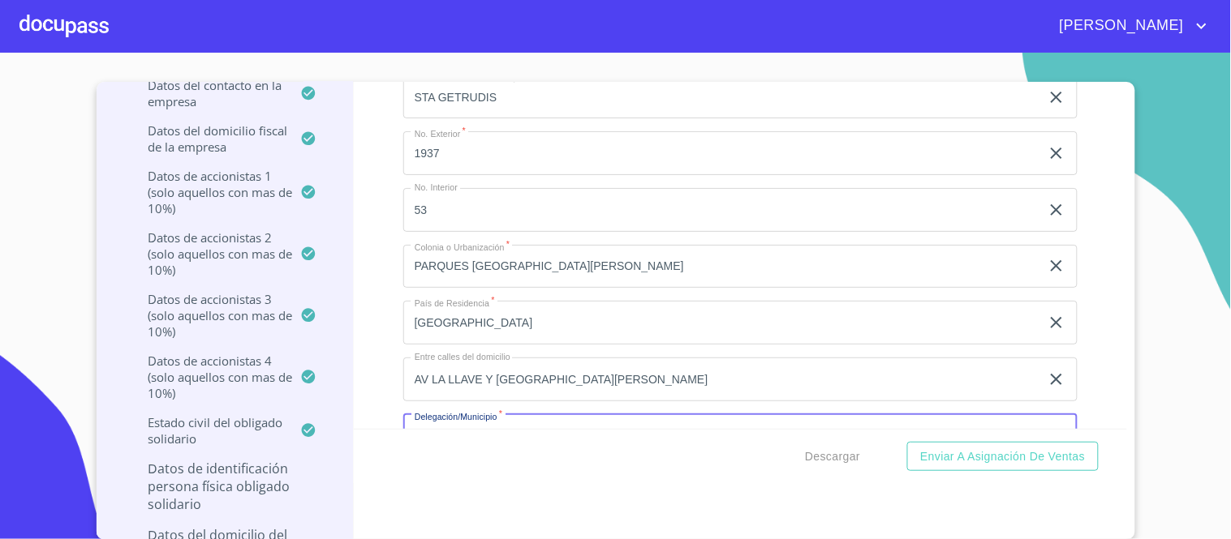
type input "TLAQUEPAQUE"
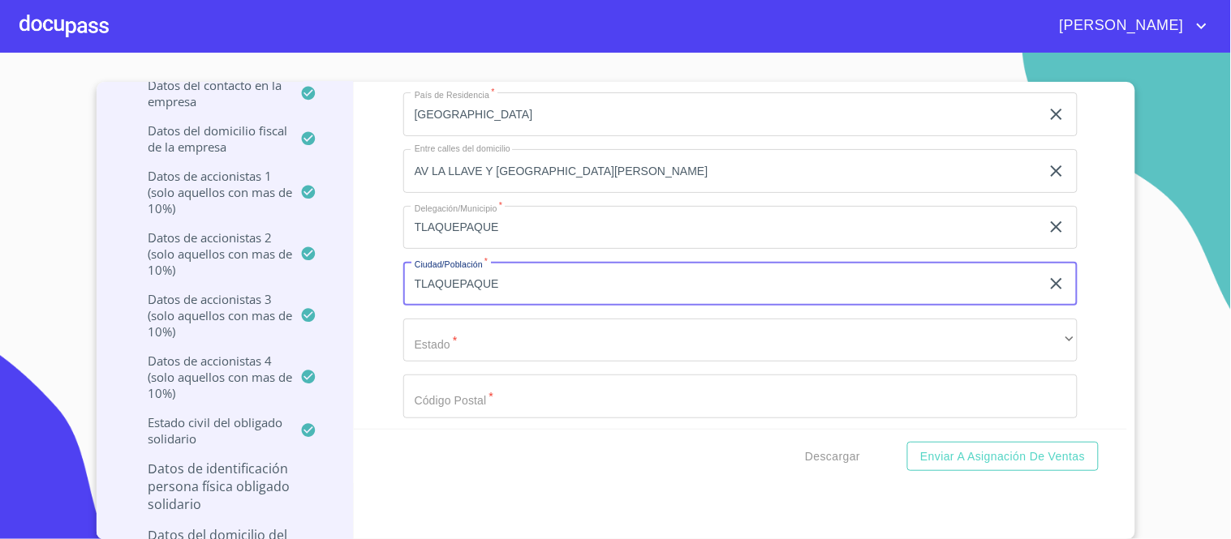
type input "TLAQUEPAQUE"
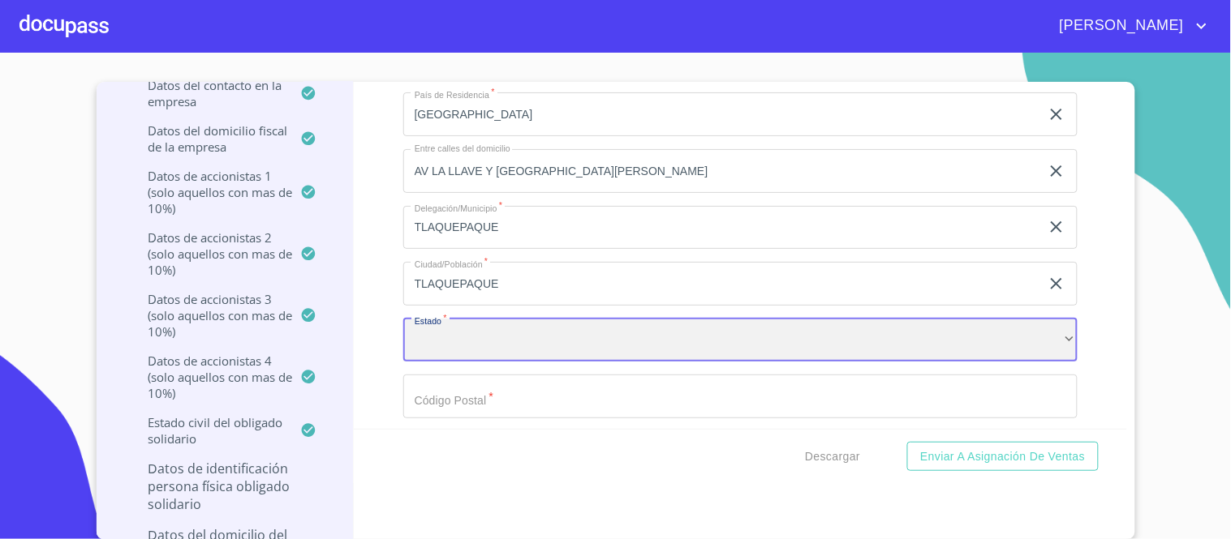
click at [1045, 319] on div "​" at bounding box center [740, 341] width 674 height 44
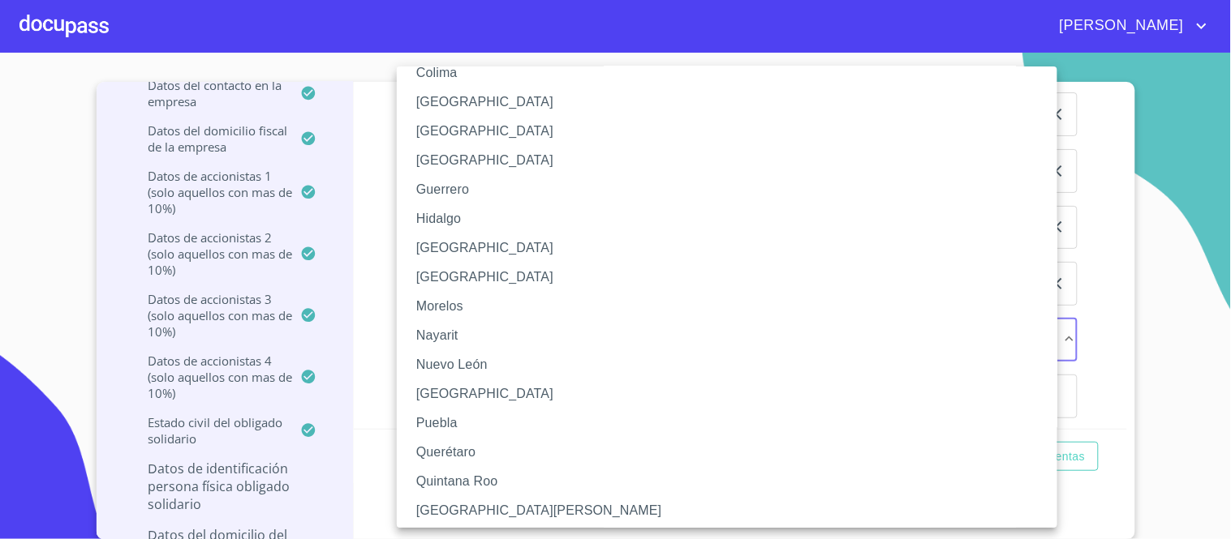
scroll to position [270, 0]
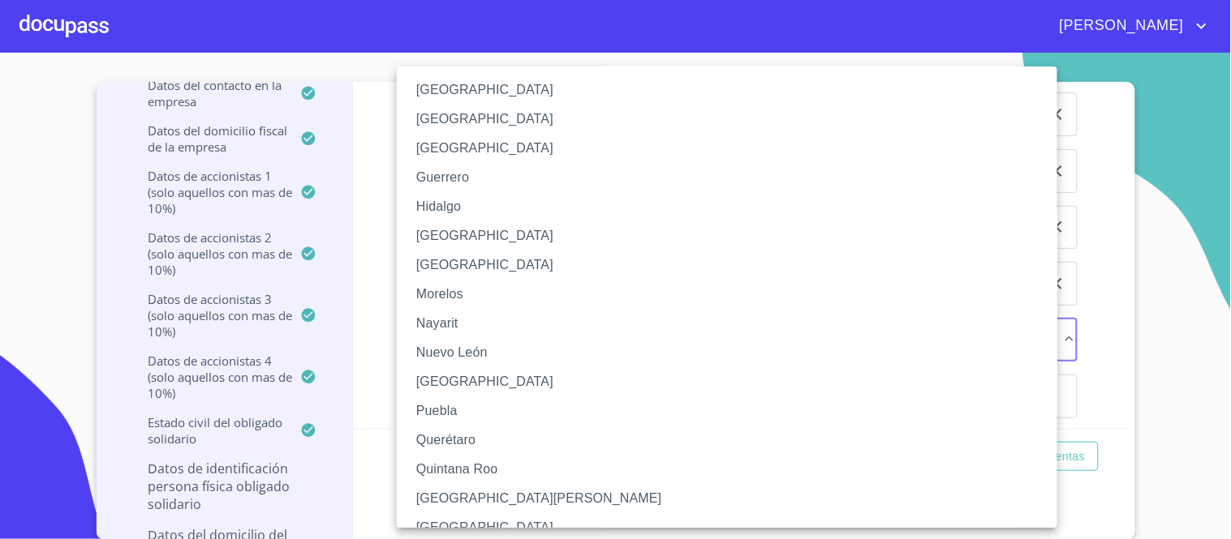
click at [441, 238] on li "[GEOGRAPHIC_DATA]" at bounding box center [734, 235] width 674 height 29
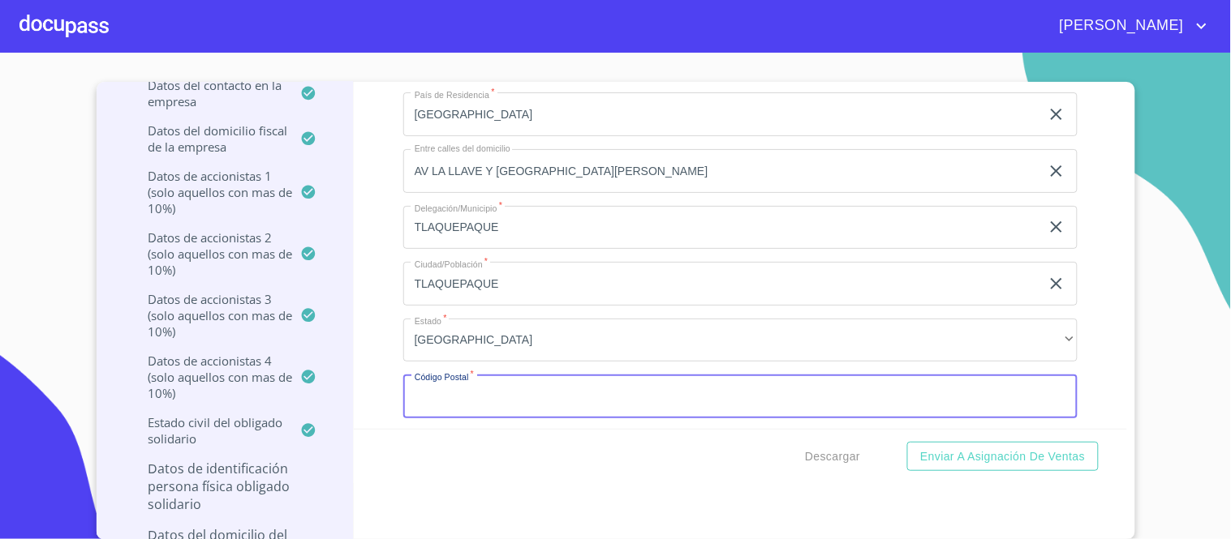
click at [470, 375] on input "Documento de identificación representante legal.   *" at bounding box center [740, 397] width 674 height 44
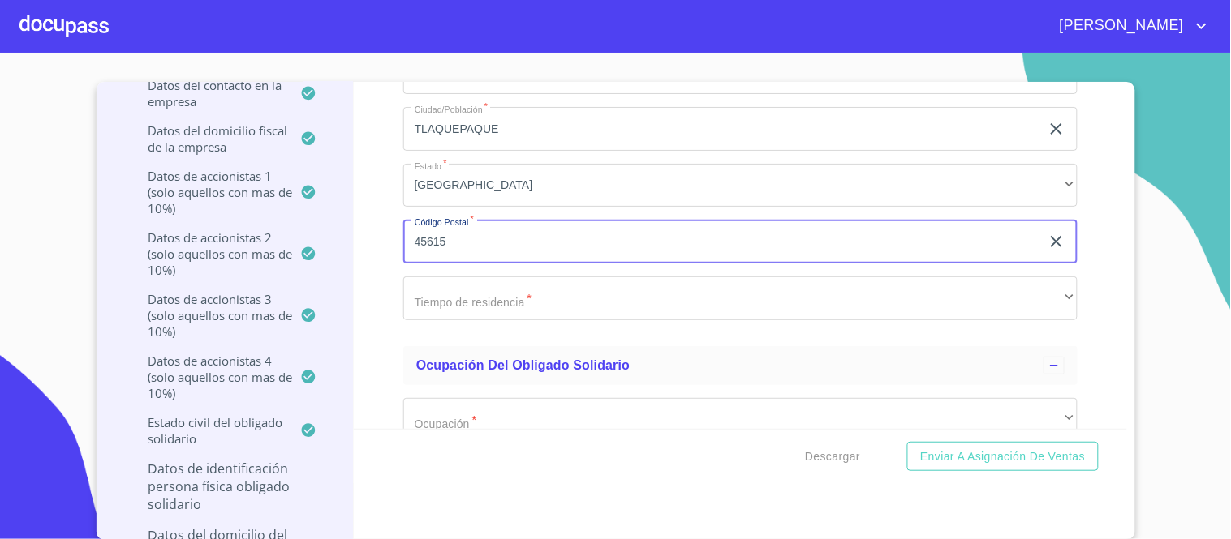
scroll to position [19279, 0]
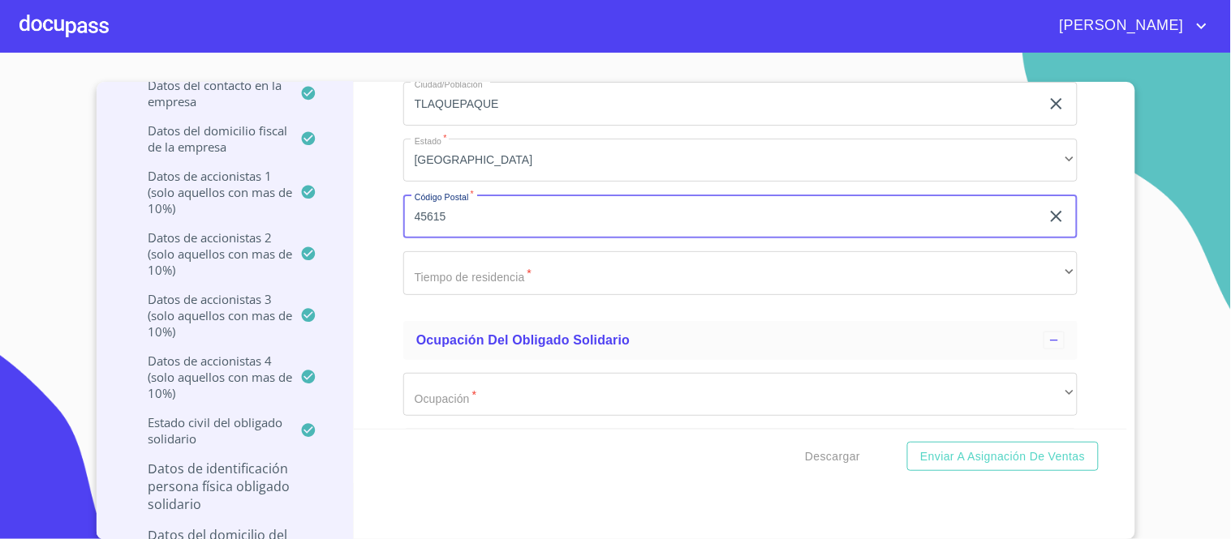
type input "45615"
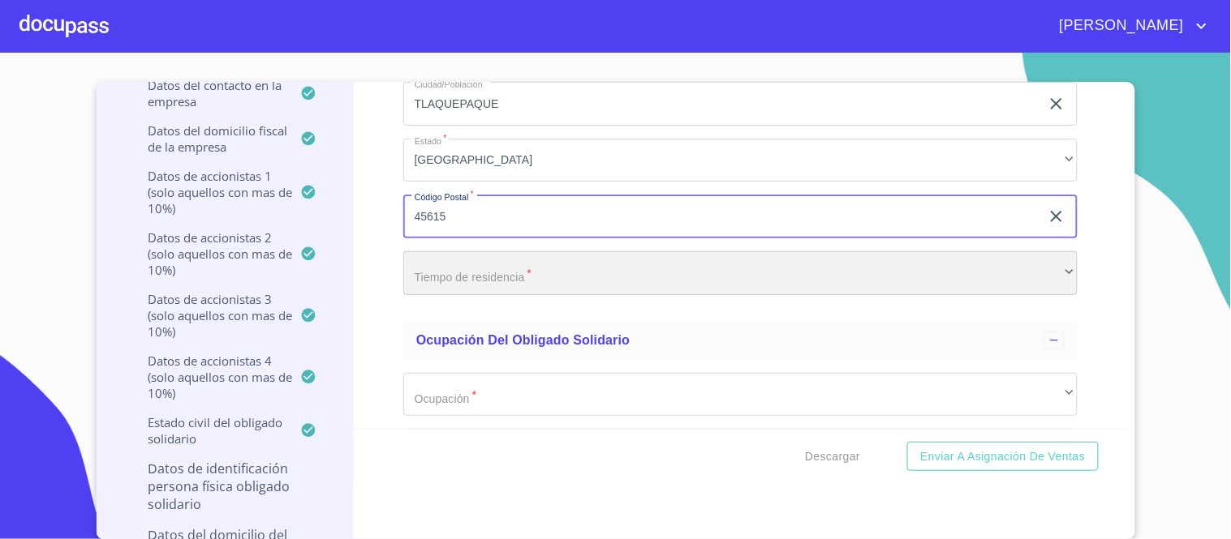
click at [466, 251] on div "​" at bounding box center [740, 273] width 674 height 44
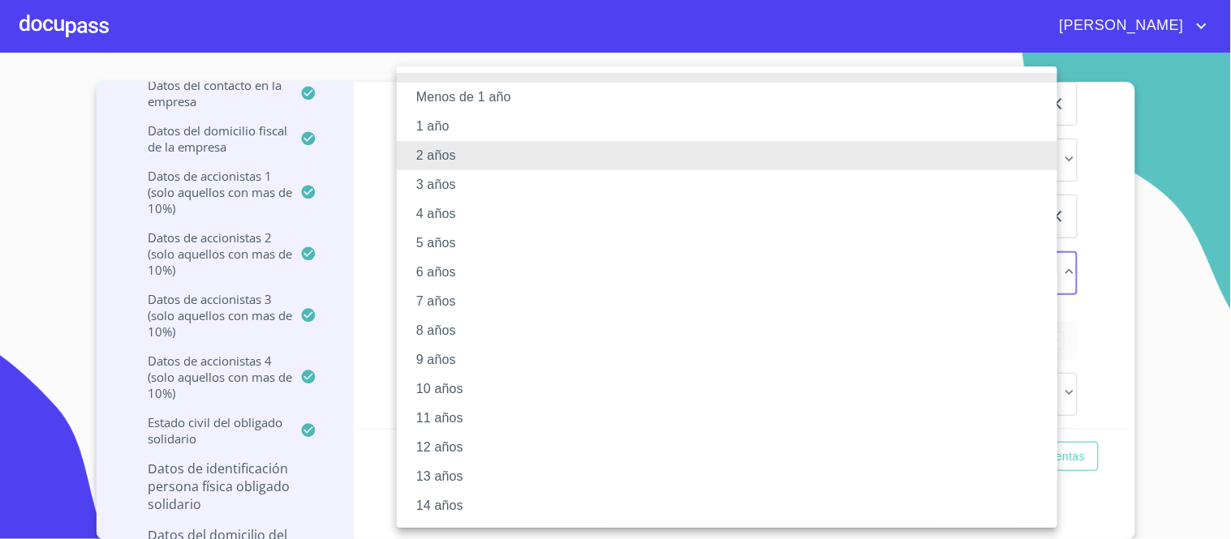
scroll to position [173, 0]
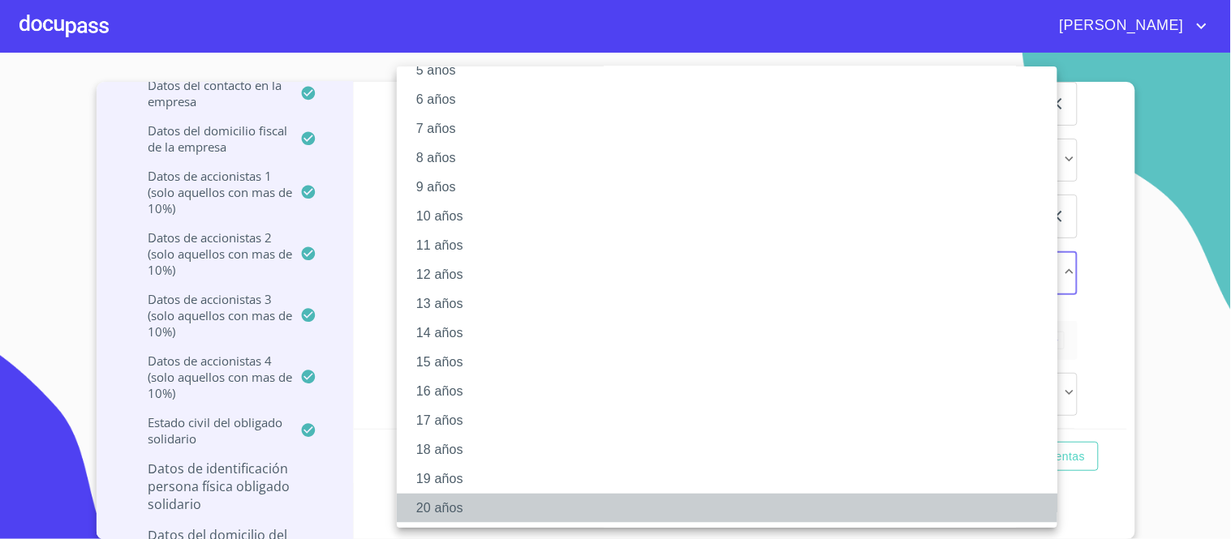
click at [453, 501] on li "20 años" at bounding box center [734, 508] width 674 height 29
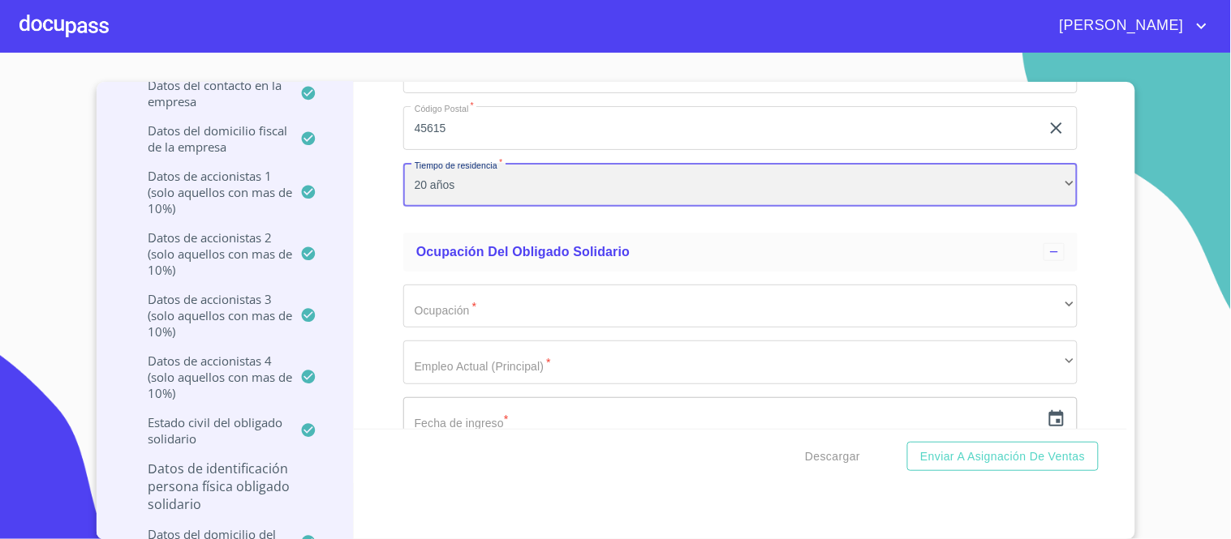
scroll to position [19369, 0]
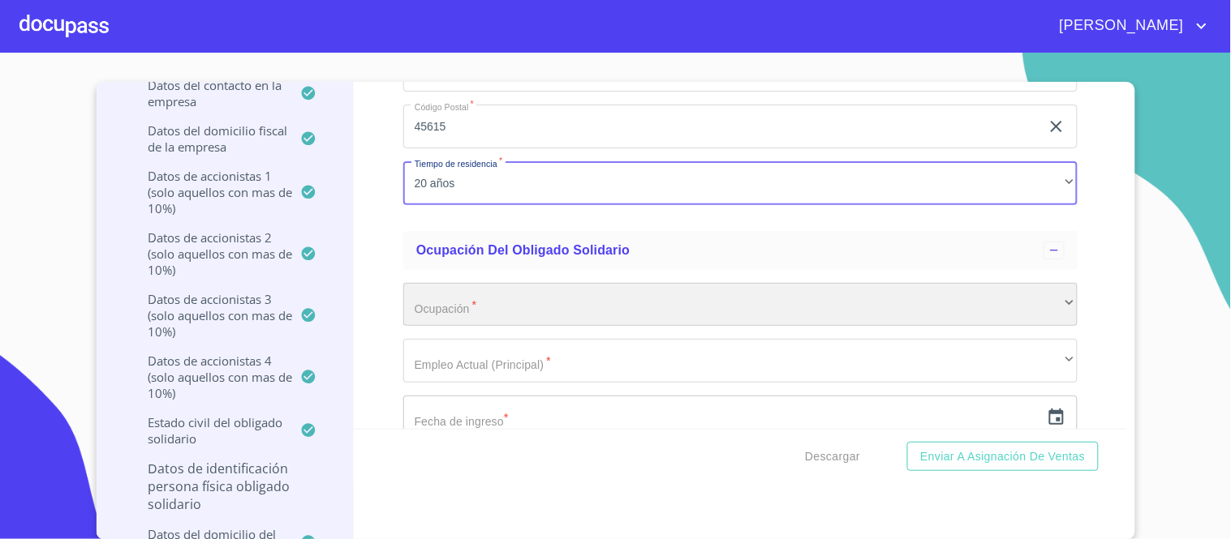
click at [482, 283] on div "​" at bounding box center [740, 305] width 674 height 44
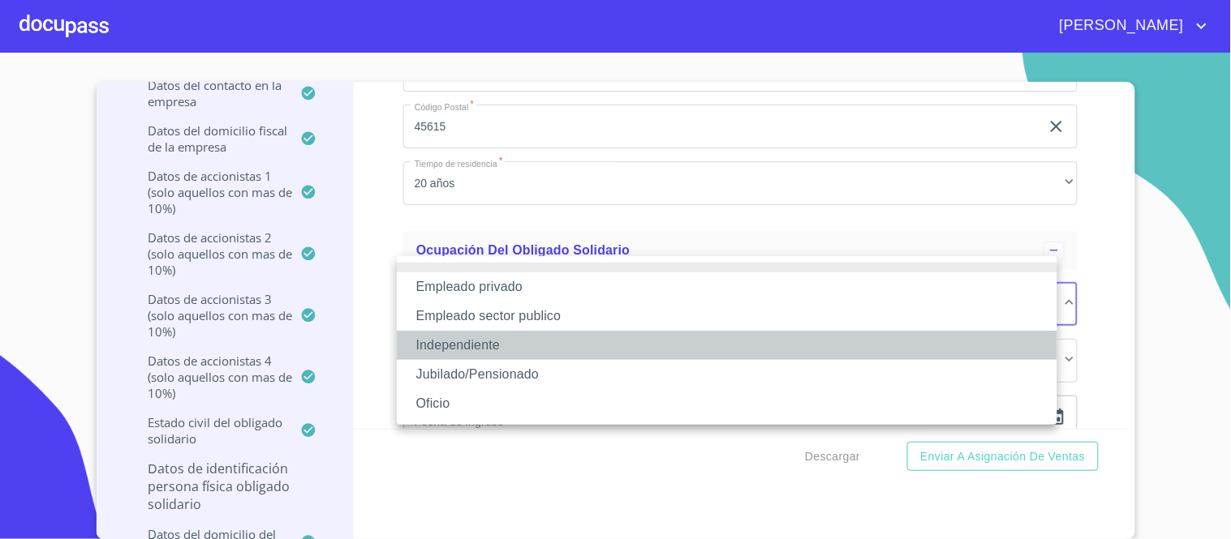
click at [481, 346] on li "Independiente" at bounding box center [727, 345] width 660 height 29
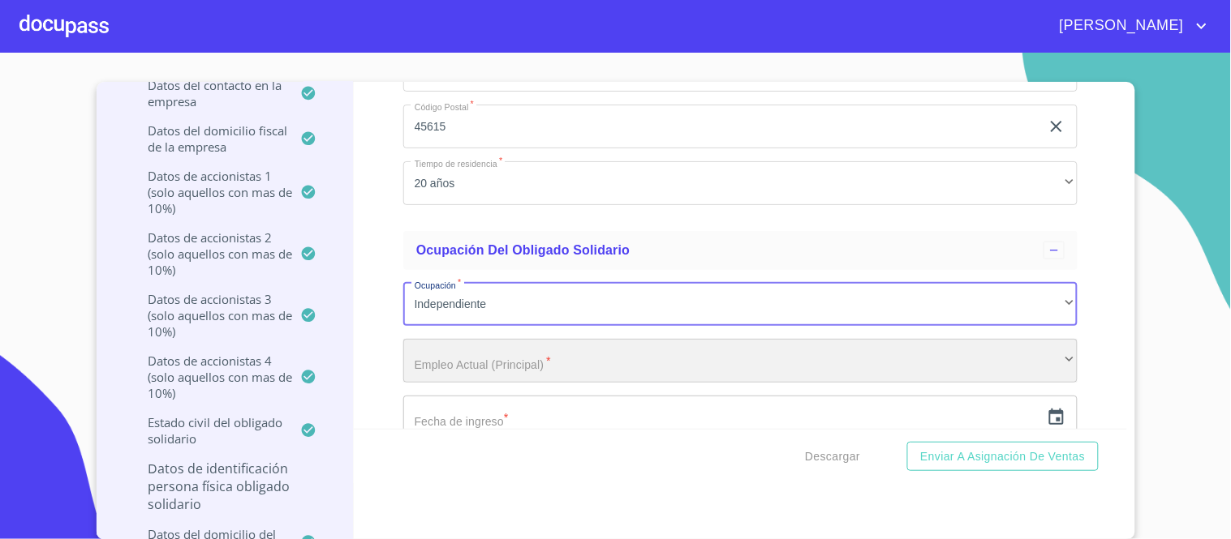
click at [466, 339] on div "​" at bounding box center [740, 361] width 674 height 44
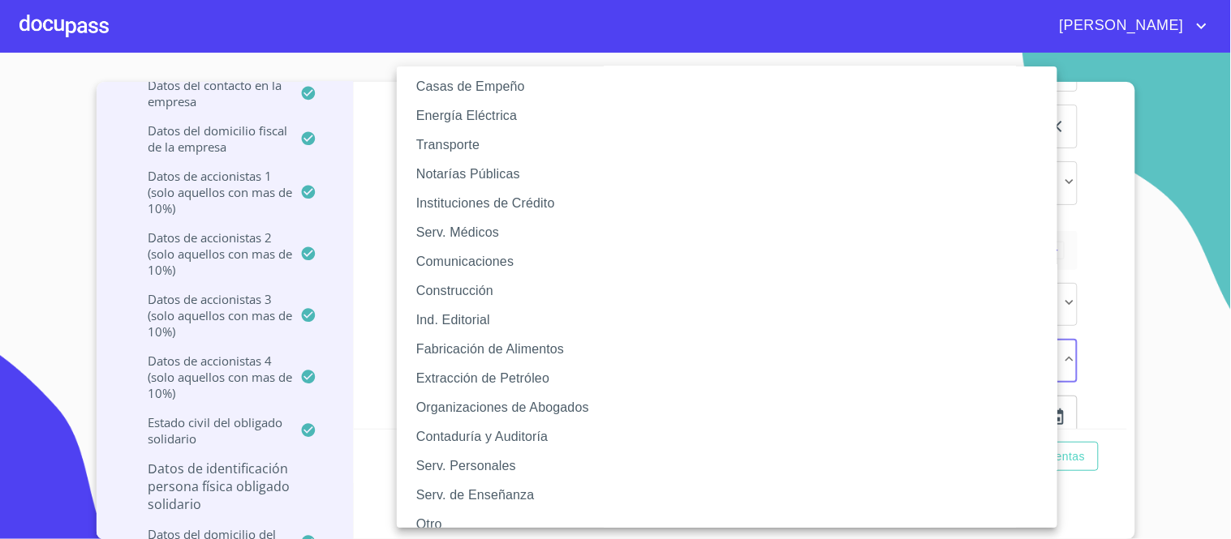
scroll to position [231, 0]
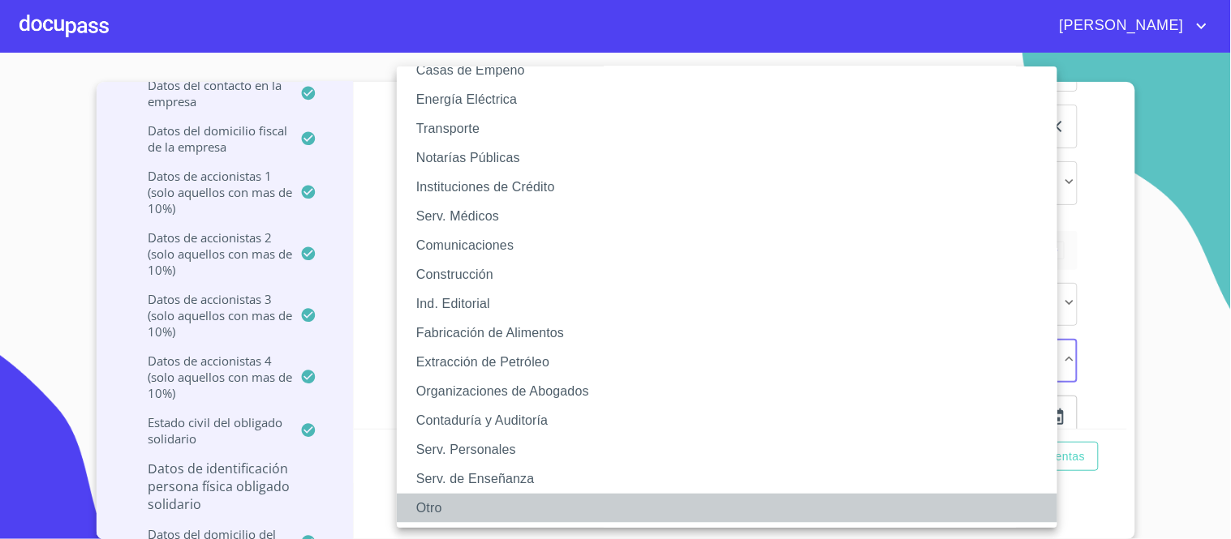
click at [427, 513] on li "Otro" at bounding box center [734, 508] width 674 height 29
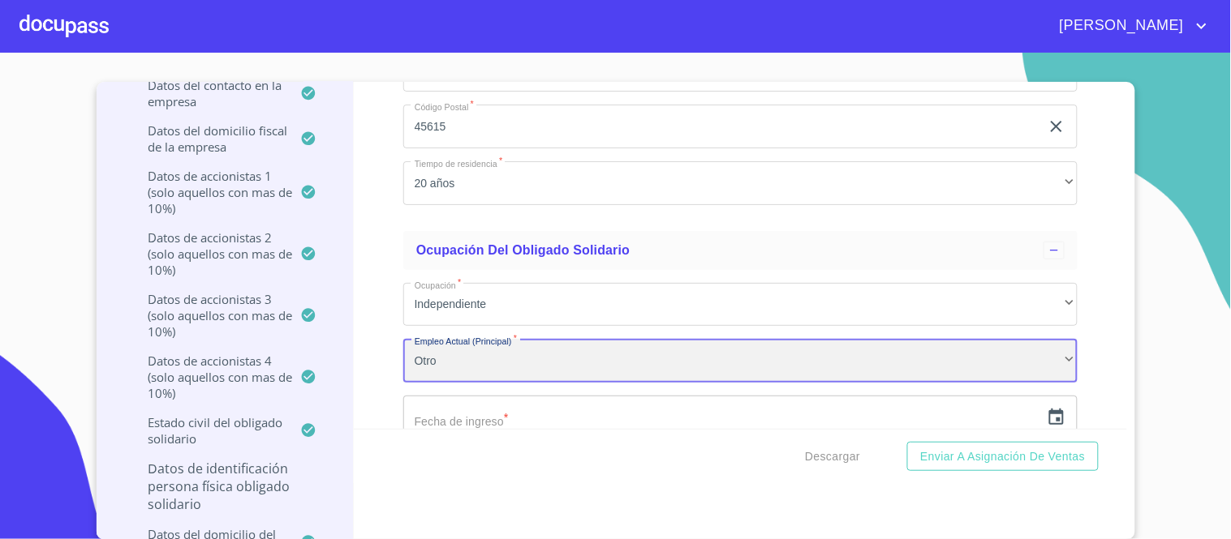
scroll to position [230, 0]
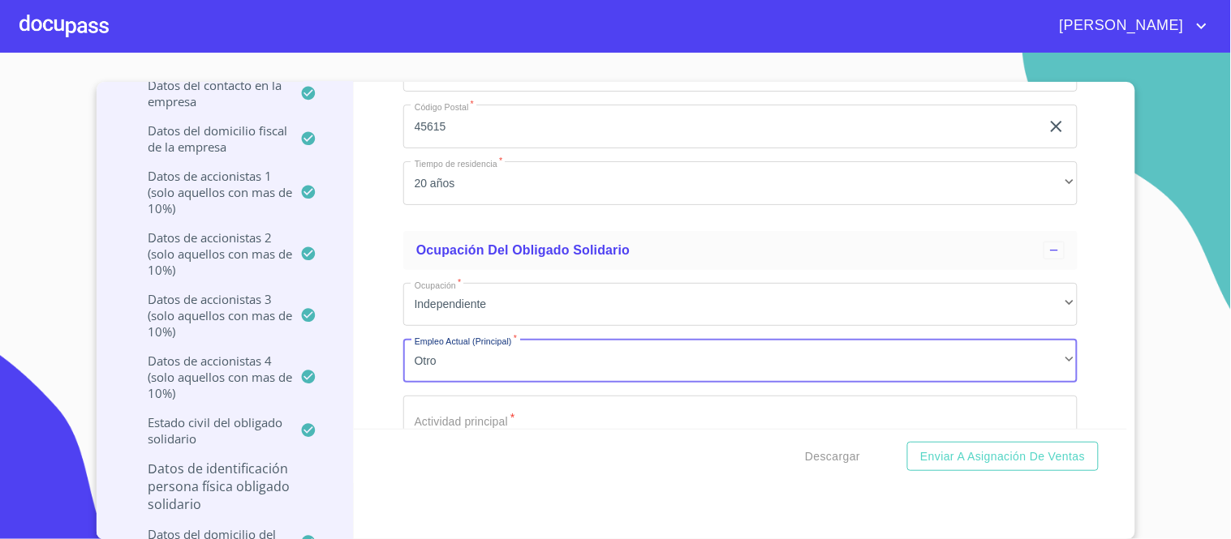
click at [446, 396] on input "Documento de identificación representante legal.   *" at bounding box center [740, 418] width 674 height 44
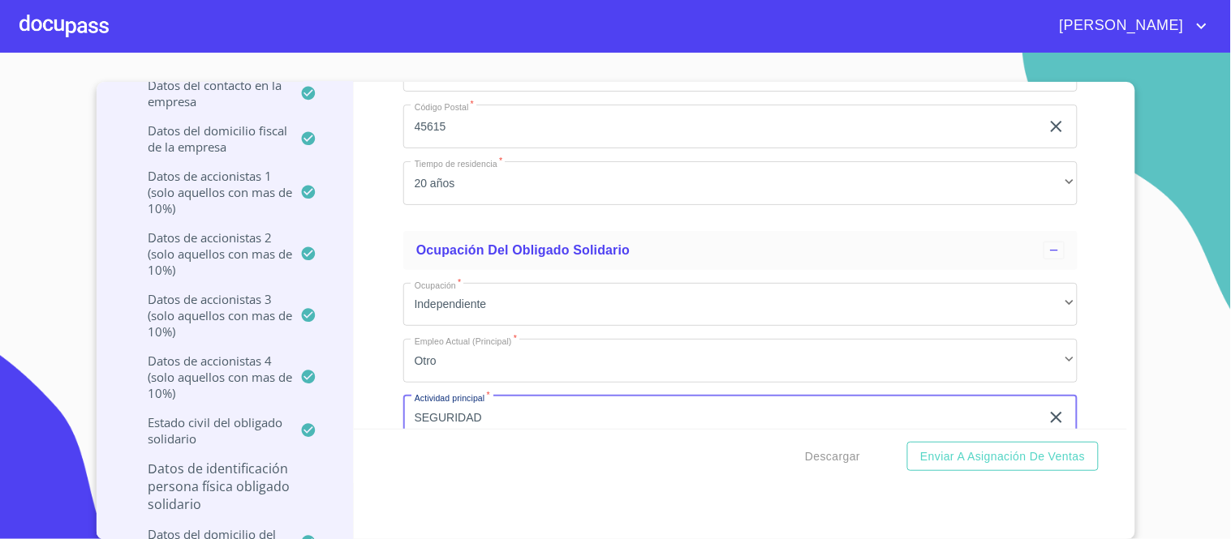
type input "SEGURIDAD"
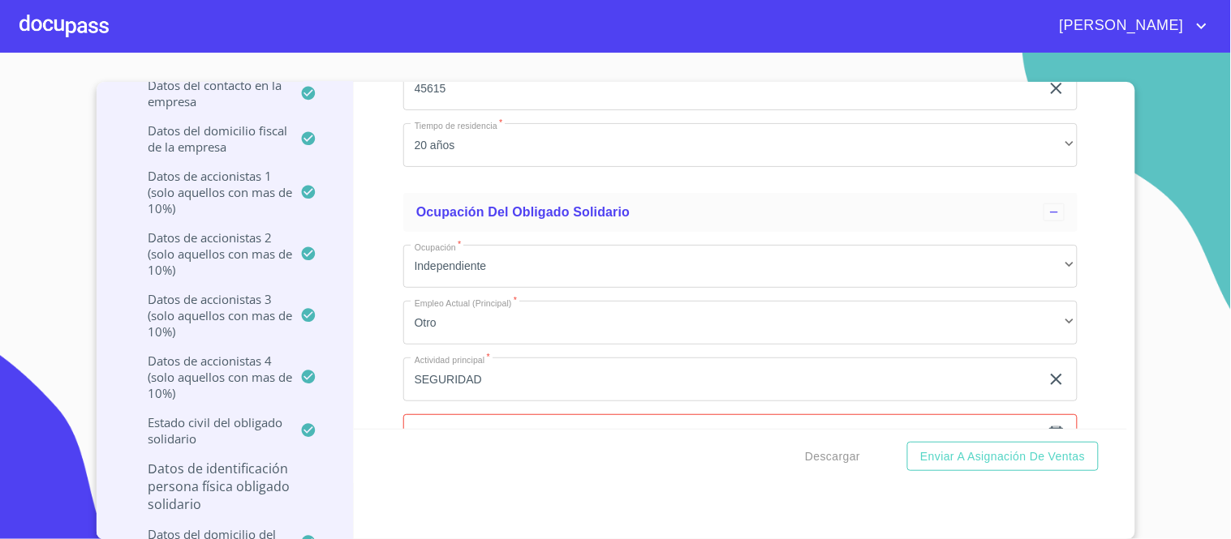
click at [1046, 426] on icon "button" at bounding box center [1055, 435] width 19 height 19
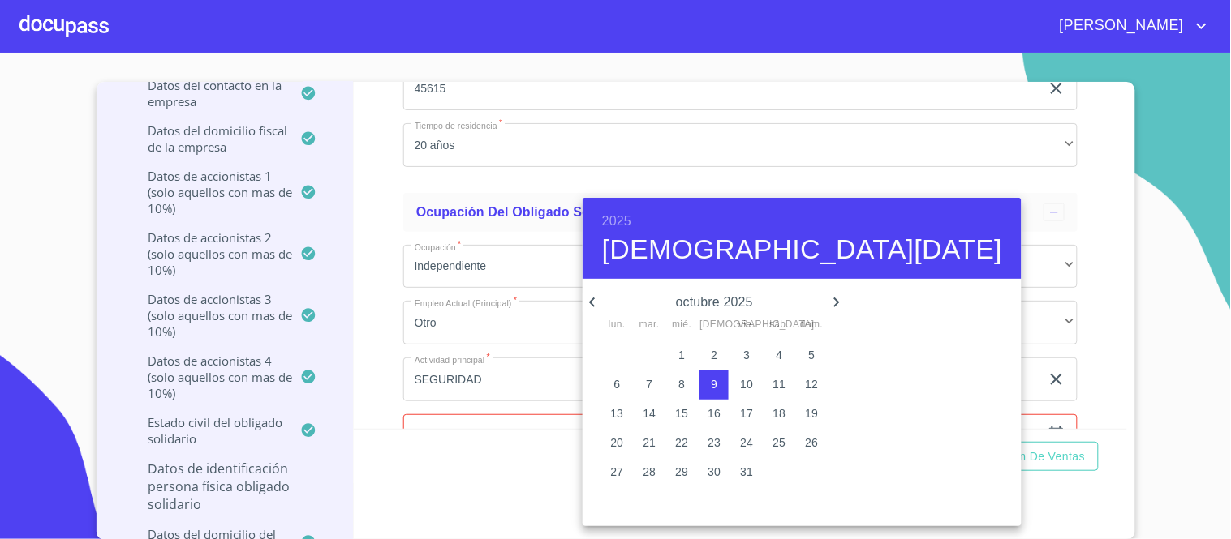
click at [629, 219] on h6 "2025" at bounding box center [616, 221] width 29 height 23
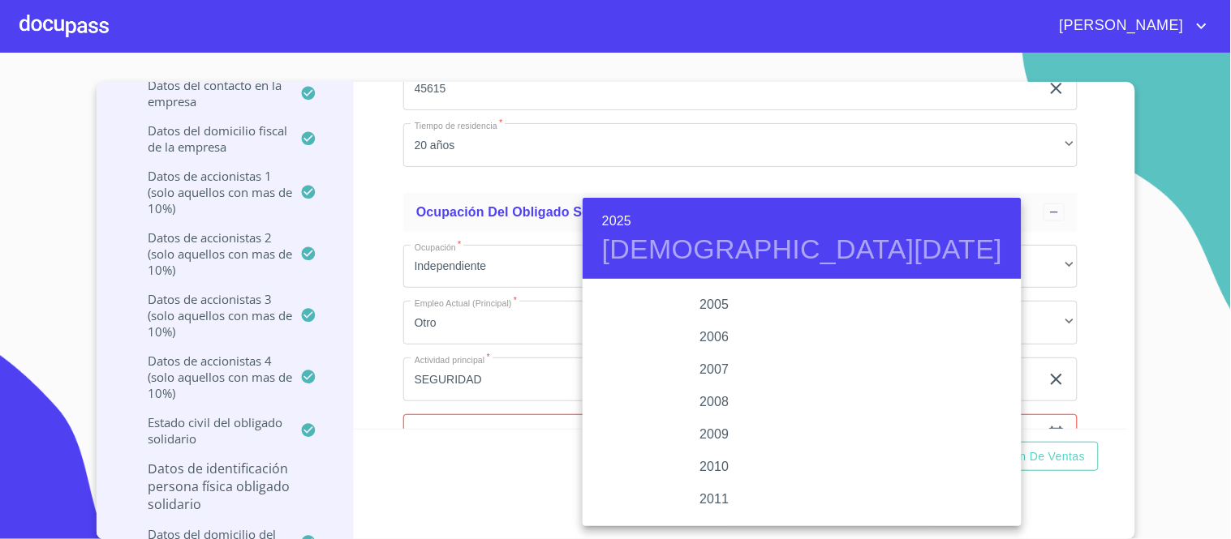
scroll to position [2764, 0]
click at [711, 484] on div "2016" at bounding box center [714, 486] width 264 height 32
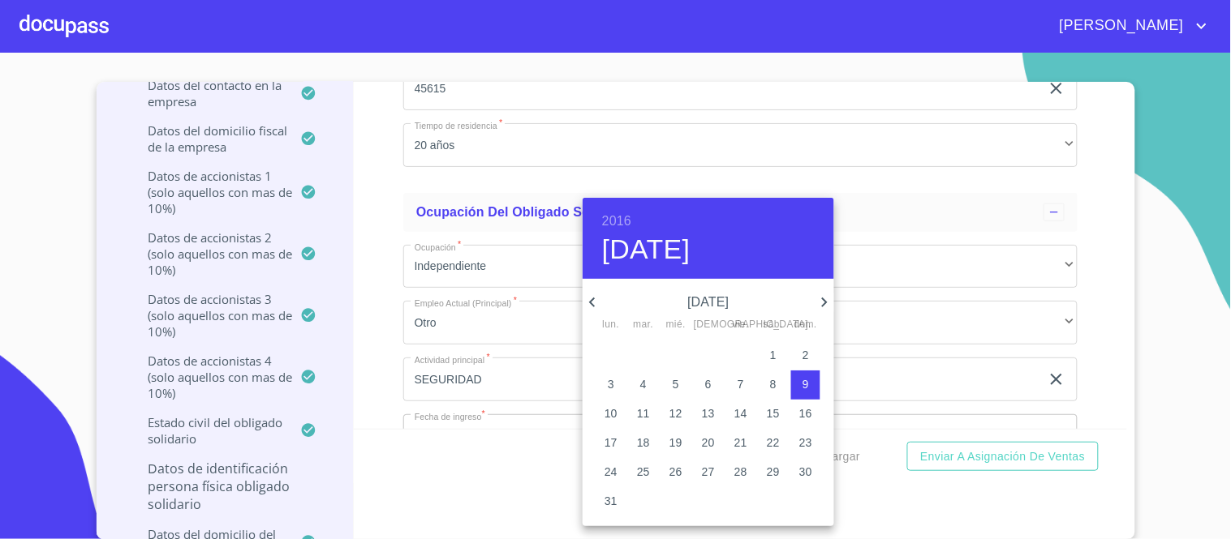
click at [594, 304] on icon "button" at bounding box center [591, 302] width 19 height 19
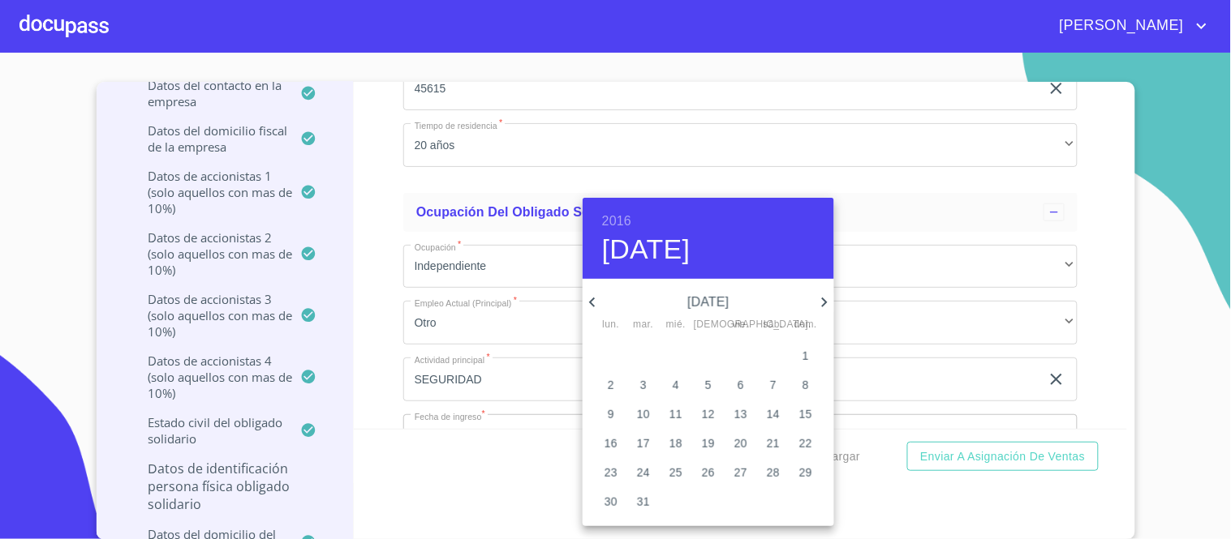
click at [594, 304] on icon "button" at bounding box center [591, 302] width 19 height 19
click at [650, 410] on span "16" at bounding box center [643, 414] width 29 height 16
type input "16 de feb. de 2016"
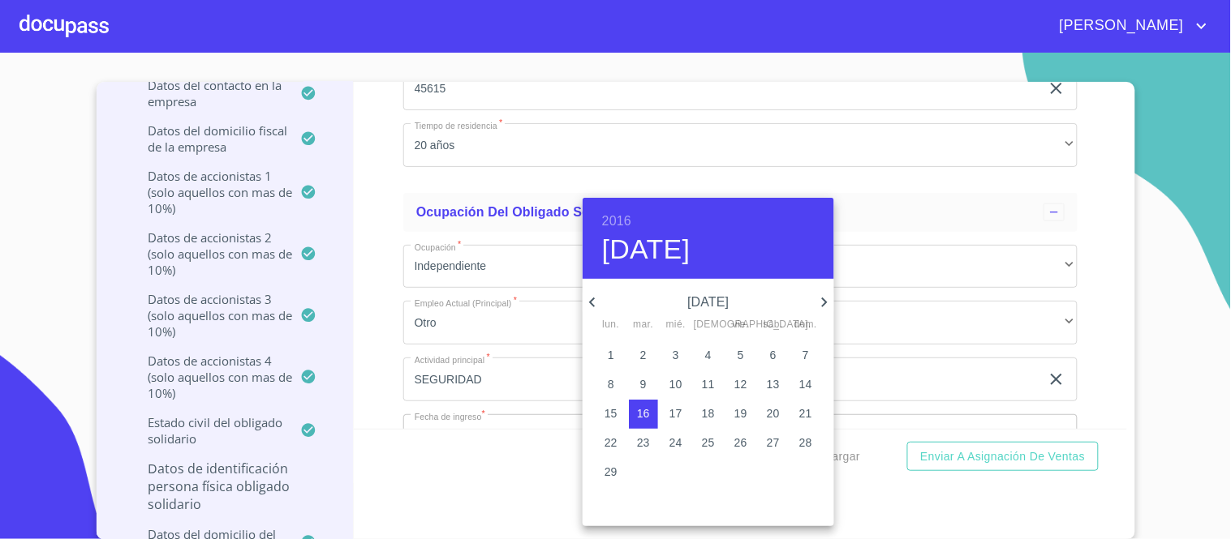
click at [1063, 271] on div at bounding box center [615, 269] width 1231 height 539
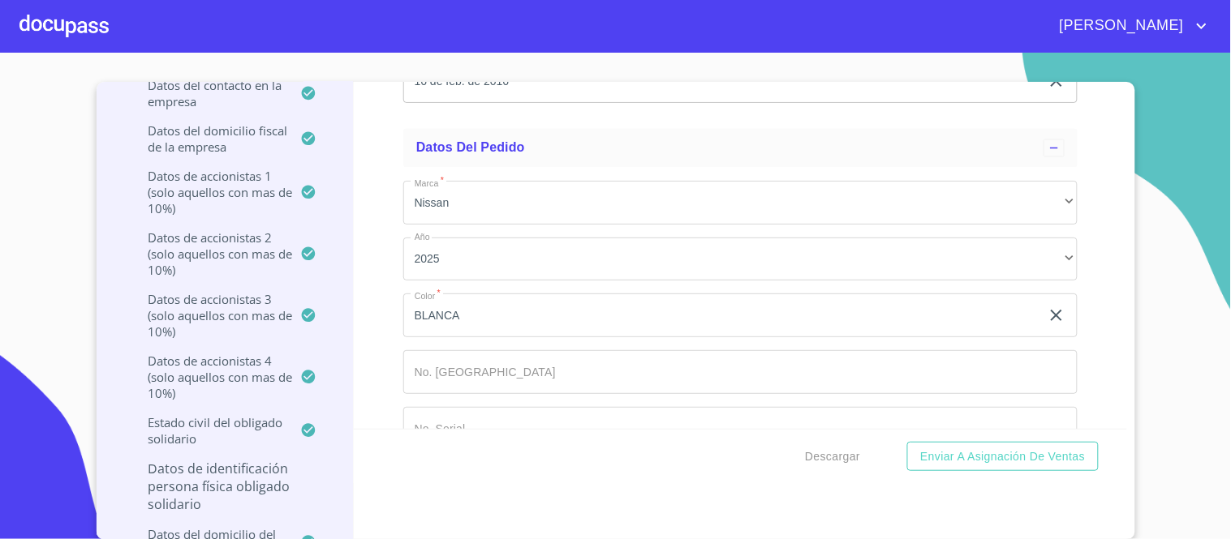
scroll to position [19767, 0]
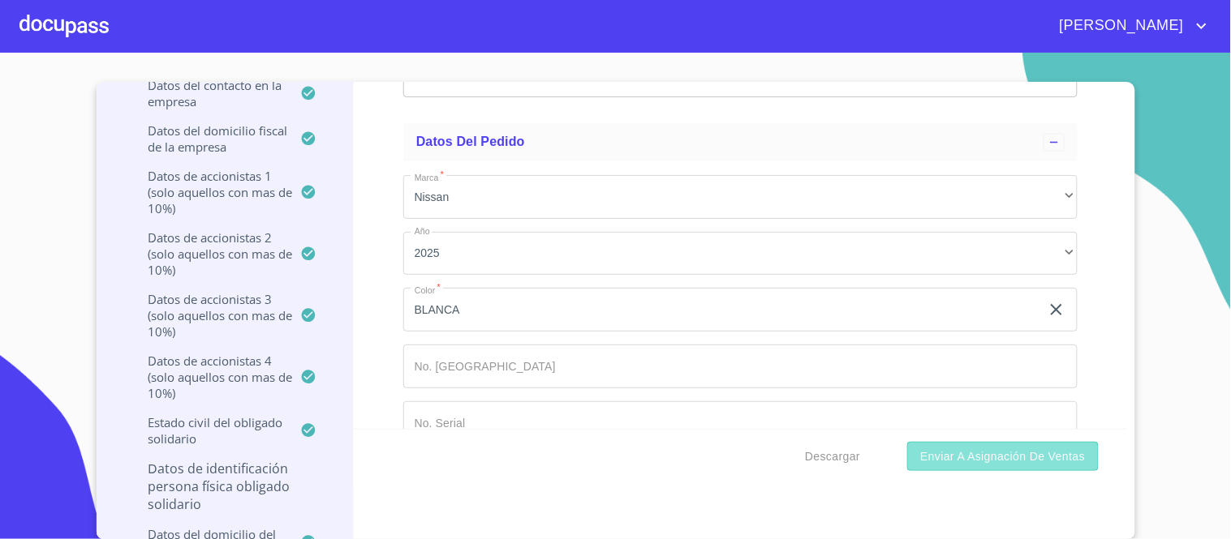
click at [983, 458] on span "Enviar a Asignación de Ventas" at bounding box center [1002, 457] width 165 height 20
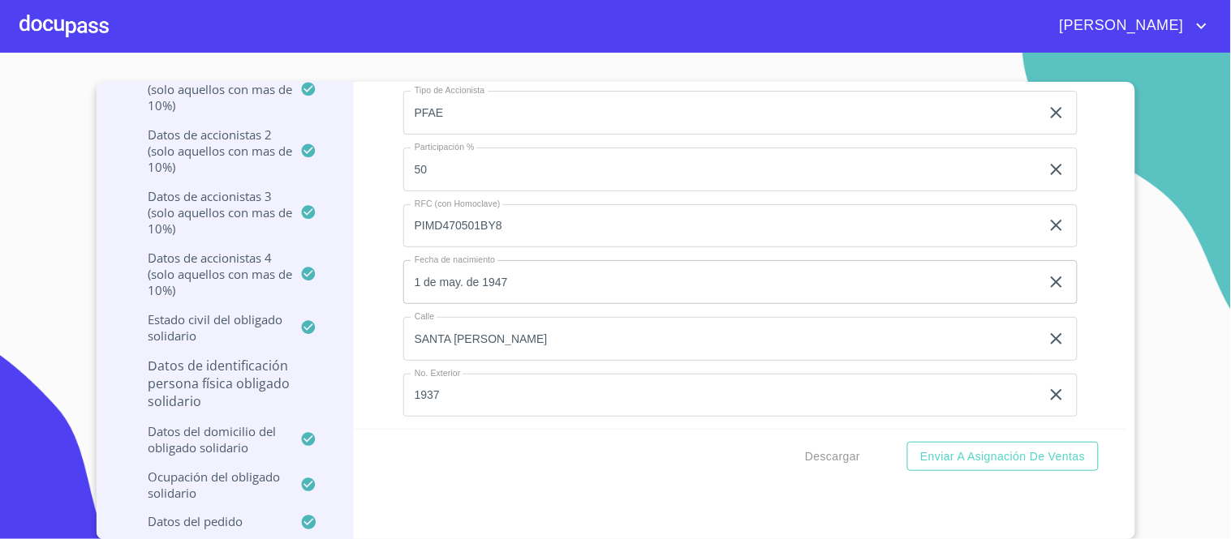
scroll to position [14013, 0]
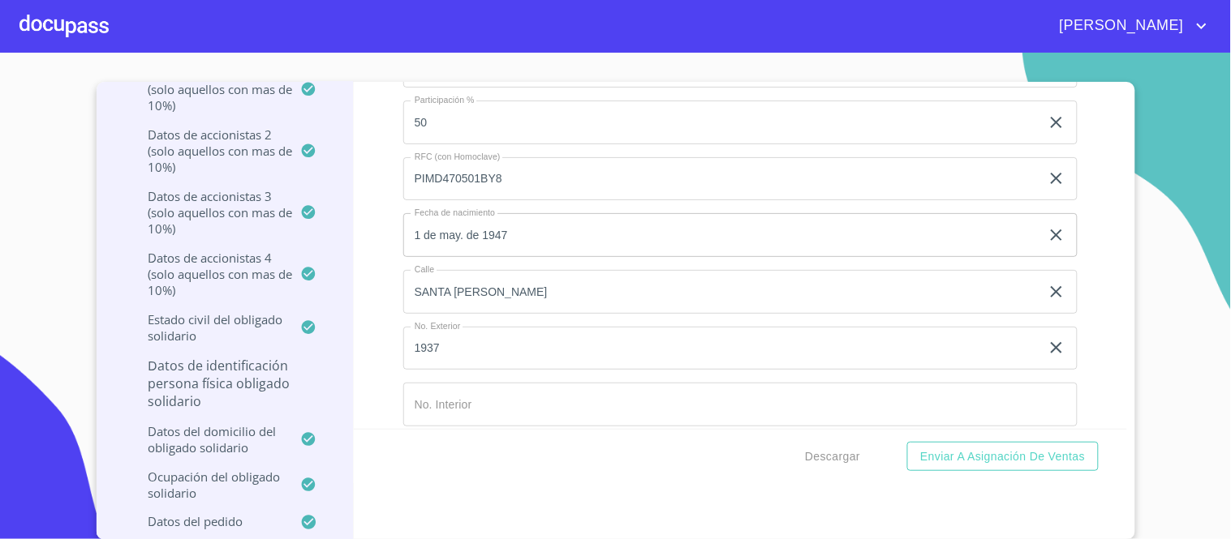
click at [509, 270] on input "SANTA [PERSON_NAME]" at bounding box center [721, 292] width 637 height 44
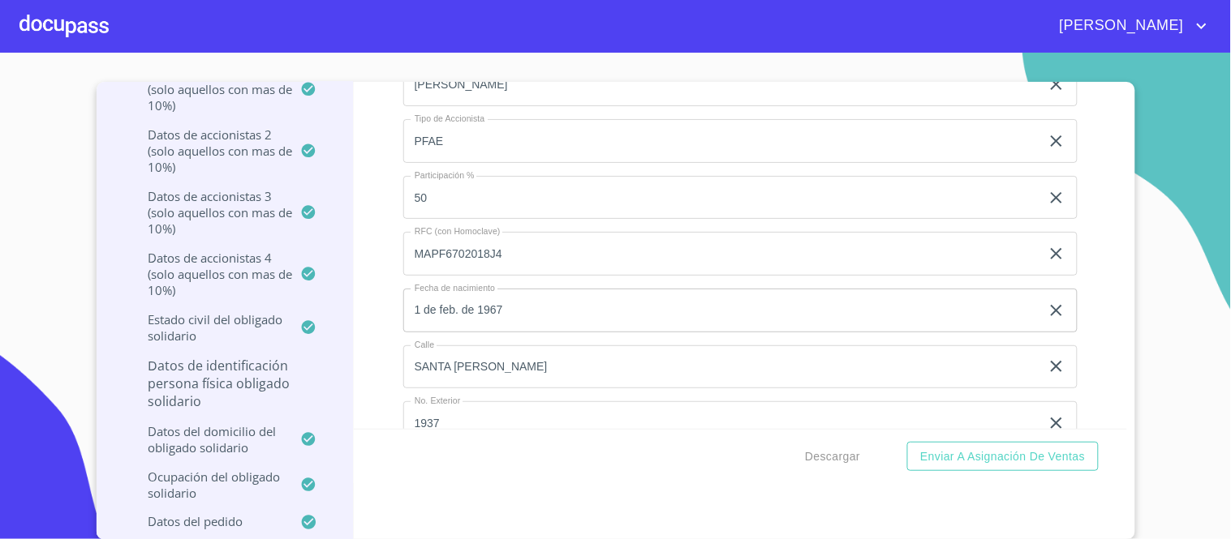
scroll to position [14914, 0]
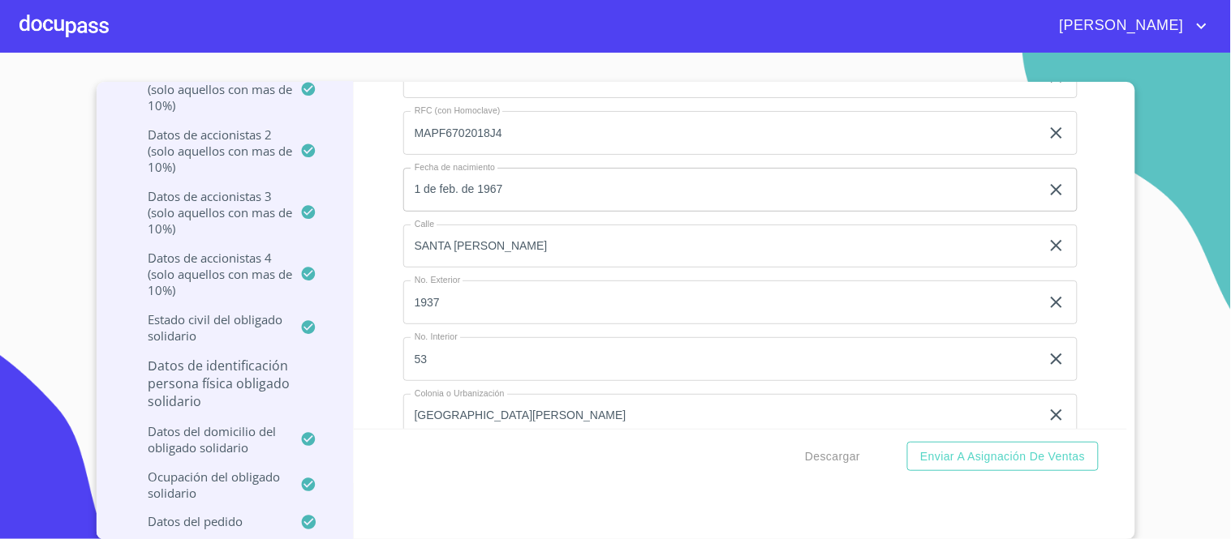
type input "SANTA GETRUDIS"
click at [506, 225] on input "SANTA [PERSON_NAME]" at bounding box center [721, 247] width 637 height 44
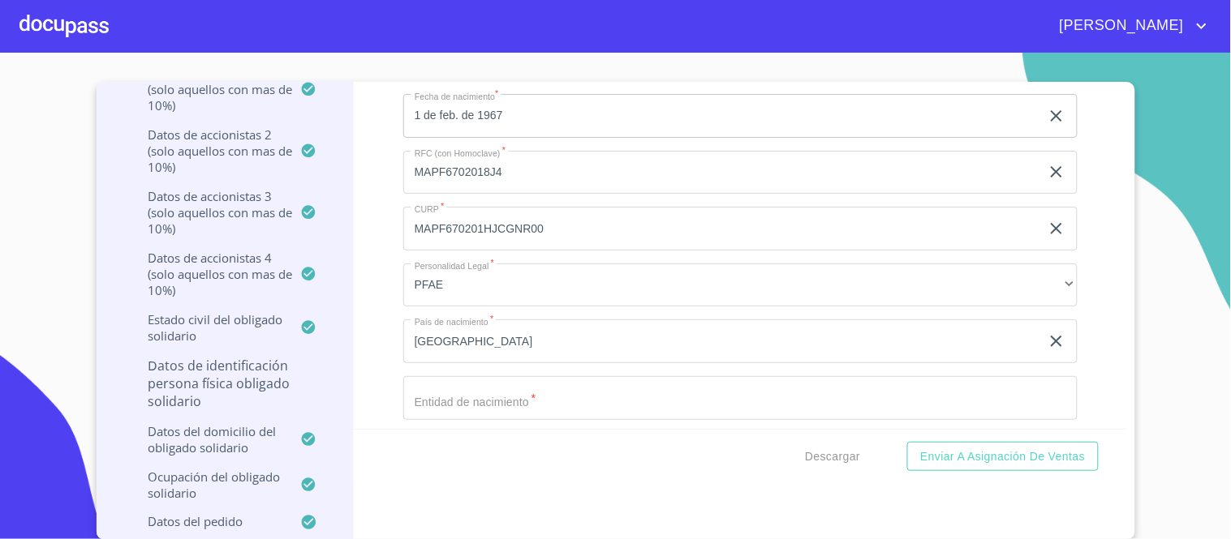
scroll to position [18159, 0]
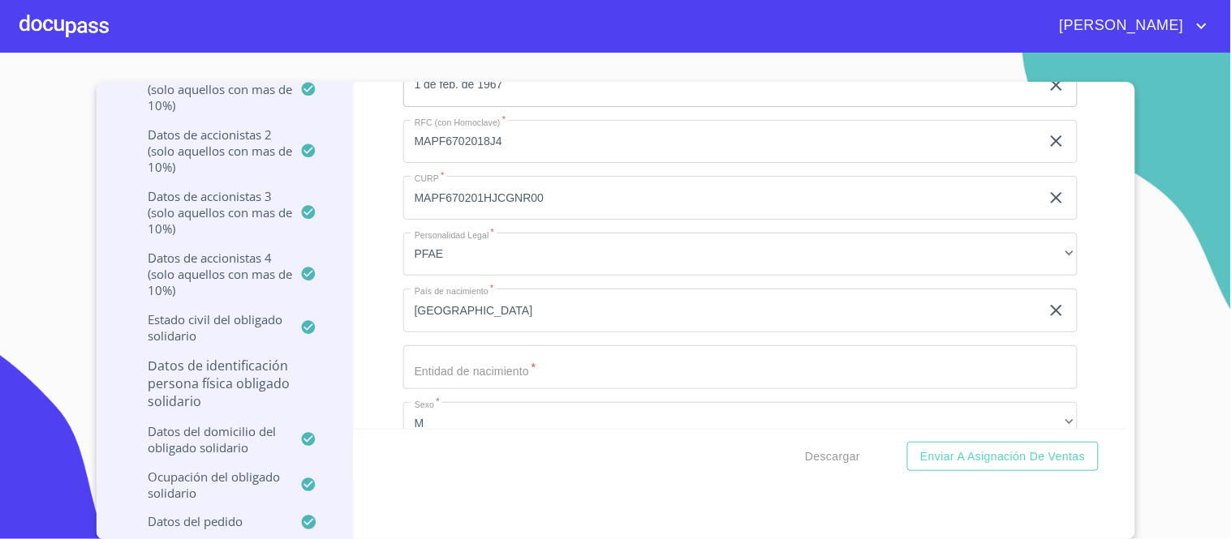
type input "SANTA GETRUDIS"
click at [515, 346] on input "Documento de identificación representante legal.   *" at bounding box center [740, 368] width 674 height 44
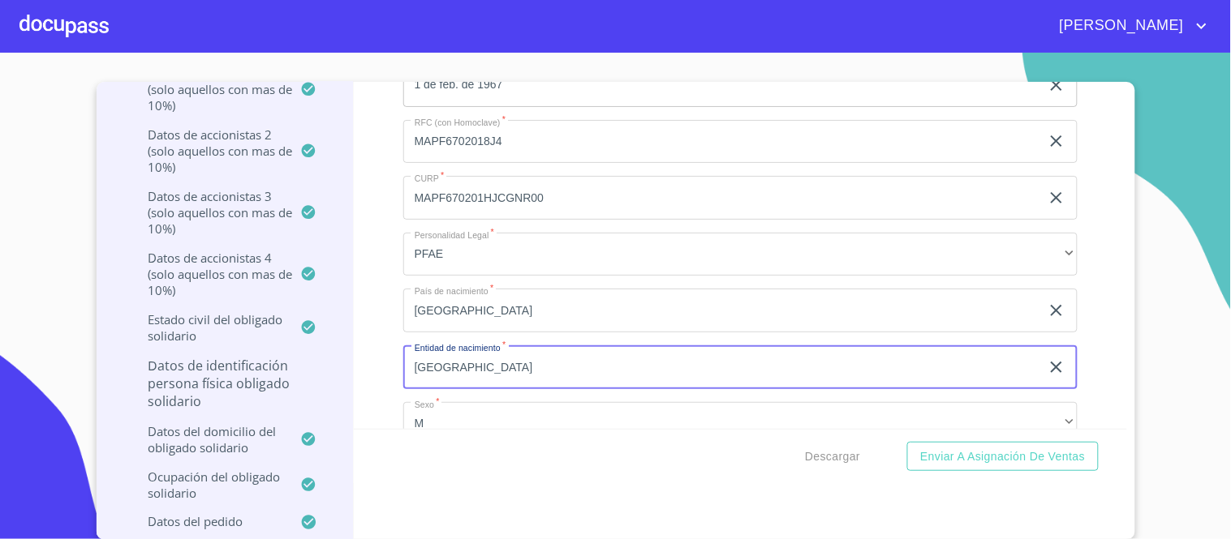
type input "[GEOGRAPHIC_DATA]"
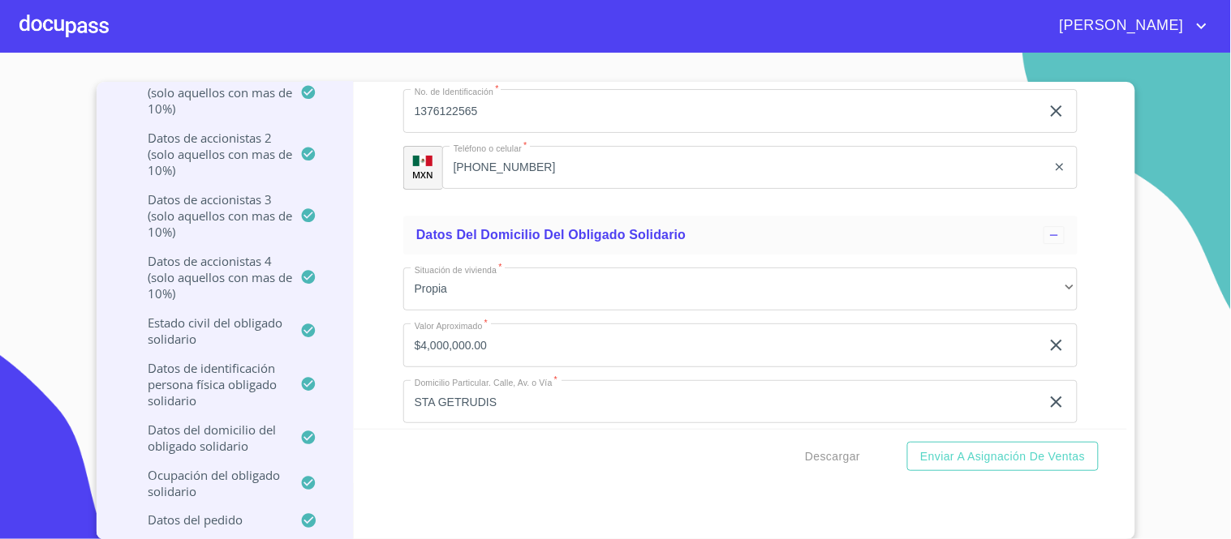
scroll to position [18610, 0]
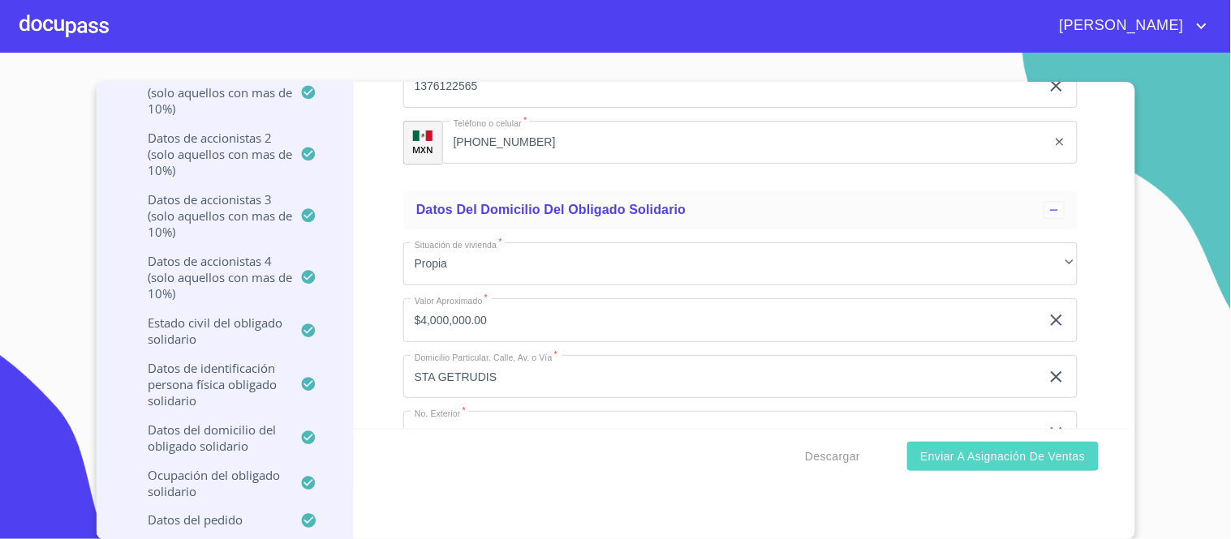
click at [1012, 453] on span "Enviar a Asignación de Ventas" at bounding box center [1002, 457] width 165 height 20
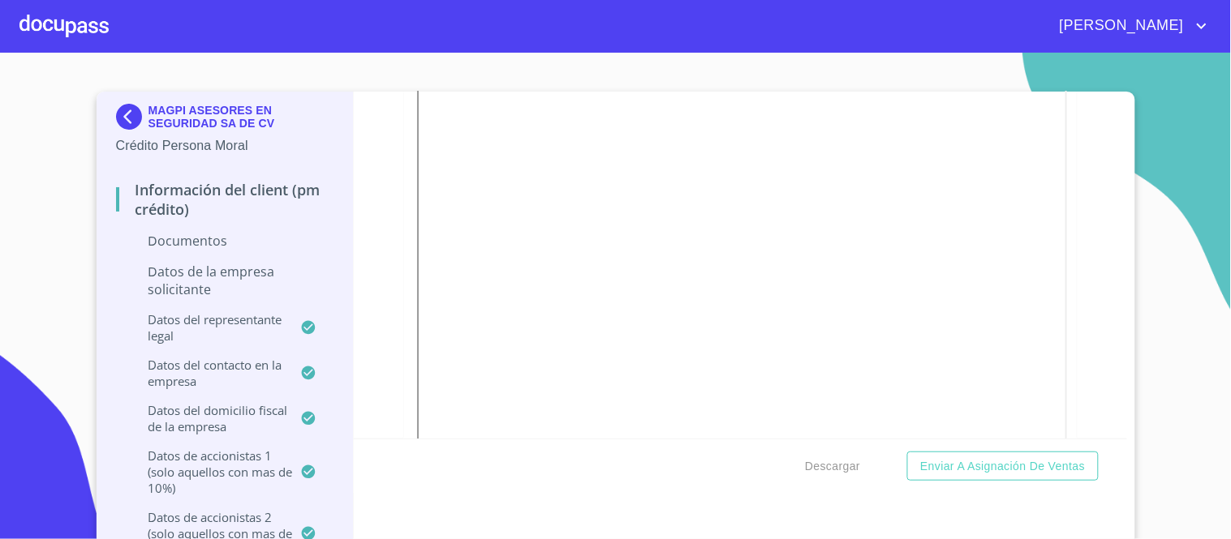
scroll to position [5631, 0]
